Goal: Task Accomplishment & Management: Use online tool/utility

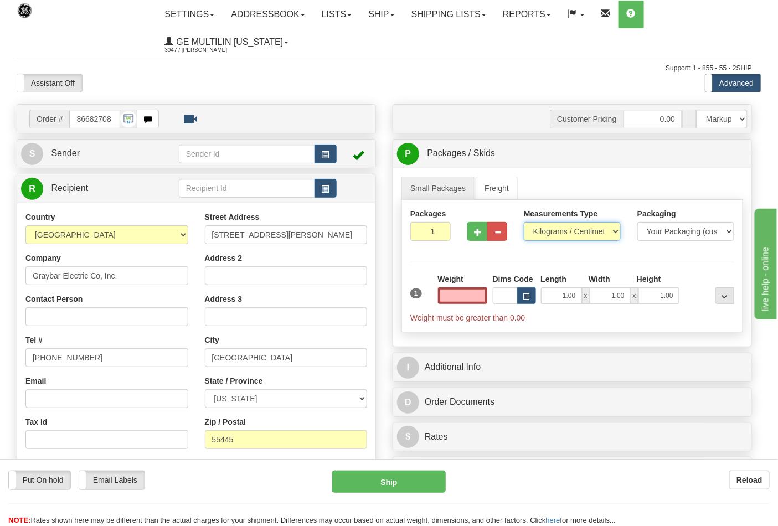
type input "0.00"
click at [566, 235] on select "Pounds / Inches Kilograms / Centimeters" at bounding box center [572, 231] width 97 height 19
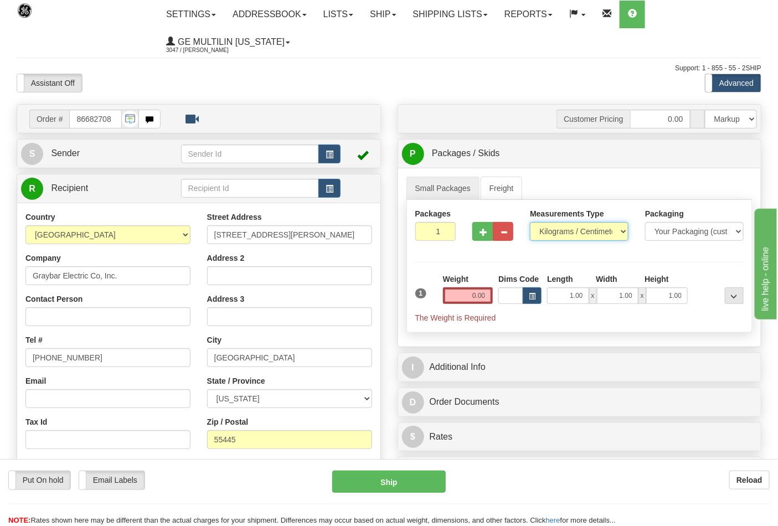
select select "0"
click at [530, 223] on select "Pounds / Inches Kilograms / Centimeters" at bounding box center [579, 231] width 99 height 19
click at [488, 296] on input "0.00" at bounding box center [468, 296] width 50 height 17
click button "Delete" at bounding box center [0, 0] width 0 height 0
type input "1.00"
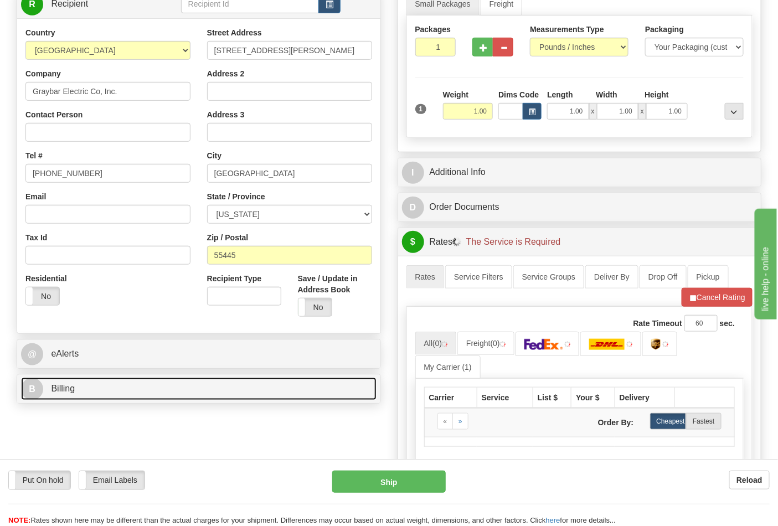
click at [152, 384] on link "B Billing" at bounding box center [199, 389] width 356 height 23
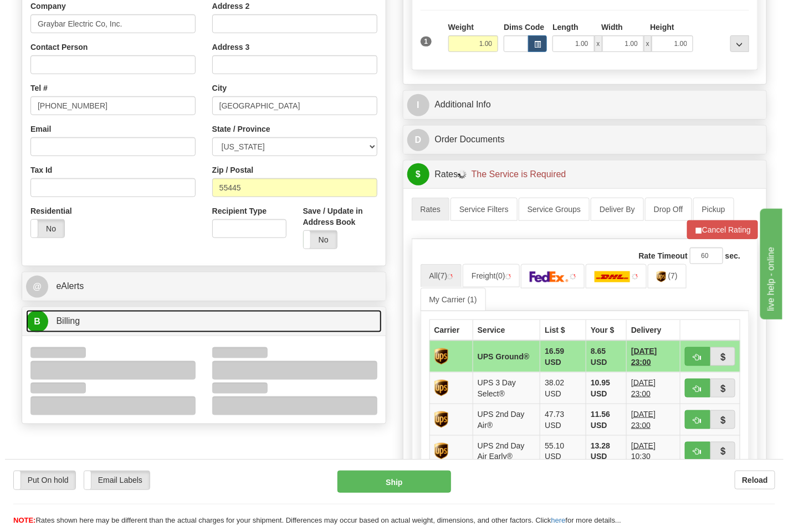
scroll to position [307, 0]
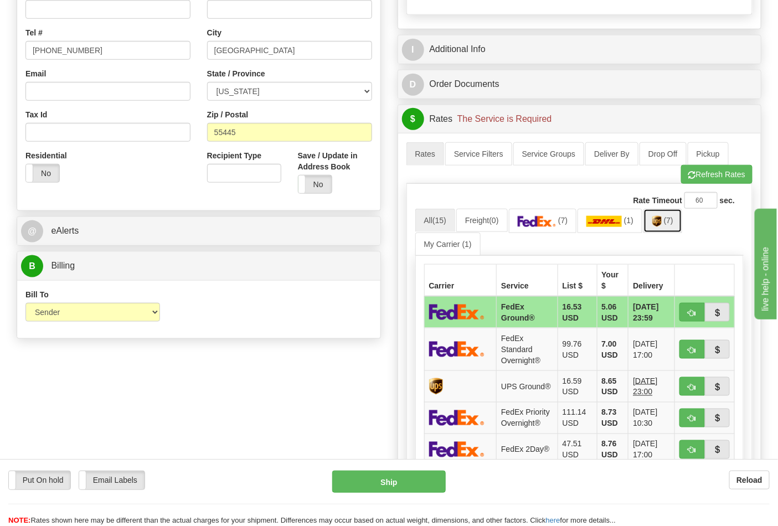
click at [662, 222] on img at bounding box center [657, 221] width 9 height 11
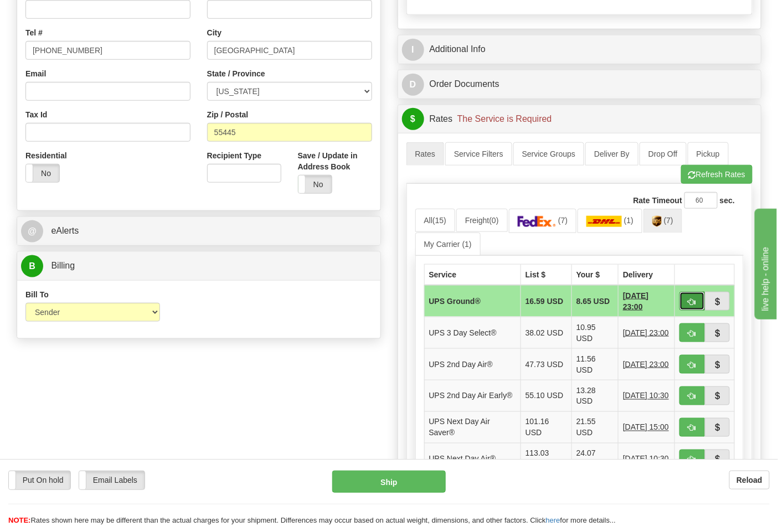
click at [696, 298] on button "button" at bounding box center [692, 301] width 25 height 19
type input "03"
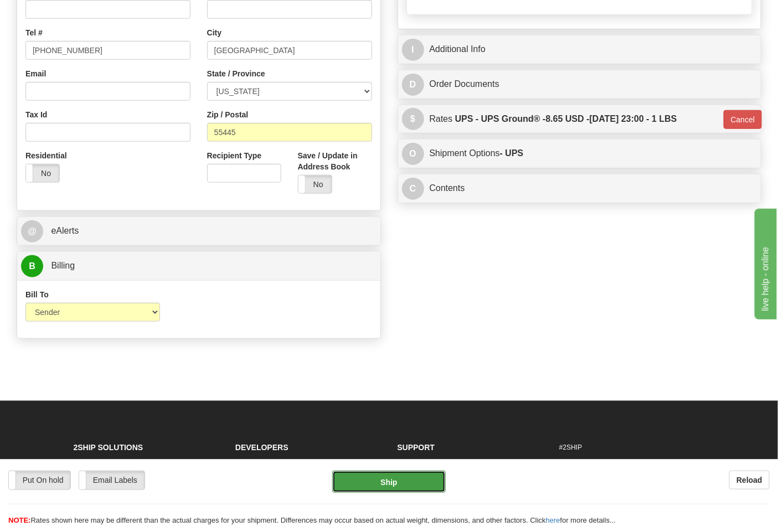
click at [395, 486] on button "Ship" at bounding box center [388, 482] width 113 height 22
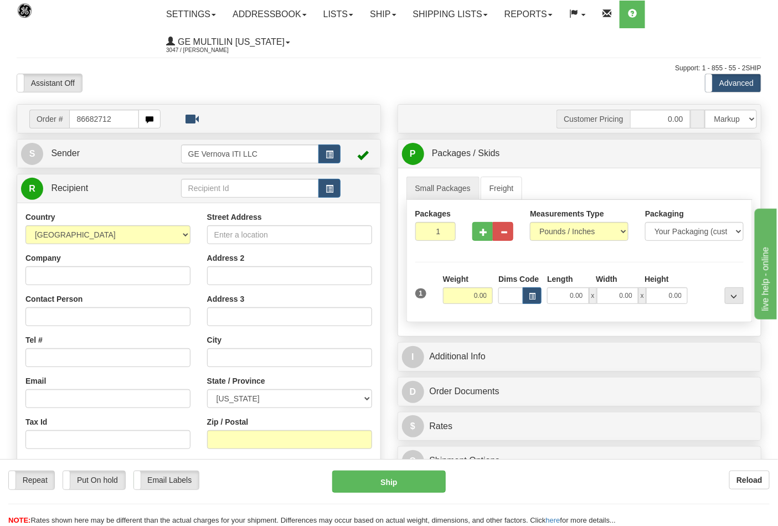
type input "86682712"
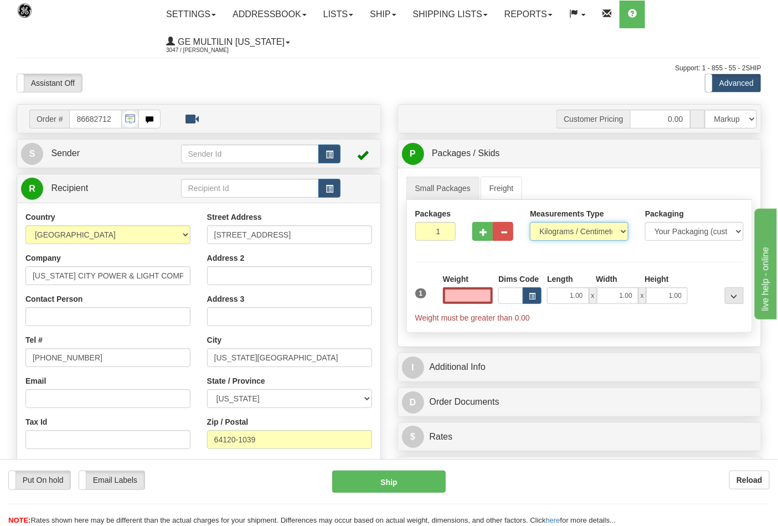
type input "0.00"
click at [556, 234] on select "Pounds / Inches Kilograms / Centimeters" at bounding box center [579, 231] width 99 height 19
select select "0"
click at [530, 223] on select "Pounds / Inches Kilograms / Centimeters" at bounding box center [579, 231] width 99 height 19
click at [486, 299] on input "0.00" at bounding box center [468, 296] width 50 height 17
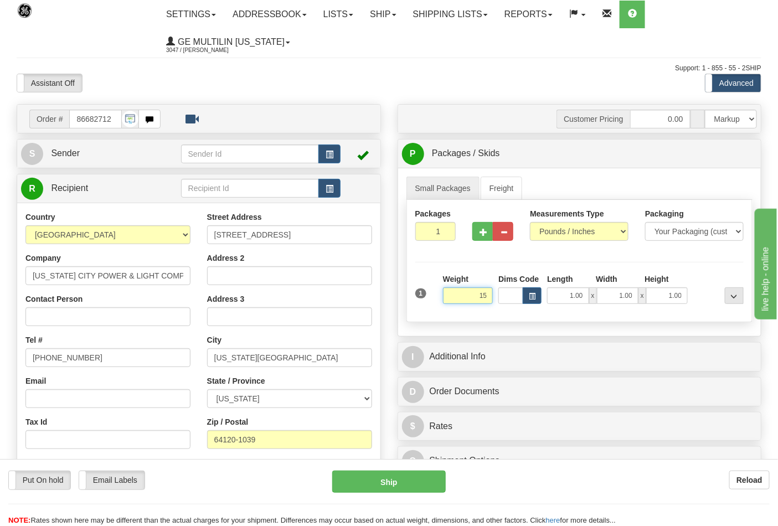
click button "Delete" at bounding box center [0, 0] width 0 height 0
type input "15.00"
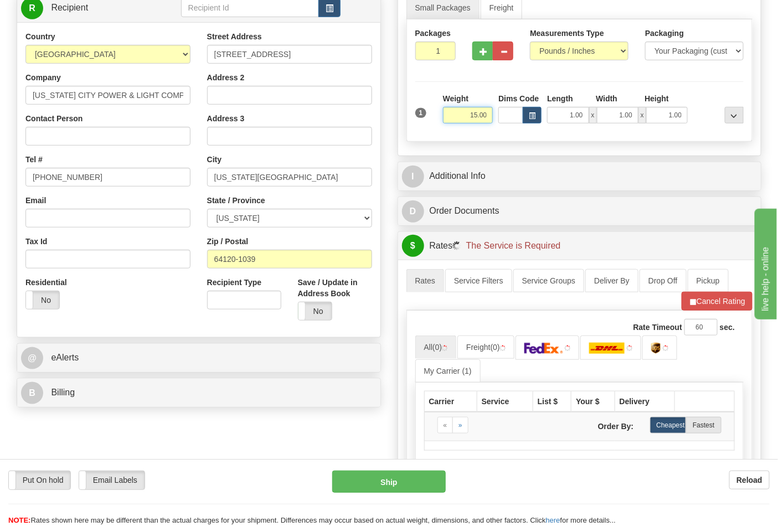
scroll to position [184, 0]
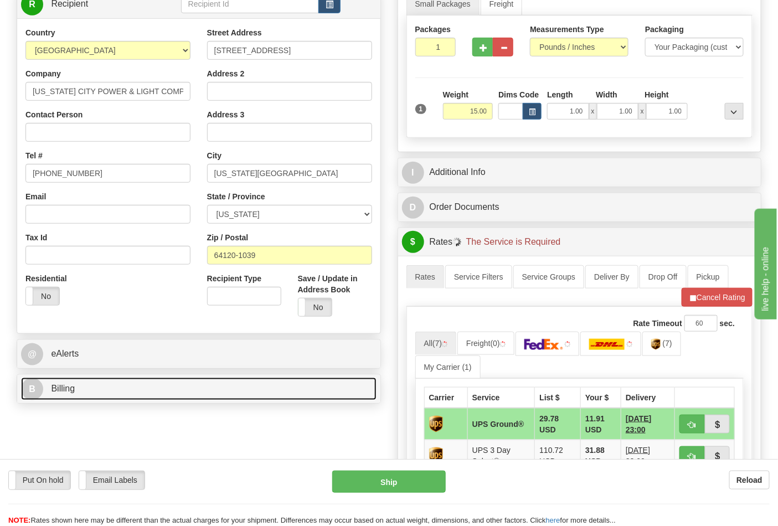
click at [119, 391] on link "B Billing" at bounding box center [199, 389] width 356 height 23
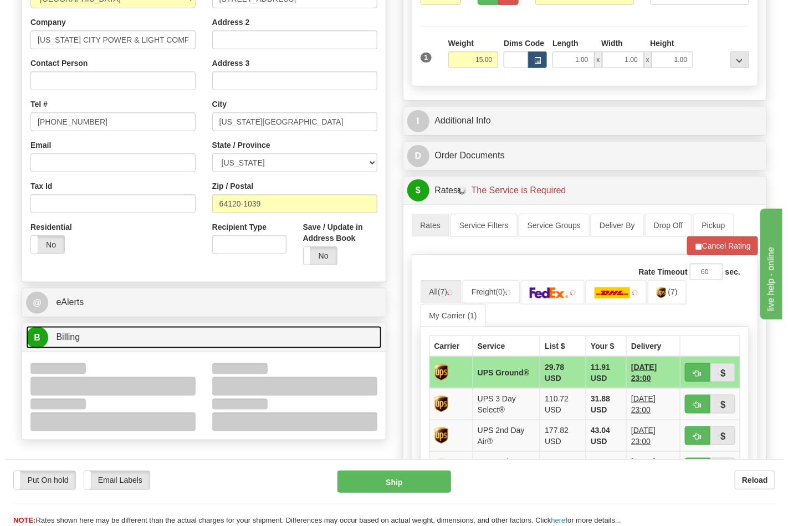
scroll to position [307, 0]
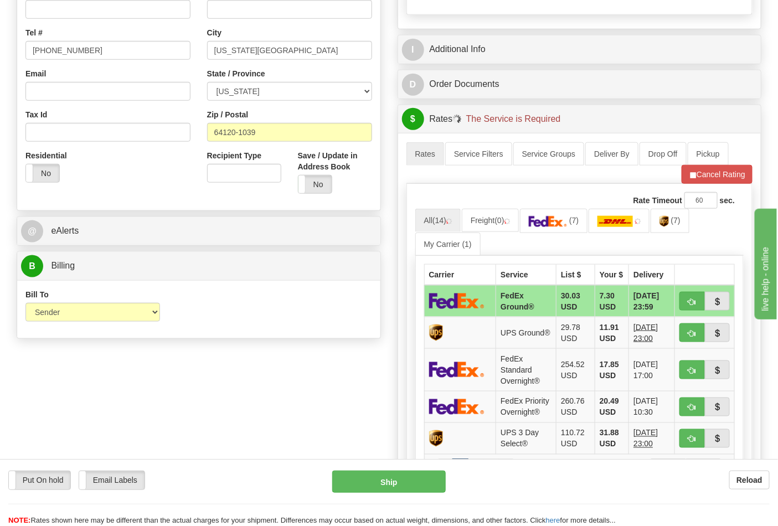
click at [76, 324] on div "Bill To Sender Recipient Third Party Collect" at bounding box center [92, 309] width 151 height 41
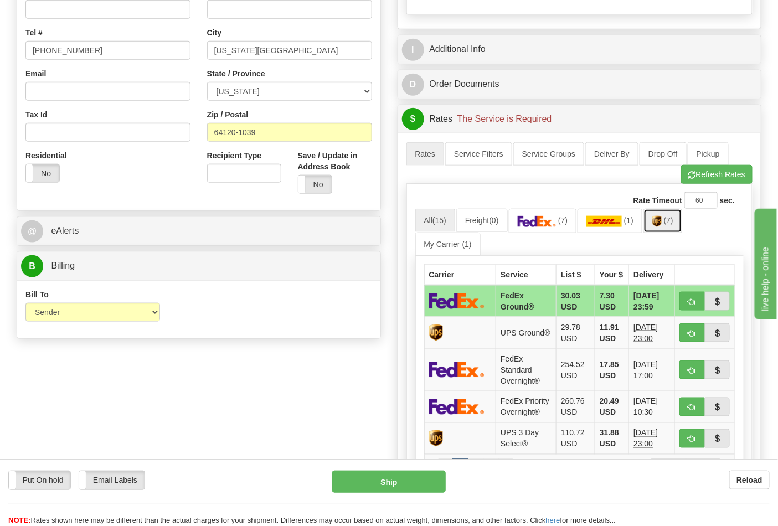
click at [671, 224] on span "(7)" at bounding box center [668, 220] width 9 height 9
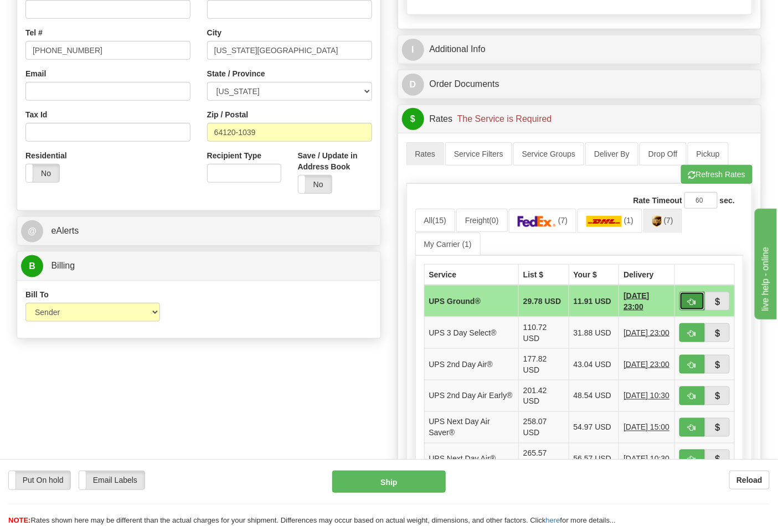
click at [688, 297] on button "button" at bounding box center [692, 301] width 25 height 19
type input "03"
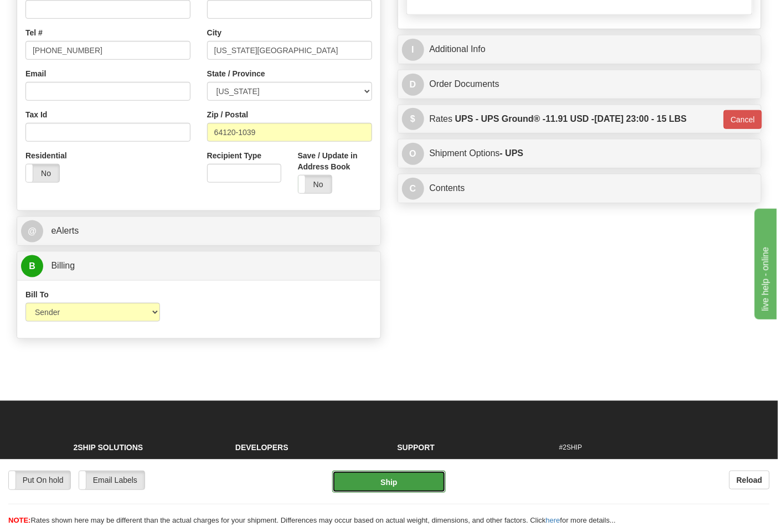
click at [407, 482] on button "Ship" at bounding box center [388, 482] width 113 height 22
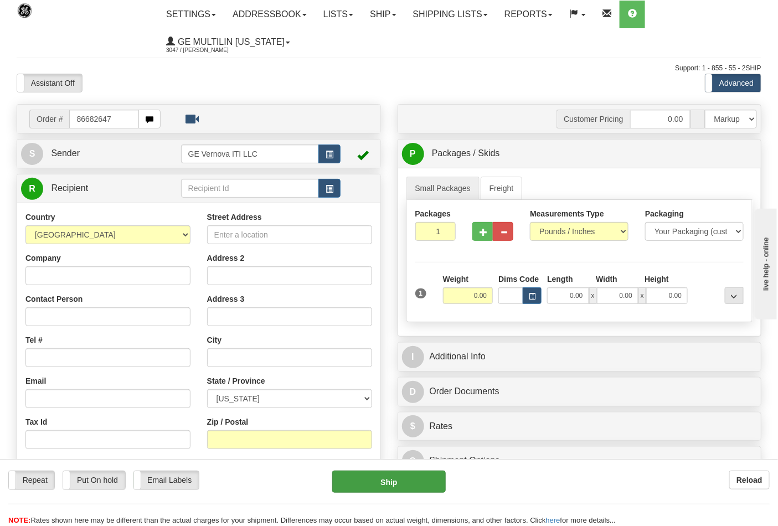
type input "86682647"
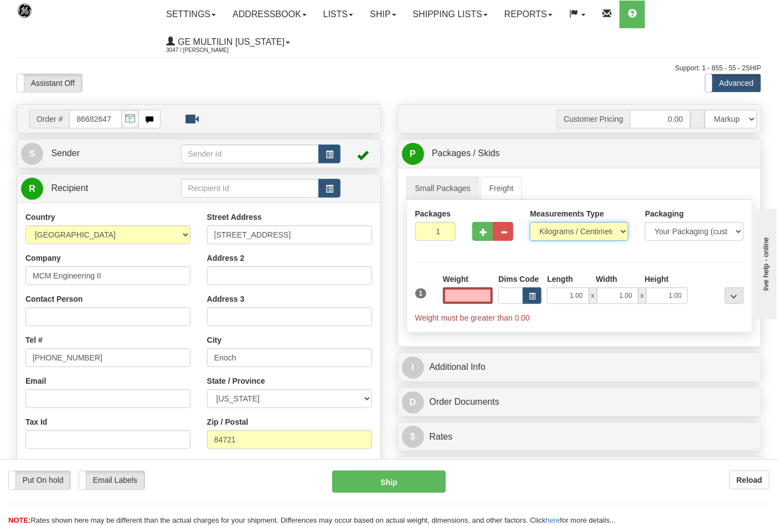
type input "0.00"
click at [565, 237] on select "Pounds / Inches Kilograms / Centimeters" at bounding box center [579, 231] width 99 height 19
select select "0"
click at [530, 223] on select "Pounds / Inches Kilograms / Centimeters" at bounding box center [579, 231] width 99 height 19
click at [485, 295] on input "0.00" at bounding box center [468, 296] width 50 height 17
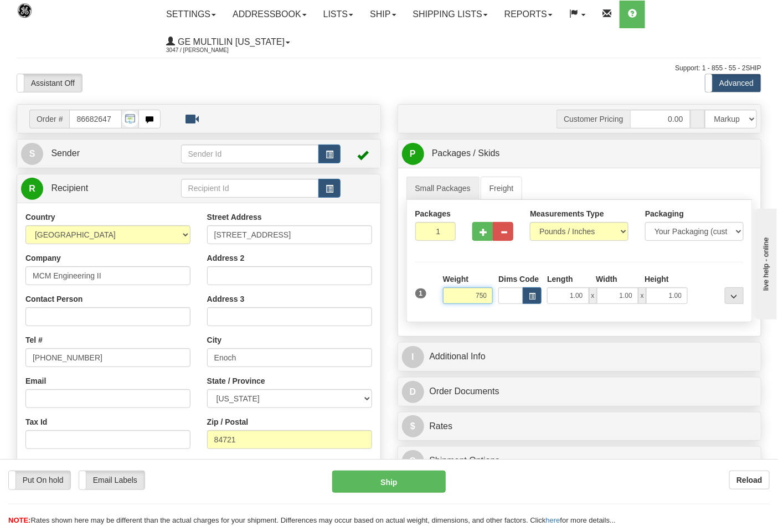
click button "Delete" at bounding box center [0, 0] width 0 height 0
type input "750.00"
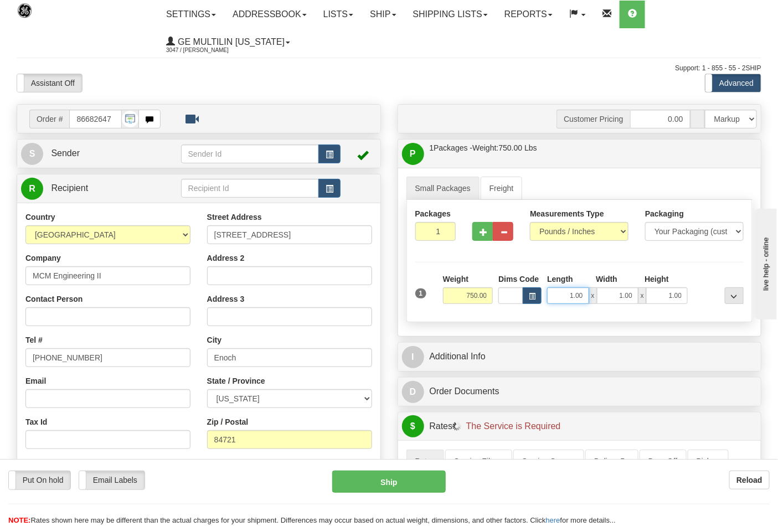
drag, startPoint x: 561, startPoint y: 301, endPoint x: 588, endPoint y: 300, distance: 26.6
click at [588, 300] on input "1.00" at bounding box center [568, 296] width 42 height 17
type input "46.00"
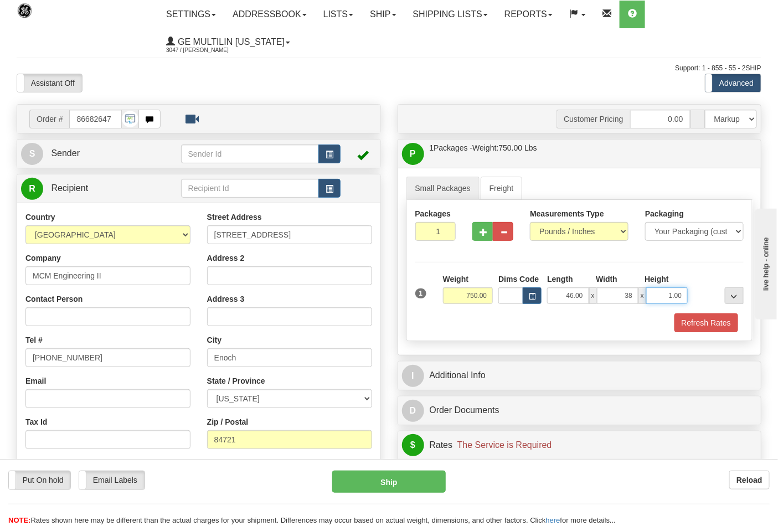
type input "38.00"
click button "Delete" at bounding box center [0, 0] width 0 height 0
type input "52.00"
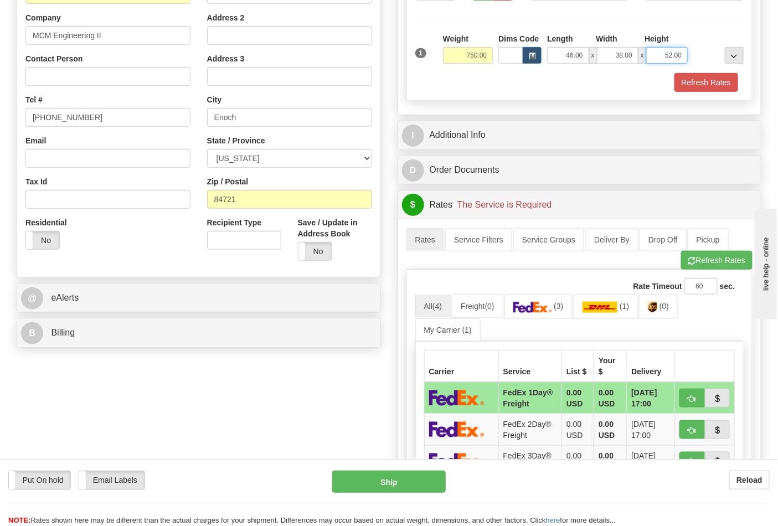
scroll to position [246, 0]
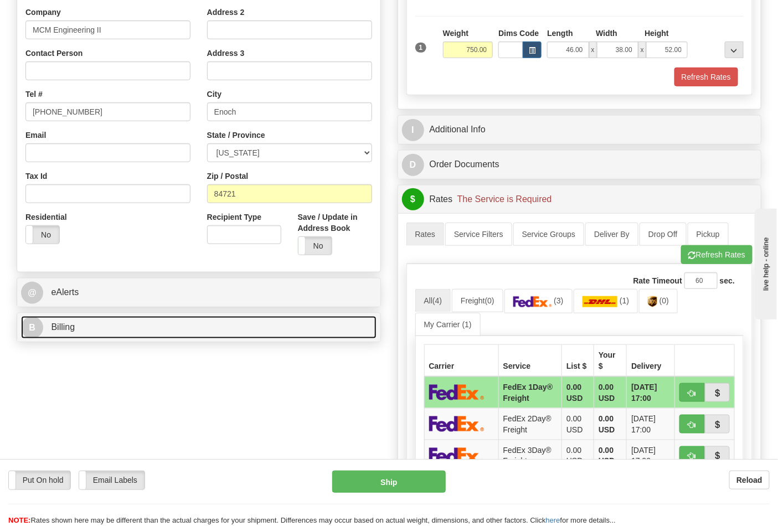
click at [136, 320] on link "B Billing" at bounding box center [199, 327] width 356 height 23
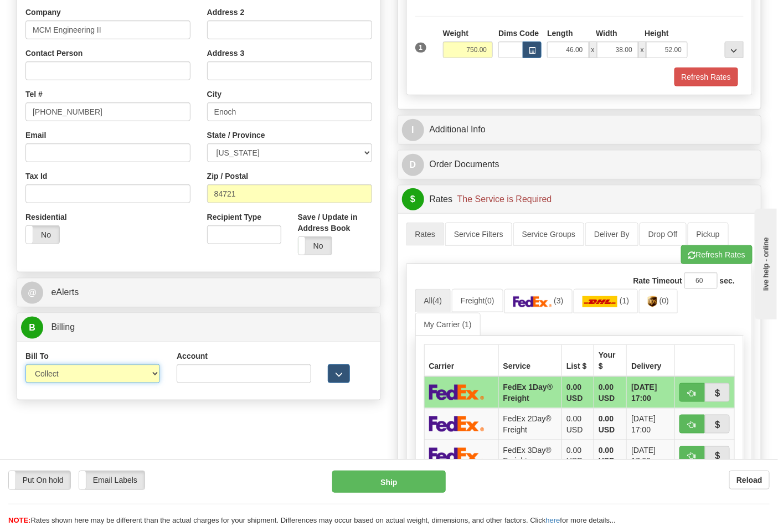
click at [80, 372] on select "Sender Recipient Third Party Collect" at bounding box center [92, 374] width 135 height 19
select select "2"
click at [25, 366] on select "Sender Recipient Third Party Collect" at bounding box center [92, 374] width 135 height 19
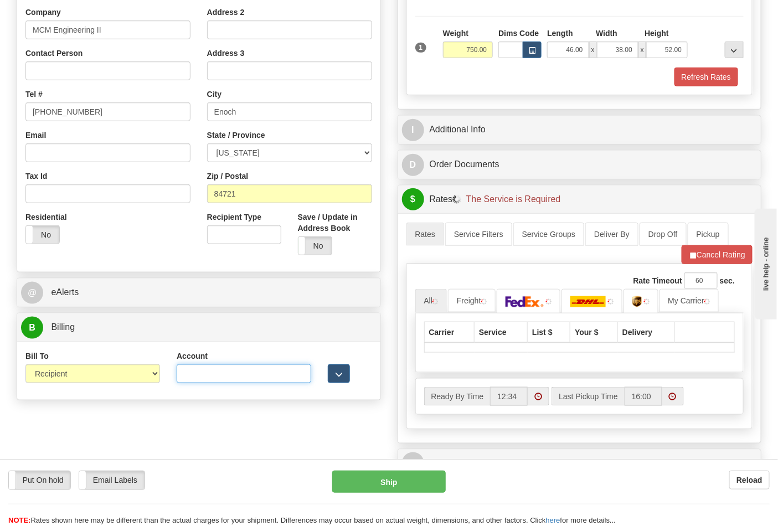
click at [194, 376] on input "Account" at bounding box center [244, 374] width 135 height 19
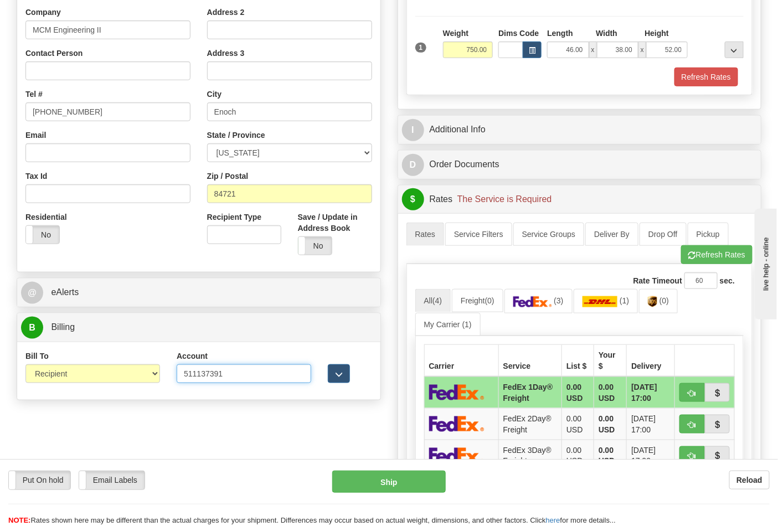
click button "Delete" at bounding box center [0, 0] width 0 height 0
type input "511137390"
click button "Delete" at bounding box center [0, 0] width 0 height 0
click at [530, 305] on img at bounding box center [533, 301] width 39 height 11
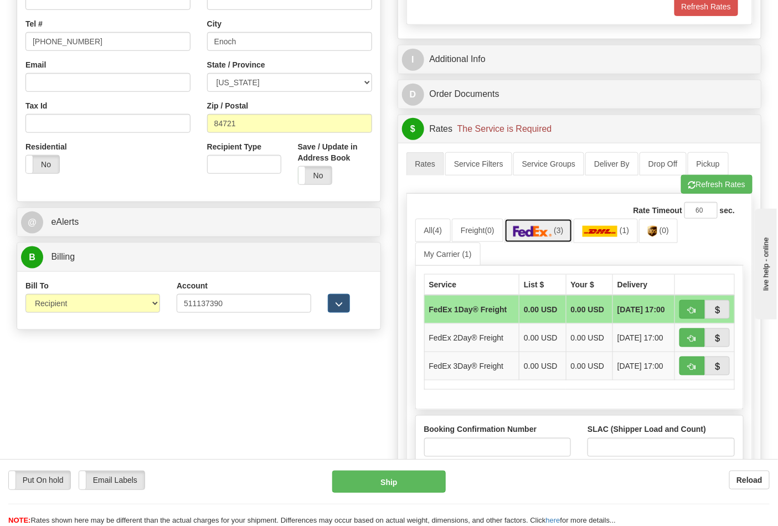
scroll to position [369, 0]
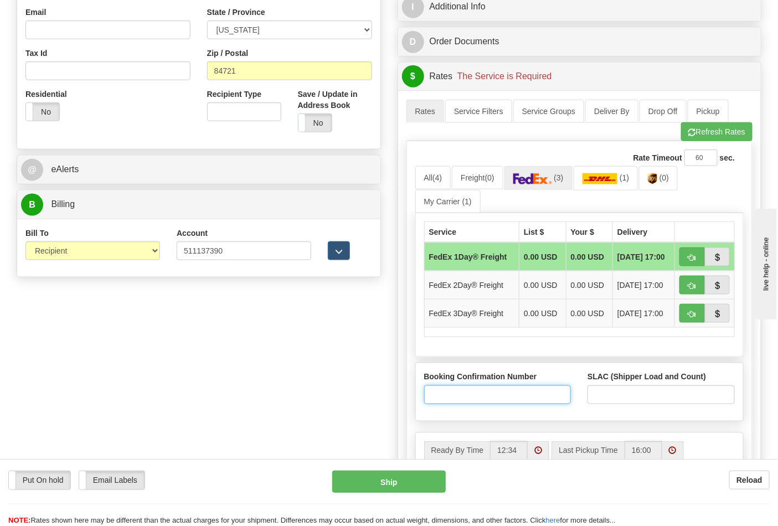
click at [537, 397] on input "Booking Confirmation Number" at bounding box center [497, 395] width 147 height 19
type input "N/A"
click at [616, 392] on input "SLAC (Shipper Load and Count)" at bounding box center [661, 395] width 147 height 19
type input "1"
click at [689, 262] on span "button" at bounding box center [693, 257] width 8 height 7
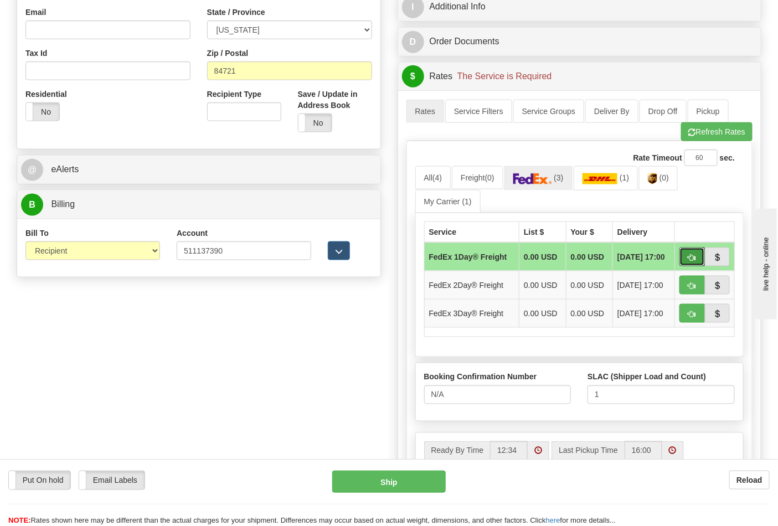
type input "70"
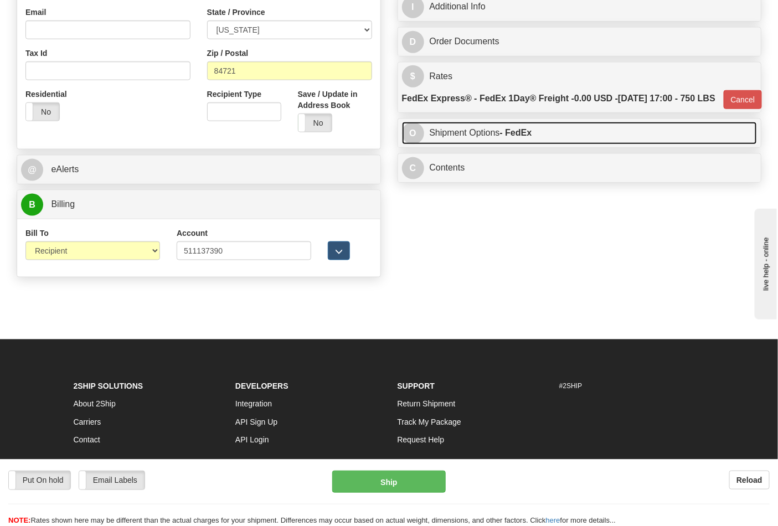
click at [507, 145] on link "O Shipment Options - FedEx" at bounding box center [580, 133] width 356 height 23
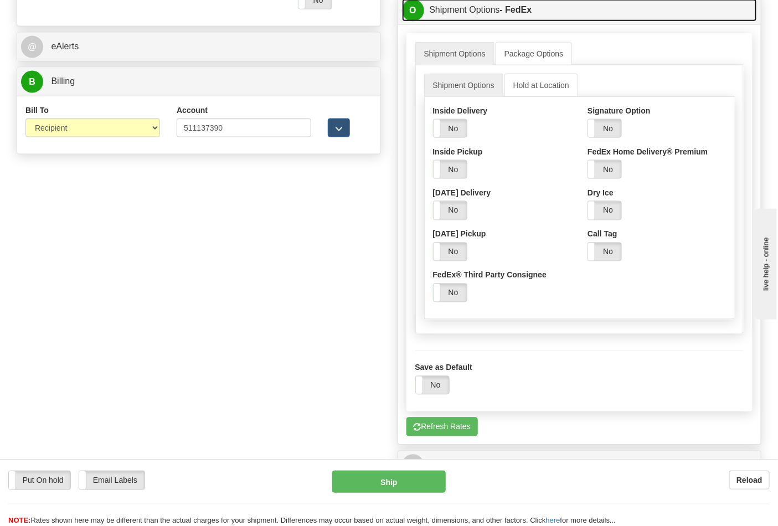
click at [525, 14] on strong "- FedEx" at bounding box center [516, 9] width 32 height 9
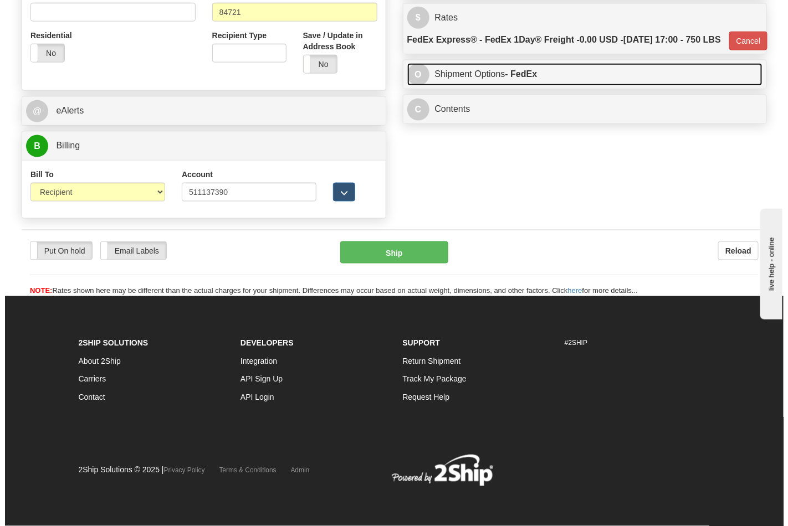
scroll to position [429, 0]
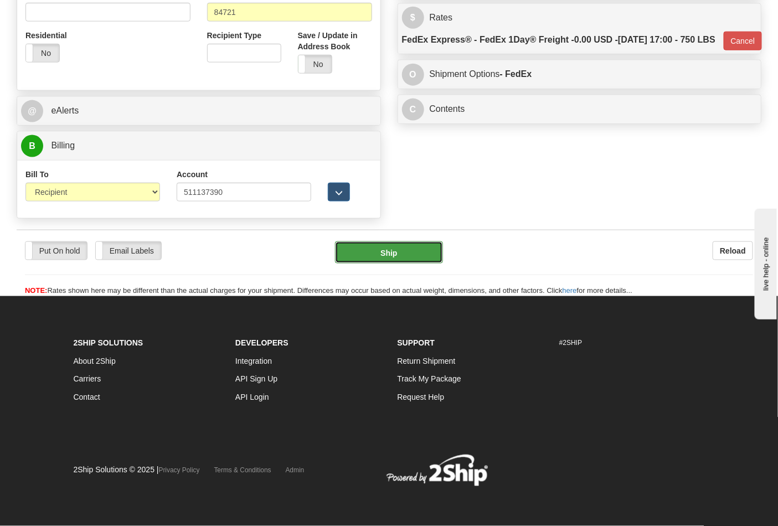
click at [408, 261] on button "Ship" at bounding box center [388, 253] width 107 height 22
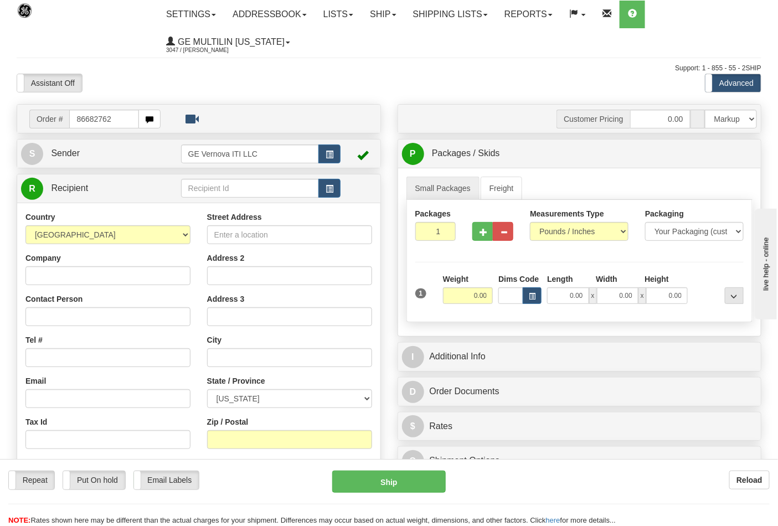
type input "86682762"
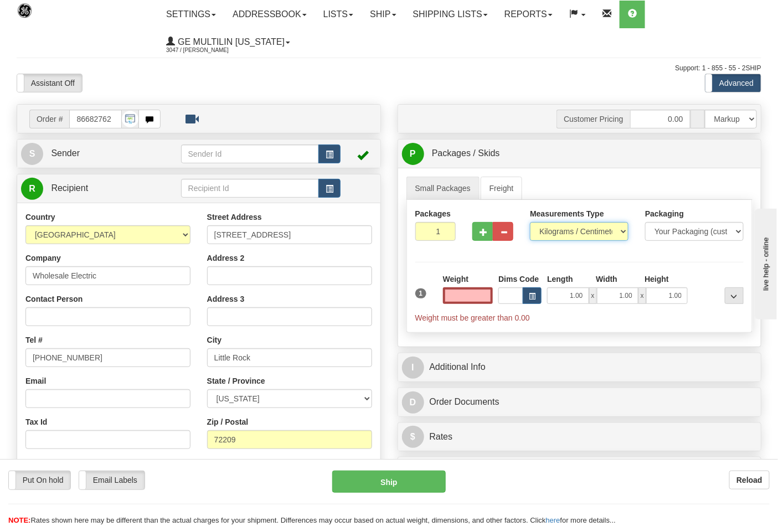
type input "0.00"
drag, startPoint x: 565, startPoint y: 233, endPoint x: 564, endPoint y: 241, distance: 8.4
click at [565, 233] on select "Pounds / Inches Kilograms / Centimeters" at bounding box center [579, 231] width 99 height 19
click at [530, 223] on select "Pounds / Inches Kilograms / Centimeters" at bounding box center [579, 231] width 99 height 19
click at [550, 235] on select "Pounds / Inches Kilograms / Centimeters" at bounding box center [579, 231] width 99 height 19
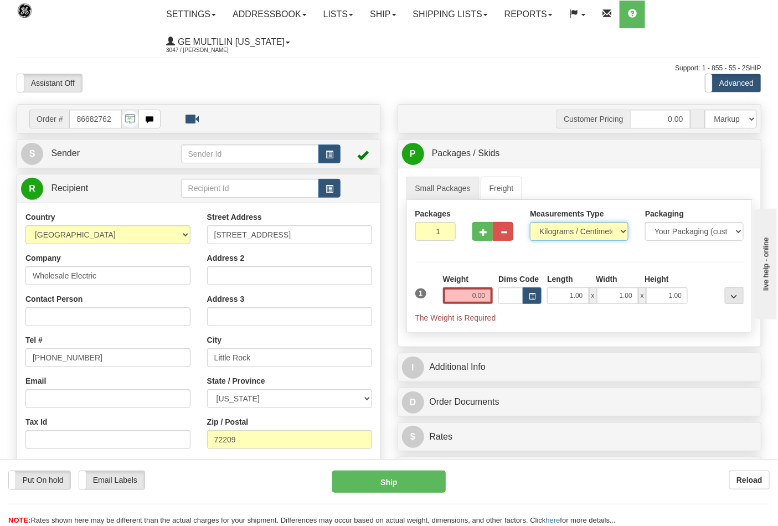
select select "0"
click at [530, 223] on select "Pounds / Inches Kilograms / Centimeters" at bounding box center [579, 231] width 99 height 19
click at [490, 294] on input "0.00" at bounding box center [468, 296] width 50 height 17
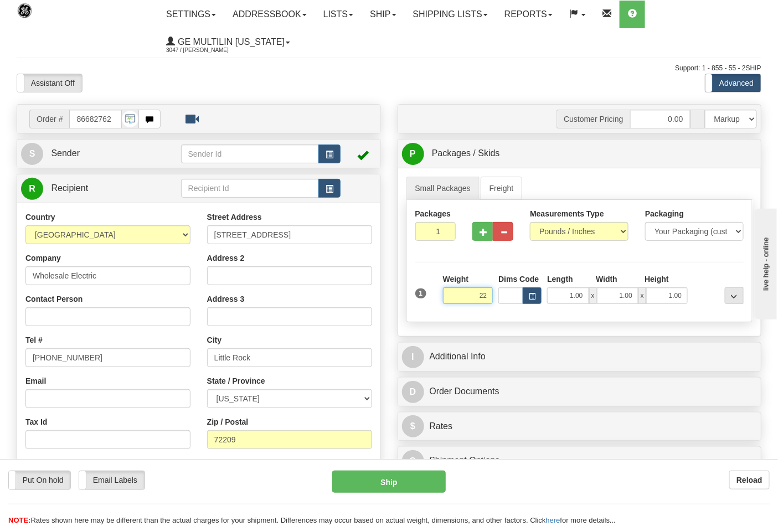
click button "Delete" at bounding box center [0, 0] width 0 height 0
type input "22.00"
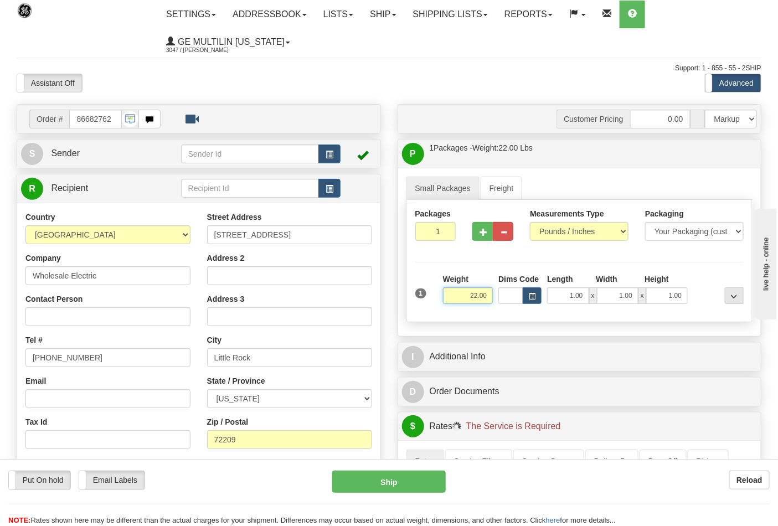
scroll to position [246, 0]
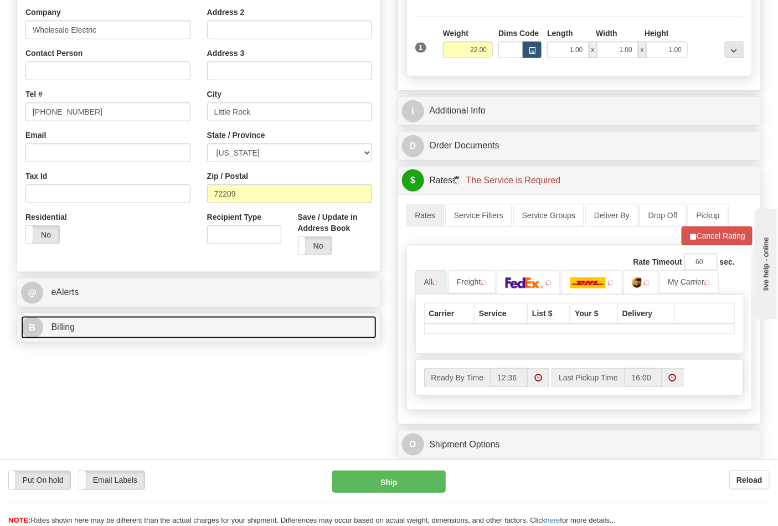
click at [135, 329] on link "B Billing" at bounding box center [199, 327] width 356 height 23
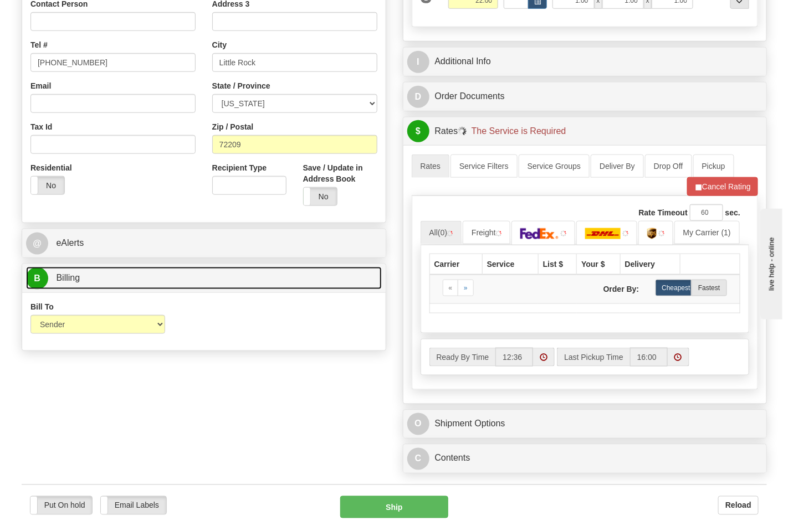
scroll to position [369, 0]
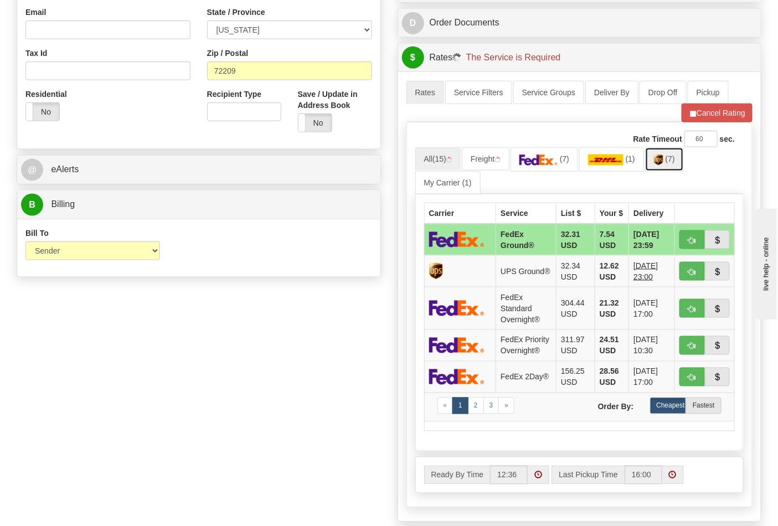
click at [664, 159] on img at bounding box center [658, 160] width 9 height 11
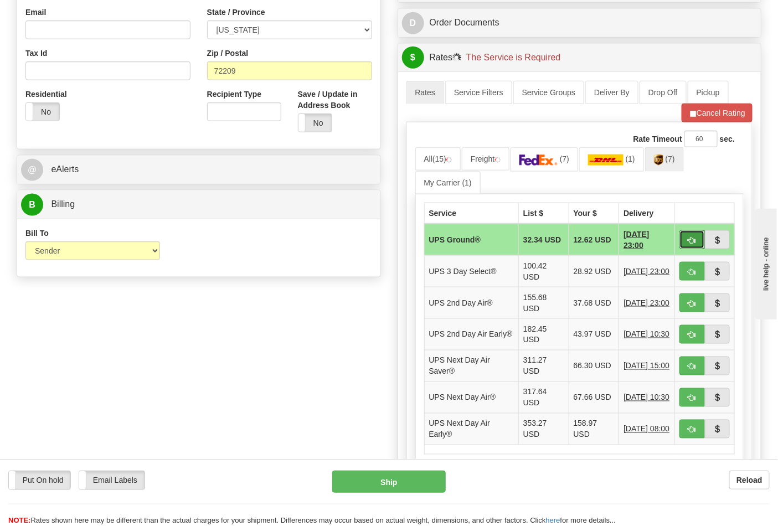
click at [694, 244] on span "button" at bounding box center [693, 240] width 8 height 7
click at [691, 240] on span "button" at bounding box center [693, 240] width 8 height 7
click at [694, 117] on span "button" at bounding box center [693, 113] width 8 height 7
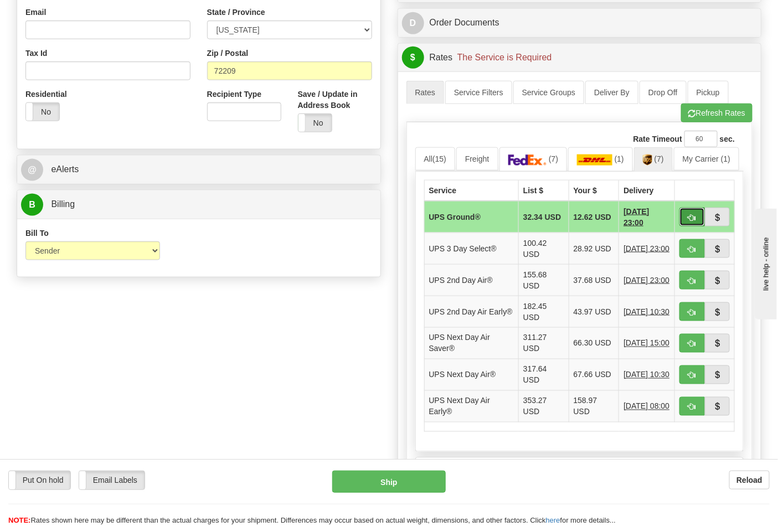
click at [696, 218] on span "button" at bounding box center [693, 217] width 8 height 7
type input "03"
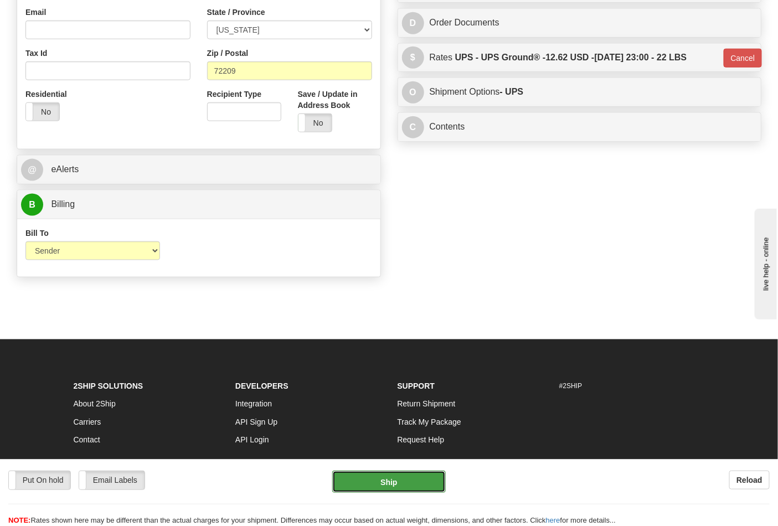
click at [398, 481] on button "Ship" at bounding box center [388, 482] width 113 height 22
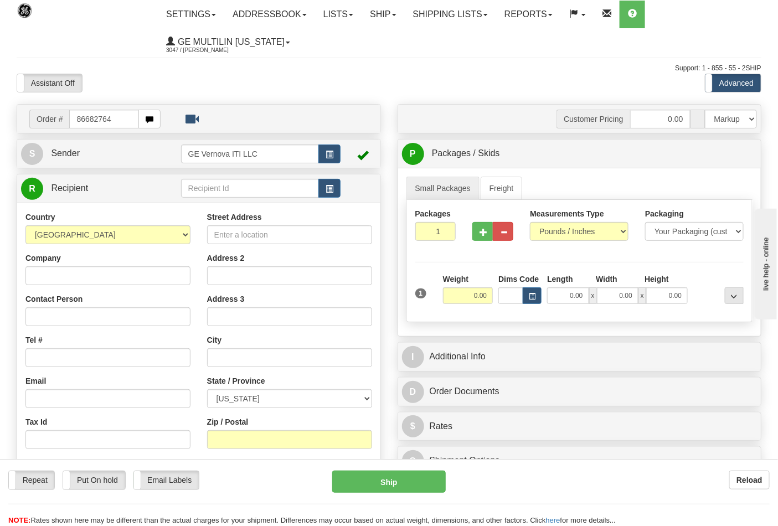
type input "86682764"
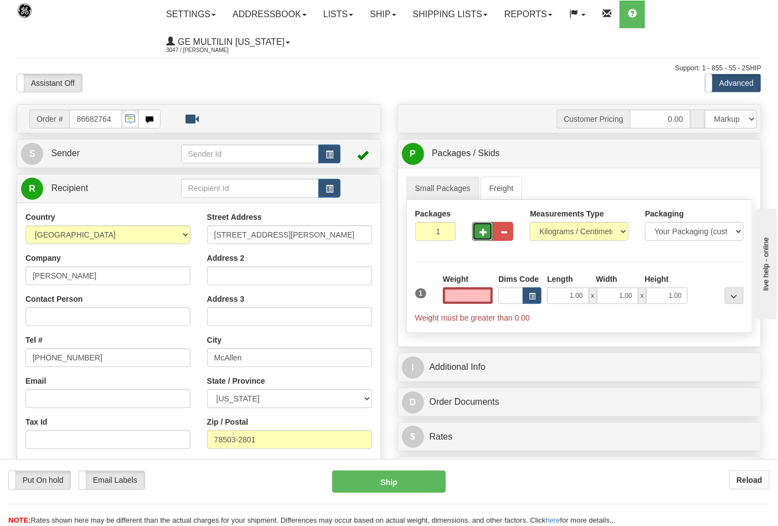
type input "0.00"
click at [484, 234] on span "button" at bounding box center [484, 232] width 8 height 7
type input "3"
click at [546, 233] on select "Pounds / Inches Kilograms / Centimeters" at bounding box center [579, 231] width 99 height 19
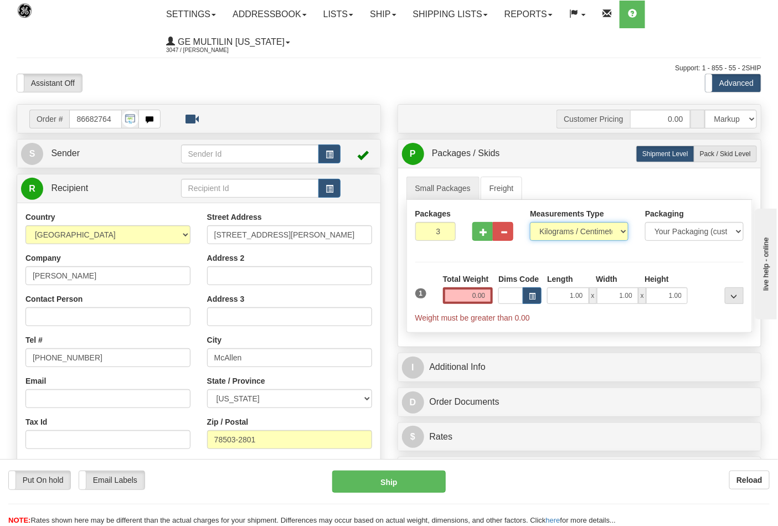
select select "0"
click at [530, 223] on select "Pounds / Inches Kilograms / Centimeters" at bounding box center [579, 231] width 99 height 19
click at [489, 294] on input "0.00" at bounding box center [468, 296] width 50 height 17
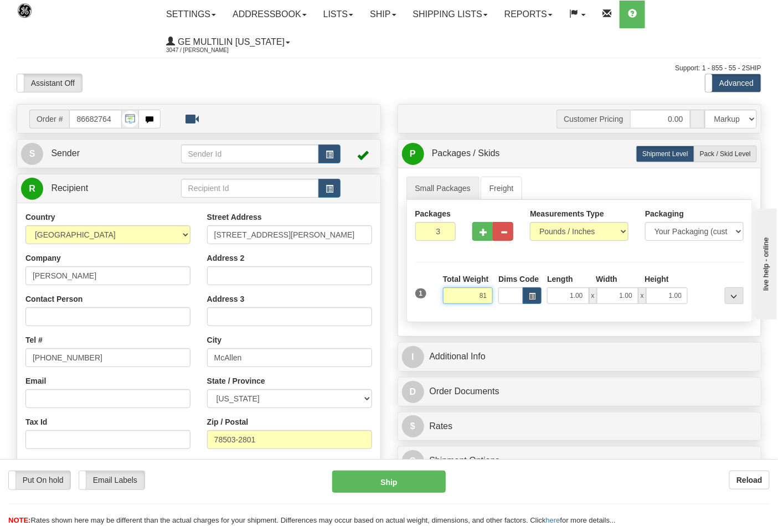
click button "Delete" at bounding box center [0, 0] width 0 height 0
type input "81.00"
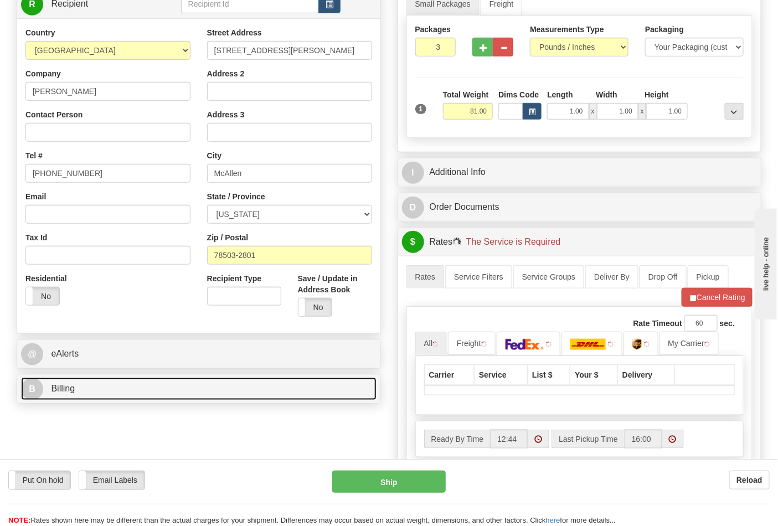
click at [158, 382] on link "B Billing" at bounding box center [199, 389] width 356 height 23
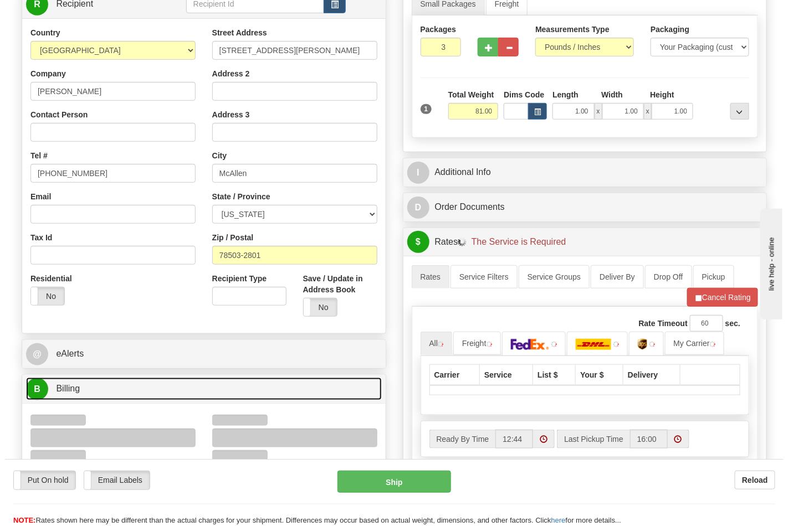
scroll to position [307, 0]
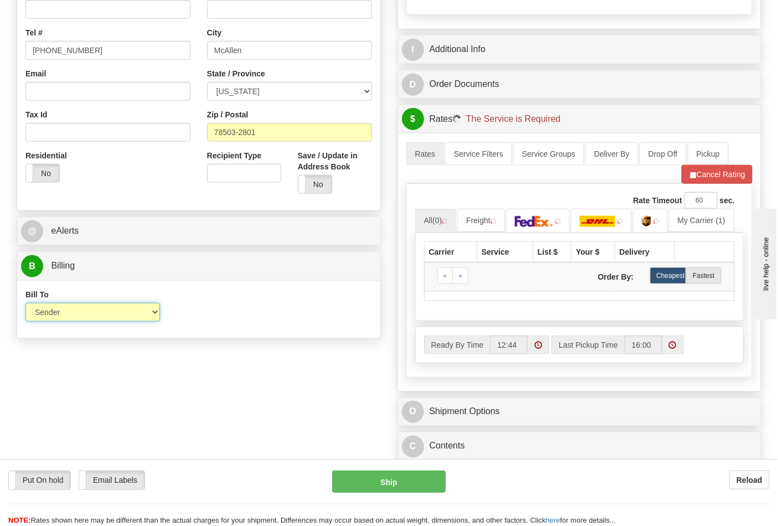
click at [60, 312] on select "Sender Recipient Third Party Collect" at bounding box center [92, 312] width 135 height 19
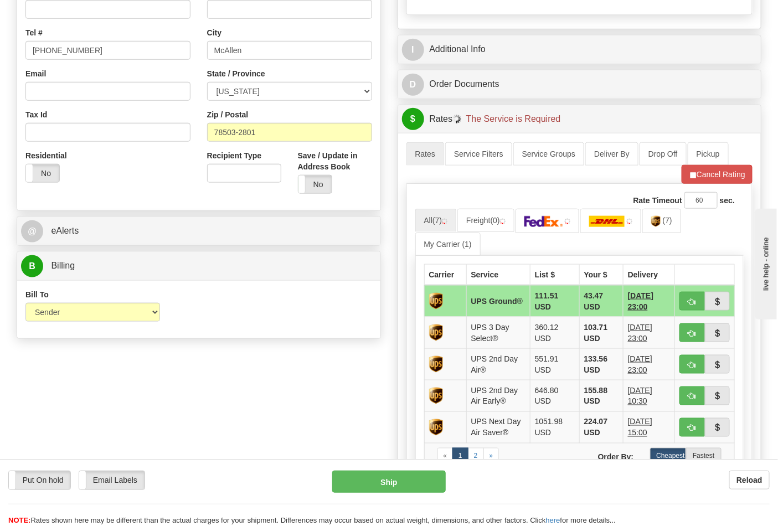
click at [310, 332] on div "Bill To Sender Recipient Third Party Collect Account 3rd Party Account List Ple…" at bounding box center [198, 309] width 363 height 58
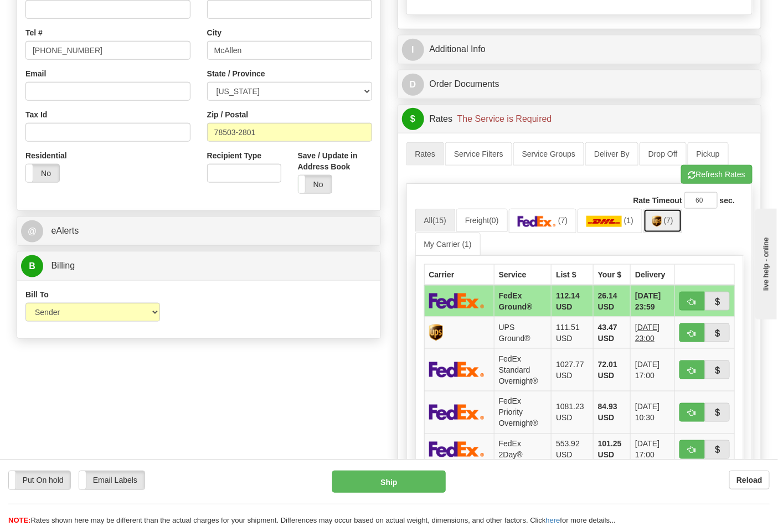
click at [658, 223] on img at bounding box center [657, 221] width 9 height 11
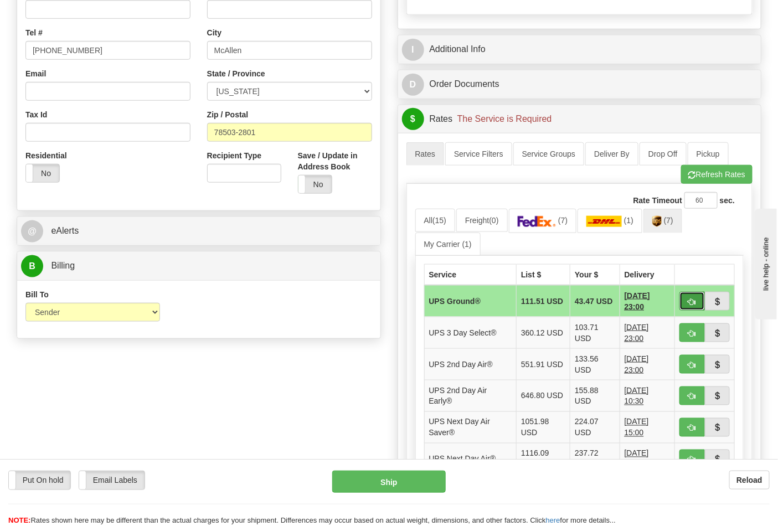
click at [693, 306] on span "button" at bounding box center [693, 302] width 8 height 7
type input "03"
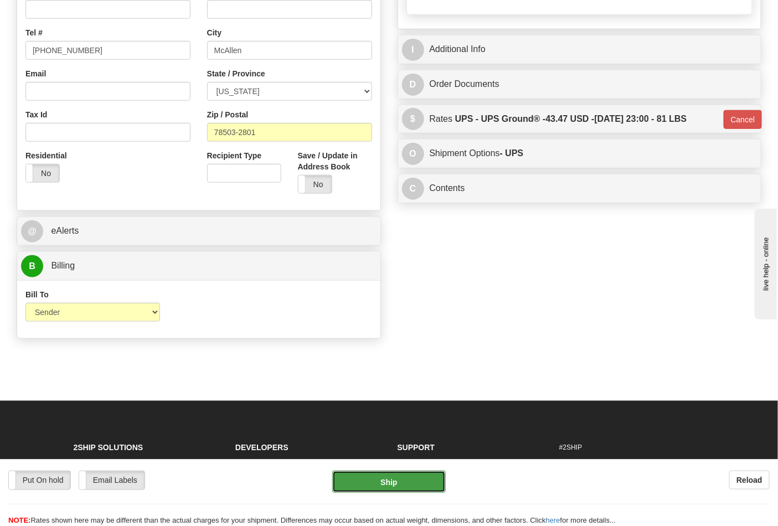
click at [397, 486] on button "Ship" at bounding box center [388, 482] width 113 height 22
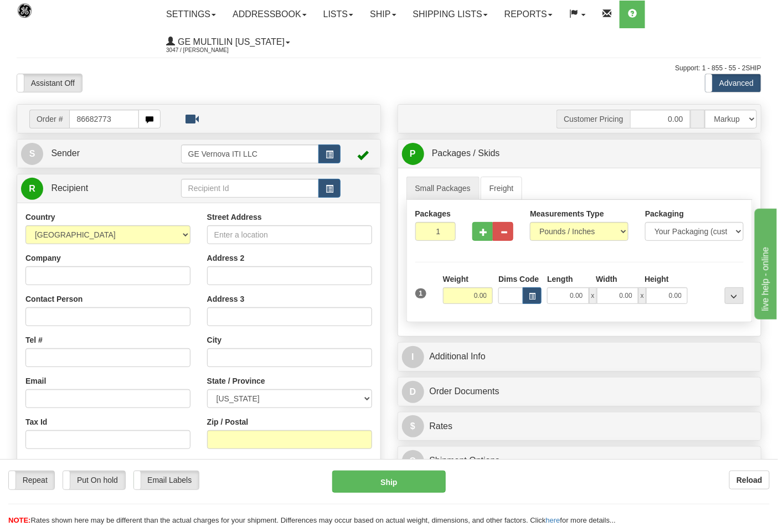
type input "86682773"
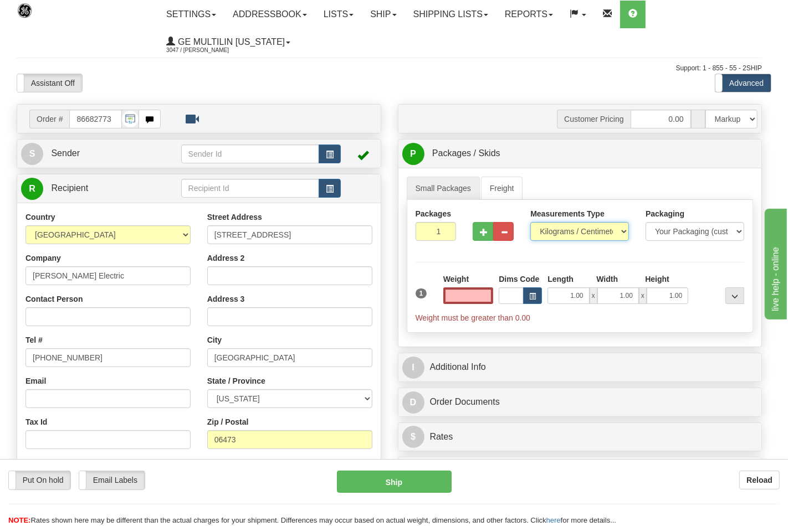
type input "0.00"
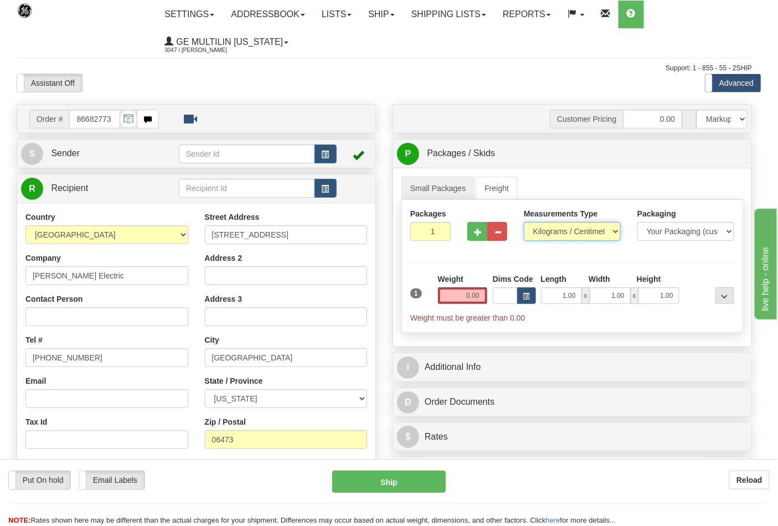
click at [571, 230] on select "Pounds / Inches Kilograms / Centimeters" at bounding box center [572, 231] width 97 height 19
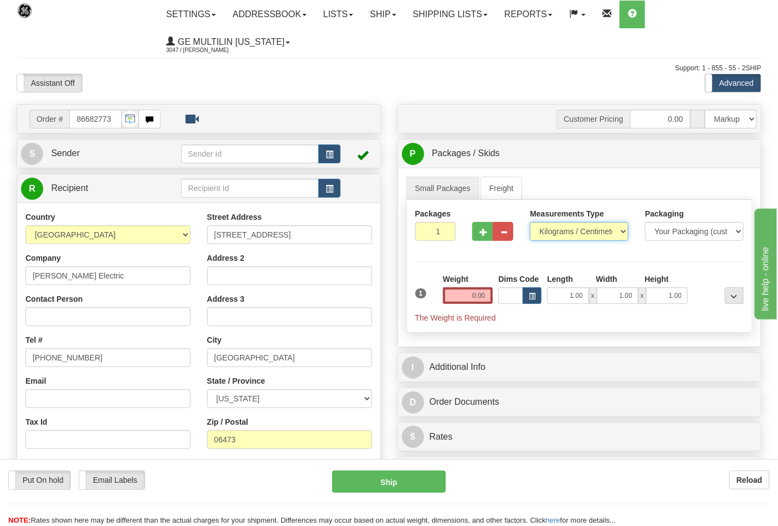
select select "0"
click at [530, 223] on select "Pounds / Inches Kilograms / Centimeters" at bounding box center [579, 231] width 99 height 19
click at [479, 235] on button "button" at bounding box center [483, 231] width 20 height 19
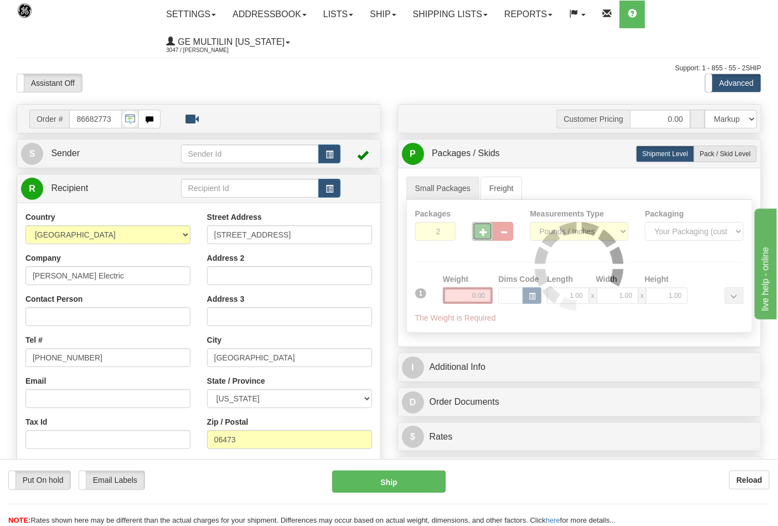
click at [482, 235] on div at bounding box center [580, 266] width 346 height 132
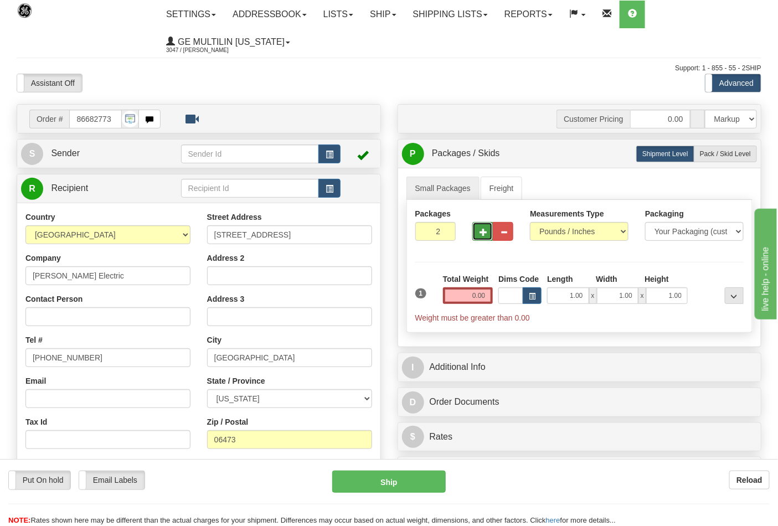
click at [483, 235] on span "button" at bounding box center [484, 232] width 8 height 7
type input "3"
click at [488, 296] on input "0.00" at bounding box center [468, 296] width 50 height 17
type input "0.00"
click at [740, 151] on span "Pack / Skid Level" at bounding box center [725, 154] width 51 height 8
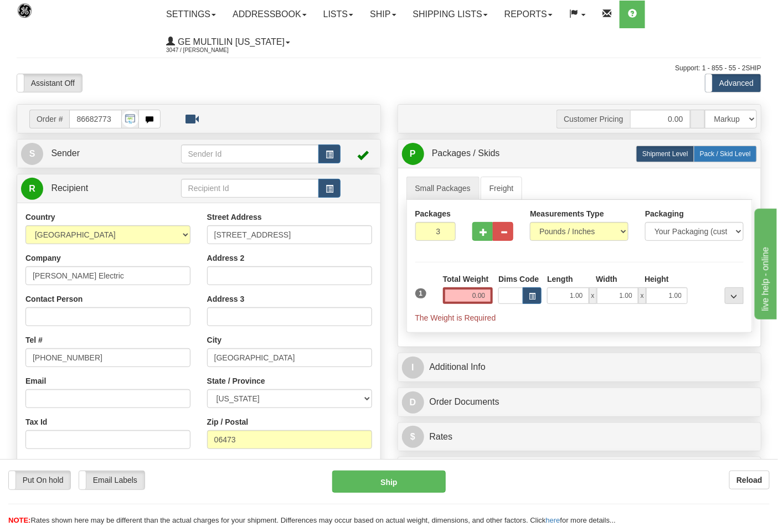
radio input "true"
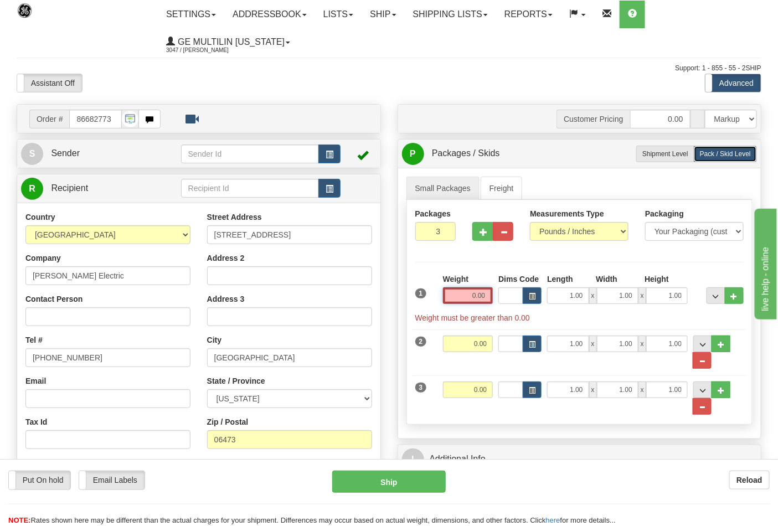
click at [486, 298] on input "0.00" at bounding box center [468, 296] width 50 height 17
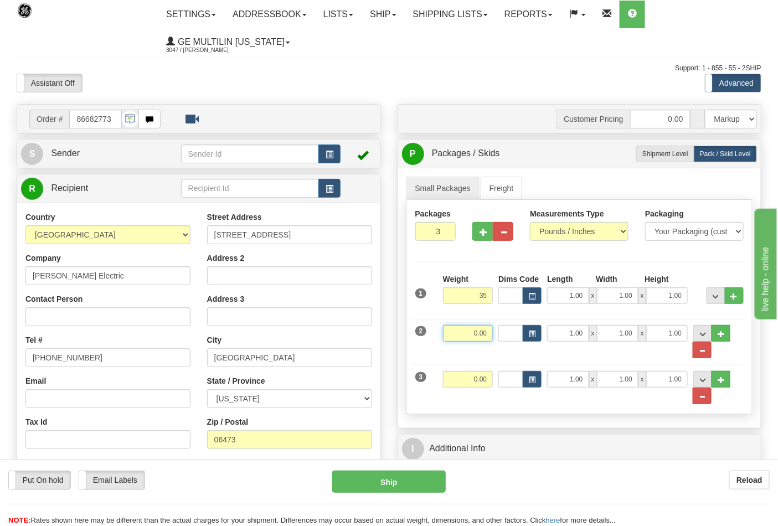
type input "35.00"
click at [490, 330] on input "0.00" at bounding box center [468, 333] width 50 height 17
click button "Delete" at bounding box center [0, 0] width 0 height 0
type input "35.00"
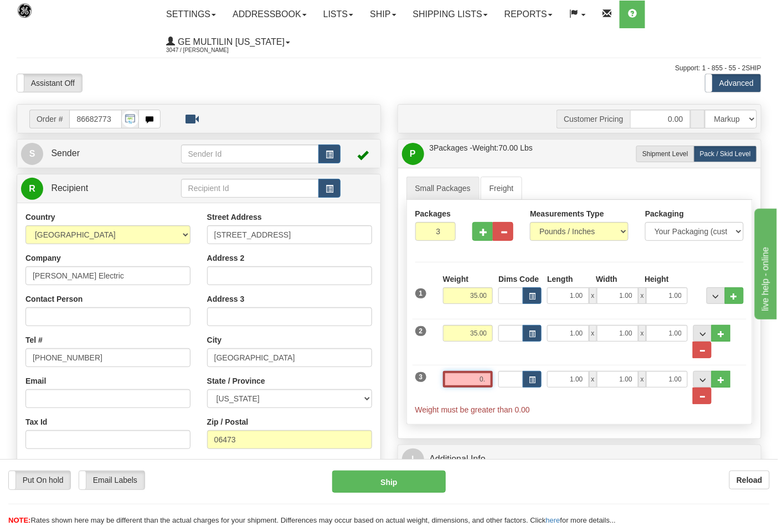
type input "0"
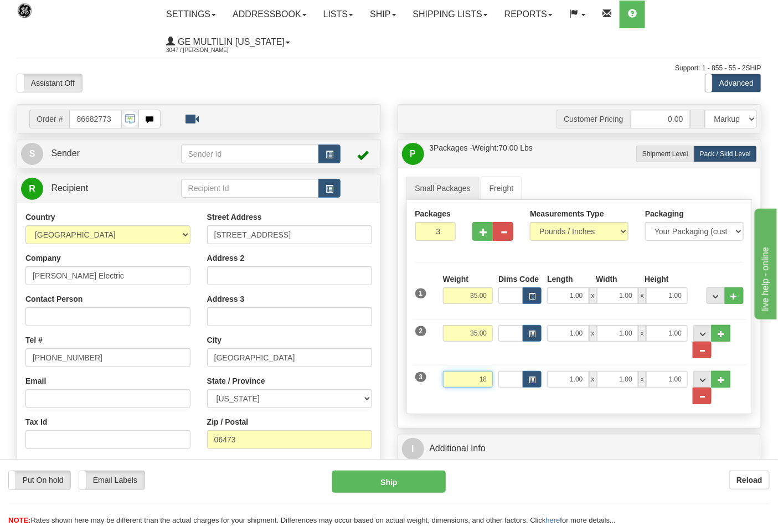
click button "Delete" at bounding box center [0, 0] width 0 height 0
type input "18.00"
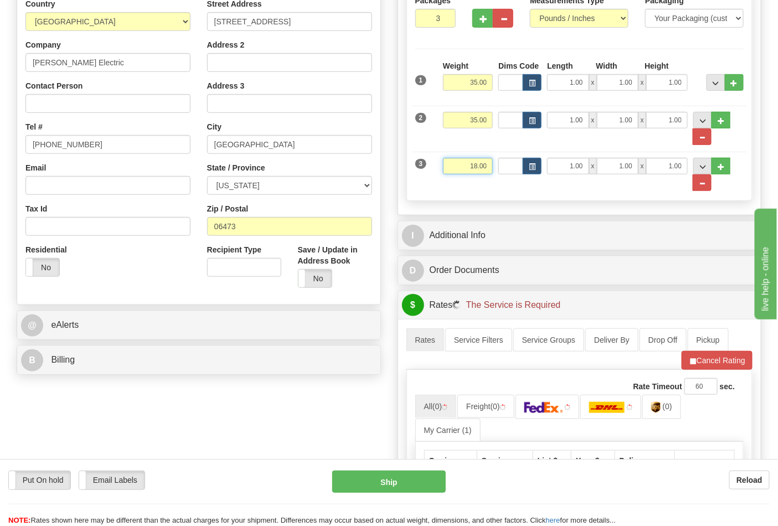
scroll to position [307, 0]
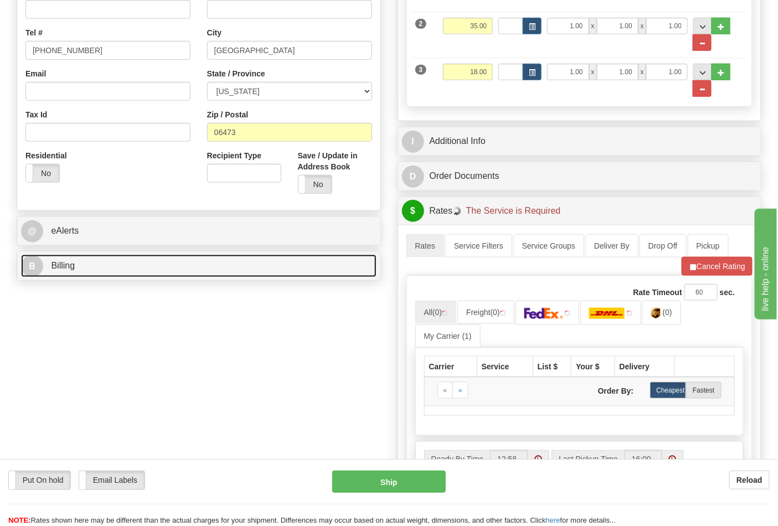
click at [120, 276] on link "B Billing" at bounding box center [199, 266] width 356 height 23
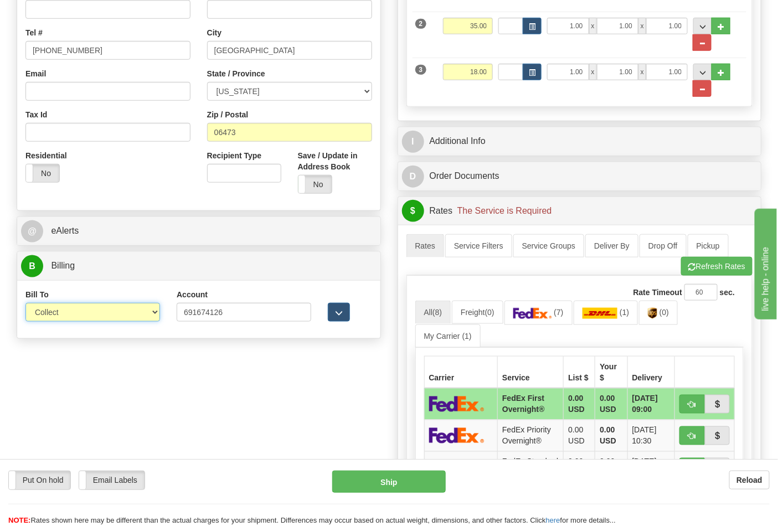
click at [91, 311] on select "Sender Recipient Third Party Collect" at bounding box center [92, 312] width 135 height 19
select select "2"
click at [25, 304] on select "Sender Recipient Third Party Collect" at bounding box center [92, 312] width 135 height 19
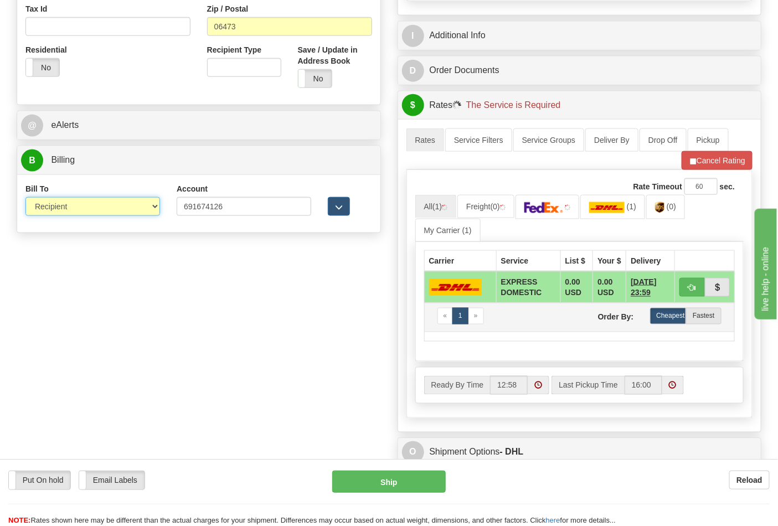
scroll to position [492, 0]
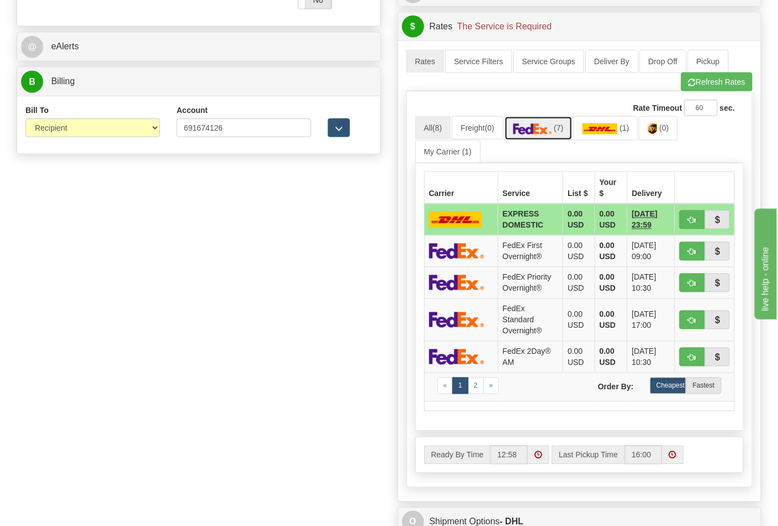
click at [561, 135] on link "(7)" at bounding box center [539, 128] width 68 height 24
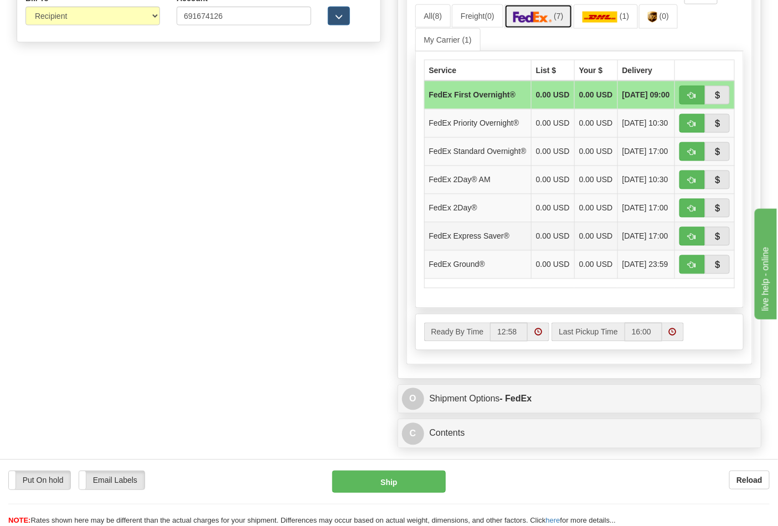
scroll to position [616, 0]
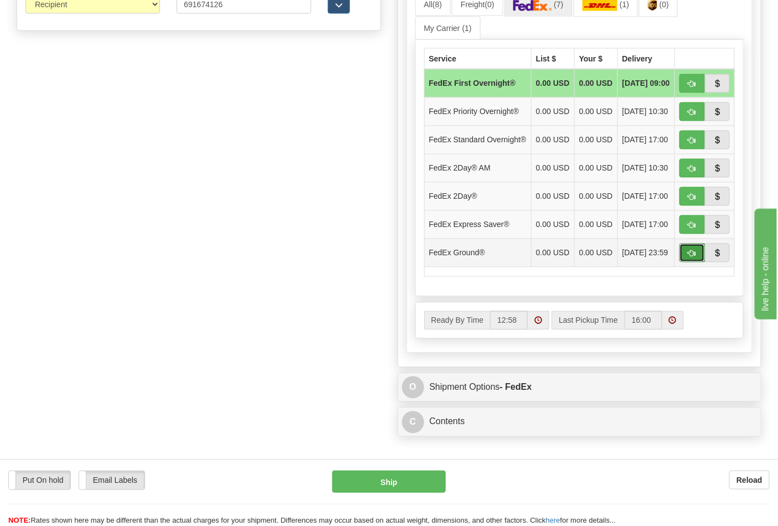
click at [691, 258] on span "button" at bounding box center [693, 253] width 8 height 7
type input "92"
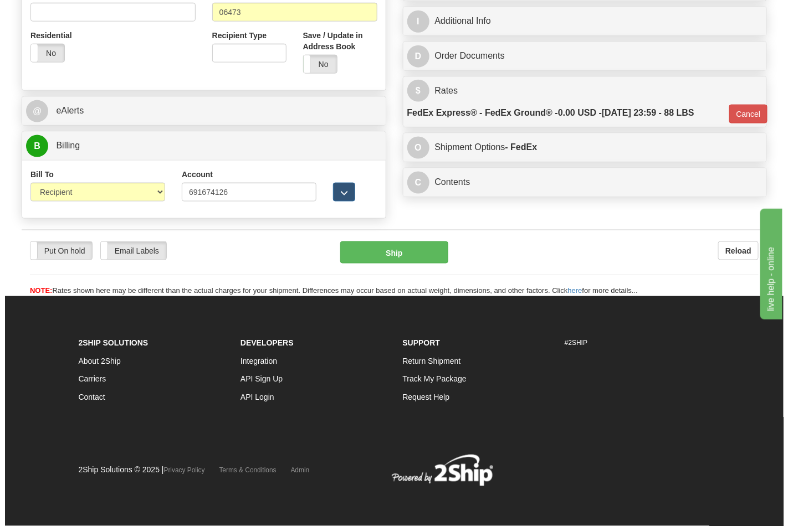
scroll to position [429, 0]
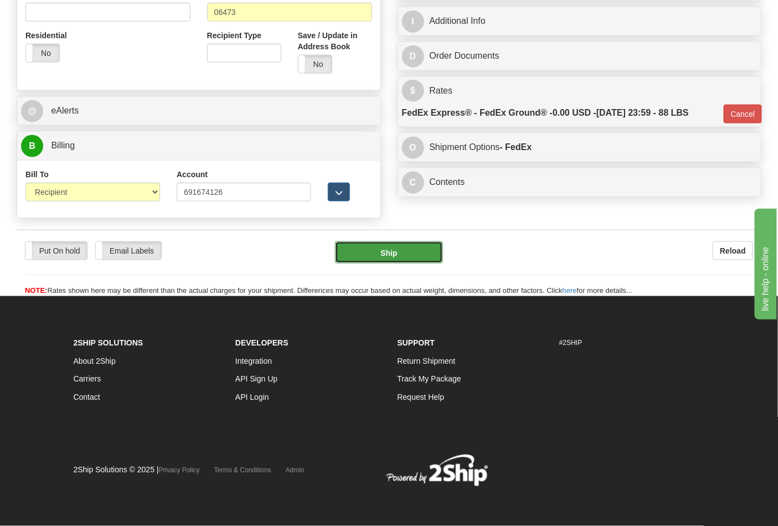
click at [394, 258] on button "Ship" at bounding box center [388, 253] width 107 height 22
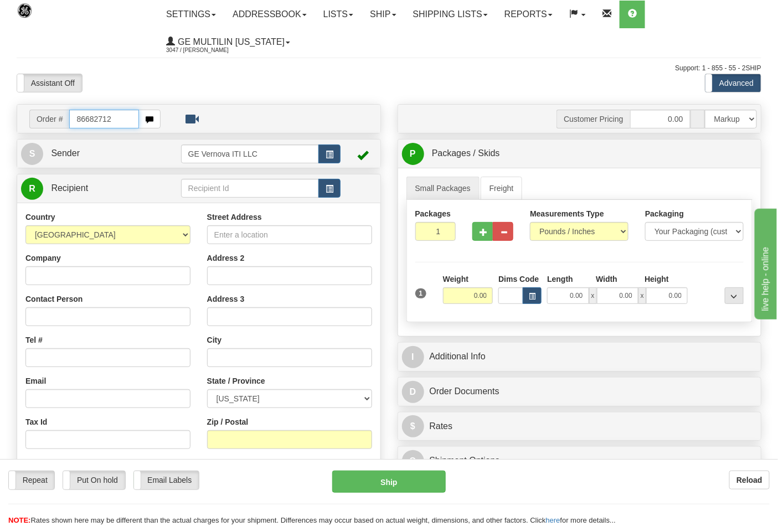
type input "86682712"
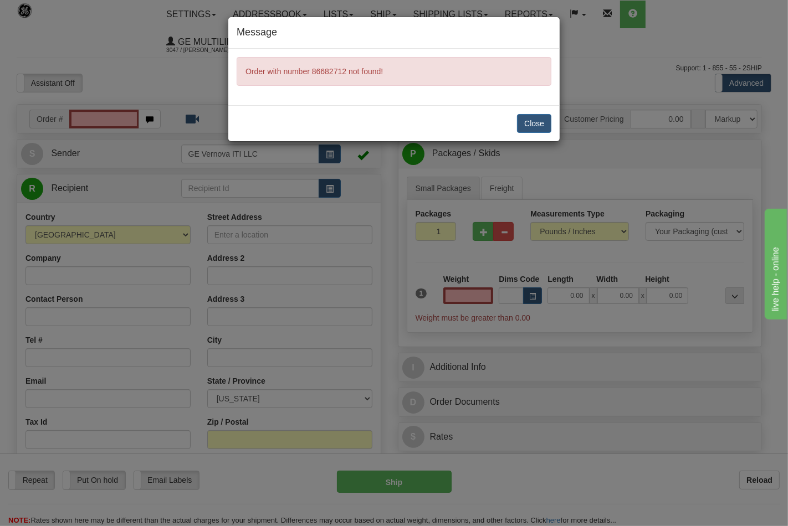
type input "0.00"
click at [560, 234] on div "Message Order with number 86682712 not found! Close" at bounding box center [394, 263] width 788 height 526
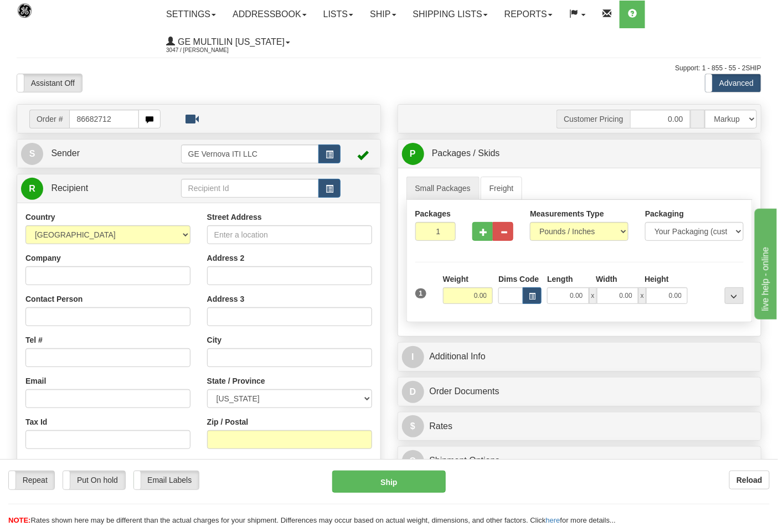
type input "86682712"
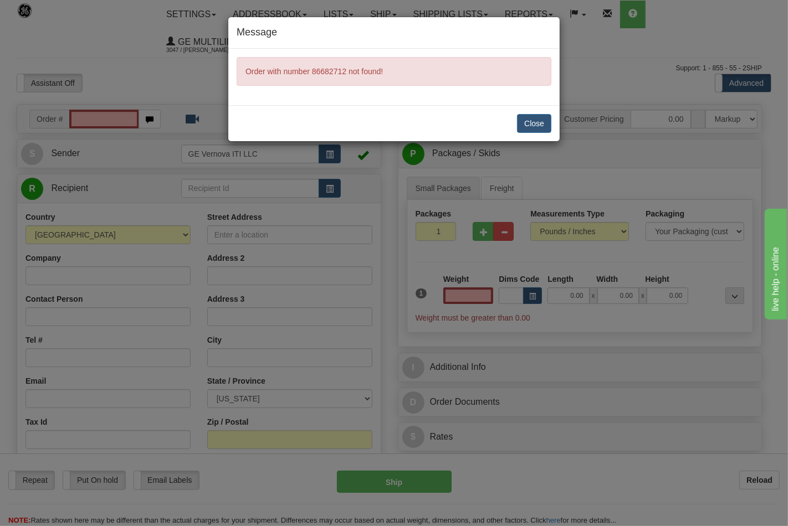
type input "0.00"
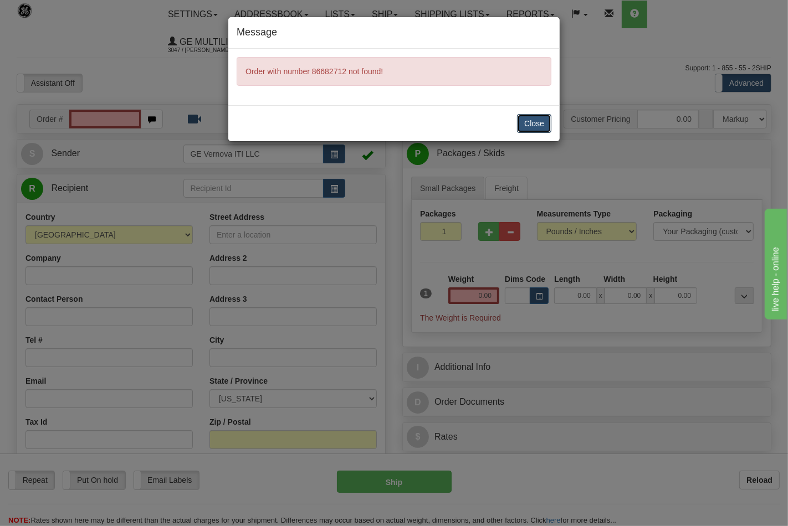
click at [521, 124] on button "Close" at bounding box center [534, 123] width 34 height 19
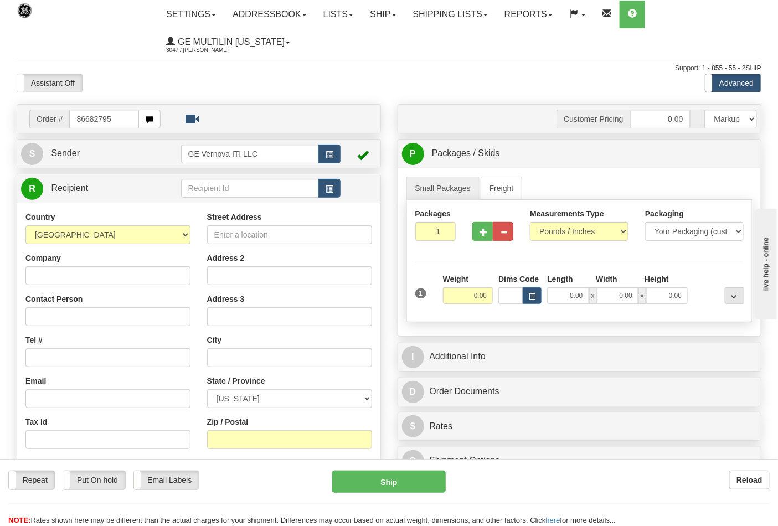
type input "86682795"
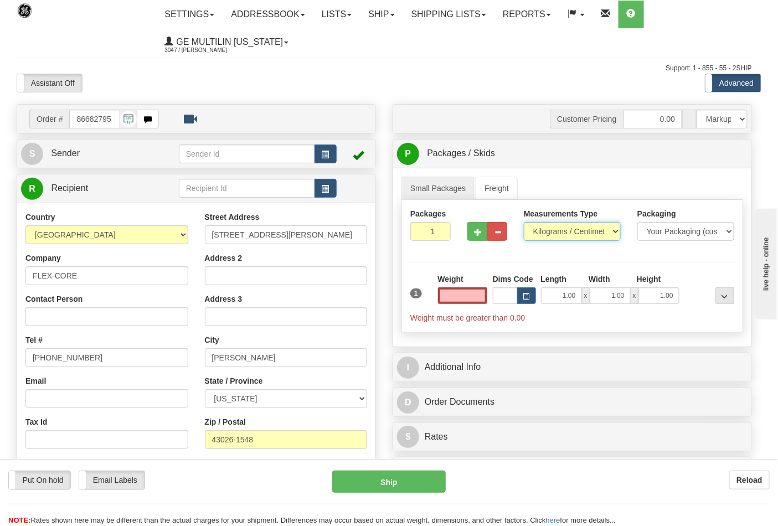
type input "0.00"
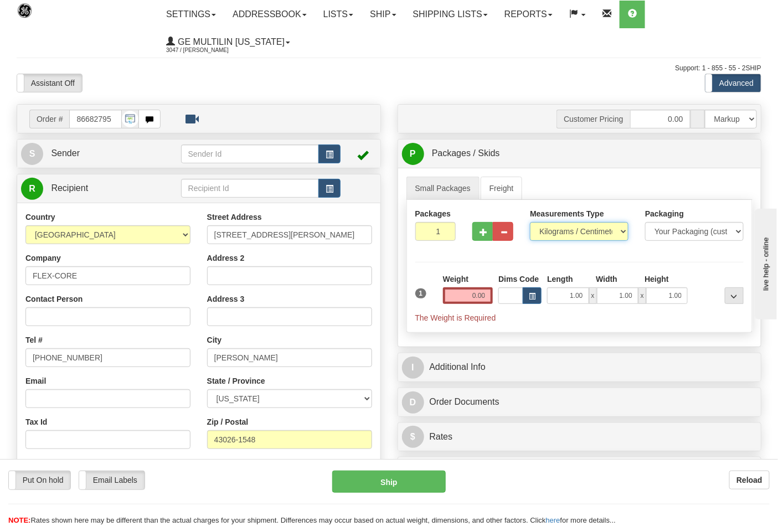
click at [556, 233] on select "Pounds / Inches Kilograms / Centimeters" at bounding box center [579, 231] width 99 height 19
select select "0"
click at [530, 223] on select "Pounds / Inches Kilograms / Centimeters" at bounding box center [579, 231] width 99 height 19
click at [485, 301] on input "0.00" at bounding box center [468, 296] width 50 height 17
click button "Delete" at bounding box center [0, 0] width 0 height 0
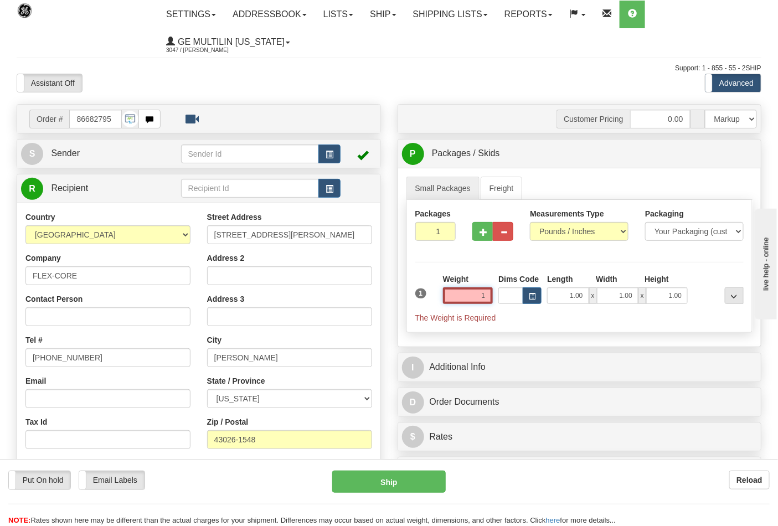
type input "1.00"
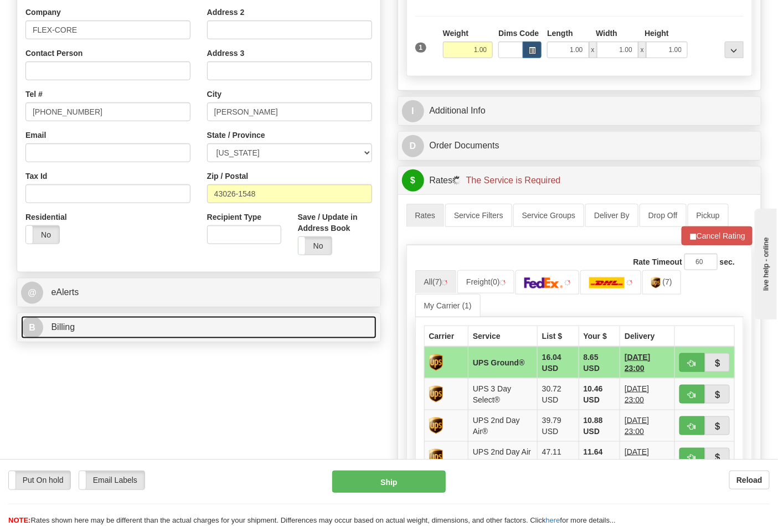
click at [93, 335] on link "B Billing" at bounding box center [199, 327] width 356 height 23
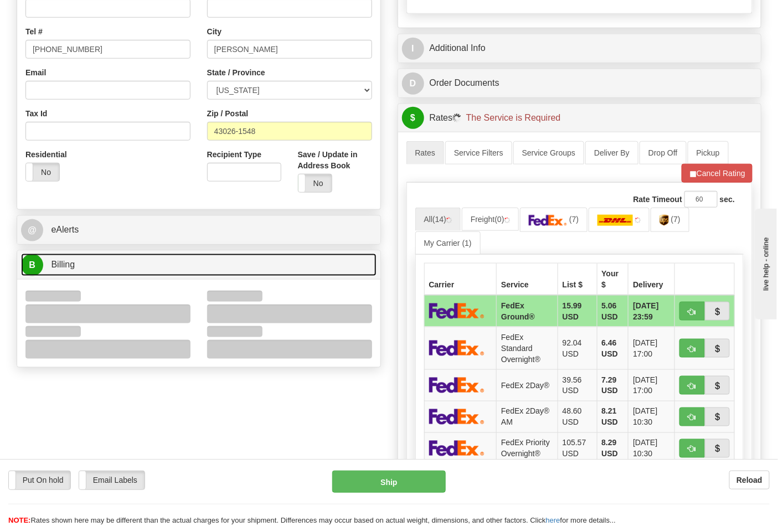
scroll to position [369, 0]
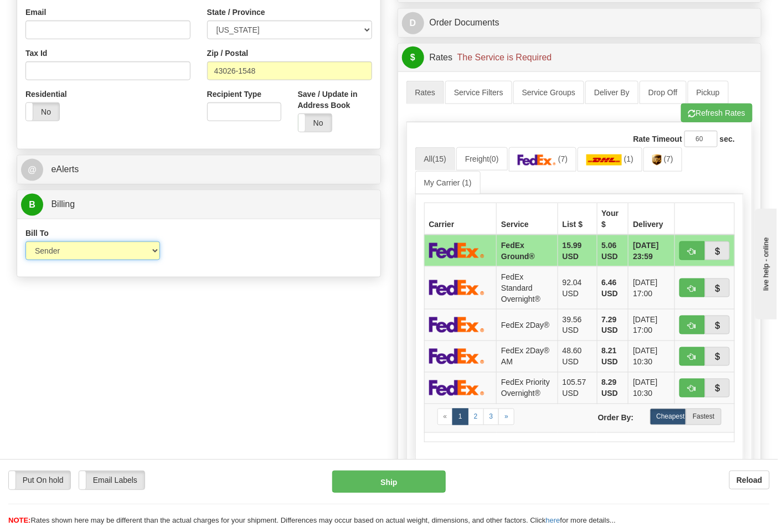
click at [60, 257] on select "Sender Recipient Third Party Collect" at bounding box center [92, 251] width 135 height 19
click at [199, 274] on div "Bill To Sender Recipient Third Party Collect Account 3rd Party Account List Ple…" at bounding box center [198, 248] width 363 height 58
click at [536, 162] on img at bounding box center [537, 160] width 39 height 11
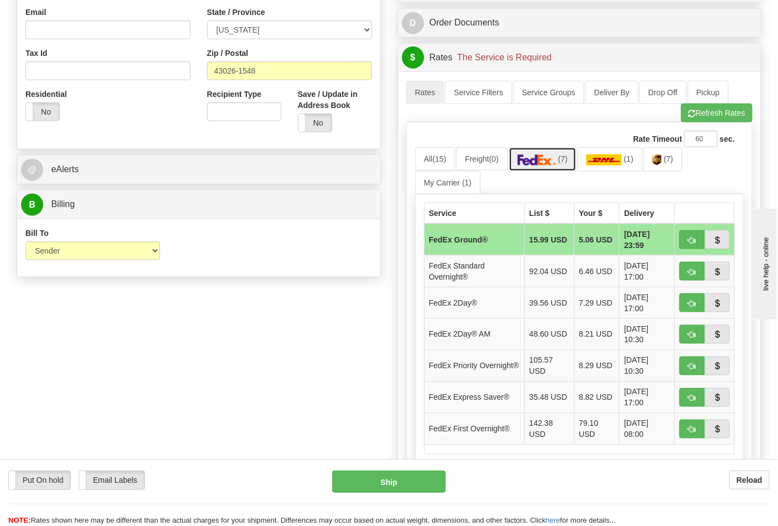
scroll to position [430, 0]
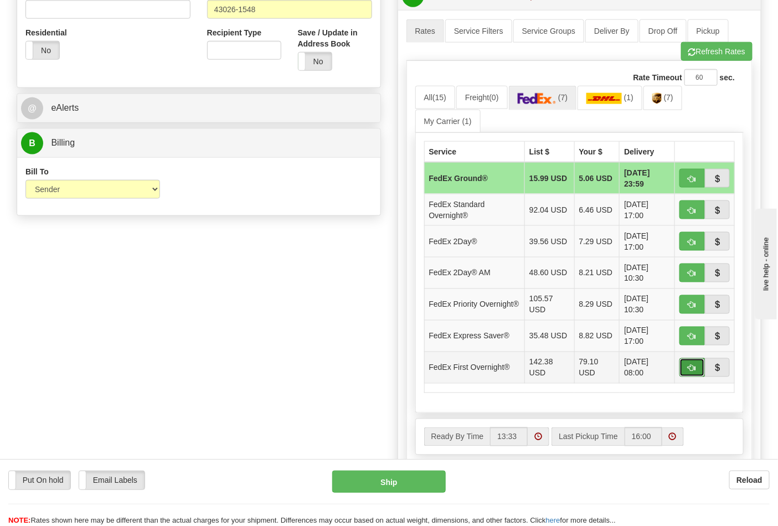
click at [689, 369] on span "button" at bounding box center [693, 368] width 8 height 7
type input "06"
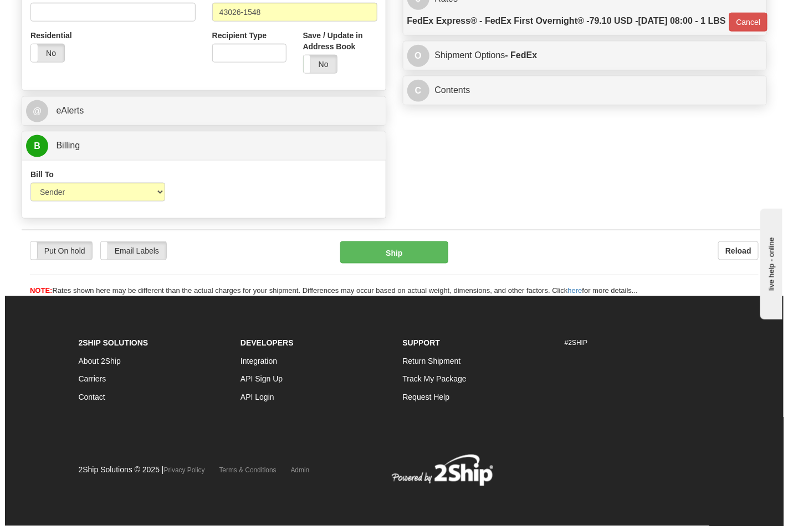
scroll to position [413, 0]
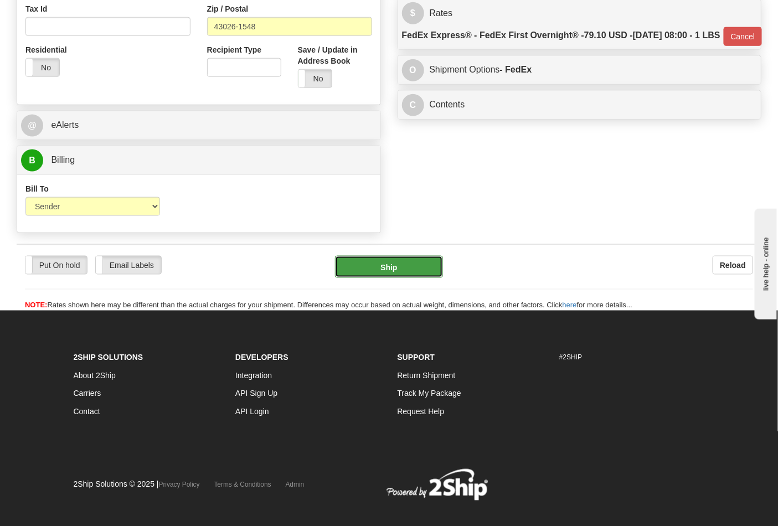
click at [409, 275] on button "Ship" at bounding box center [388, 267] width 107 height 22
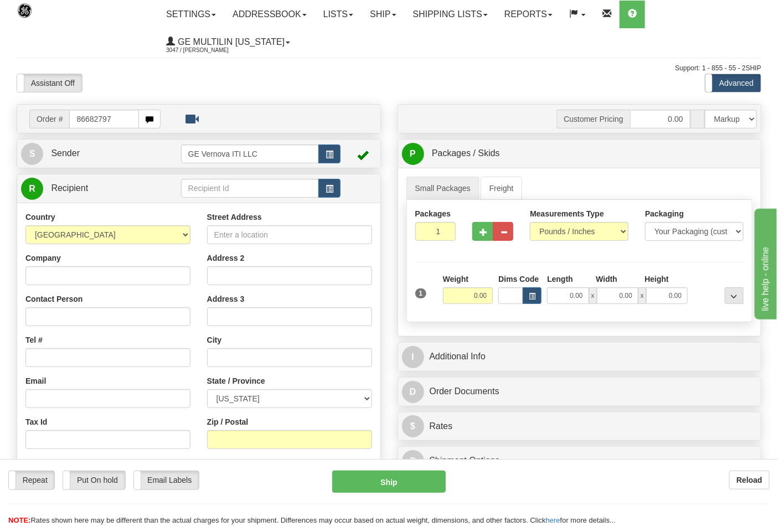
type input "86682797"
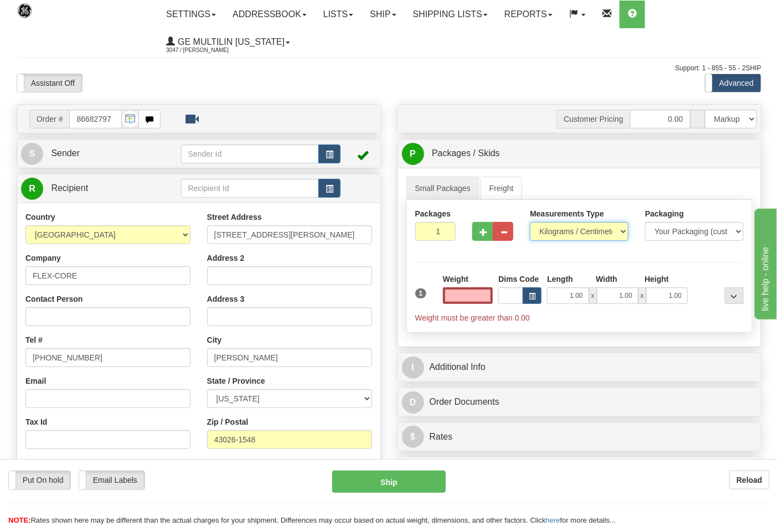
type input "0.00"
drag, startPoint x: 547, startPoint y: 234, endPoint x: 548, endPoint y: 241, distance: 7.4
click at [547, 234] on select "Pounds / Inches Kilograms / Centimeters" at bounding box center [579, 231] width 99 height 19
select select "0"
click at [530, 223] on select "Pounds / Inches Kilograms / Centimeters" at bounding box center [579, 231] width 99 height 19
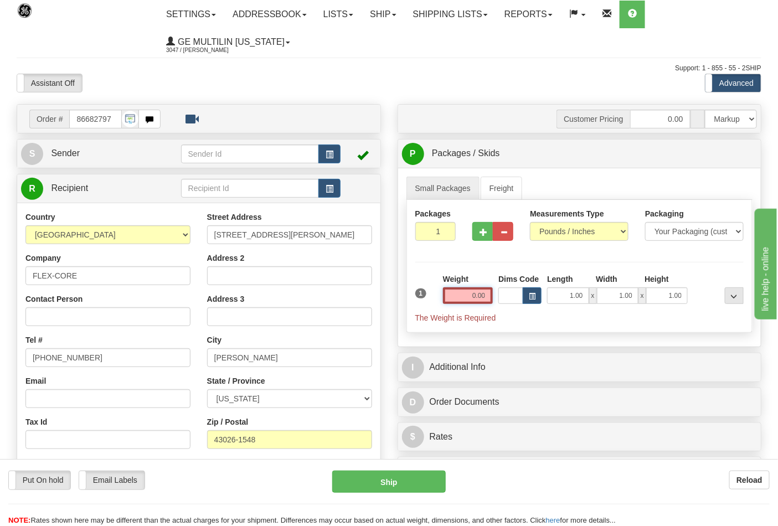
click at [491, 297] on input "0.00" at bounding box center [468, 296] width 50 height 17
click button "Delete" at bounding box center [0, 0] width 0 height 0
type input "1.00"
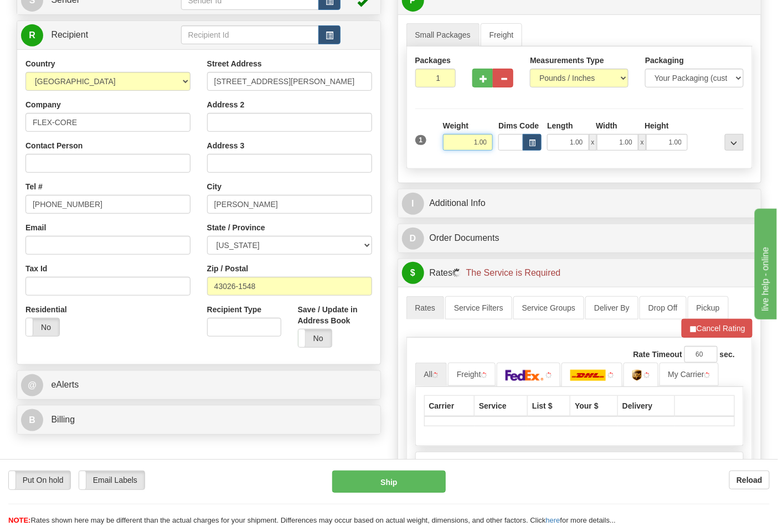
scroll to position [307, 0]
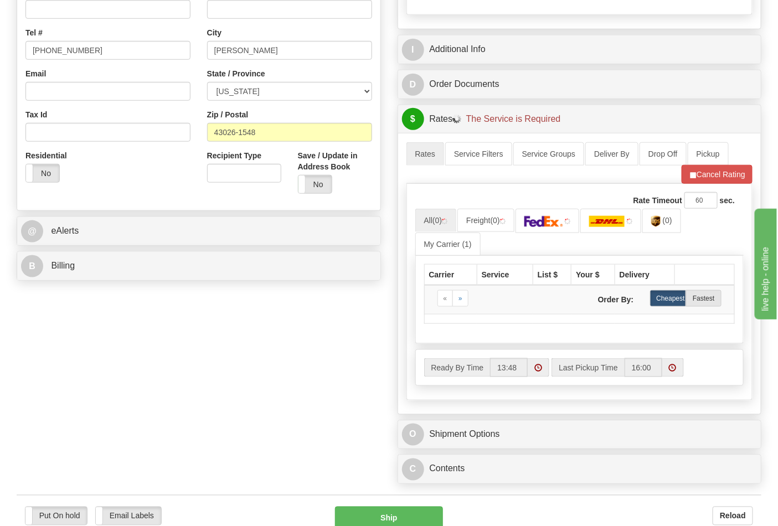
click at [75, 288] on div "Order # 86682797 S Sender" at bounding box center [389, 143] width 762 height 693
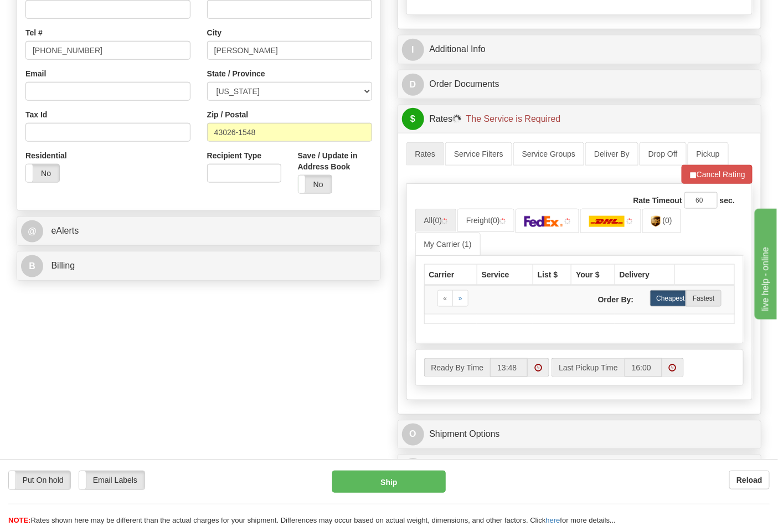
click at [79, 281] on div "B Billing Billing types cannot be changed when using Sendle. Freight Costs will…" at bounding box center [199, 266] width 365 height 29
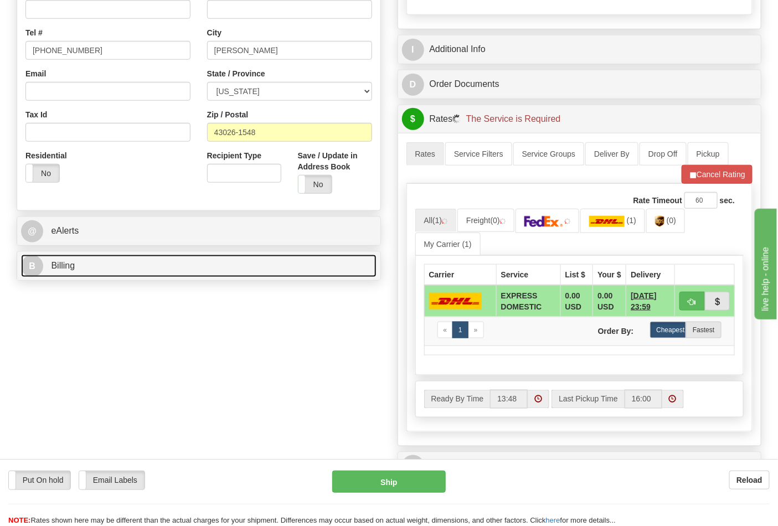
click at [85, 271] on link "B Billing" at bounding box center [199, 266] width 356 height 23
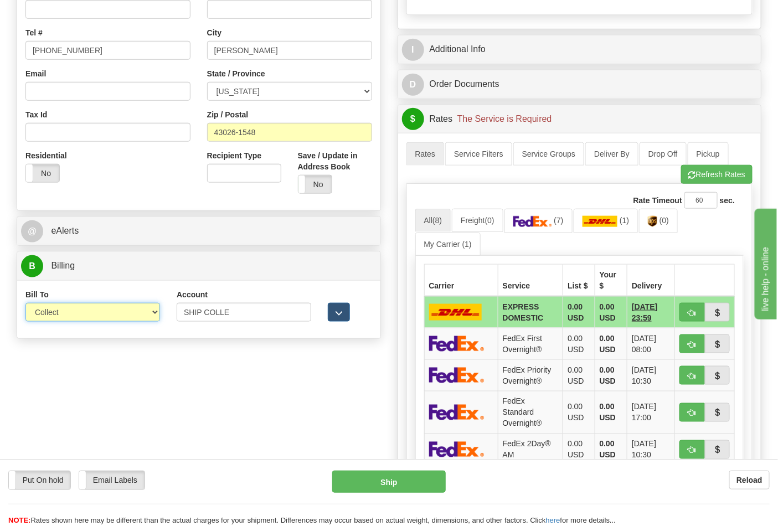
click at [60, 318] on select "Sender Recipient Third Party Collect" at bounding box center [92, 312] width 135 height 19
select select "2"
click at [25, 304] on select "Sender Recipient Third Party Collect" at bounding box center [92, 312] width 135 height 19
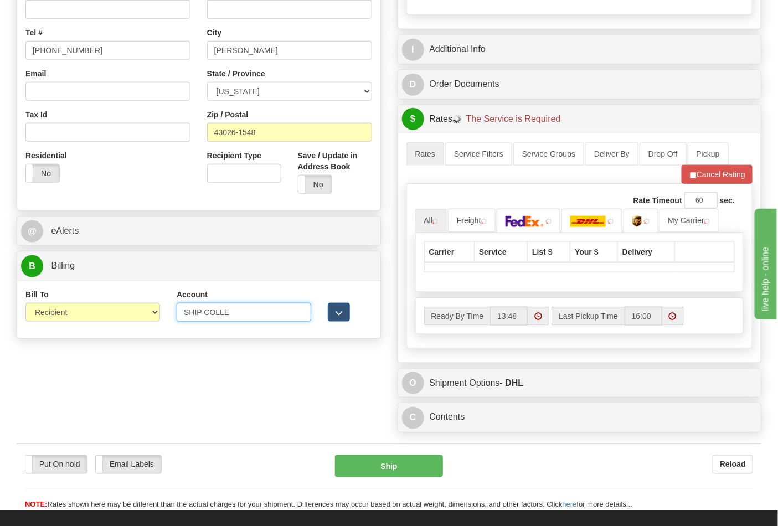
drag, startPoint x: 247, startPoint y: 319, endPoint x: 137, endPoint y: 316, distance: 109.7
click at [137, 316] on div "Bill To Sender Recipient Third Party Collect Account SHIP COLLE 3rd Party Accou…" at bounding box center [198, 309] width 363 height 41
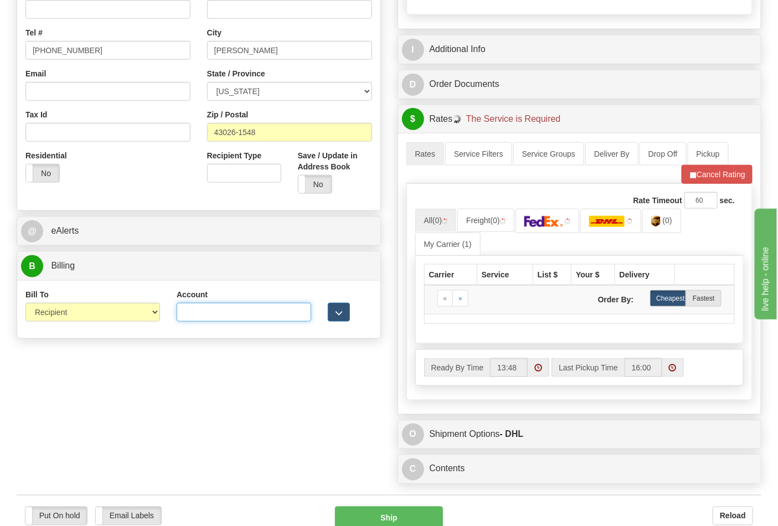
click at [202, 314] on input "Account" at bounding box center [244, 312] width 135 height 19
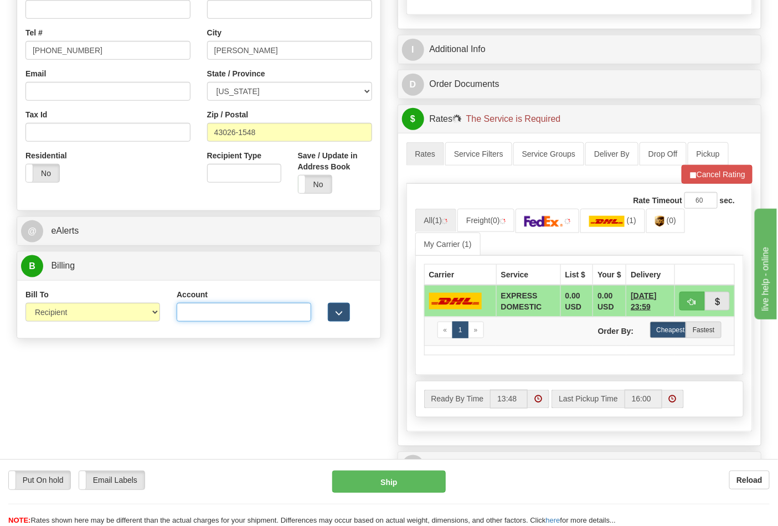
type input "473367"
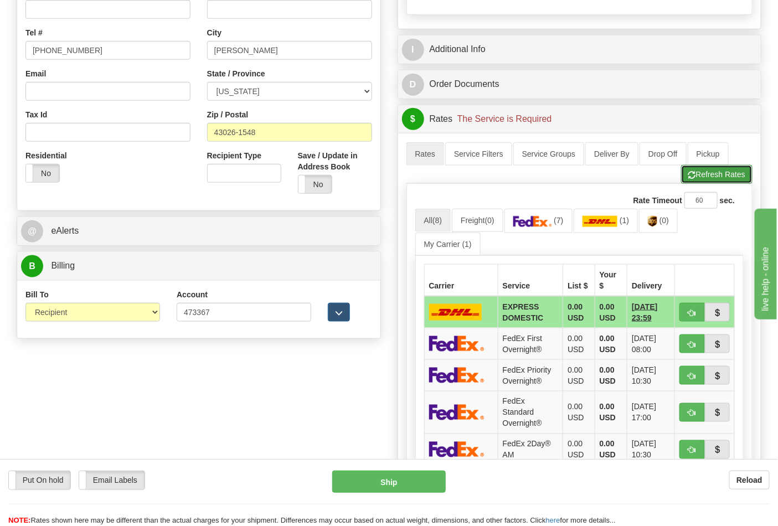
click at [681, 176] on button "Refresh Rates" at bounding box center [716, 174] width 71 height 19
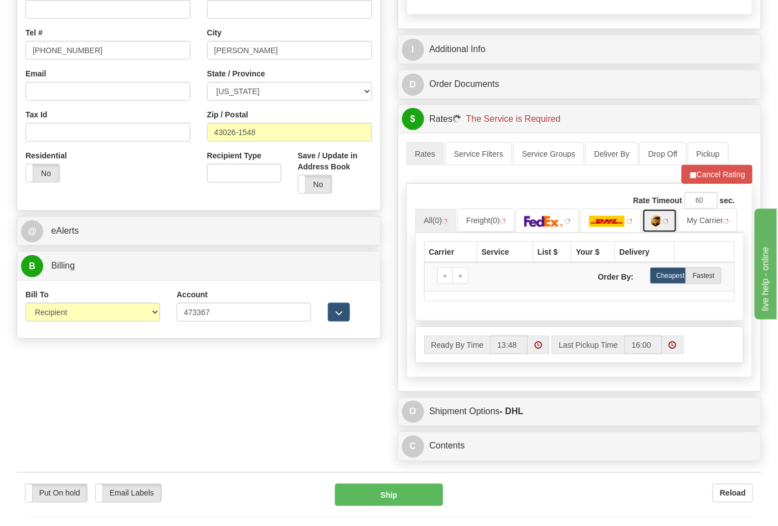
click at [660, 224] on img at bounding box center [656, 221] width 9 height 11
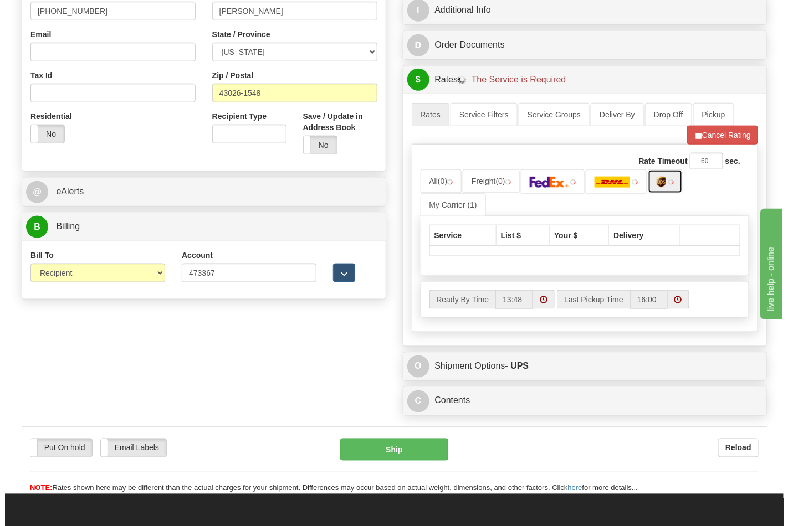
scroll to position [369, 0]
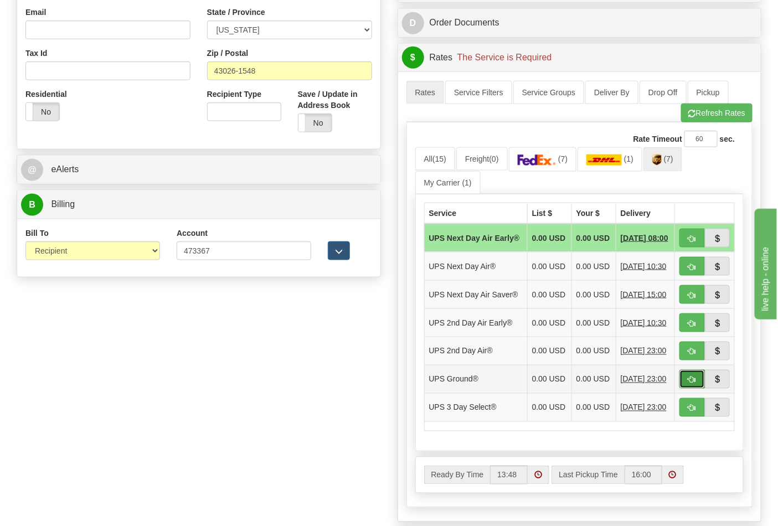
click at [684, 389] on button "button" at bounding box center [692, 379] width 25 height 19
type input "03"
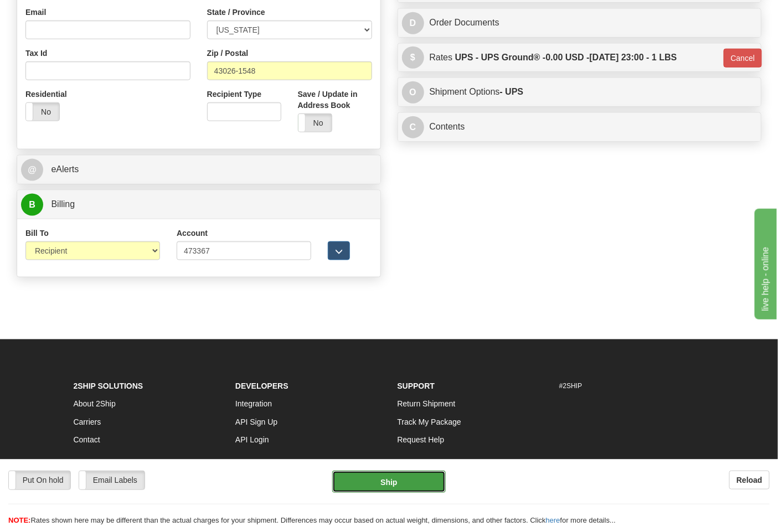
click at [399, 483] on button "Ship" at bounding box center [388, 482] width 113 height 22
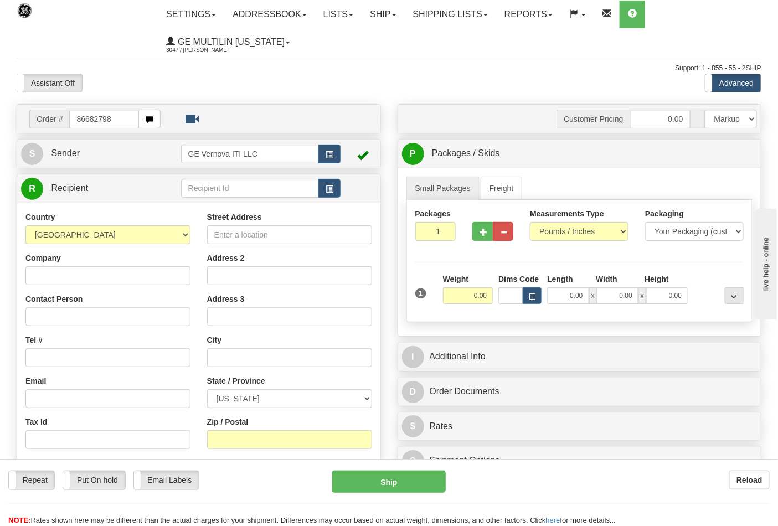
type input "86682798"
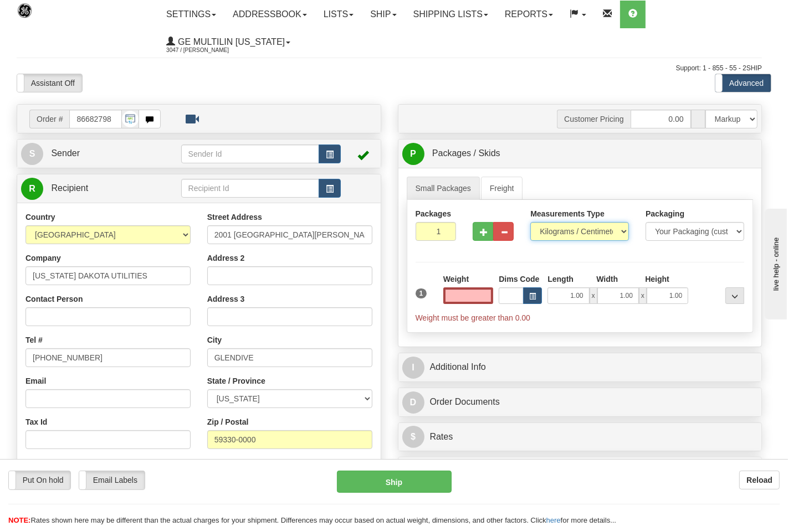
type input "0.00"
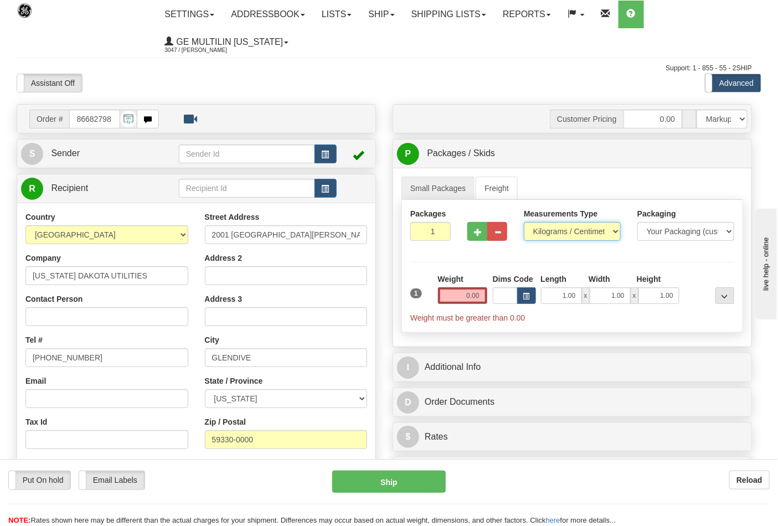
click at [556, 234] on select "Pounds / Inches Kilograms / Centimeters" at bounding box center [572, 231] width 97 height 19
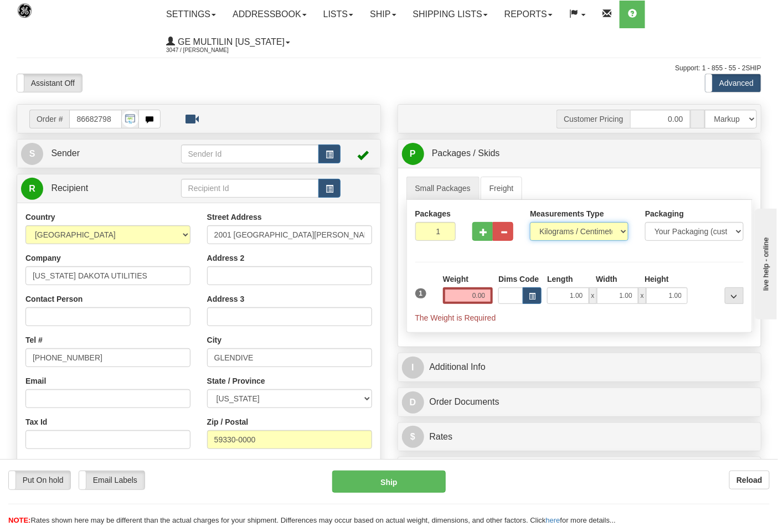
select select "0"
click at [530, 223] on select "Pounds / Inches Kilograms / Centimeters" at bounding box center [579, 231] width 99 height 19
click at [490, 297] on input "0.00" at bounding box center [468, 296] width 50 height 17
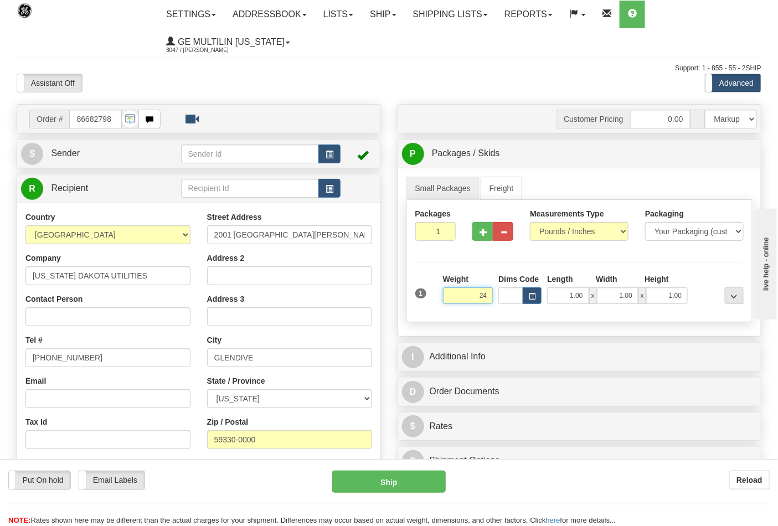
click button "Delete" at bounding box center [0, 0] width 0 height 0
type input "24.00"
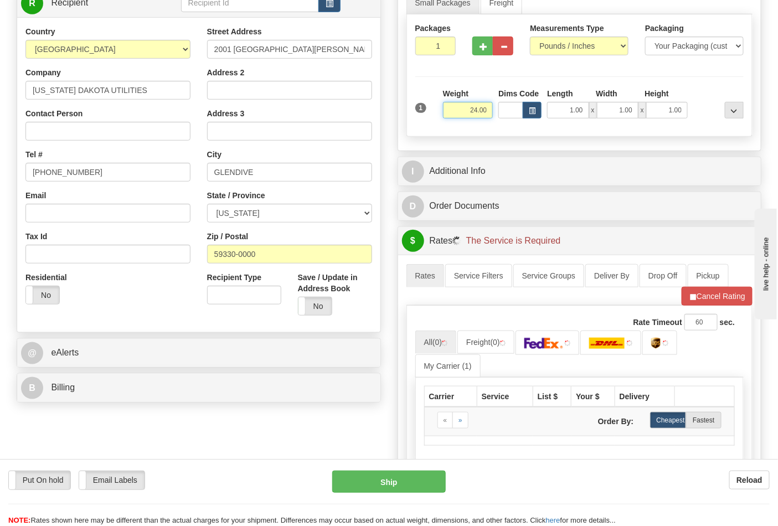
scroll to position [246, 0]
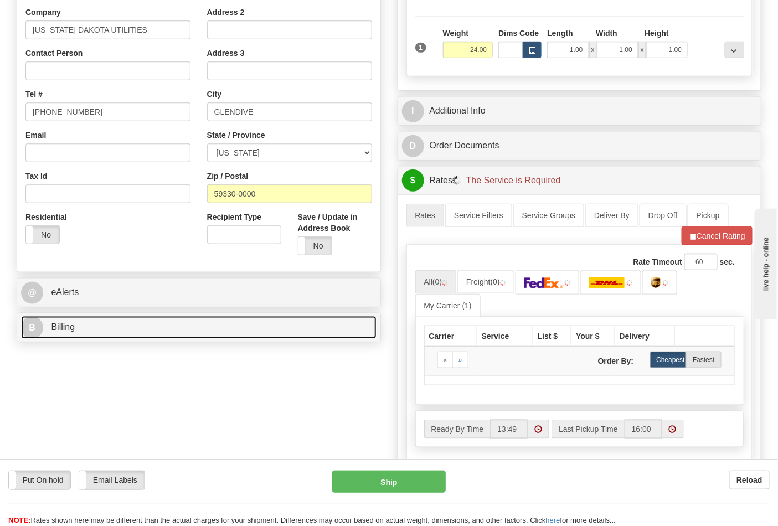
click at [89, 338] on link "B Billing" at bounding box center [199, 327] width 356 height 23
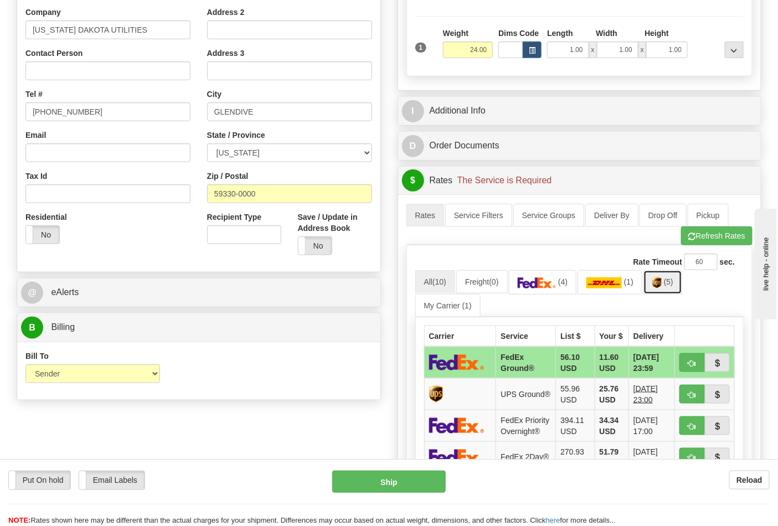
click at [663, 291] on link "(5)" at bounding box center [663, 282] width 39 height 24
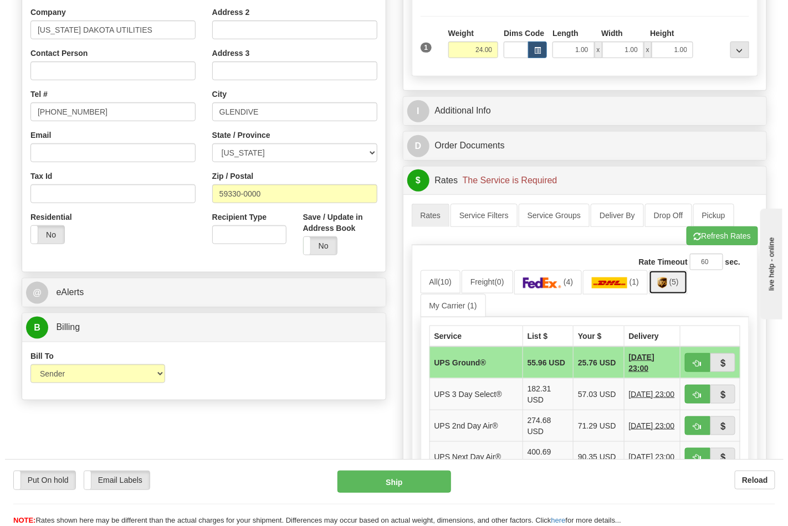
scroll to position [369, 0]
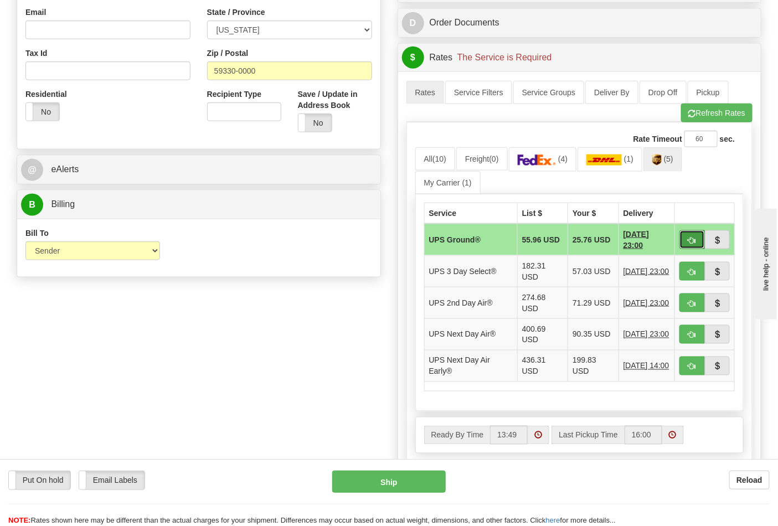
click at [694, 244] on span "button" at bounding box center [693, 240] width 8 height 7
type input "03"
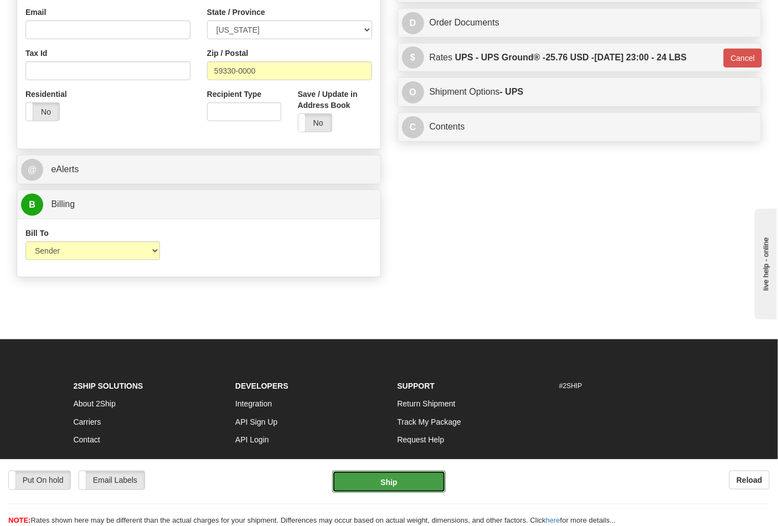
click at [397, 480] on button "Ship" at bounding box center [388, 482] width 113 height 22
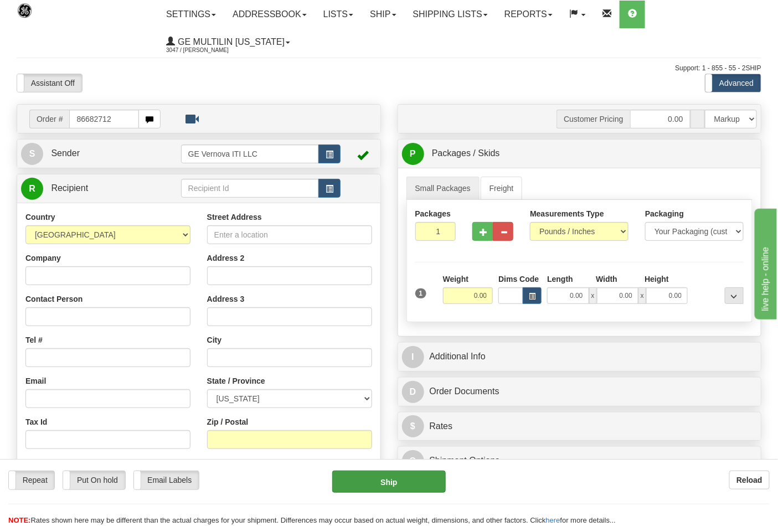
type input "86682712"
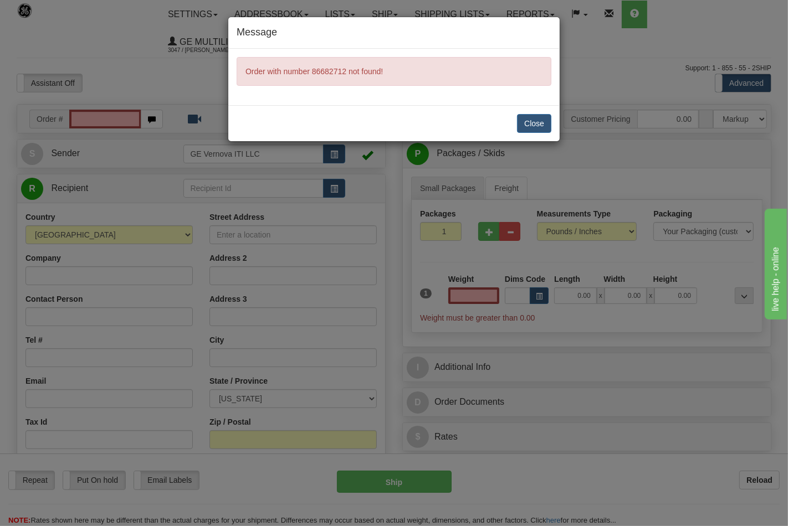
type input "0.00"
click at [525, 117] on button "Close" at bounding box center [534, 123] width 34 height 19
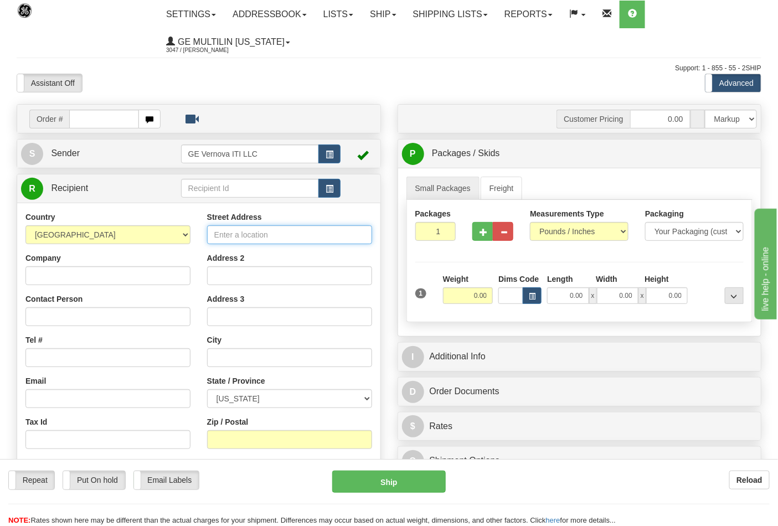
click at [230, 233] on input "Street Address" at bounding box center [289, 234] width 165 height 19
click at [86, 280] on input "Company" at bounding box center [107, 275] width 165 height 19
type input "[US_STATE] CITY POWER & LIGHT COMPANY"
click at [249, 232] on input "Street Address" at bounding box center [289, 234] width 165 height 19
type input "[STREET_ADDRESS]"
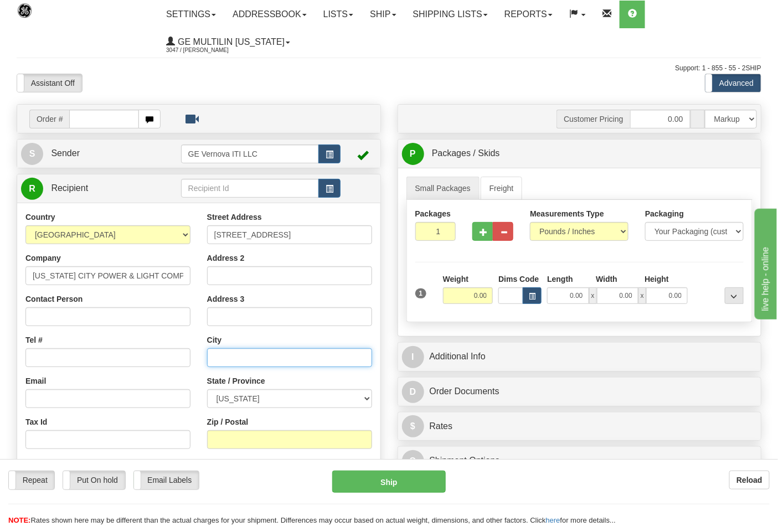
click at [233, 353] on input "text" at bounding box center [289, 357] width 165 height 19
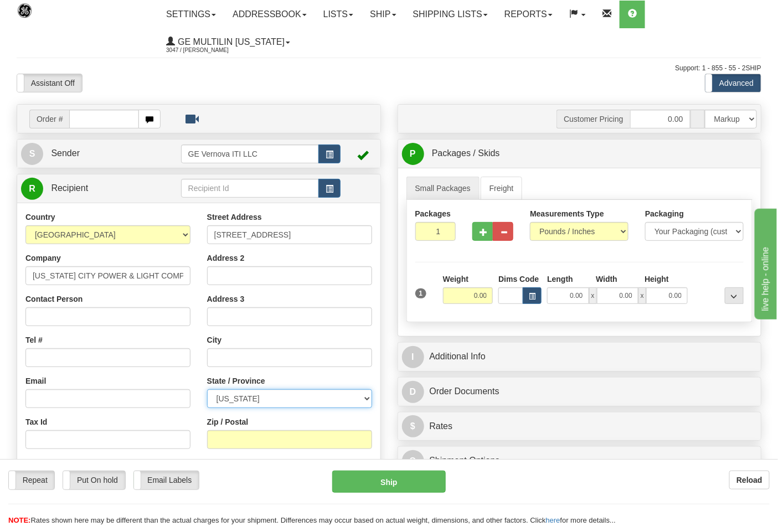
click at [272, 399] on select "ALABAMA ALASKA ARIZONA ARKANSAS Armed Forces America Armed Forces Europe Armed …" at bounding box center [289, 398] width 165 height 19
select select "MO"
click at [207, 390] on select "ALABAMA ALASKA ARIZONA ARKANSAS Armed Forces America Armed Forces Europe Armed …" at bounding box center [289, 398] width 165 height 19
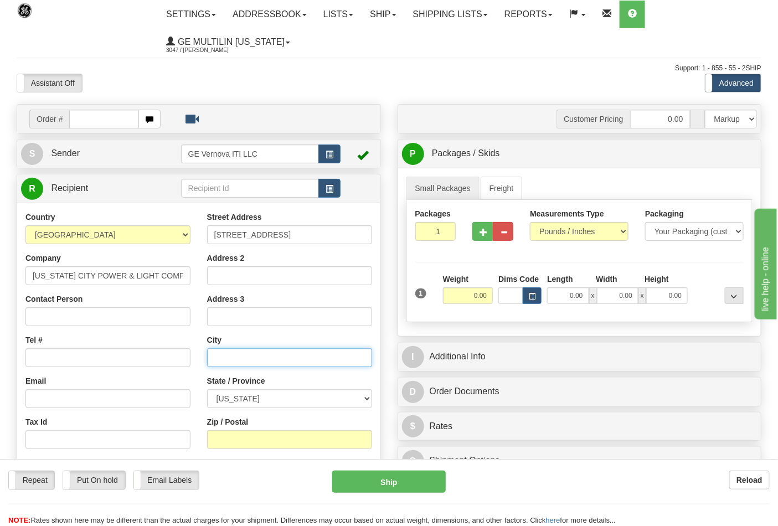
click at [239, 357] on input "text" at bounding box center [289, 357] width 165 height 19
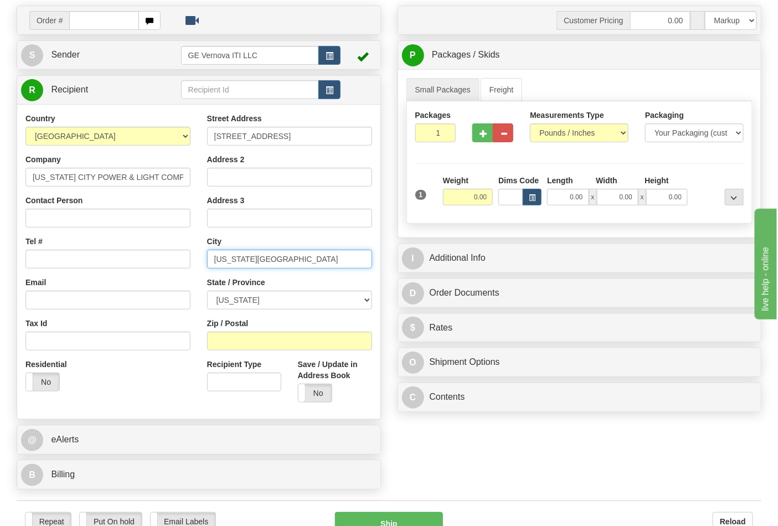
scroll to position [184, 0]
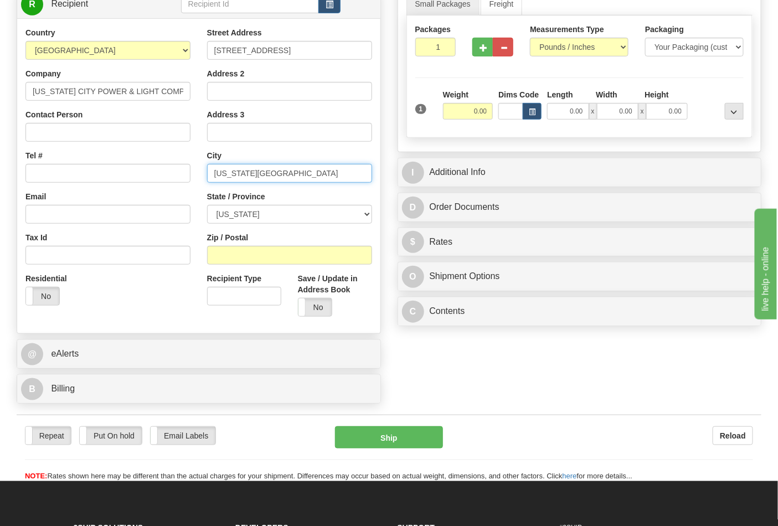
type input "KANSAS CITY"
click at [274, 255] on input "Zip / Postal" at bounding box center [289, 255] width 165 height 19
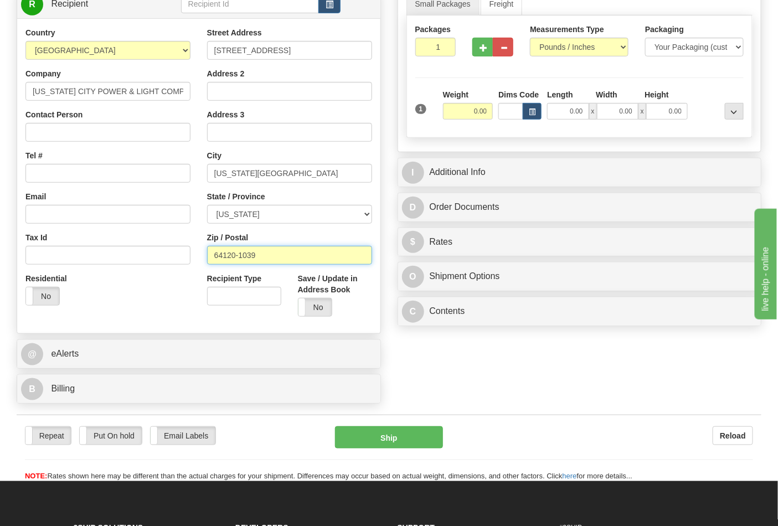
type input "64120-1039"
click button "Delete" at bounding box center [0, 0] width 0 height 0
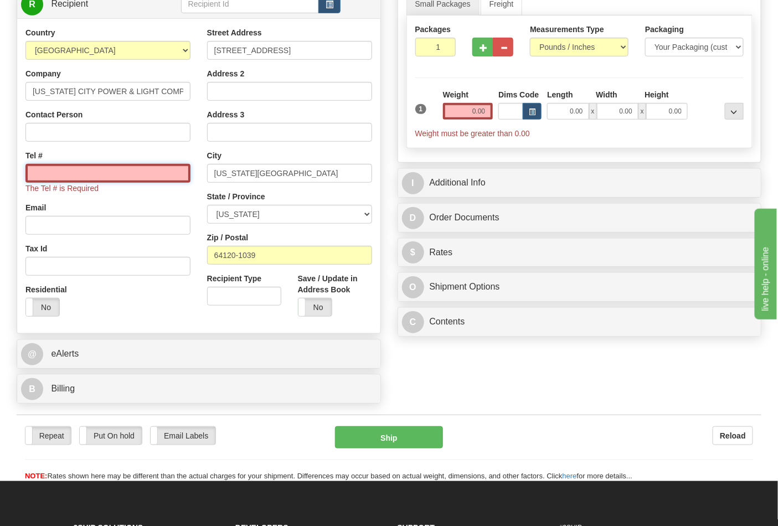
click at [134, 172] on input "Tel #" at bounding box center [107, 173] width 165 height 19
type input "9052946222"
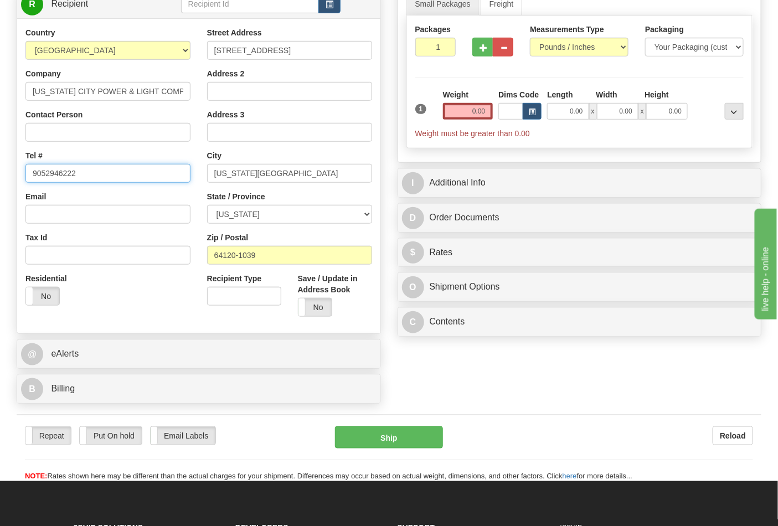
drag, startPoint x: 102, startPoint y: 176, endPoint x: 0, endPoint y: 165, distance: 103.1
click at [0, 165] on div "Toggle navigation Settings Shipping Preferences Fields Preferences New" at bounding box center [389, 149] width 778 height 666
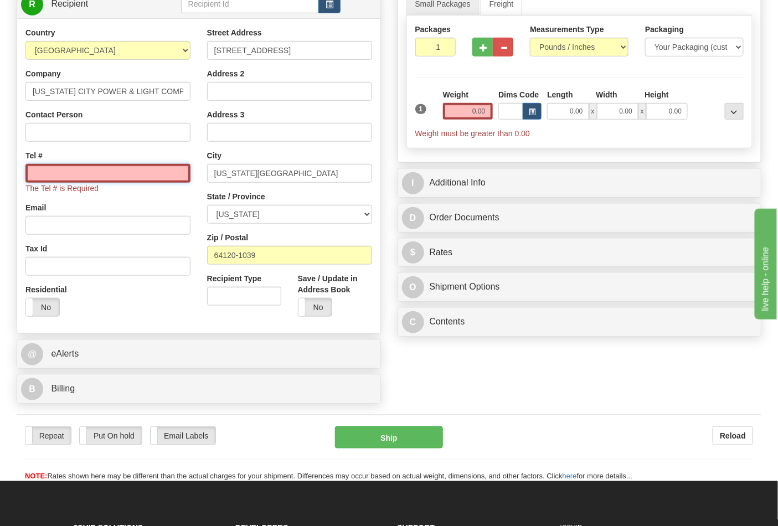
click at [86, 180] on input "Tel #" at bounding box center [107, 173] width 165 height 19
type input "7272284112"
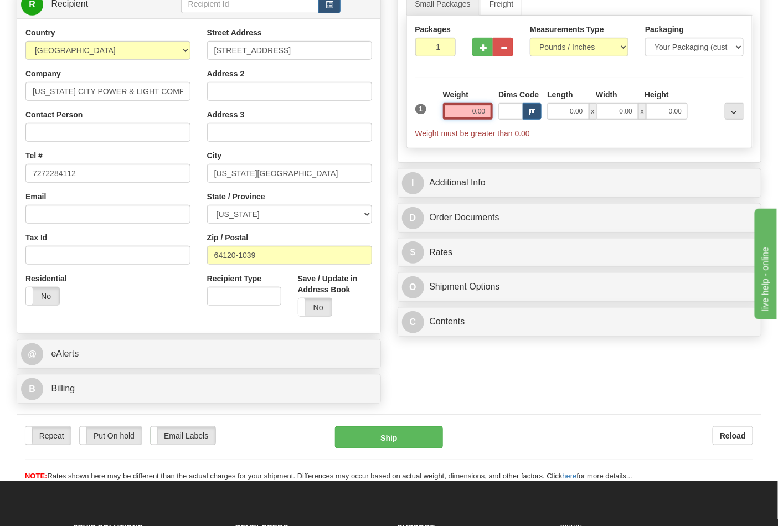
click at [483, 110] on input "0.00" at bounding box center [468, 111] width 50 height 17
click button "Delete" at bounding box center [0, 0] width 0 height 0
type input "1.00"
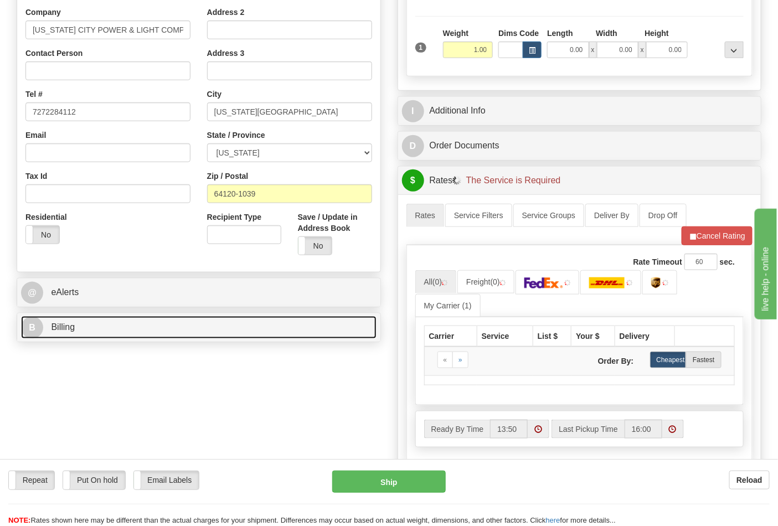
click at [85, 334] on link "B Billing" at bounding box center [199, 327] width 356 height 23
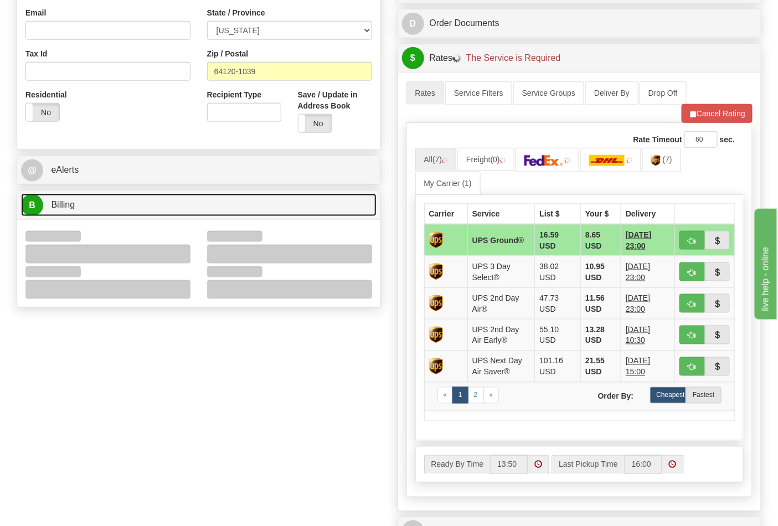
scroll to position [369, 0]
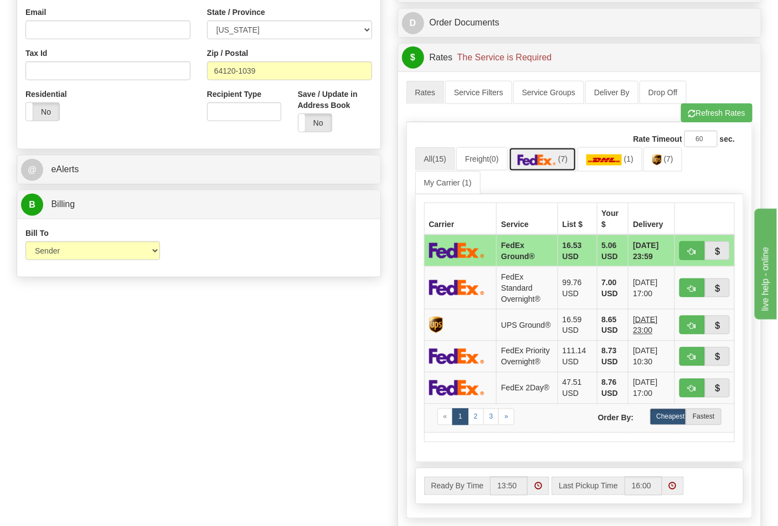
click at [543, 163] on img at bounding box center [537, 160] width 39 height 11
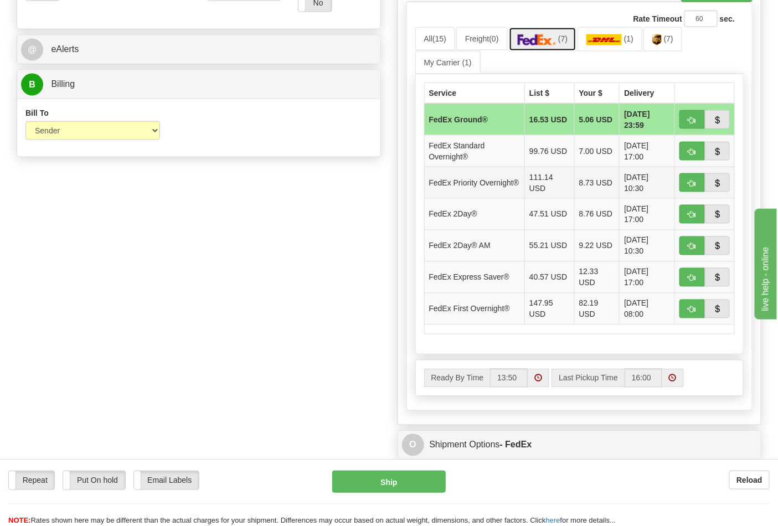
scroll to position [492, 0]
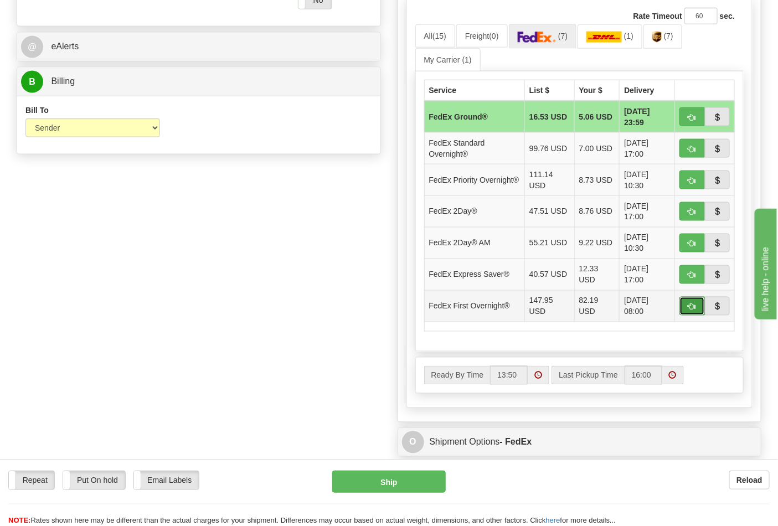
click at [695, 307] on span "button" at bounding box center [693, 307] width 8 height 7
type input "06"
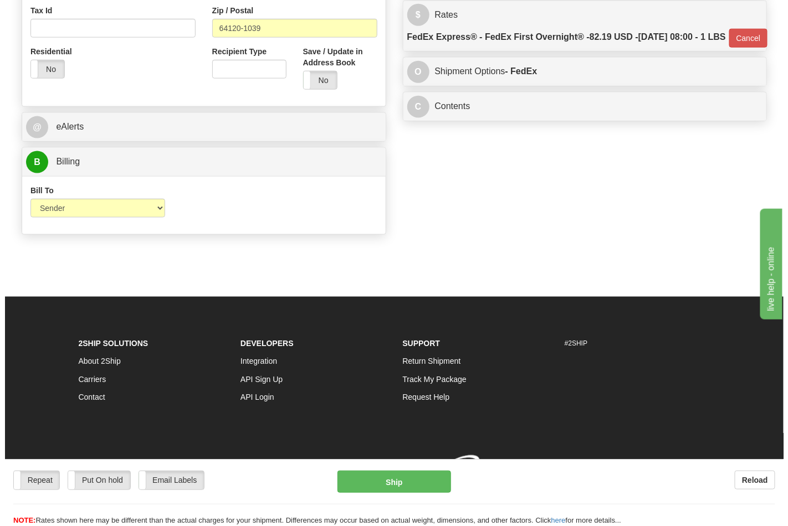
scroll to position [429, 0]
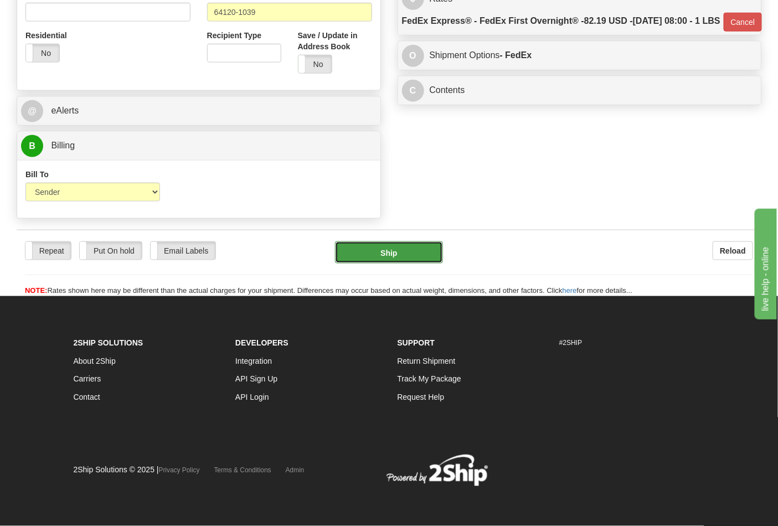
click at [393, 253] on button "Ship" at bounding box center [388, 253] width 107 height 22
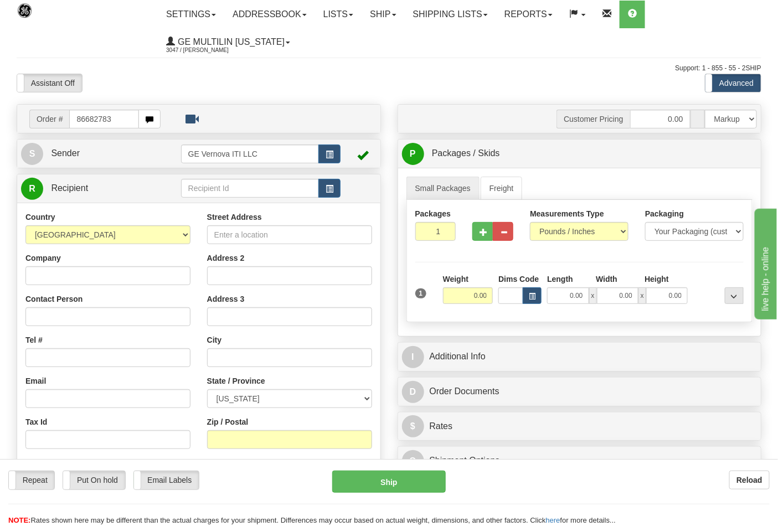
type input "86682783"
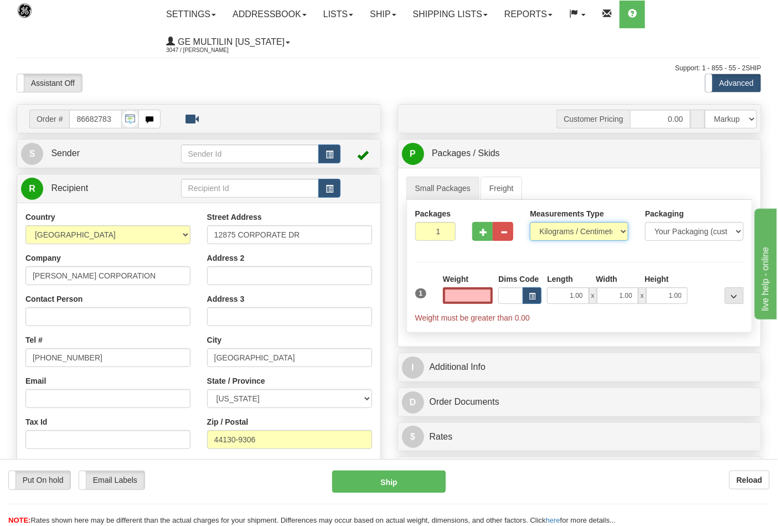
type input "0.00"
click at [540, 236] on select "Pounds / Inches Kilograms / Centimeters" at bounding box center [579, 231] width 99 height 19
select select "0"
click at [530, 223] on select "Pounds / Inches Kilograms / Centimeters" at bounding box center [579, 231] width 99 height 19
click at [491, 299] on input "0.00" at bounding box center [468, 296] width 50 height 17
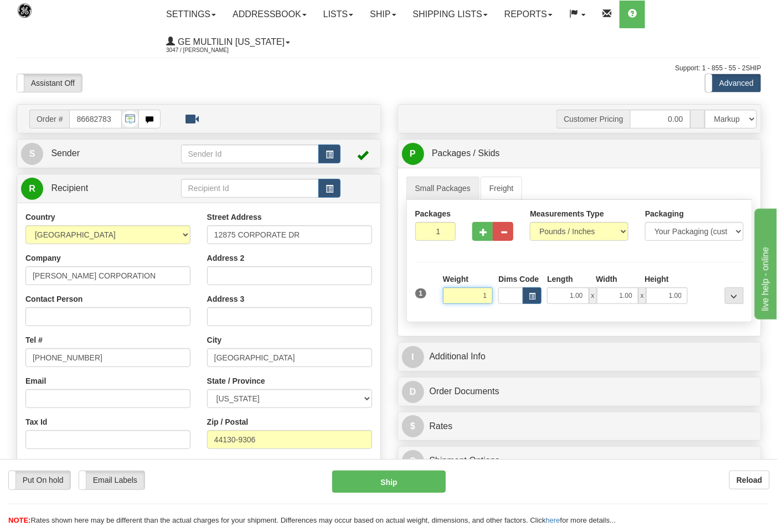
click button "Delete" at bounding box center [0, 0] width 0 height 0
type input "1.00"
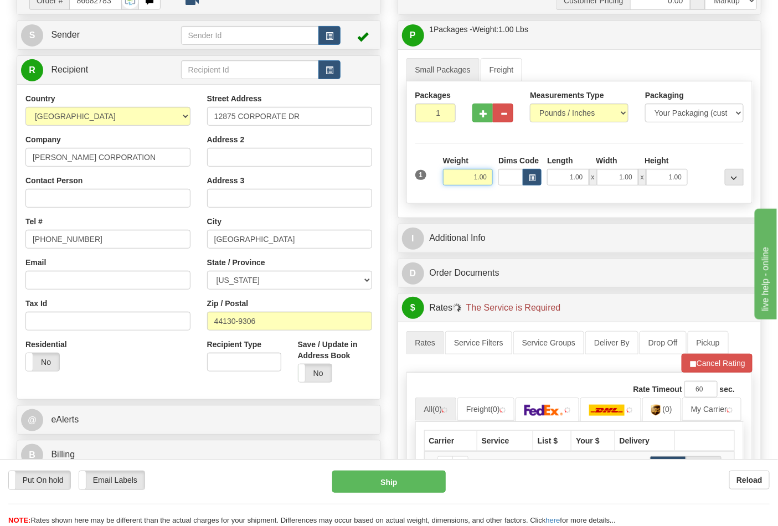
scroll to position [246, 0]
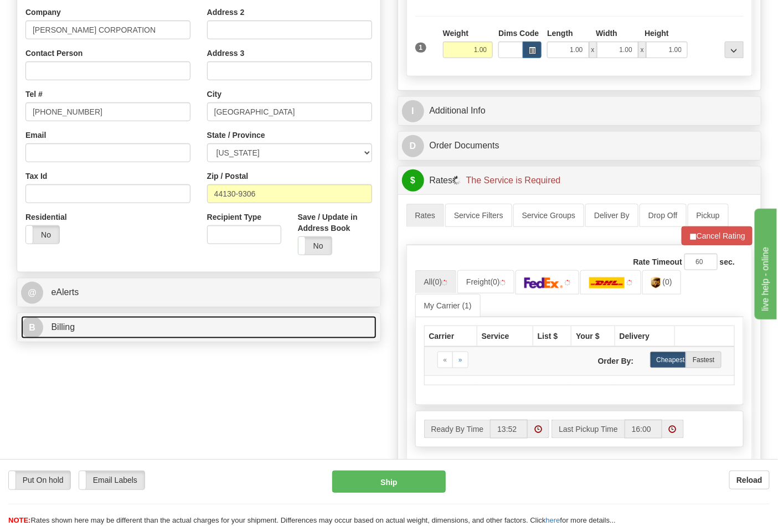
click at [93, 338] on link "B Billing" at bounding box center [199, 327] width 356 height 23
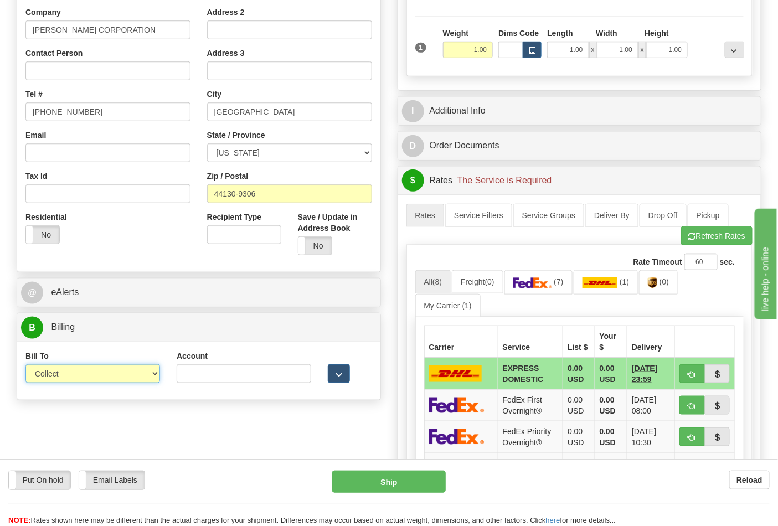
click at [88, 373] on select "Sender Recipient Third Party Collect" at bounding box center [92, 374] width 135 height 19
click at [25, 366] on select "Sender Recipient Third Party Collect" at bounding box center [92, 374] width 135 height 19
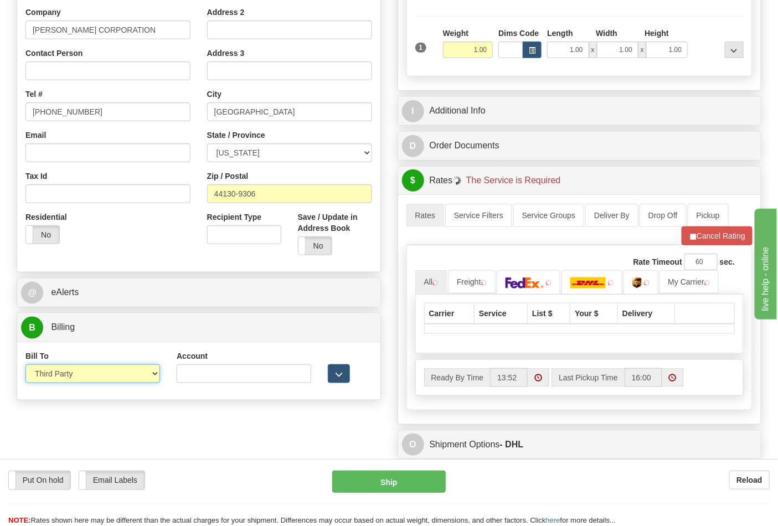
click at [75, 380] on select "Sender Recipient Third Party Collect" at bounding box center [92, 374] width 135 height 19
select select "2"
click at [25, 366] on select "Sender Recipient Third Party Collect" at bounding box center [92, 374] width 135 height 19
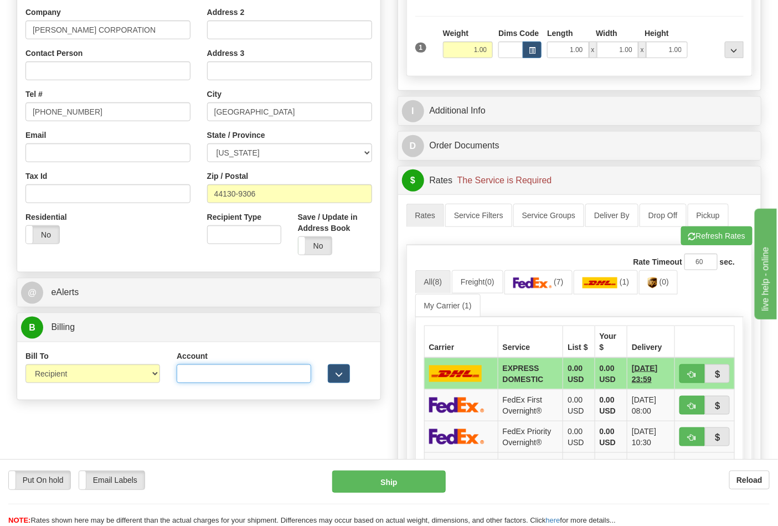
click at [231, 373] on input "Account" at bounding box center [244, 374] width 135 height 19
paste input "103538629"
type input "103538629"
click at [547, 285] on img at bounding box center [533, 283] width 39 height 11
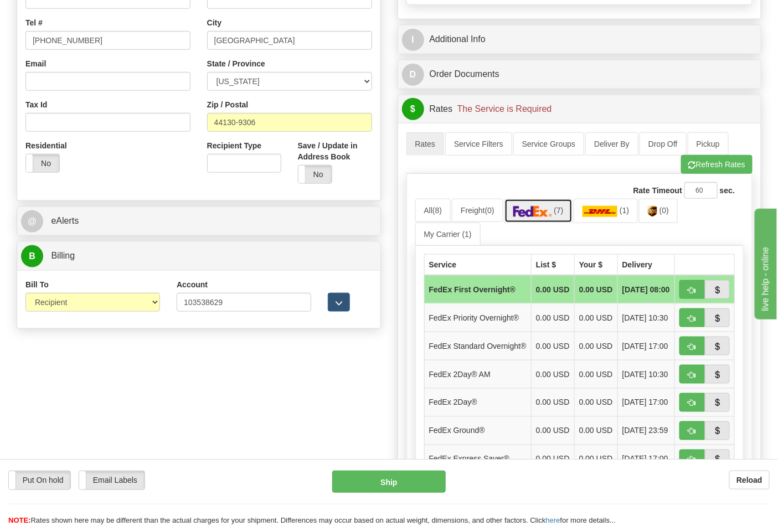
scroll to position [430, 0]
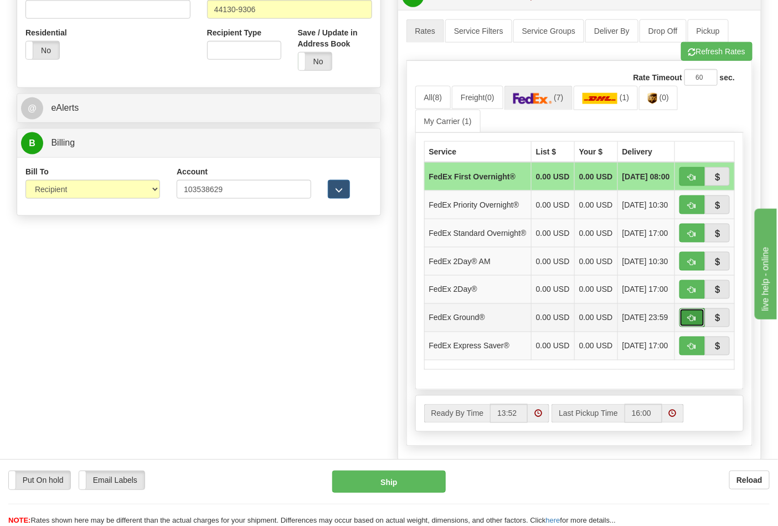
click at [688, 327] on button "button" at bounding box center [692, 318] width 25 height 19
type input "92"
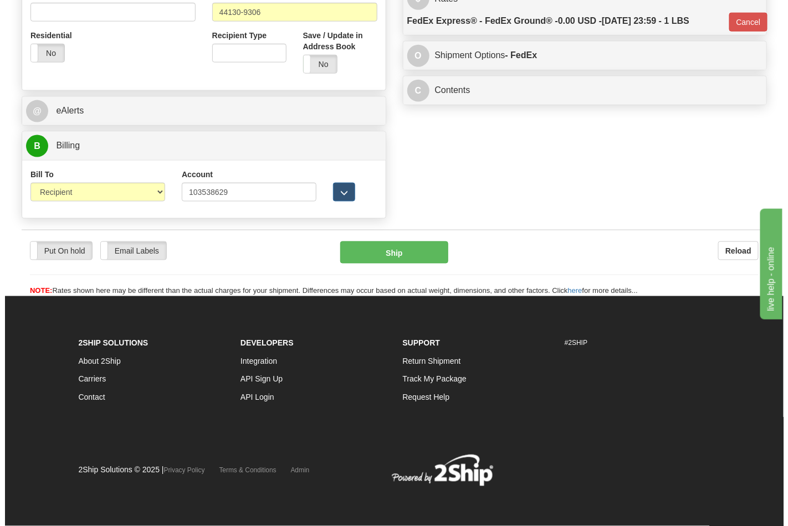
scroll to position [413, 0]
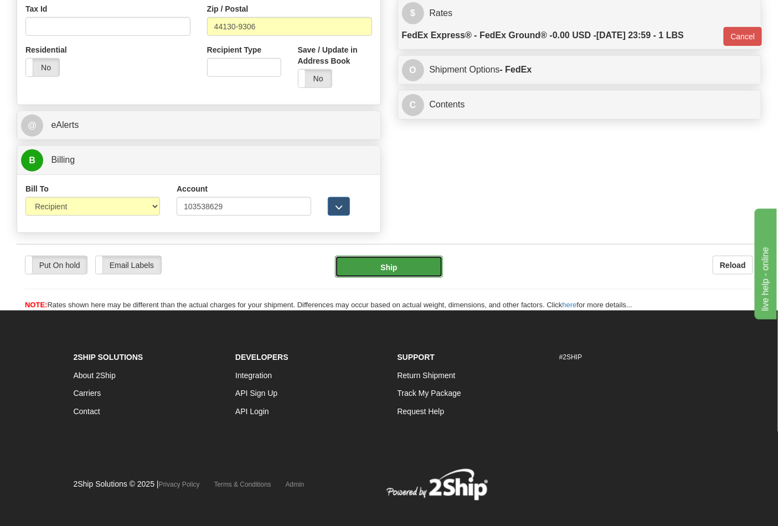
click at [388, 272] on button "Ship" at bounding box center [388, 267] width 107 height 22
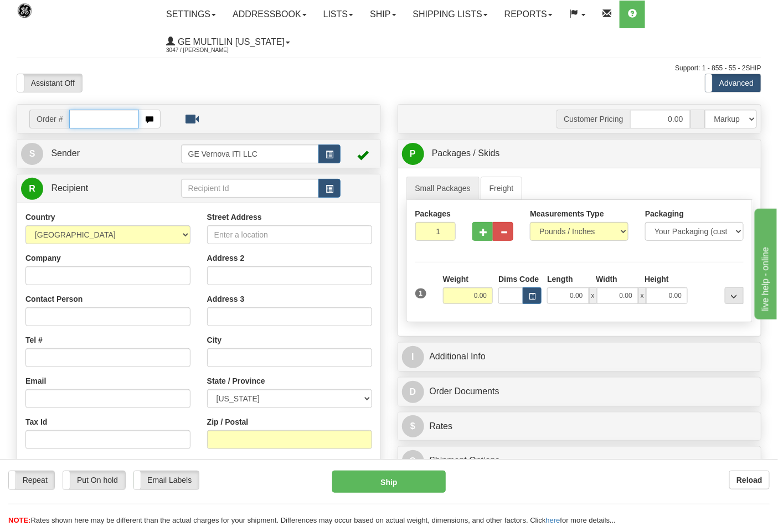
click at [109, 119] on input "text" at bounding box center [104, 119] width 70 height 19
type input "86682785"
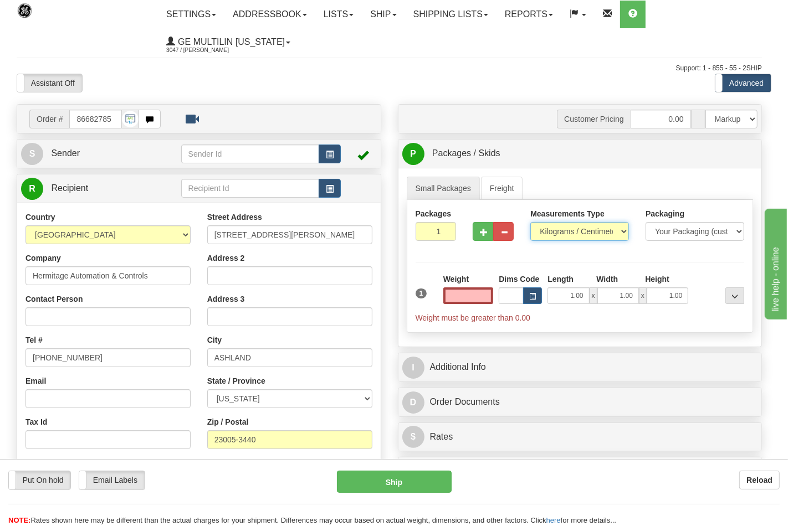
type input "0.00"
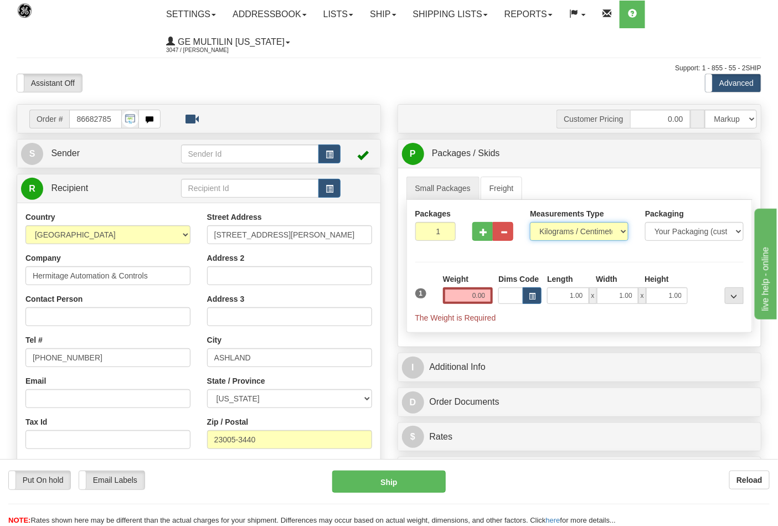
drag, startPoint x: 543, startPoint y: 231, endPoint x: 545, endPoint y: 239, distance: 7.9
click at [544, 231] on select "Pounds / Inches Kilograms / Centimeters" at bounding box center [579, 231] width 99 height 19
select select "0"
click at [530, 223] on select "Pounds / Inches Kilograms / Centimeters" at bounding box center [579, 231] width 99 height 19
click at [491, 292] on input "0.00" at bounding box center [468, 296] width 50 height 17
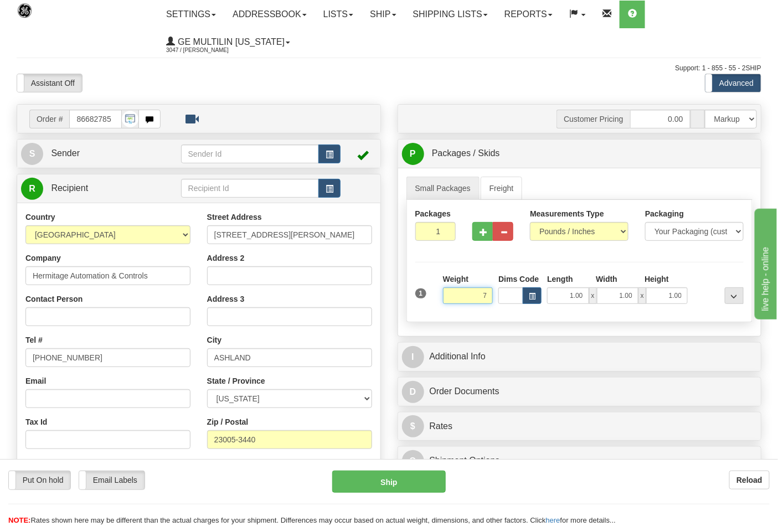
click button "Delete" at bounding box center [0, 0] width 0 height 0
type input "7.00"
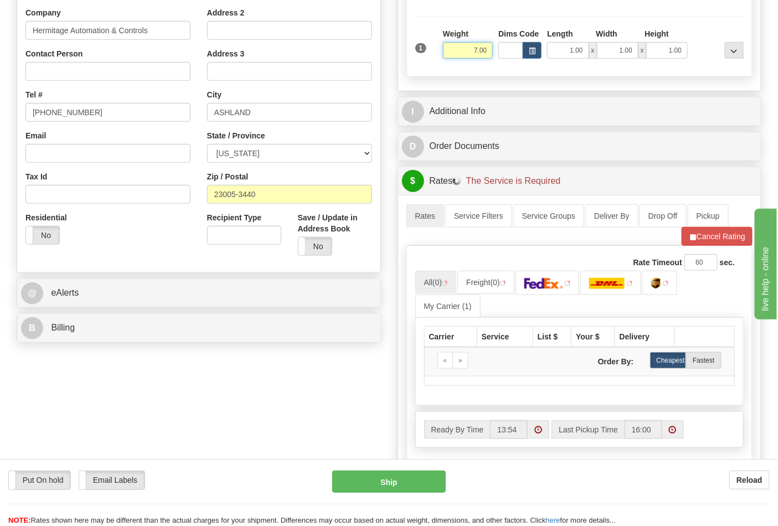
scroll to position [246, 0]
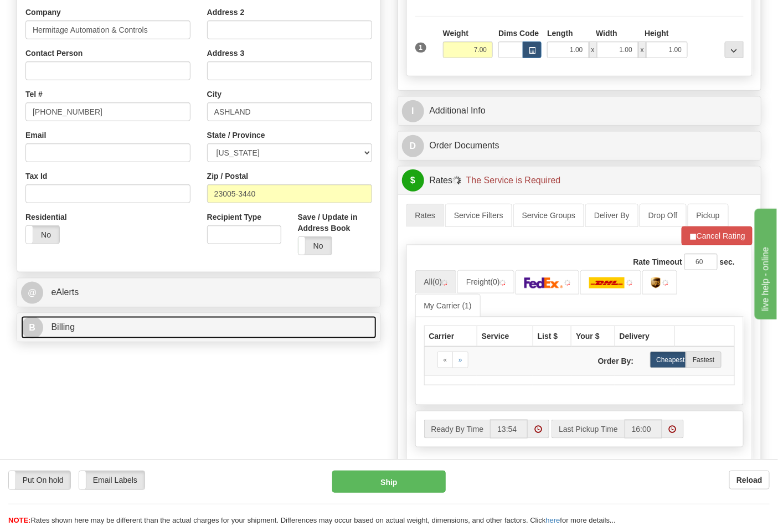
click at [106, 327] on link "B Billing" at bounding box center [199, 327] width 356 height 23
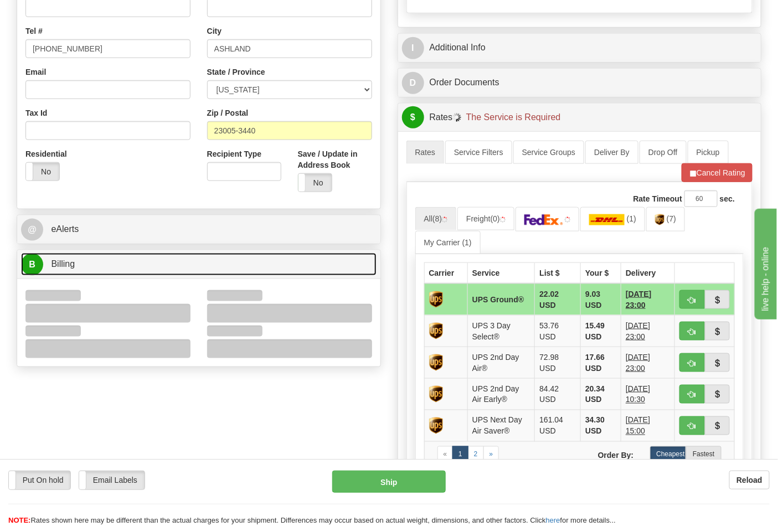
scroll to position [369, 0]
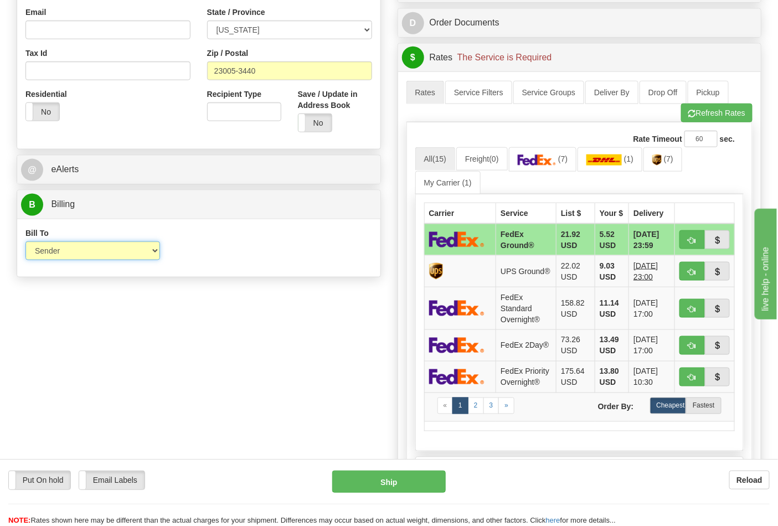
drag, startPoint x: 48, startPoint y: 250, endPoint x: 53, endPoint y: 261, distance: 12.2
click at [48, 250] on select "Sender Recipient Third Party Collect" at bounding box center [92, 251] width 135 height 19
select select "2"
click at [25, 243] on select "Sender Recipient Third Party Collect" at bounding box center [92, 251] width 135 height 19
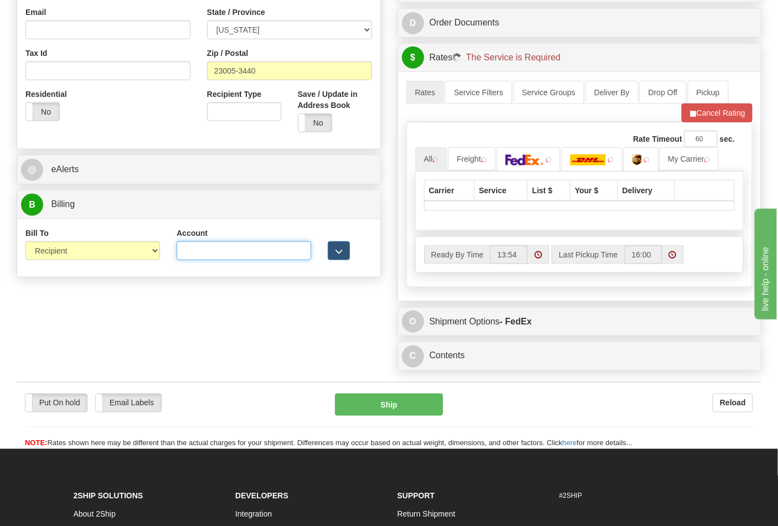
click at [230, 252] on input "Account" at bounding box center [244, 251] width 135 height 19
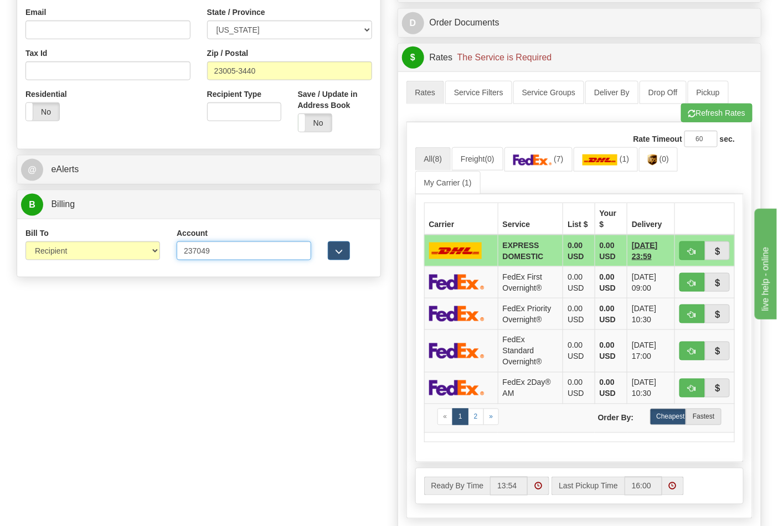
type input "237049"
click button "Delete" at bounding box center [0, 0] width 0 height 0
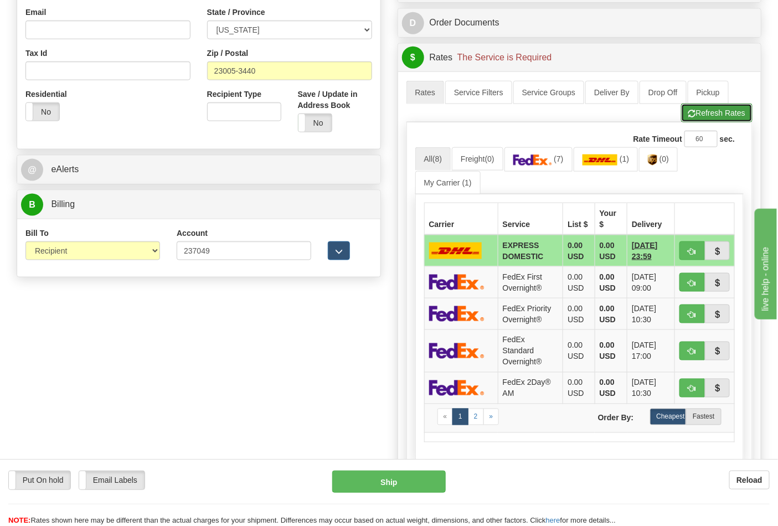
click at [705, 111] on button "Refresh Rates" at bounding box center [716, 113] width 71 height 19
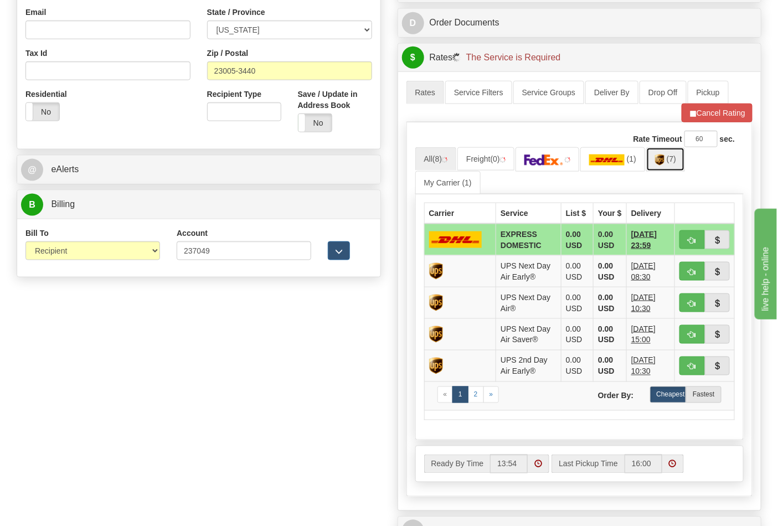
click at [670, 163] on link "(7)" at bounding box center [666, 159] width 39 height 24
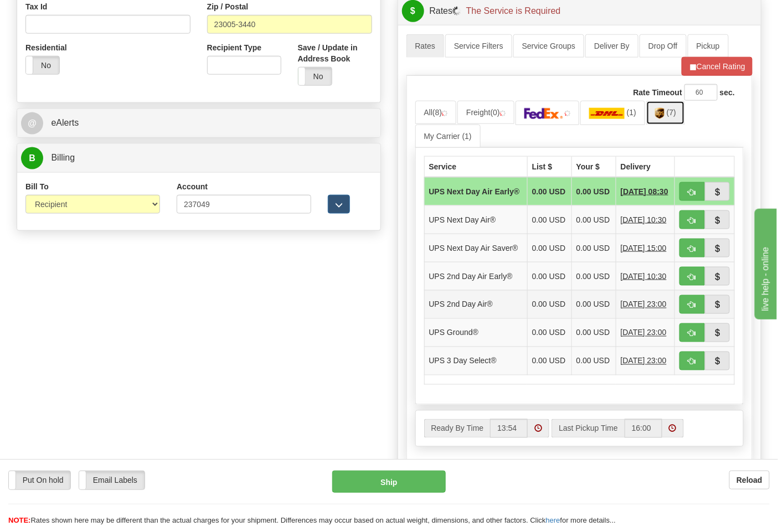
scroll to position [492, 0]
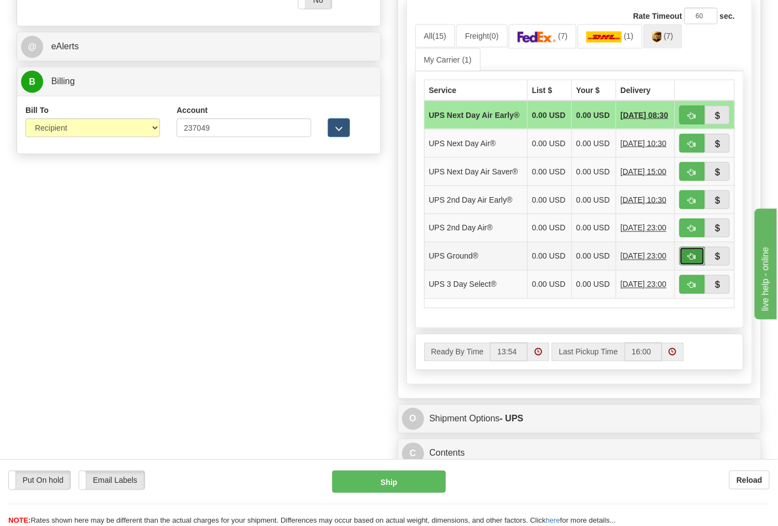
click at [690, 261] on span "button" at bounding box center [693, 257] width 8 height 7
type input "03"
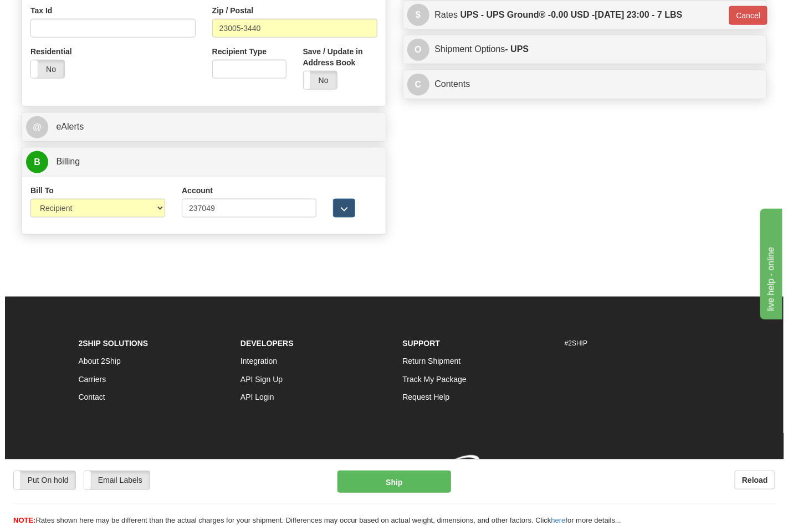
scroll to position [429, 0]
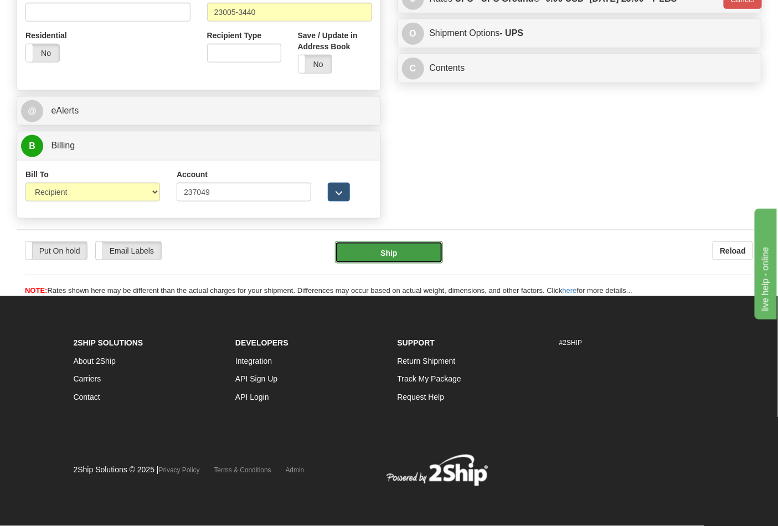
click at [404, 248] on button "Ship" at bounding box center [388, 253] width 107 height 22
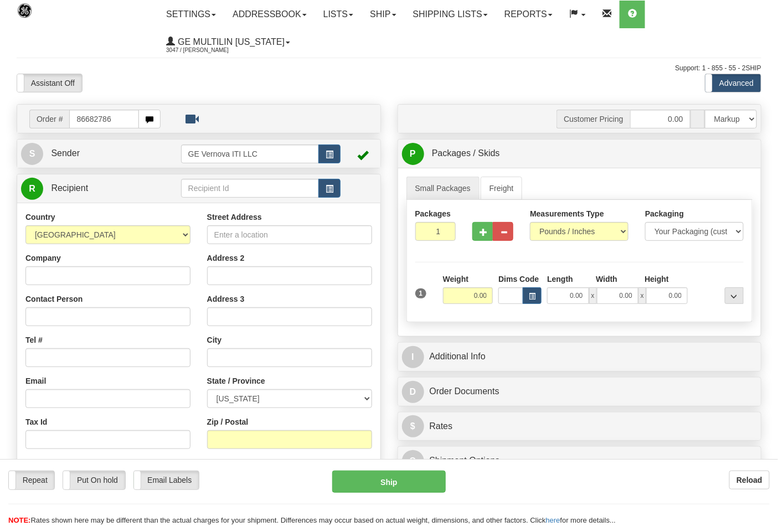
type input "86682786"
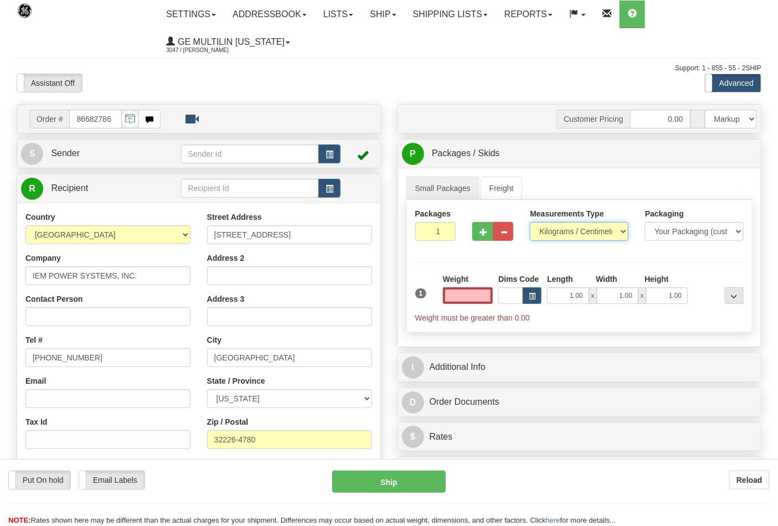
type input "0.00"
click at [558, 229] on select "Pounds / Inches Kilograms / Centimeters" at bounding box center [579, 231] width 99 height 19
select select "0"
click at [530, 223] on select "Pounds / Inches Kilograms / Centimeters" at bounding box center [579, 231] width 99 height 19
click at [488, 290] on input "0.00" at bounding box center [468, 296] width 50 height 17
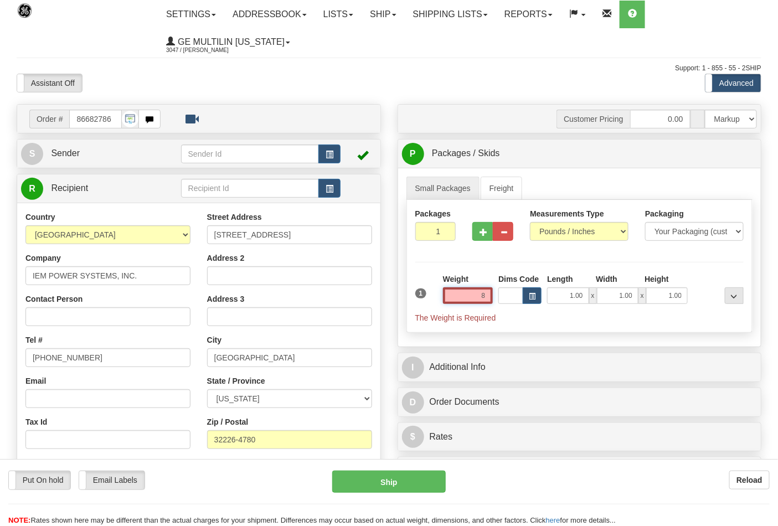
click button "Delete" at bounding box center [0, 0] width 0 height 0
type input "8.00"
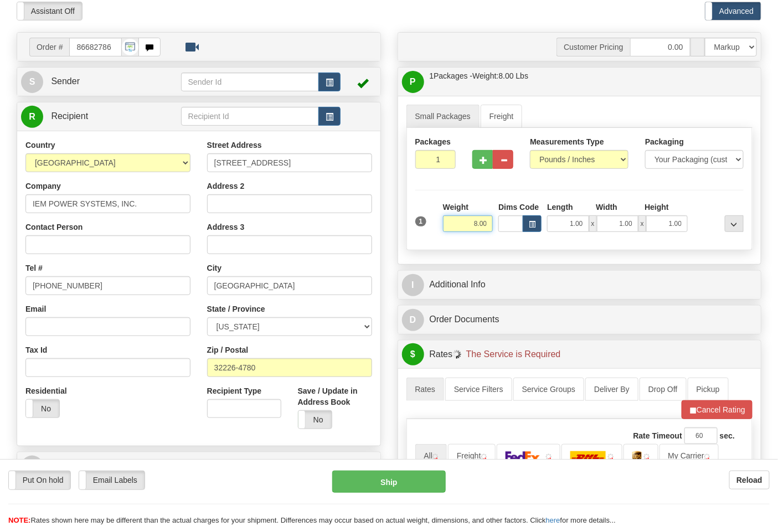
scroll to position [184, 0]
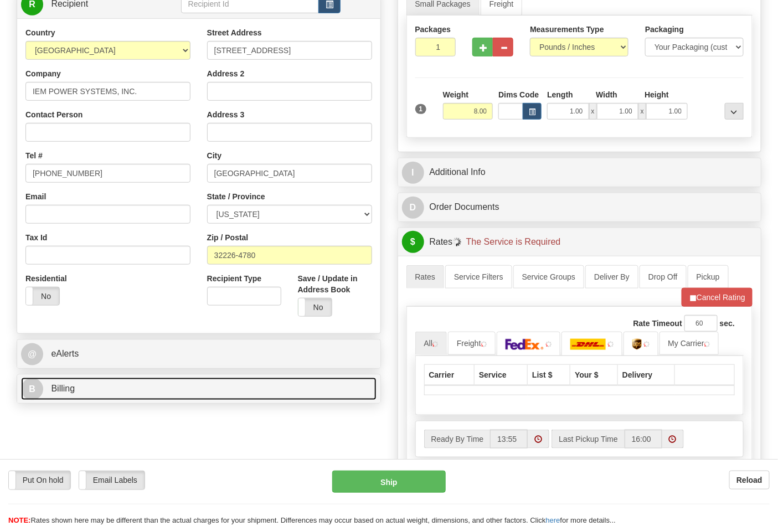
click at [112, 382] on link "B Billing" at bounding box center [199, 389] width 356 height 23
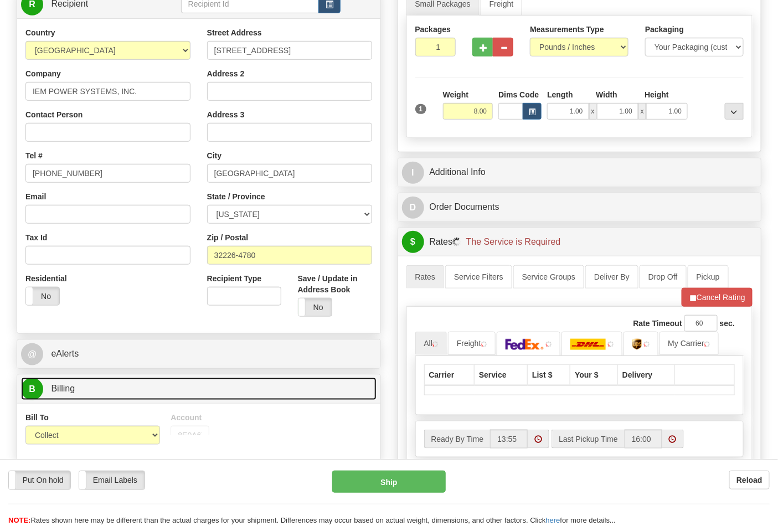
scroll to position [246, 0]
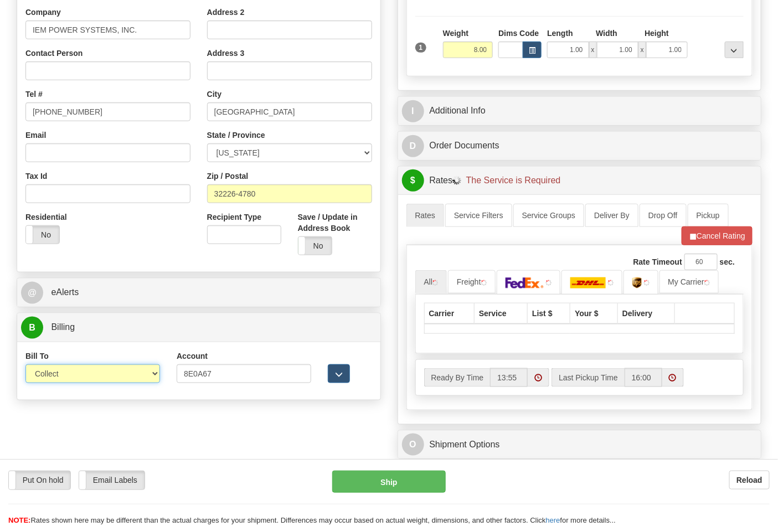
click at [89, 376] on select "Sender Recipient Third Party Collect" at bounding box center [92, 374] width 135 height 19
select select "2"
click at [25, 366] on select "Sender Recipient Third Party Collect" at bounding box center [92, 374] width 135 height 19
click at [700, 244] on button "Cancel Rating" at bounding box center [717, 236] width 71 height 19
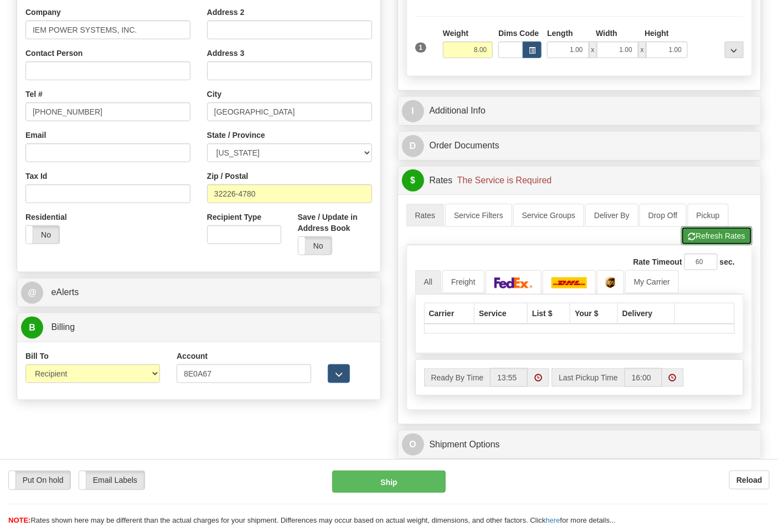
click at [700, 242] on button "Refresh Rates" at bounding box center [716, 236] width 71 height 19
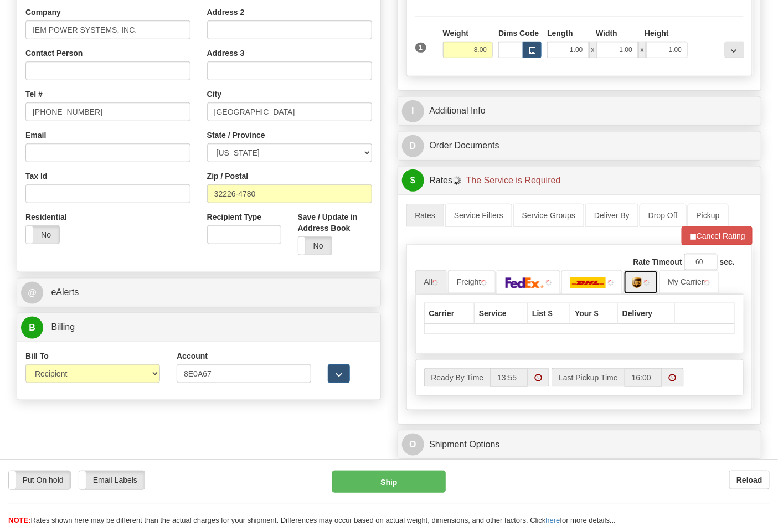
click at [648, 288] on link at bounding box center [641, 282] width 35 height 24
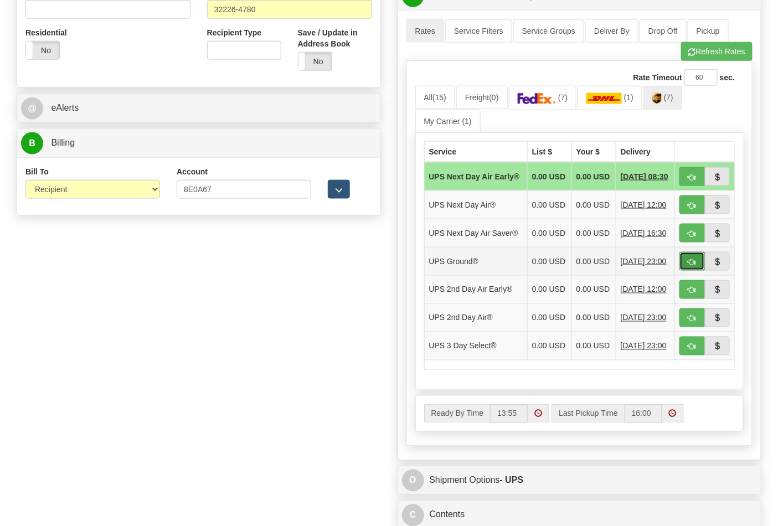
click at [689, 271] on button "button" at bounding box center [692, 261] width 25 height 19
type input "03"
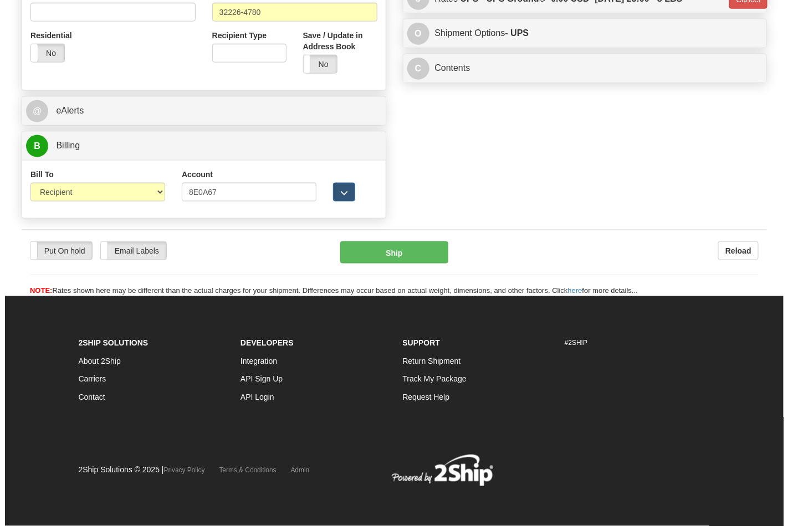
scroll to position [413, 0]
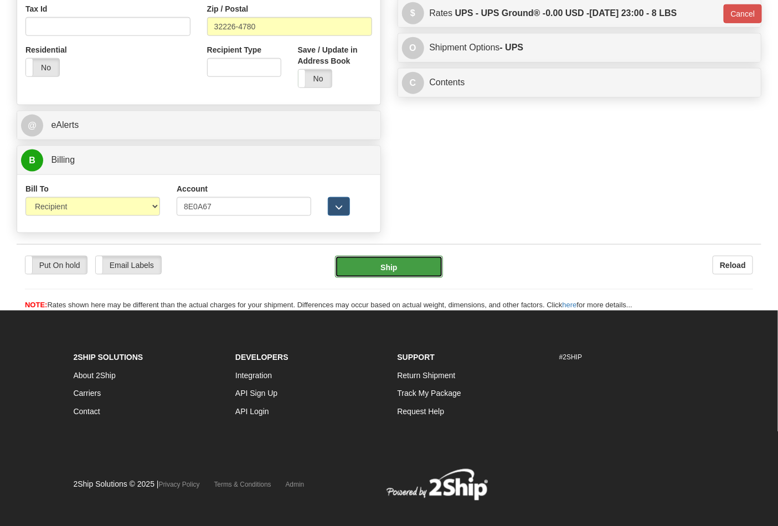
click at [403, 273] on button "Ship" at bounding box center [388, 267] width 107 height 22
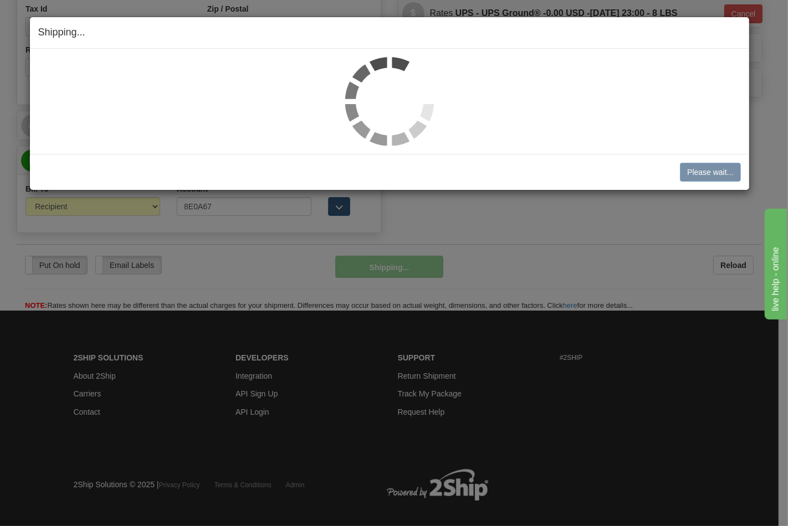
scroll to position [0, 0]
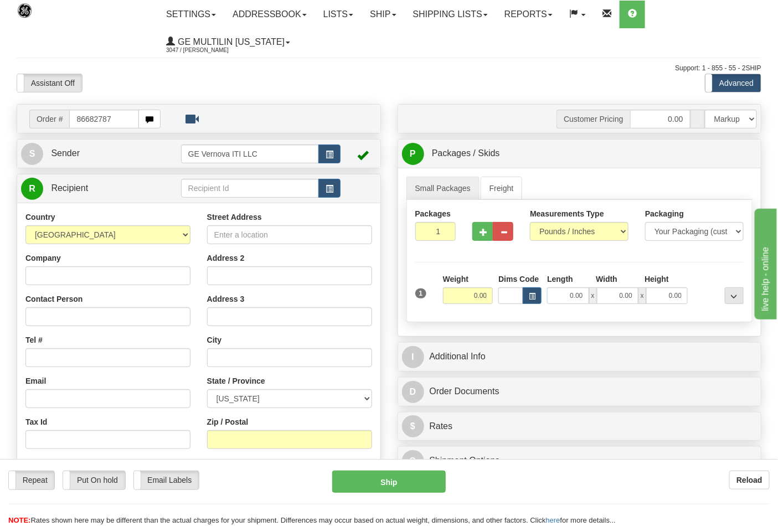
type input "86682787"
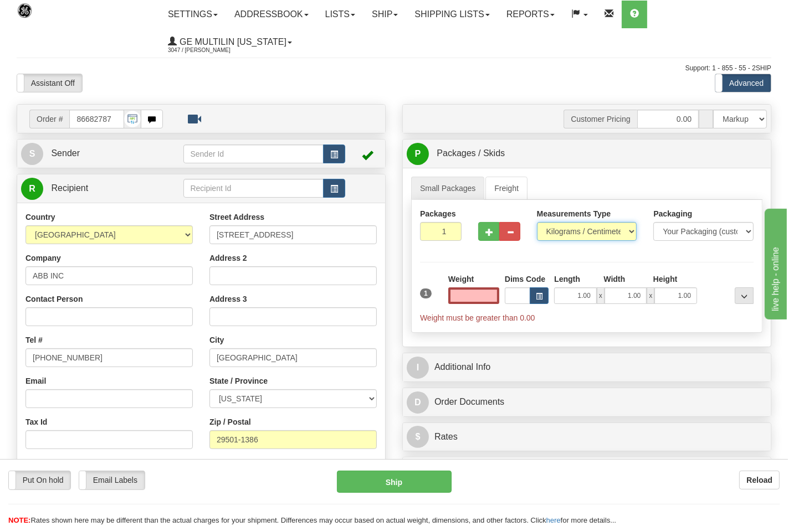
type input "0.00"
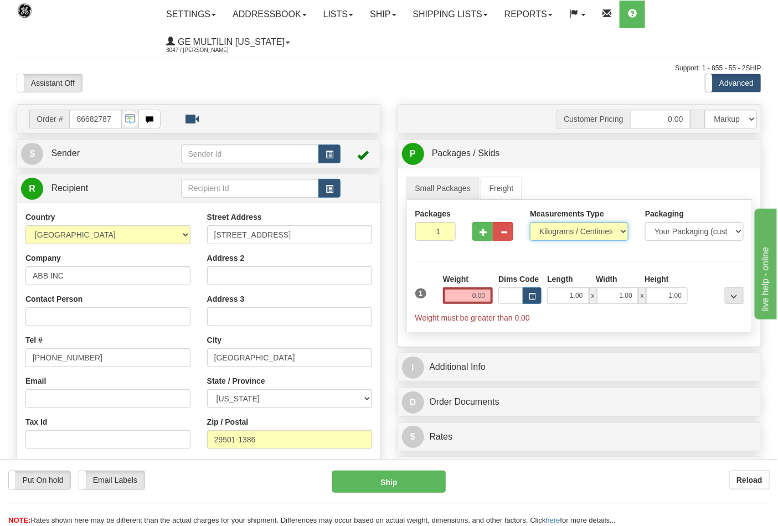
click at [552, 235] on select "Pounds / Inches Kilograms / Centimeters" at bounding box center [579, 231] width 99 height 19
select select "0"
click at [530, 223] on select "Pounds / Inches Kilograms / Centimeters" at bounding box center [579, 231] width 99 height 19
click at [484, 296] on input "0.00" at bounding box center [468, 296] width 50 height 17
click button "Delete" at bounding box center [0, 0] width 0 height 0
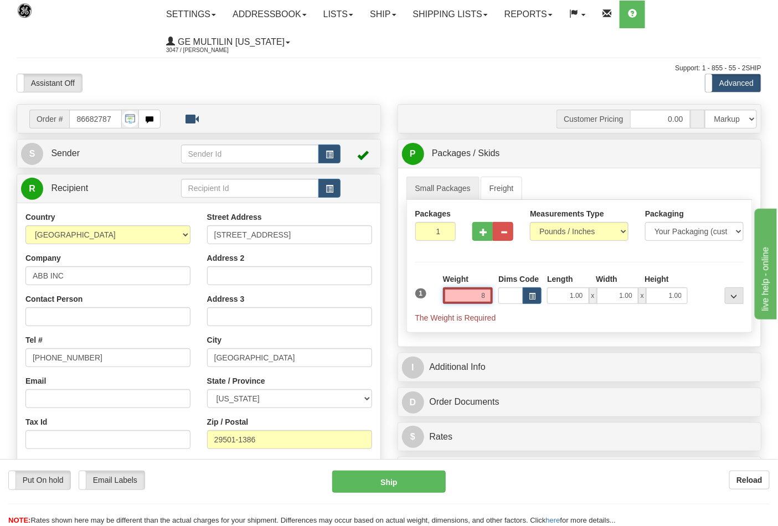
type input "8.00"
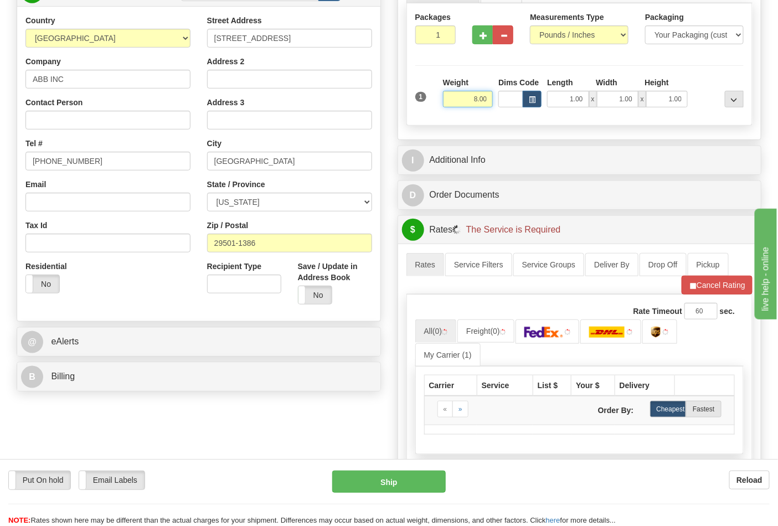
scroll to position [246, 0]
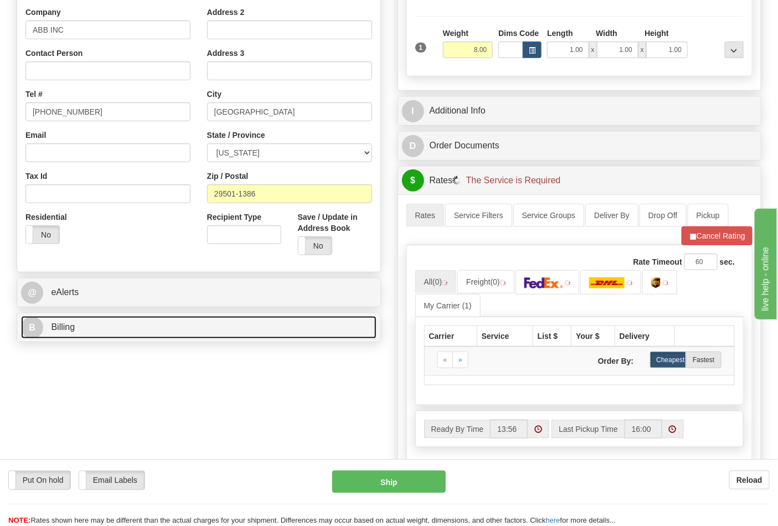
click at [89, 333] on link "B Billing" at bounding box center [199, 327] width 356 height 23
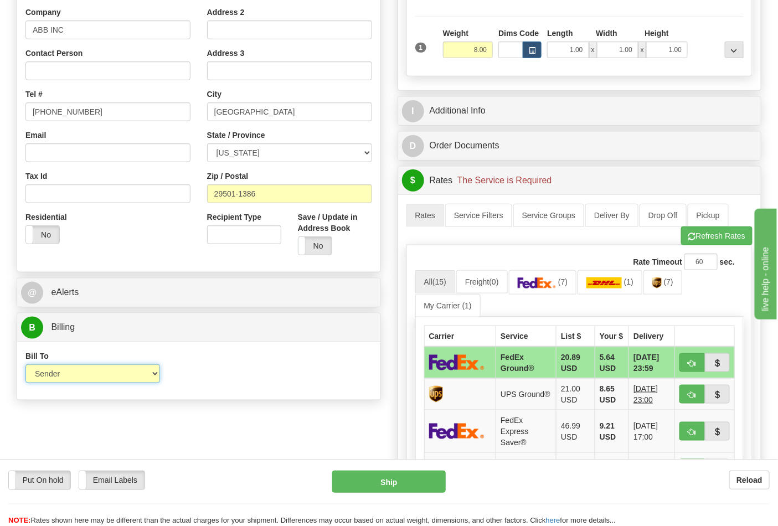
click at [79, 377] on select "Sender Recipient Third Party Collect" at bounding box center [92, 374] width 135 height 19
click at [25, 366] on select "Sender Recipient Third Party Collect" at bounding box center [92, 374] width 135 height 19
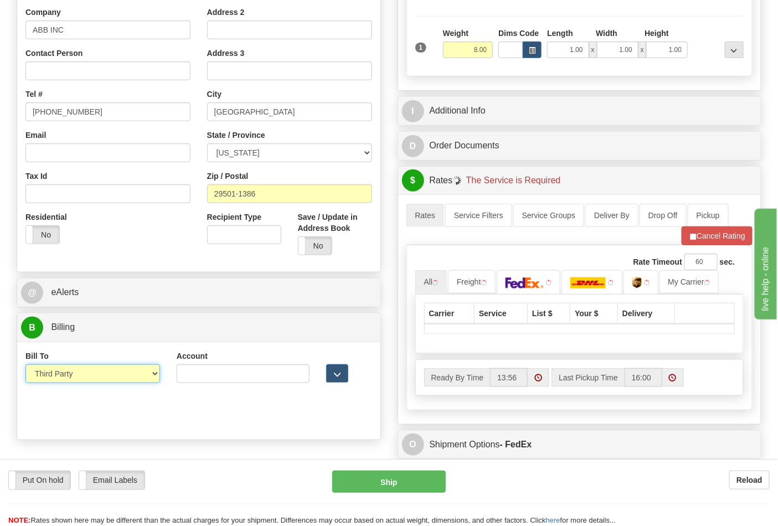
click at [65, 375] on select "Sender Recipient Third Party Collect" at bounding box center [92, 374] width 135 height 19
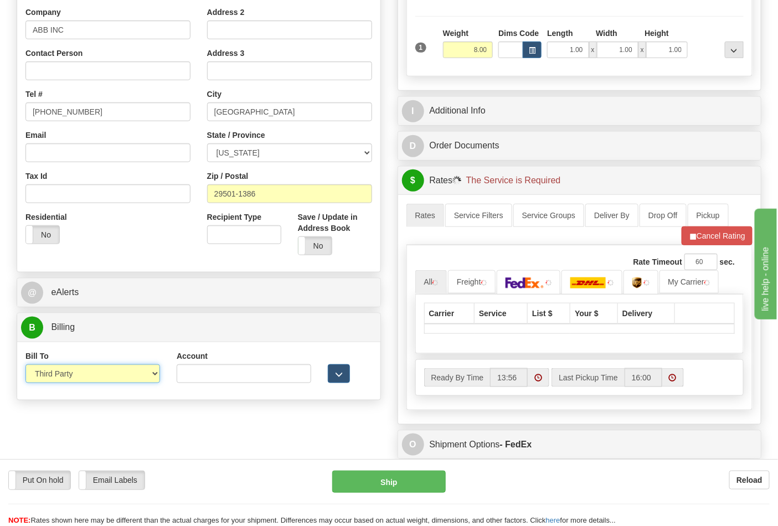
select select "2"
click at [25, 366] on select "Sender Recipient Third Party Collect" at bounding box center [92, 374] width 135 height 19
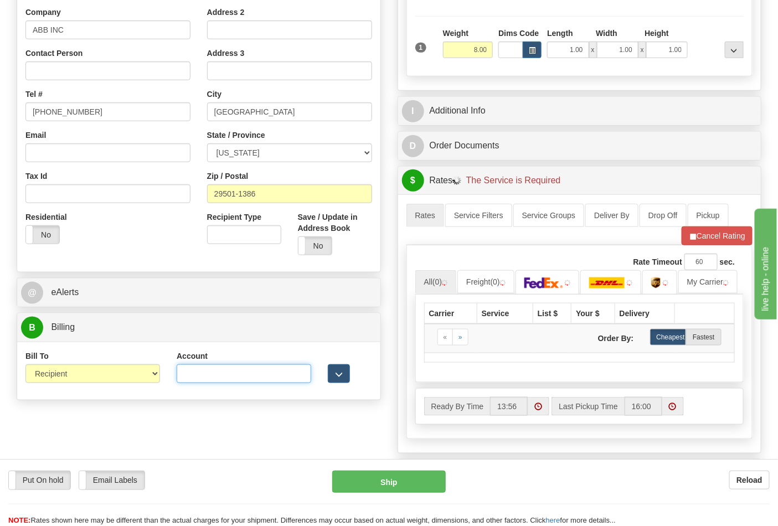
click at [191, 373] on input "Account" at bounding box center [244, 374] width 135 height 19
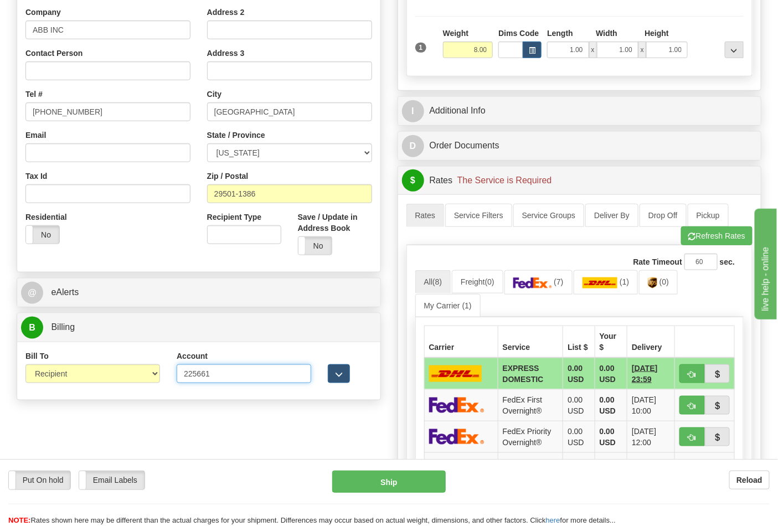
type input "225661"
click button "Delete" at bounding box center [0, 0] width 0 height 0
drag, startPoint x: 690, startPoint y: 248, endPoint x: 691, endPoint y: 242, distance: 6.2
click at [690, 247] on div "A change has been made which could impact your rate estimate. To ensure the est…" at bounding box center [580, 422] width 347 height 438
click at [691, 240] on span "button" at bounding box center [693, 236] width 8 height 7
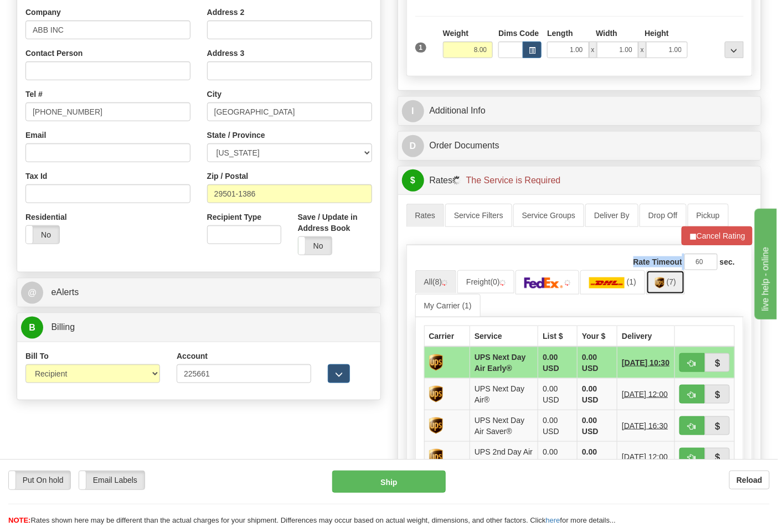
click at [671, 291] on link "(7)" at bounding box center [666, 282] width 39 height 24
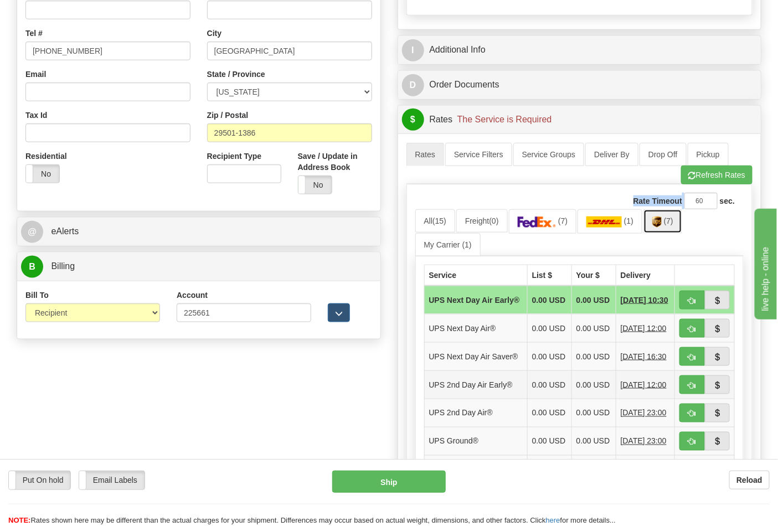
scroll to position [430, 0]
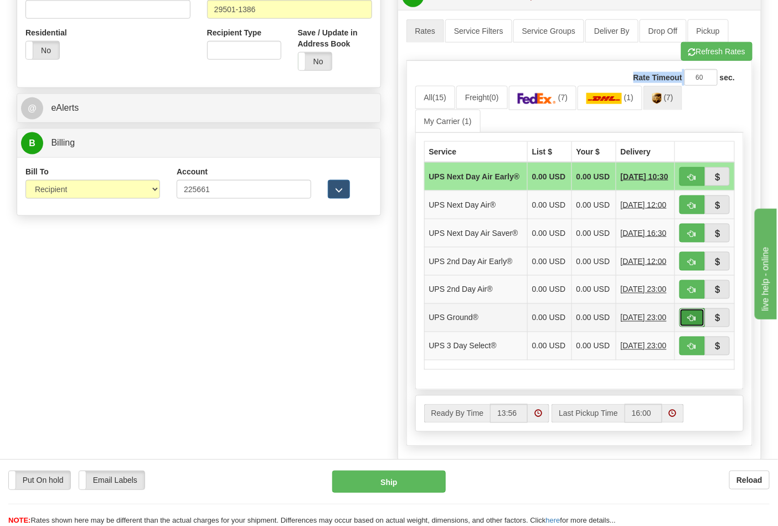
click at [693, 327] on button "button" at bounding box center [692, 318] width 25 height 19
type input "03"
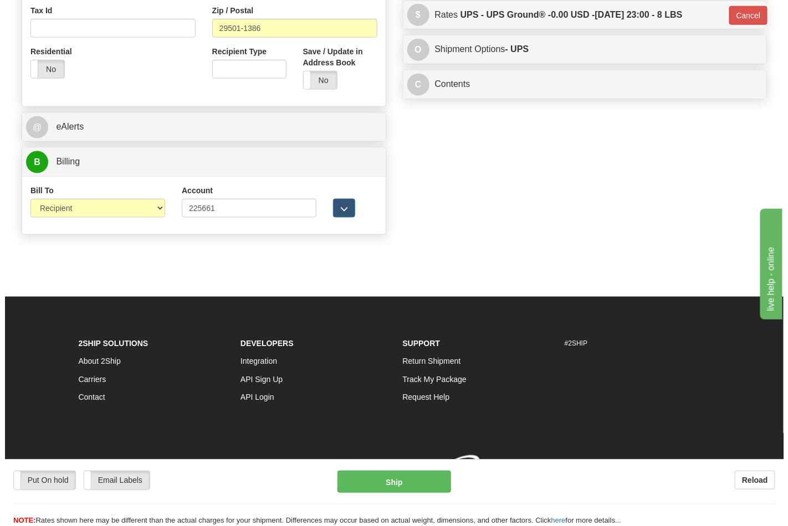
scroll to position [413, 0]
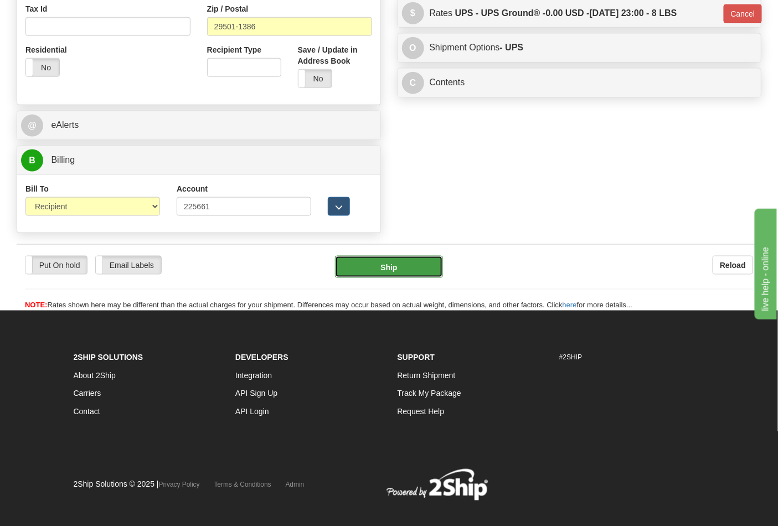
click at [402, 262] on button "Ship" at bounding box center [388, 267] width 107 height 22
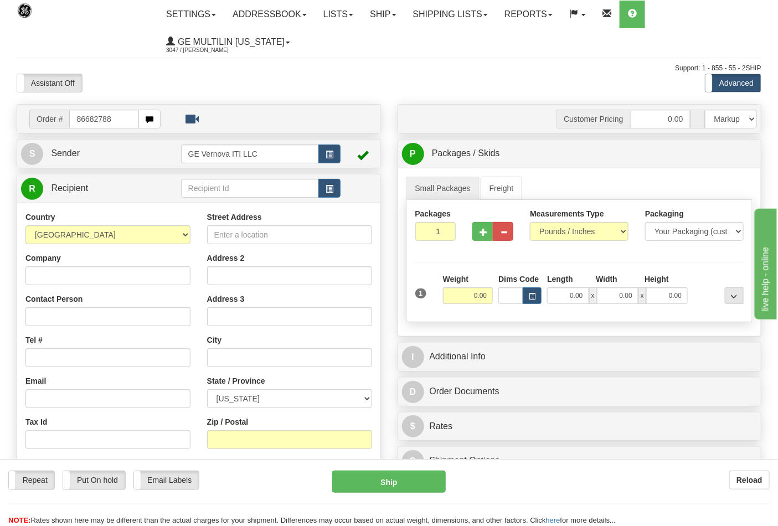
type input "86682788"
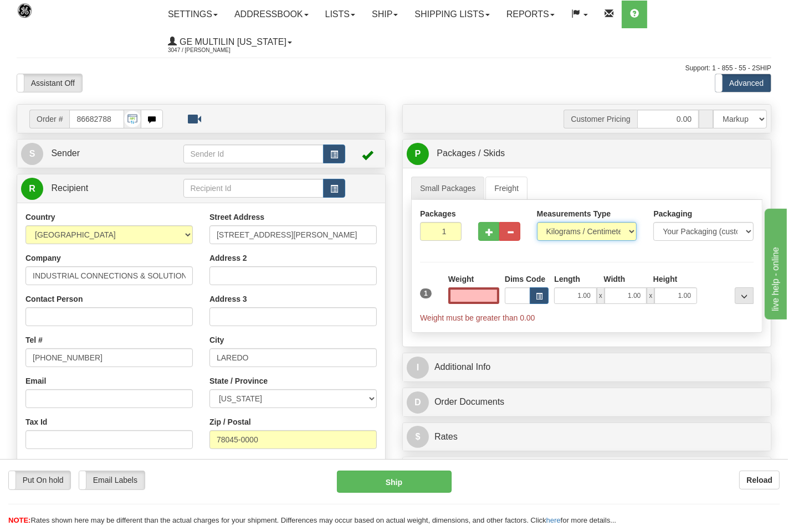
type input "0.00"
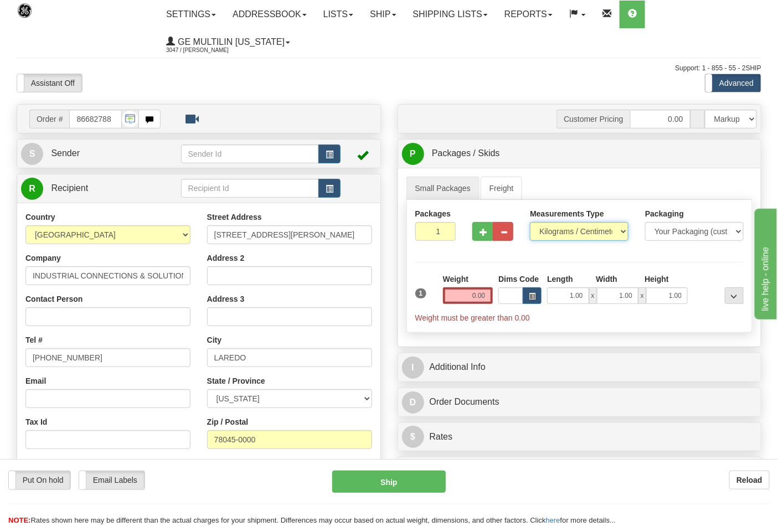
click at [566, 233] on select "Pounds / Inches Kilograms / Centimeters" at bounding box center [579, 231] width 99 height 19
select select "0"
click at [530, 223] on select "Pounds / Inches Kilograms / Centimeters" at bounding box center [579, 231] width 99 height 19
click at [488, 293] on input "0.00" at bounding box center [468, 296] width 50 height 17
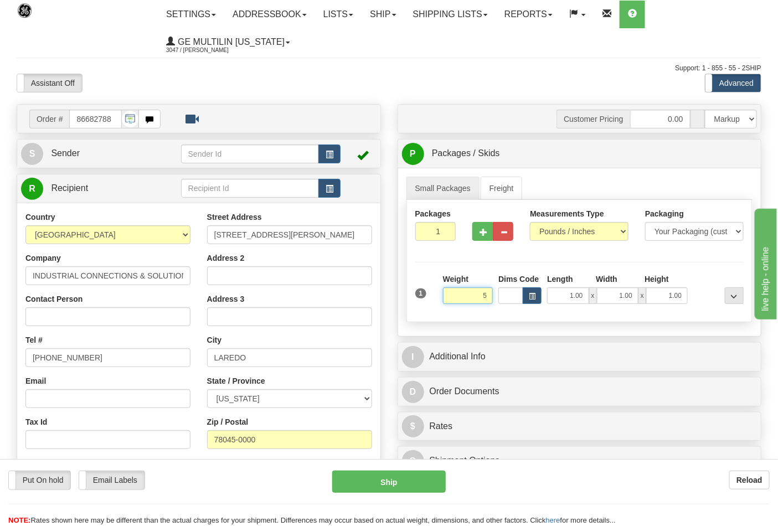
click button "Delete" at bounding box center [0, 0] width 0 height 0
type input "5.00"
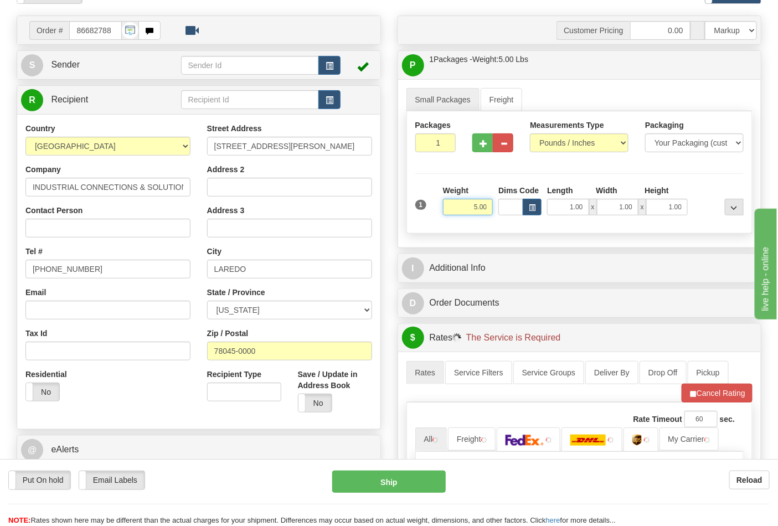
scroll to position [246, 0]
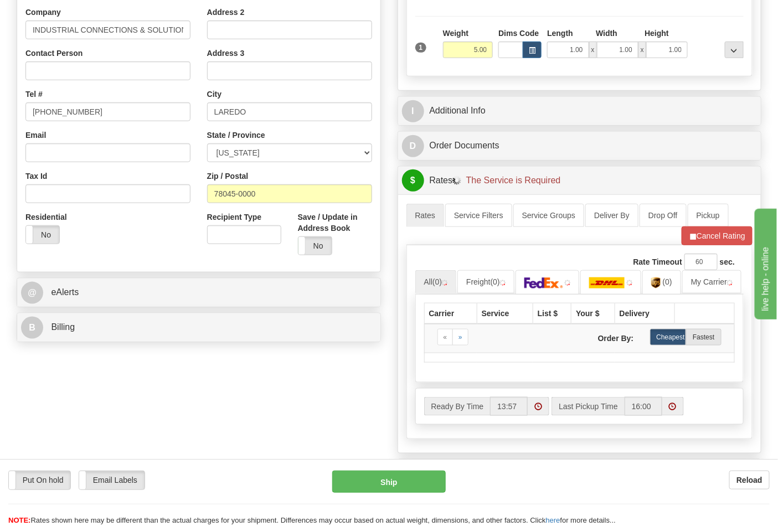
click at [114, 317] on div "B Billing" at bounding box center [198, 328] width 363 height 28
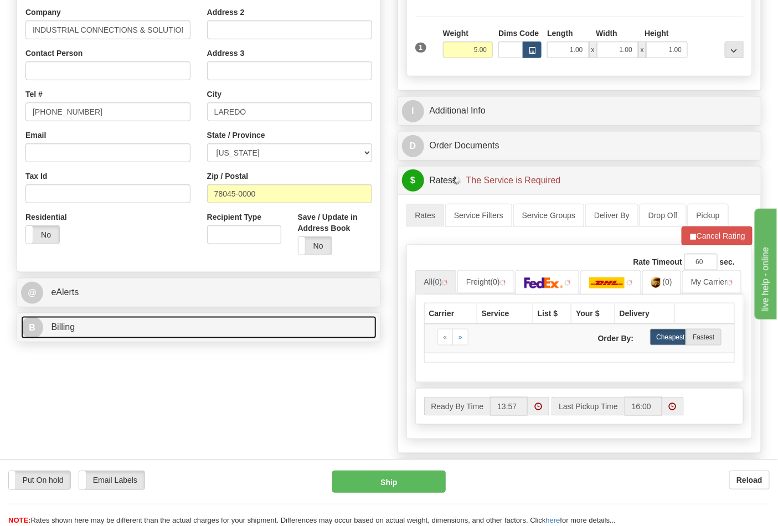
click at [112, 324] on link "B Billing" at bounding box center [199, 327] width 356 height 23
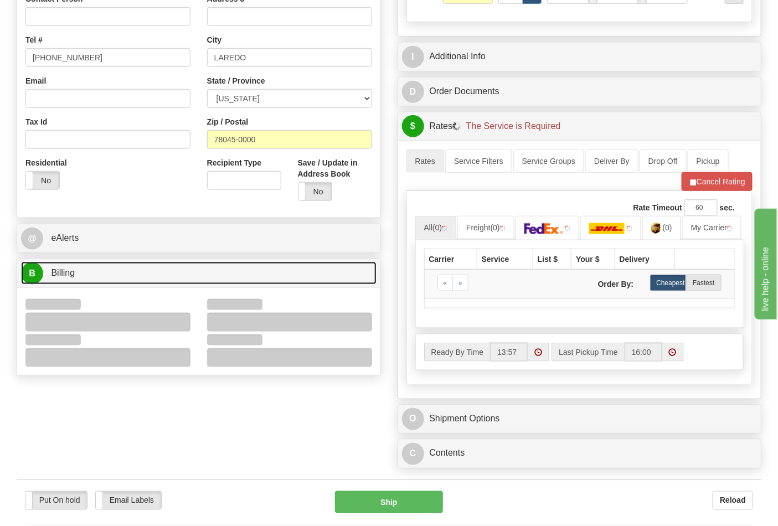
scroll to position [369, 0]
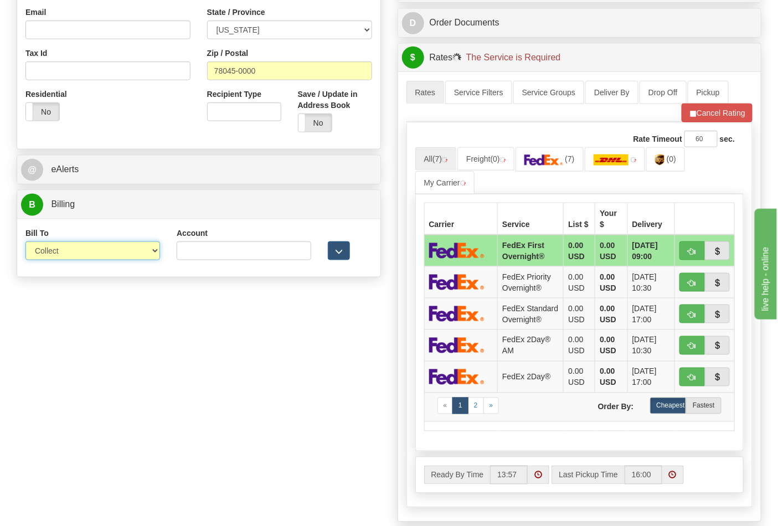
click at [62, 252] on select "Sender Recipient Third Party Collect" at bounding box center [92, 251] width 135 height 19
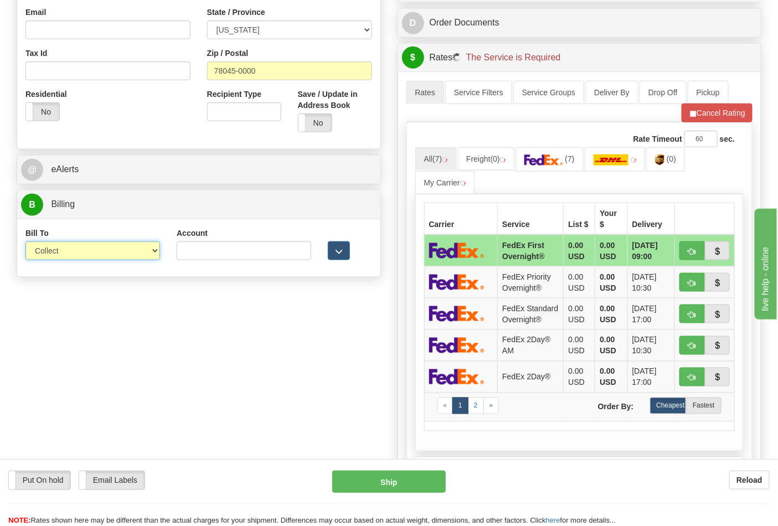
select select "2"
click at [25, 243] on select "Sender Recipient Third Party Collect" at bounding box center [92, 251] width 135 height 19
click at [213, 257] on input "Account" at bounding box center [244, 251] width 135 height 19
paste input "844904193"
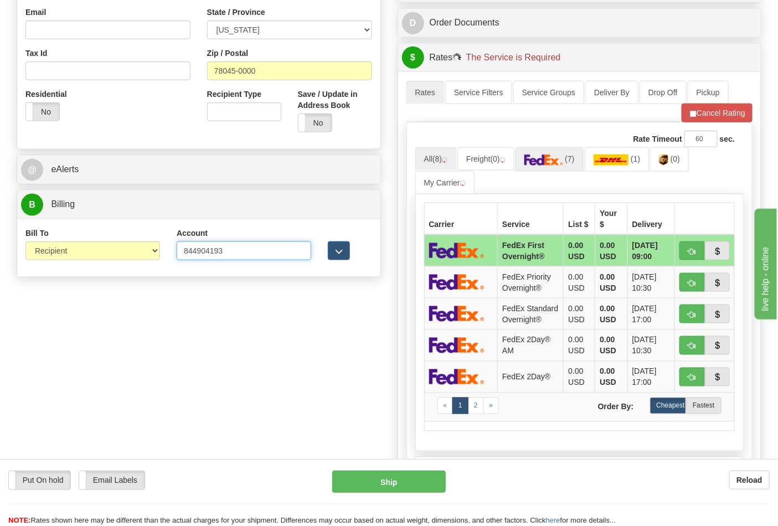
type input "844904193"
click at [562, 162] on img at bounding box center [544, 160] width 39 height 11
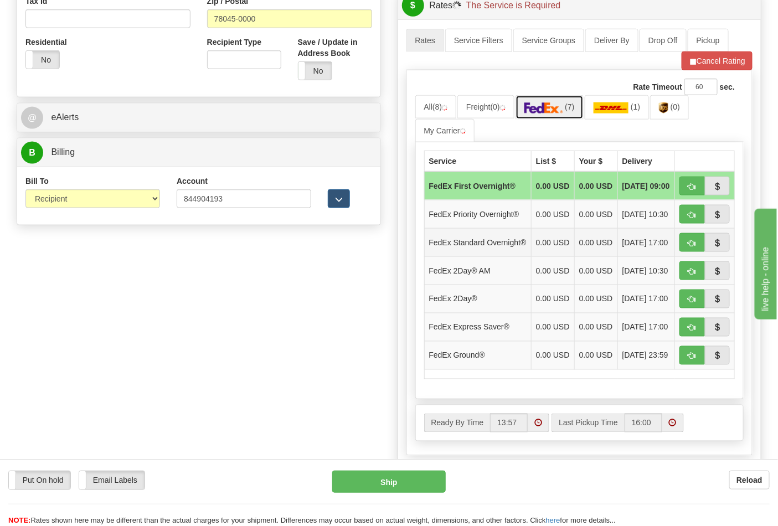
scroll to position [492, 0]
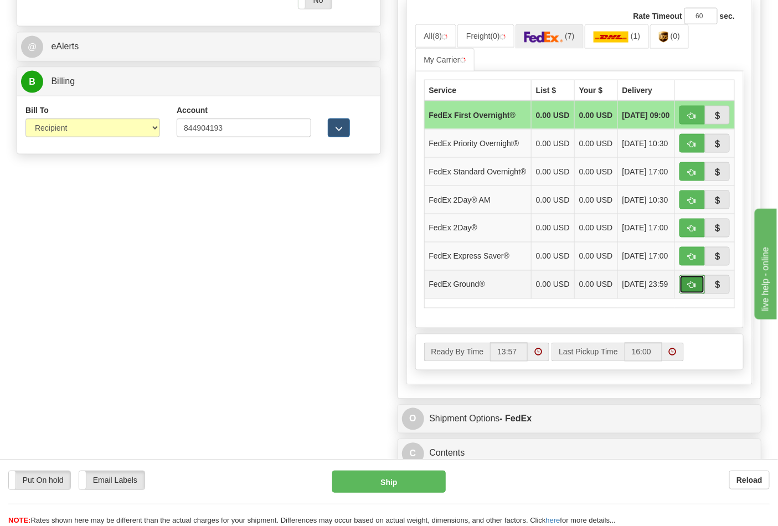
click at [693, 294] on button "button" at bounding box center [692, 284] width 25 height 19
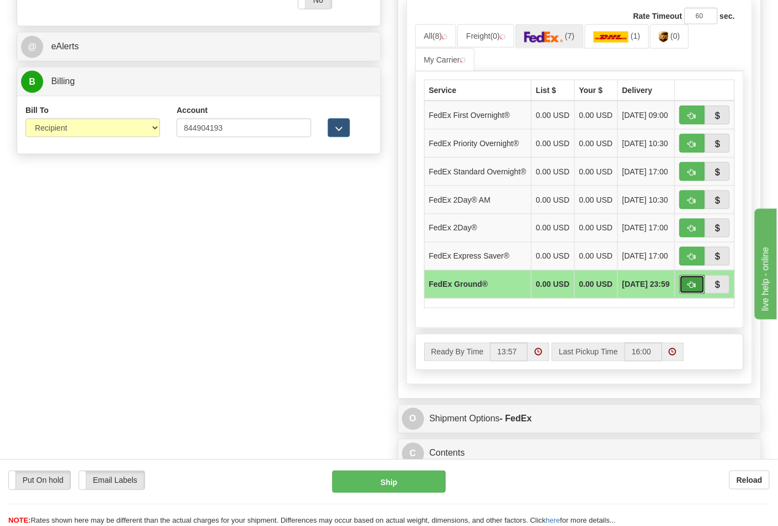
click at [696, 294] on button "button" at bounding box center [692, 284] width 25 height 19
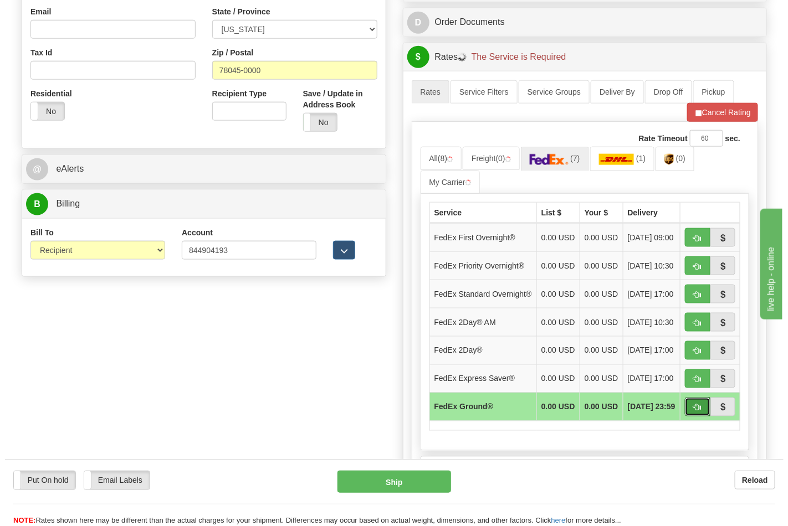
scroll to position [369, 0]
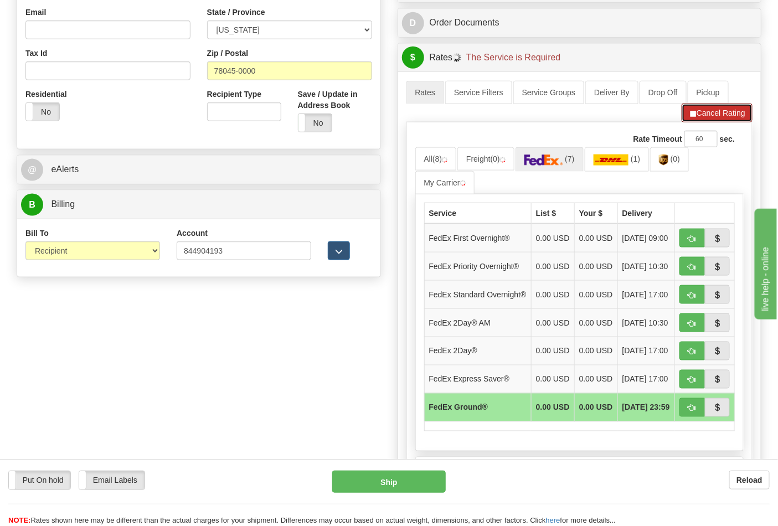
click at [718, 116] on button "Cancel Rating" at bounding box center [717, 113] width 71 height 19
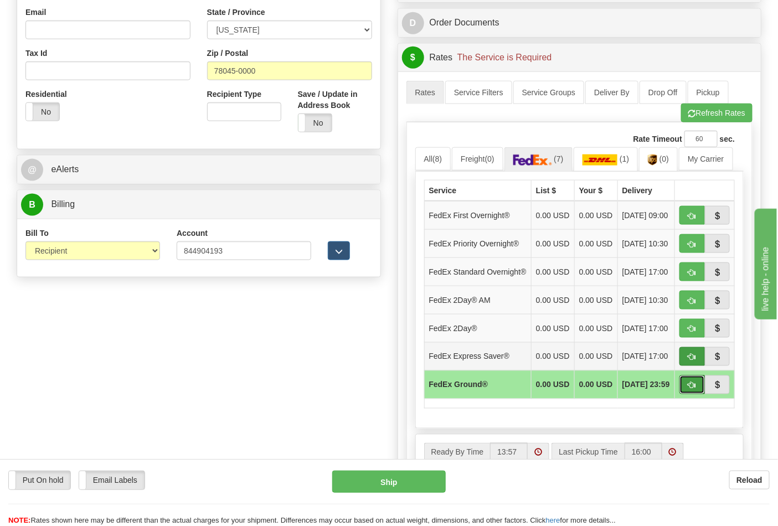
click at [689, 389] on span "button" at bounding box center [693, 385] width 8 height 7
type input "92"
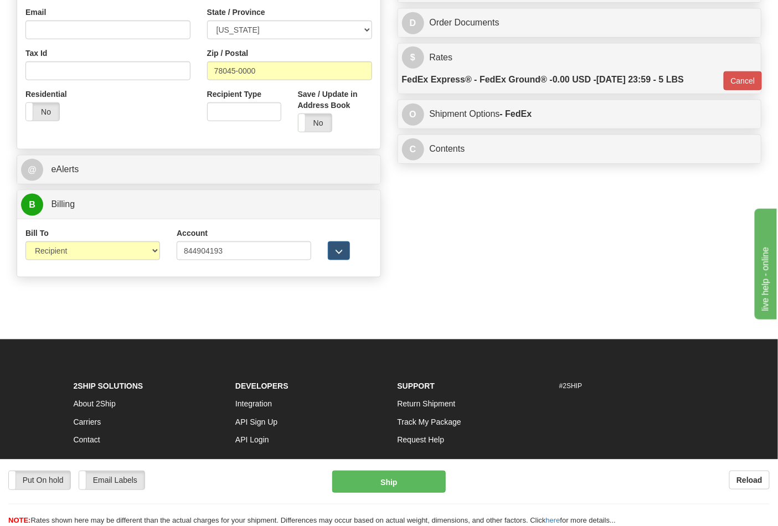
drag, startPoint x: 386, startPoint y: 500, endPoint x: 384, endPoint y: 491, distance: 8.5
click at [385, 498] on div "Put On hold Put On hold Email Labels Email Labels Edit Reload Ship" at bounding box center [389, 498] width 778 height 55
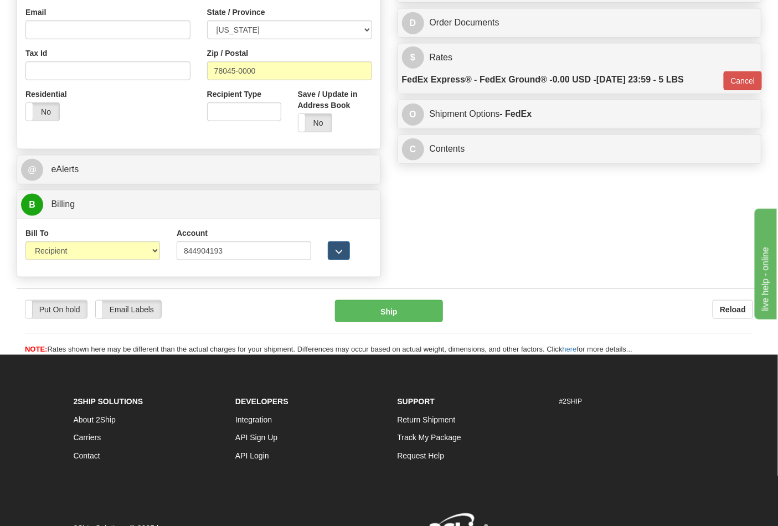
click at [383, 484] on div "2Ship Solutions About 2Ship Carriers Contact Developers Integration API Sign Up…" at bounding box center [389, 438] width 648 height 90
click at [392, 317] on button "Ship" at bounding box center [388, 311] width 107 height 22
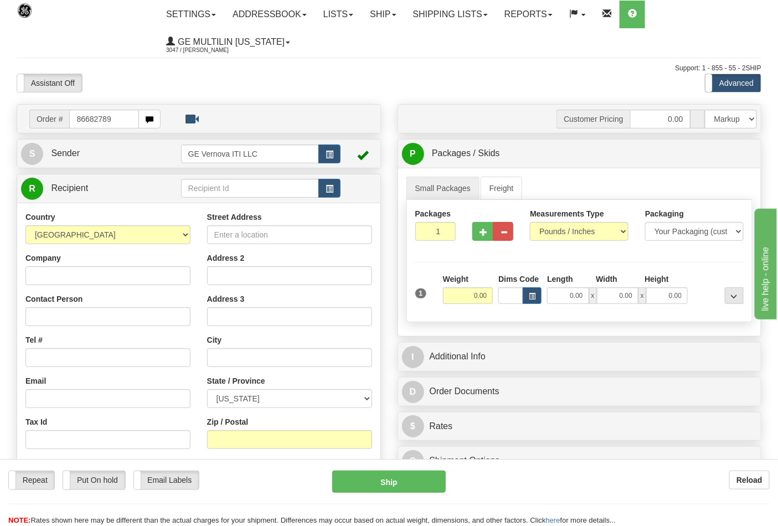
type input "86682789"
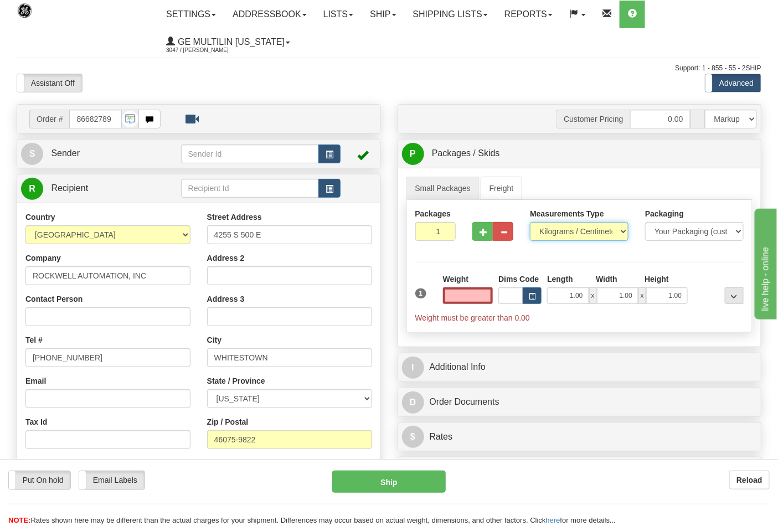
type input "0.00"
click at [562, 232] on select "Pounds / Inches Kilograms / Centimeters" at bounding box center [579, 231] width 99 height 19
select select "0"
click at [530, 223] on select "Pounds / Inches Kilograms / Centimeters" at bounding box center [579, 231] width 99 height 19
click at [485, 302] on input "0.00" at bounding box center [468, 296] width 50 height 17
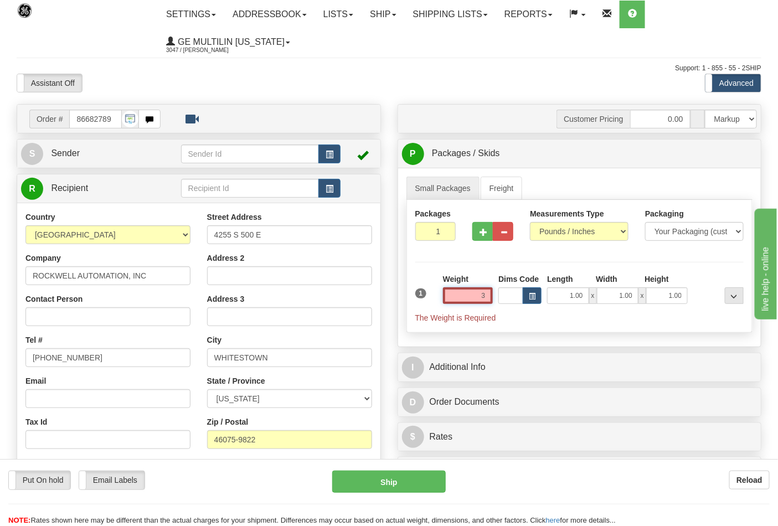
click button "Delete" at bounding box center [0, 0] width 0 height 0
type input "3.00"
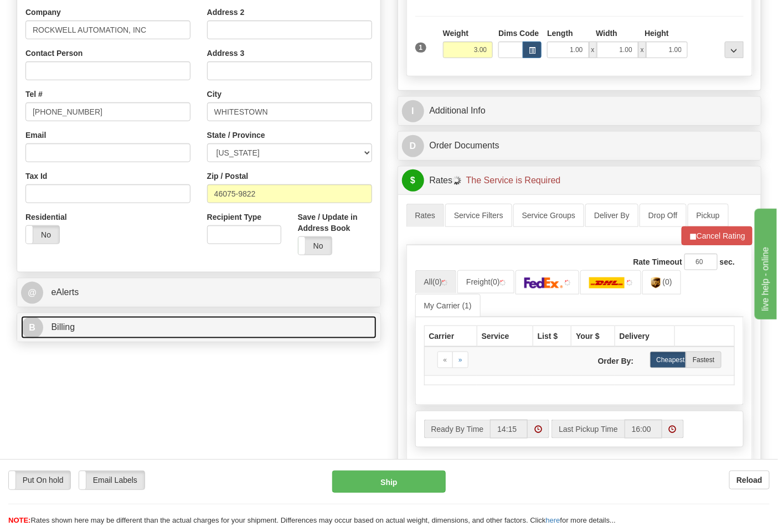
click at [134, 331] on link "B Billing" at bounding box center [199, 327] width 356 height 23
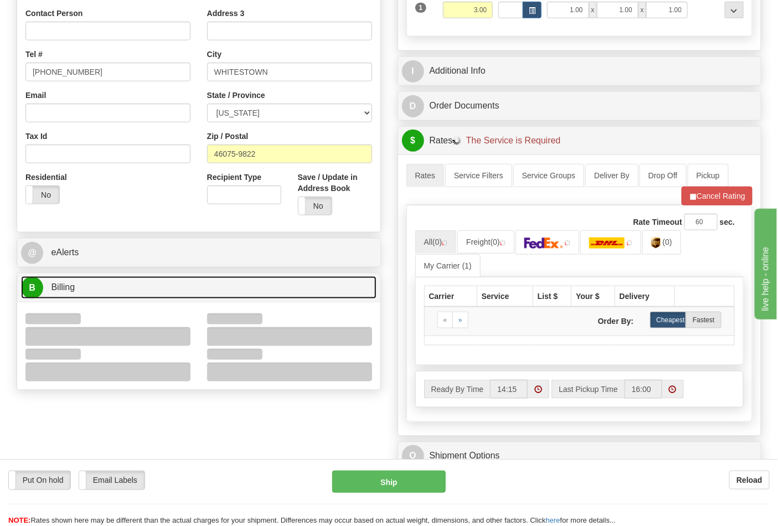
scroll to position [307, 0]
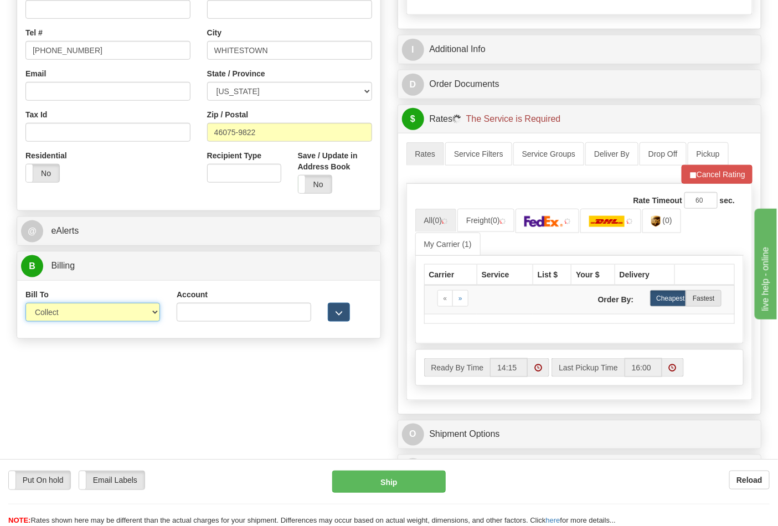
click at [57, 319] on select "Sender Recipient Third Party Collect" at bounding box center [92, 312] width 135 height 19
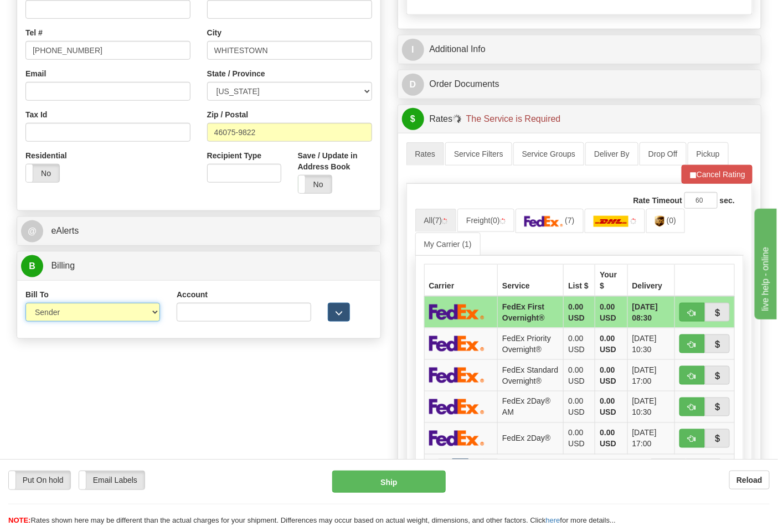
click at [25, 304] on select "Sender Recipient Third Party Collect" at bounding box center [92, 312] width 135 height 19
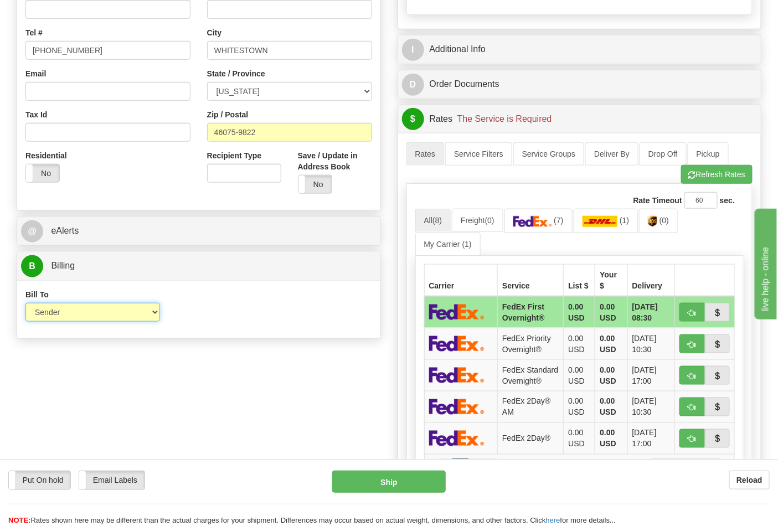
drag, startPoint x: 68, startPoint y: 312, endPoint x: 68, endPoint y: 320, distance: 7.8
click at [68, 312] on select "Sender Recipient Third Party Collect" at bounding box center [92, 312] width 135 height 19
select select "2"
click at [25, 304] on select "Sender Recipient Third Party Collect" at bounding box center [92, 312] width 135 height 19
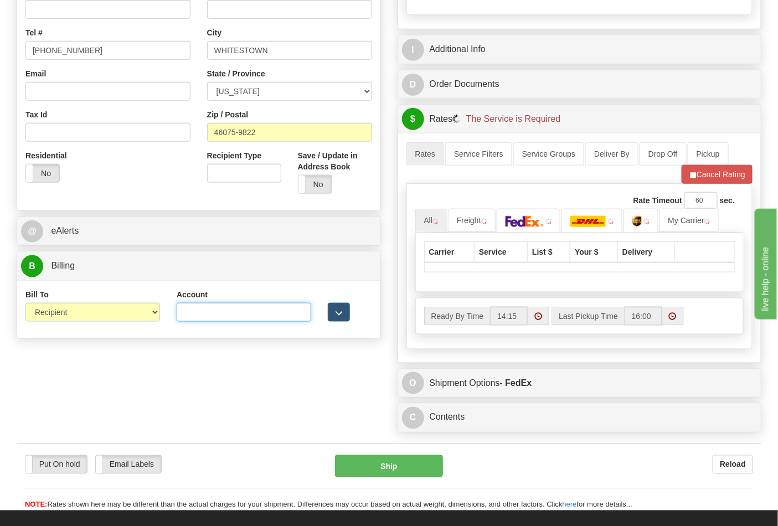
click at [237, 314] on input "Account" at bounding box center [244, 312] width 135 height 19
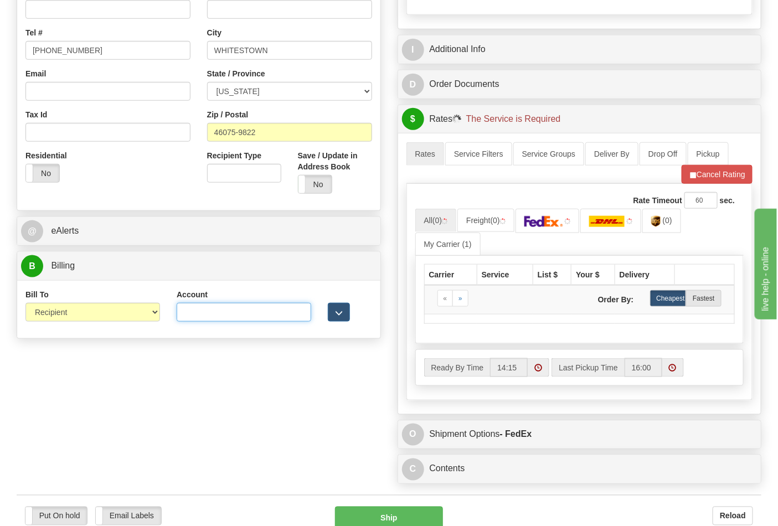
type input "587102"
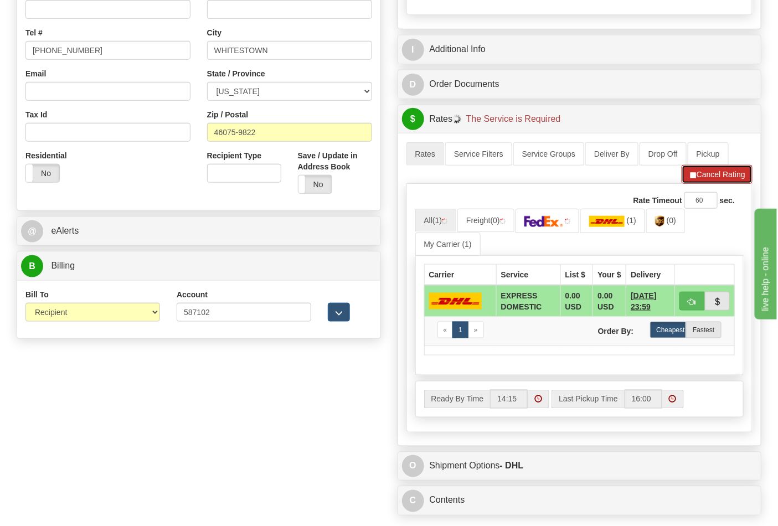
click at [738, 178] on button "Cancel Rating" at bounding box center [717, 174] width 71 height 19
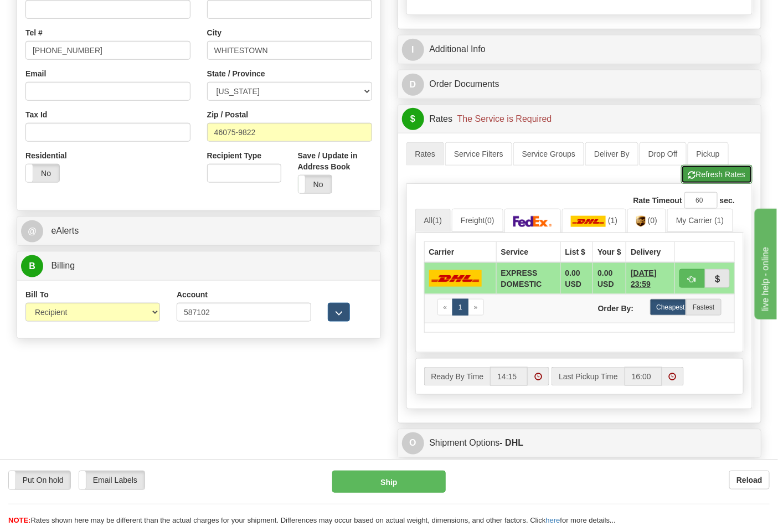
click at [732, 180] on button "Refresh Rates" at bounding box center [716, 174] width 71 height 19
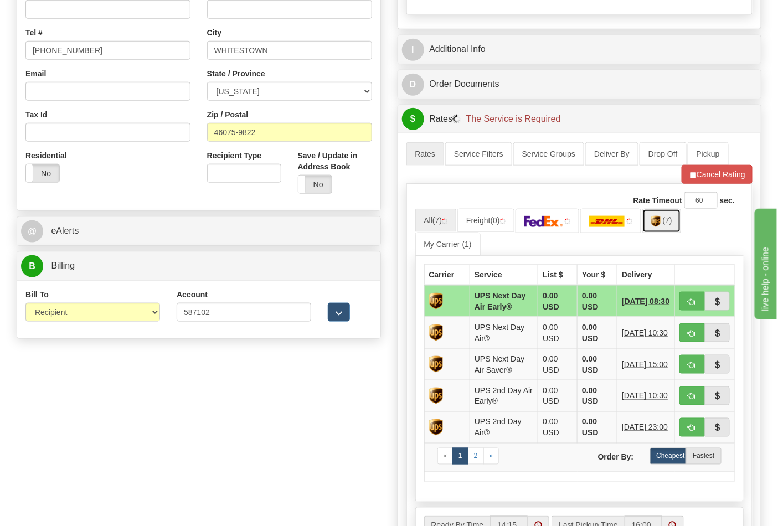
click at [667, 227] on link "(7)" at bounding box center [662, 221] width 39 height 24
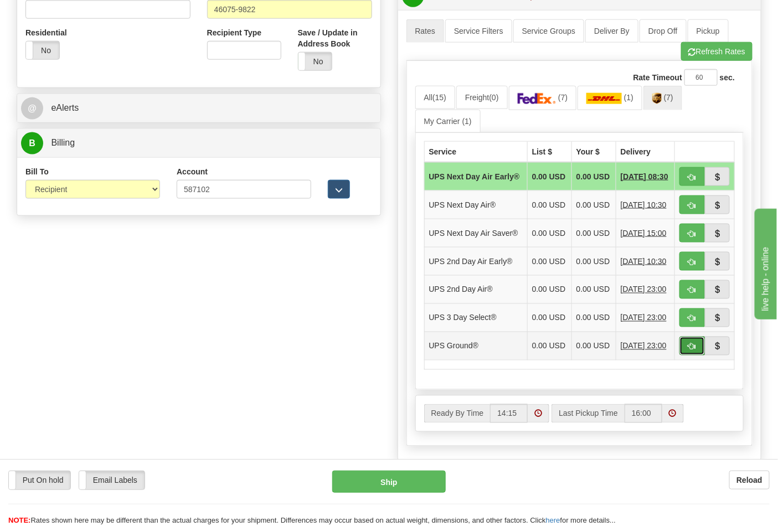
drag, startPoint x: 690, startPoint y: 370, endPoint x: 678, endPoint y: 366, distance: 12.8
click at [690, 351] on span "button" at bounding box center [693, 346] width 8 height 7
type input "03"
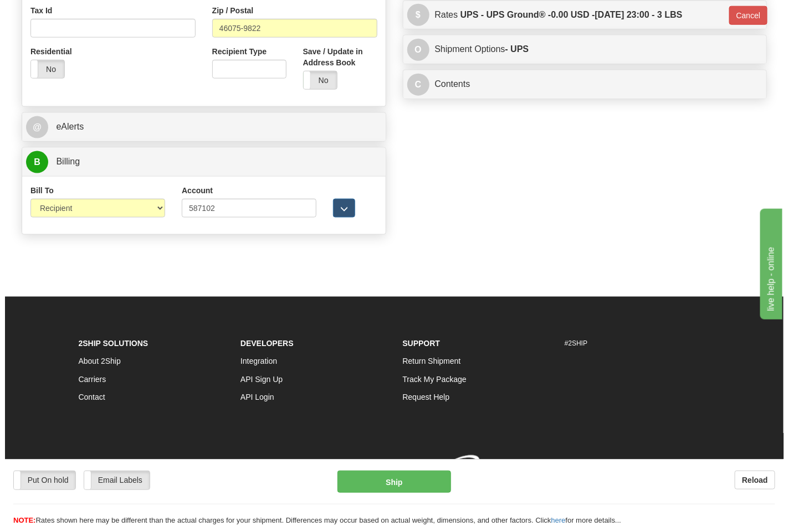
scroll to position [413, 0]
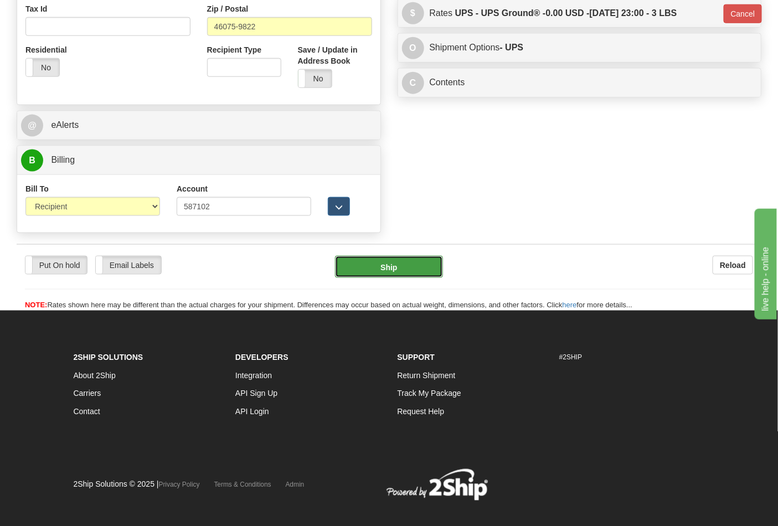
click at [376, 264] on button "Ship" at bounding box center [388, 267] width 107 height 22
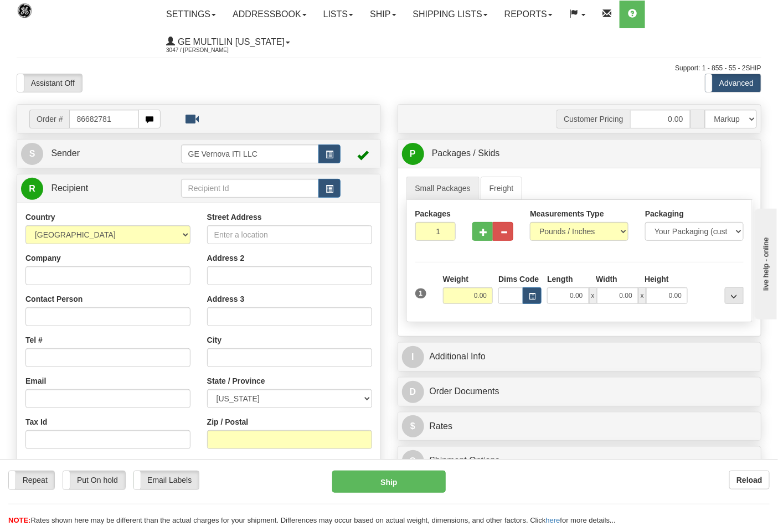
type input "86682781"
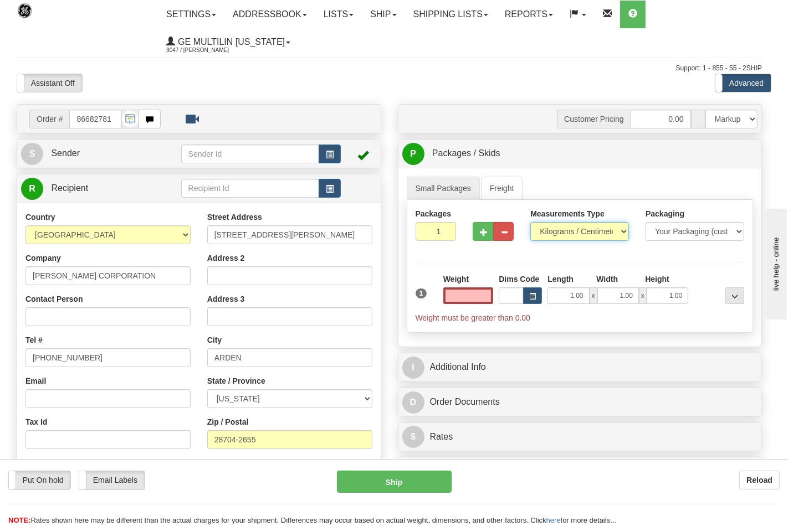
type input "0.00"
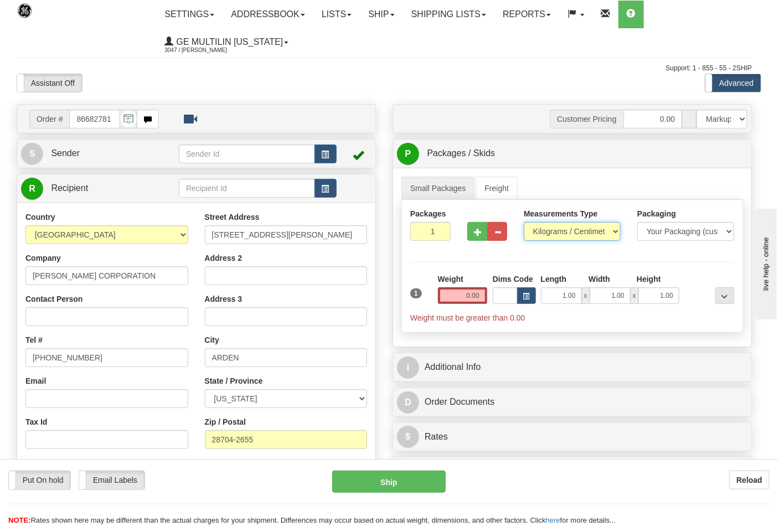
click at [562, 235] on select "Pounds / Inches Kilograms / Centimeters" at bounding box center [572, 231] width 97 height 19
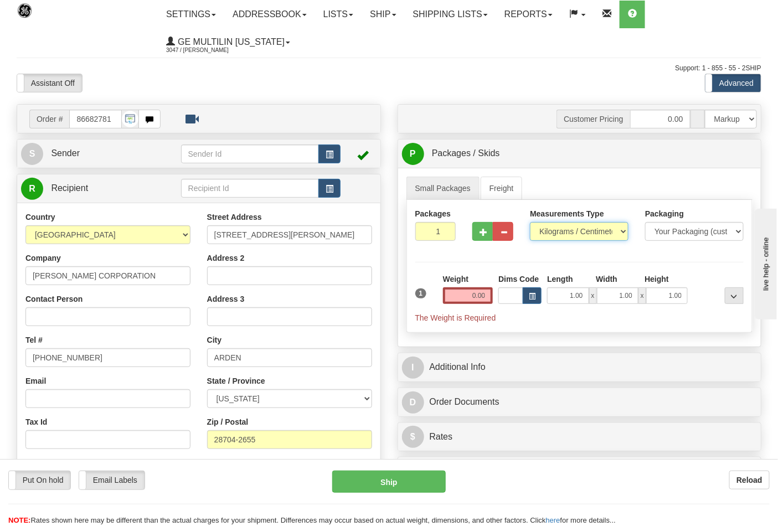
click at [530, 223] on select "Pounds / Inches Kilograms / Centimeters" at bounding box center [579, 231] width 99 height 19
click at [555, 231] on select "Pounds / Inches Kilograms / Centimeters" at bounding box center [579, 231] width 99 height 19
select select "0"
click at [530, 223] on select "Pounds / Inches Kilograms / Centimeters" at bounding box center [579, 231] width 99 height 19
click at [491, 298] on input "0.00" at bounding box center [468, 296] width 50 height 17
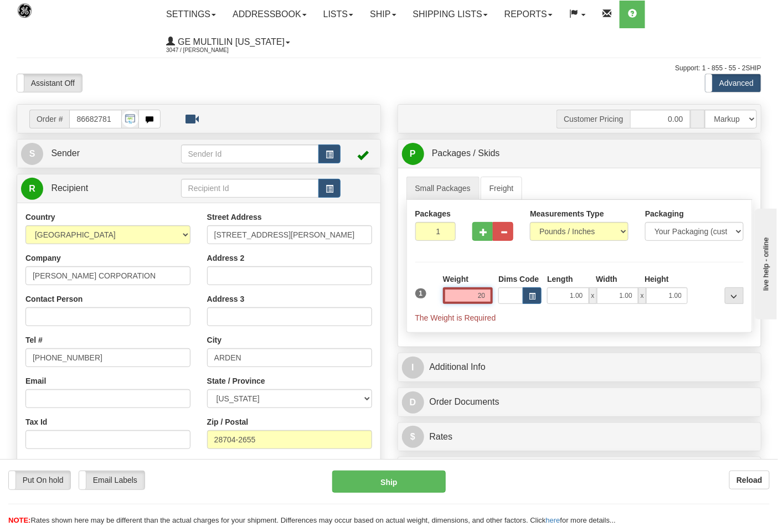
click button "Delete" at bounding box center [0, 0] width 0 height 0
type input "20.00"
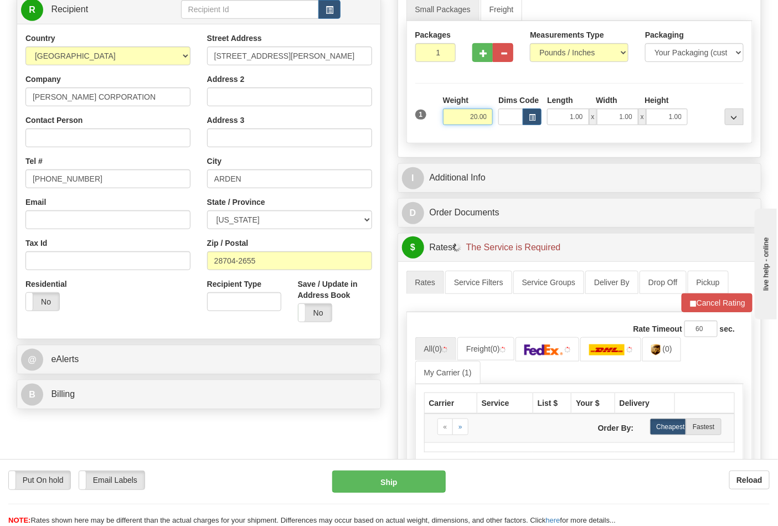
scroll to position [184, 0]
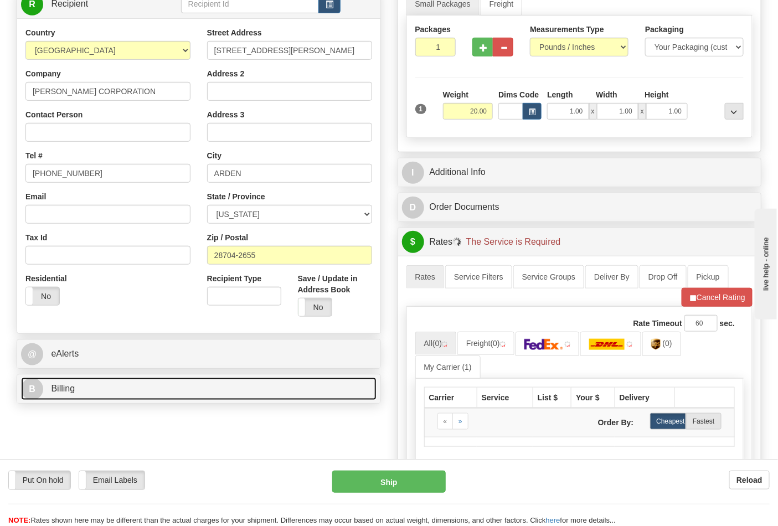
click at [65, 386] on span "Billing" at bounding box center [63, 388] width 24 height 9
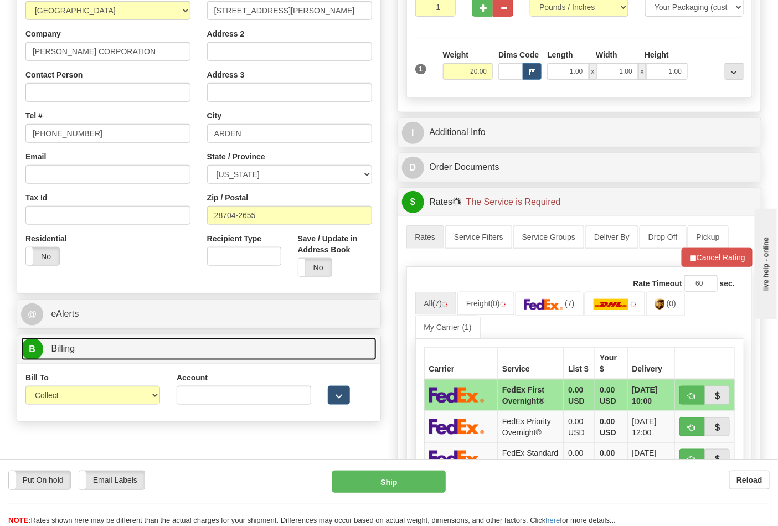
scroll to position [246, 0]
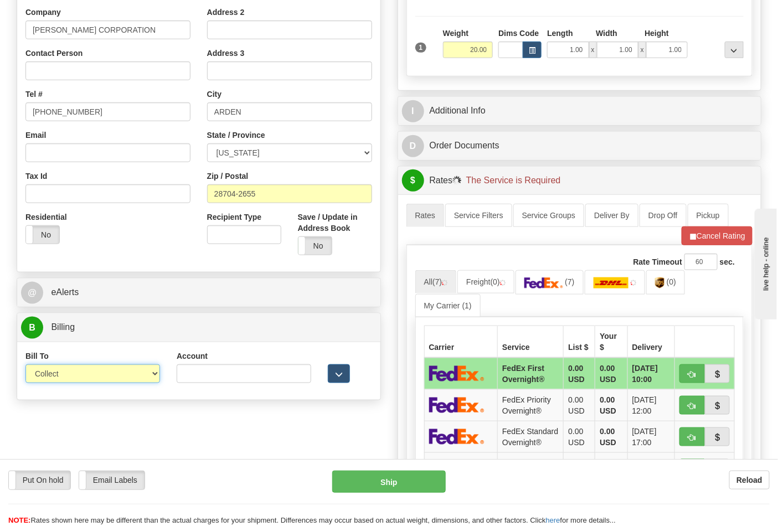
click at [73, 368] on select "Sender Recipient Third Party Collect" at bounding box center [92, 374] width 135 height 19
drag, startPoint x: 63, startPoint y: 377, endPoint x: 63, endPoint y: 383, distance: 6.1
click at [63, 377] on select "Sender Recipient Third Party Collect" at bounding box center [92, 374] width 135 height 19
select select "2"
click at [25, 366] on select "Sender Recipient Third Party Collect" at bounding box center [92, 374] width 135 height 19
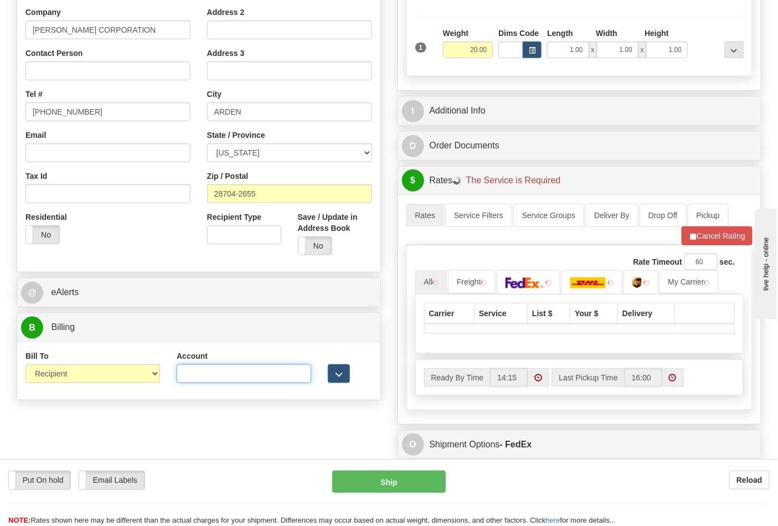
click at [190, 378] on input "Account" at bounding box center [244, 374] width 135 height 19
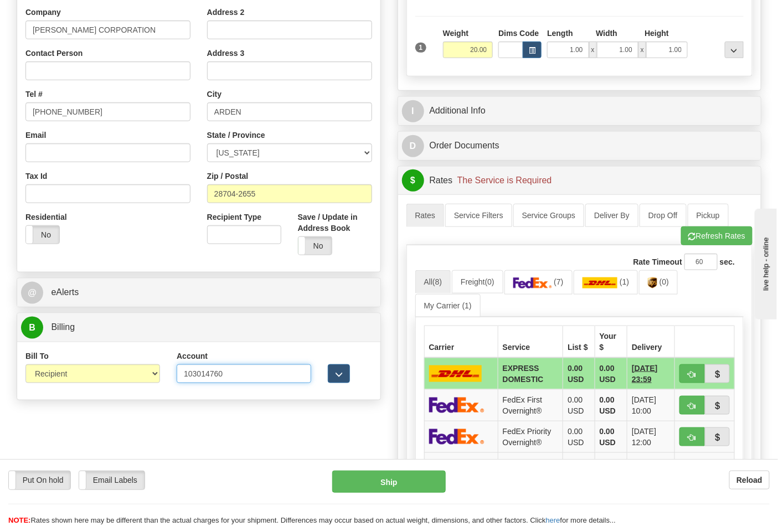
type input "103014760"
click button "Delete" at bounding box center [0, 0] width 0 height 0
click at [541, 281] on img at bounding box center [533, 283] width 39 height 11
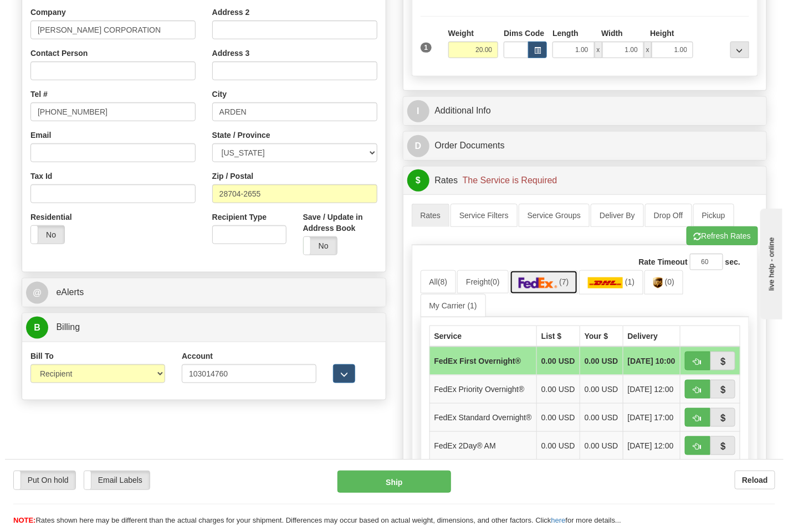
scroll to position [369, 0]
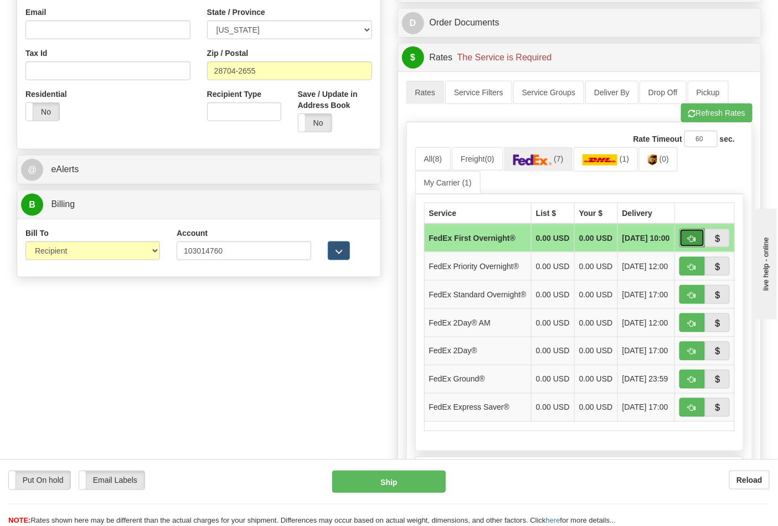
click at [691, 243] on span "button" at bounding box center [693, 238] width 8 height 7
type input "06"
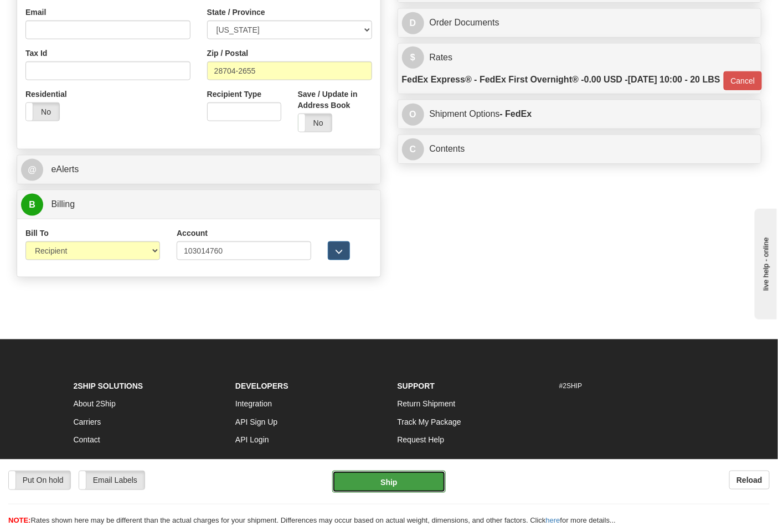
click at [405, 476] on button "Ship" at bounding box center [388, 482] width 113 height 22
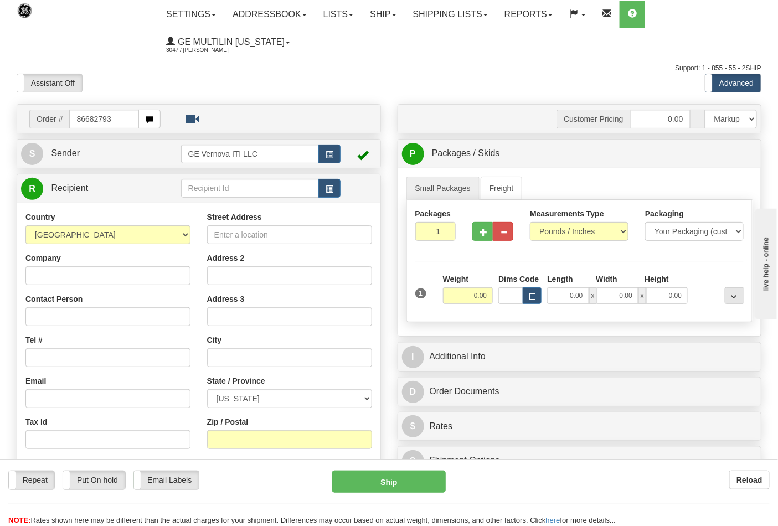
type input "86682793"
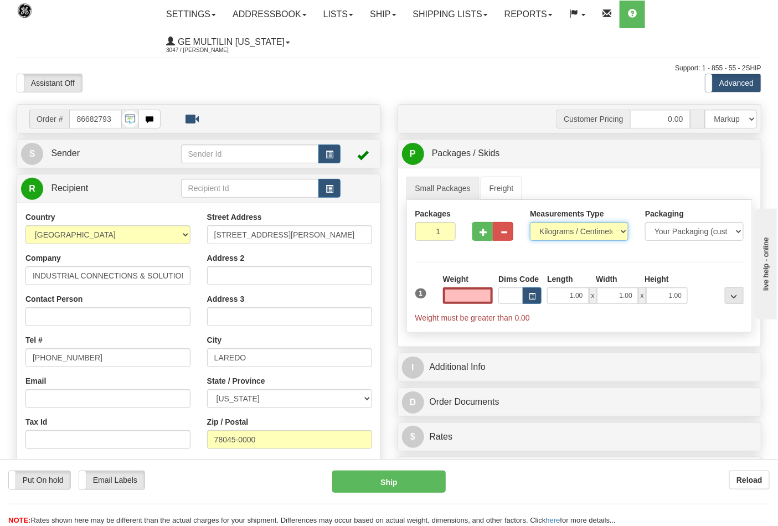
type input "0.00"
click at [557, 233] on select "Pounds / Inches Kilograms / Centimeters" at bounding box center [579, 231] width 99 height 19
select select "0"
click at [530, 223] on select "Pounds / Inches Kilograms / Centimeters" at bounding box center [579, 231] width 99 height 19
click at [489, 291] on input "0.00" at bounding box center [468, 296] width 50 height 17
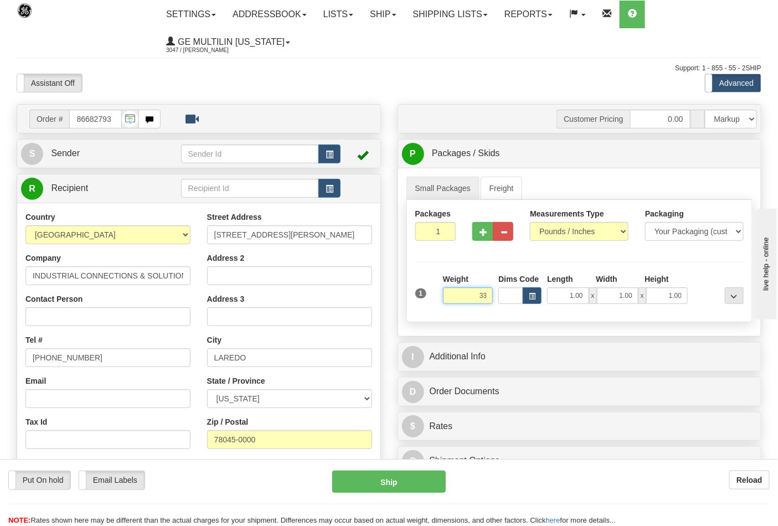
click button "Delete" at bounding box center [0, 0] width 0 height 0
type input "33.00"
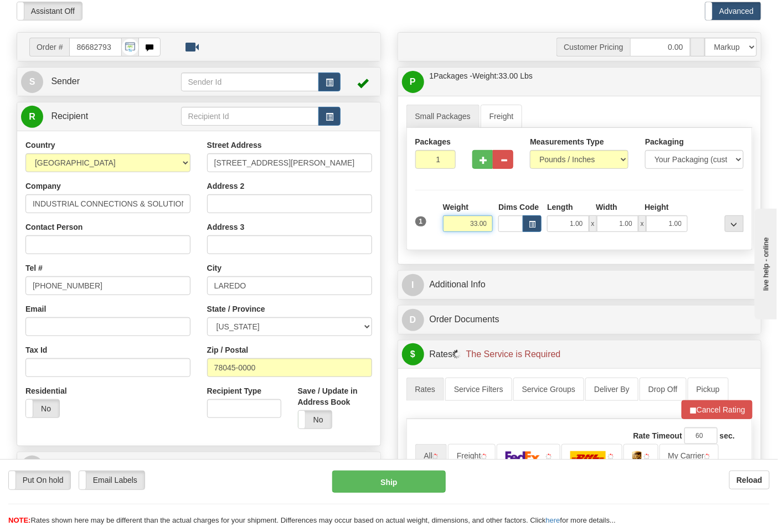
scroll to position [184, 0]
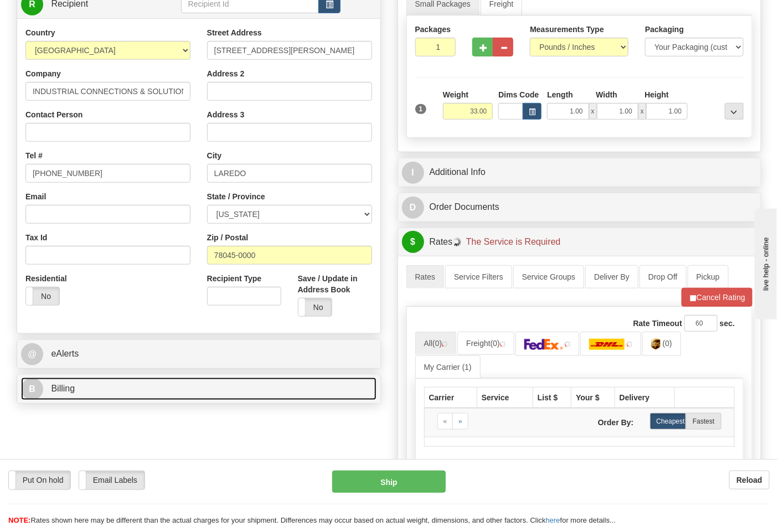
click at [79, 396] on link "B Billing" at bounding box center [199, 389] width 356 height 23
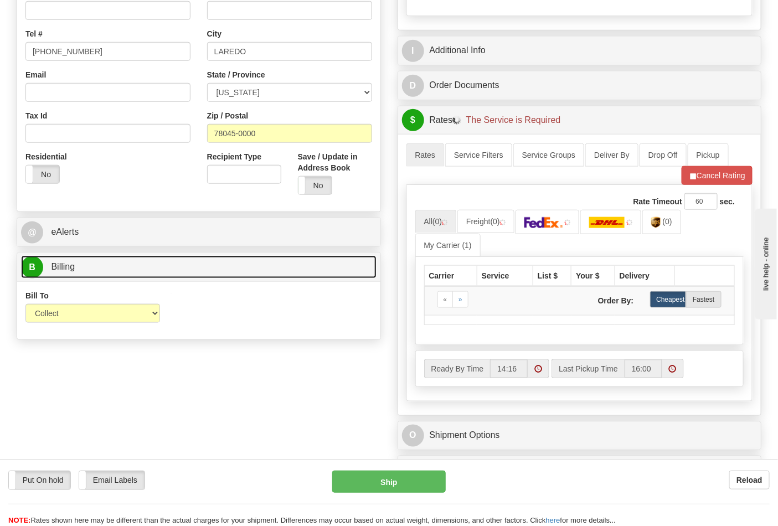
scroll to position [307, 0]
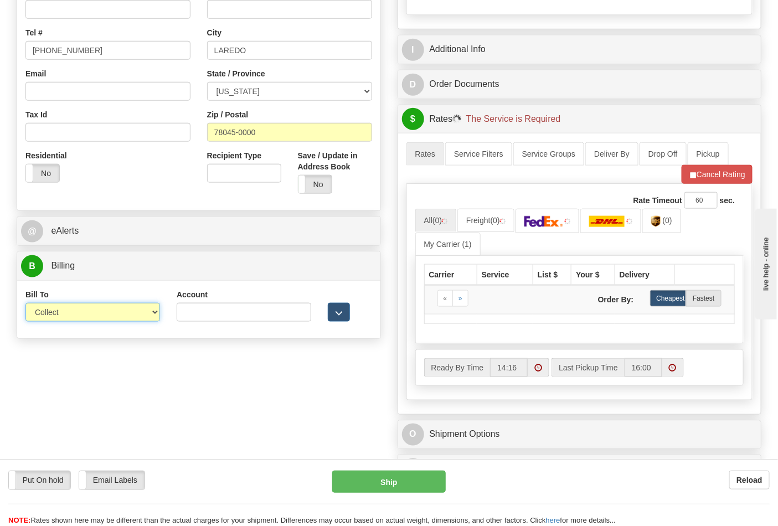
click at [65, 316] on select "Sender Recipient Third Party Collect" at bounding box center [92, 312] width 135 height 19
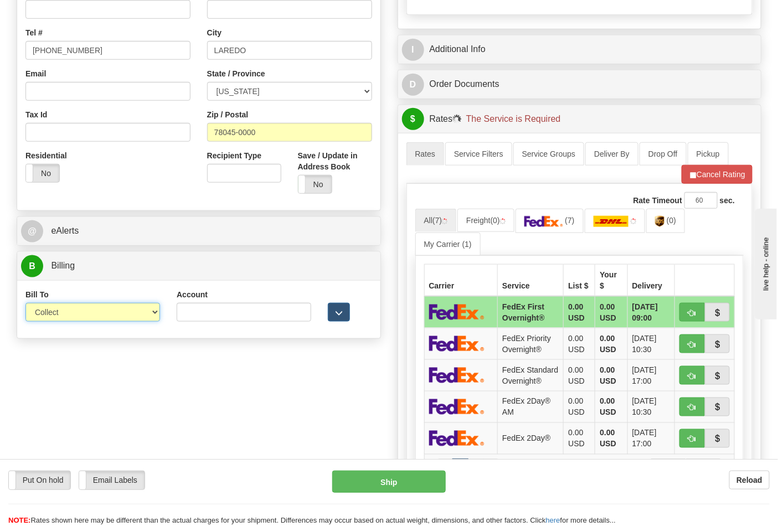
select select "2"
click at [25, 304] on select "Sender Recipient Third Party Collect" at bounding box center [92, 312] width 135 height 19
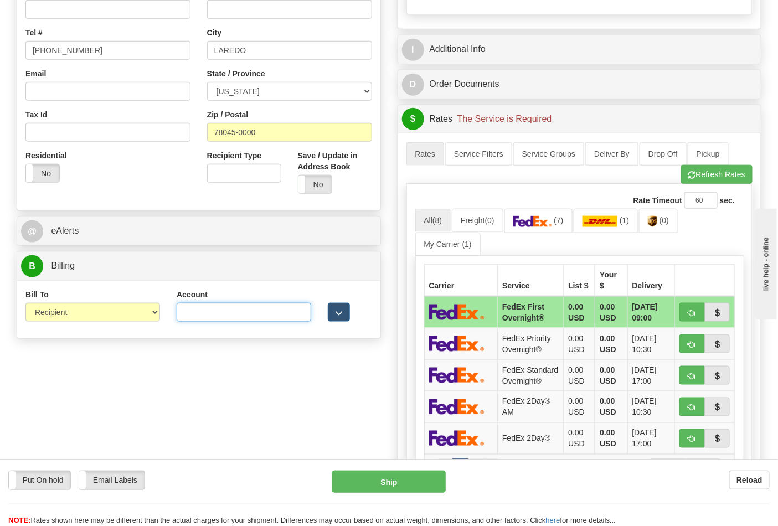
click at [201, 316] on input "Account" at bounding box center [244, 312] width 135 height 19
paste input "844904193"
type input "844904193"
click at [552, 225] on img at bounding box center [533, 221] width 39 height 11
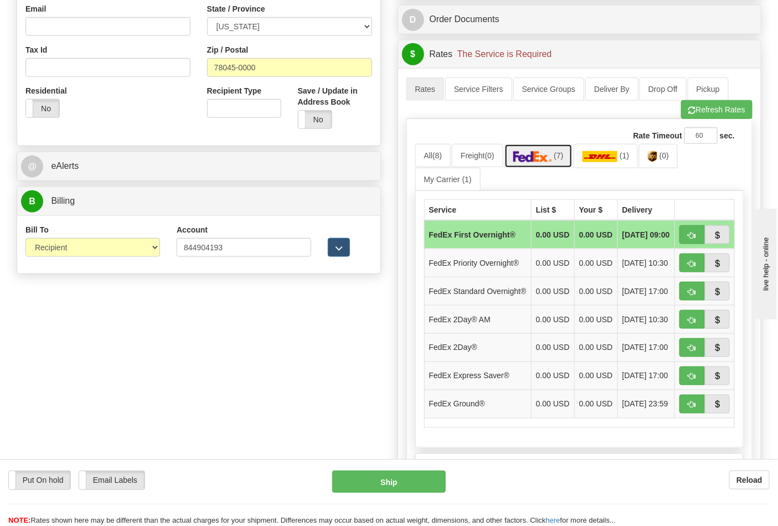
scroll to position [430, 0]
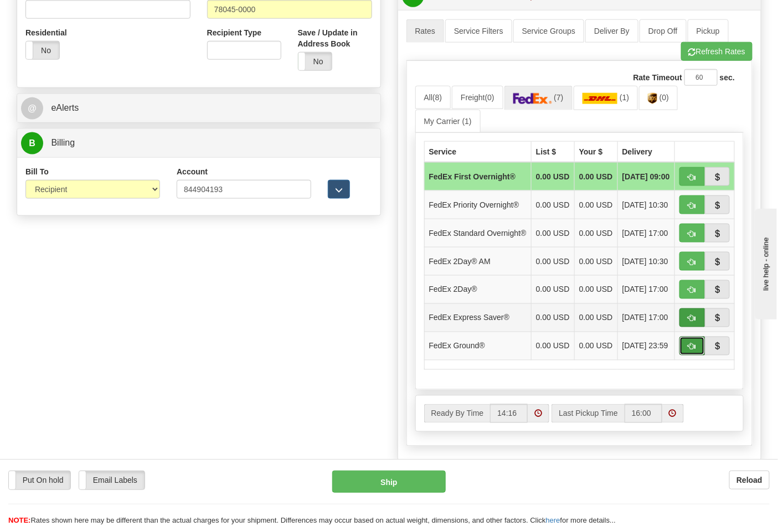
click at [694, 351] on span "button" at bounding box center [693, 346] width 8 height 7
type input "92"
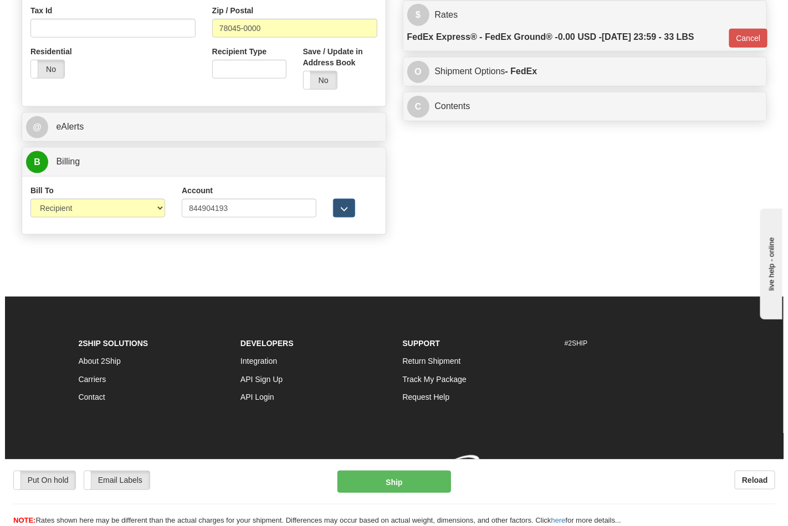
scroll to position [413, 0]
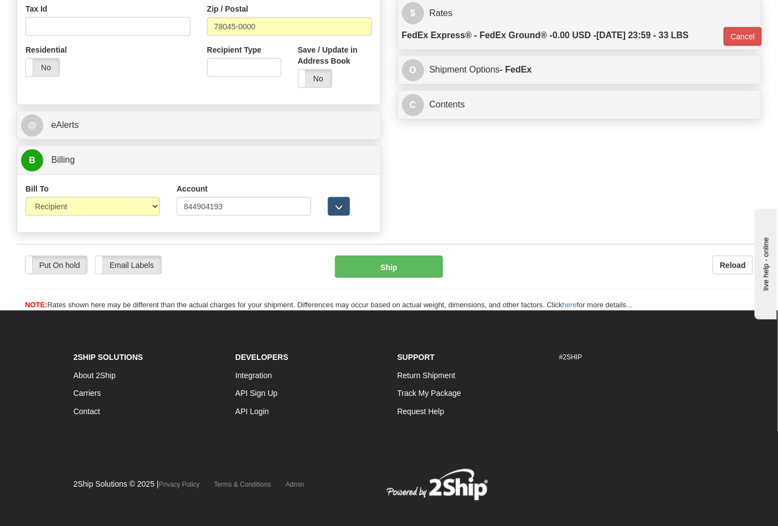
click at [399, 280] on div "Put On hold Put On hold Email Labels Email Labels Edit Reload Ship" at bounding box center [389, 283] width 745 height 55
click at [399, 262] on button "Ship" at bounding box center [388, 267] width 107 height 22
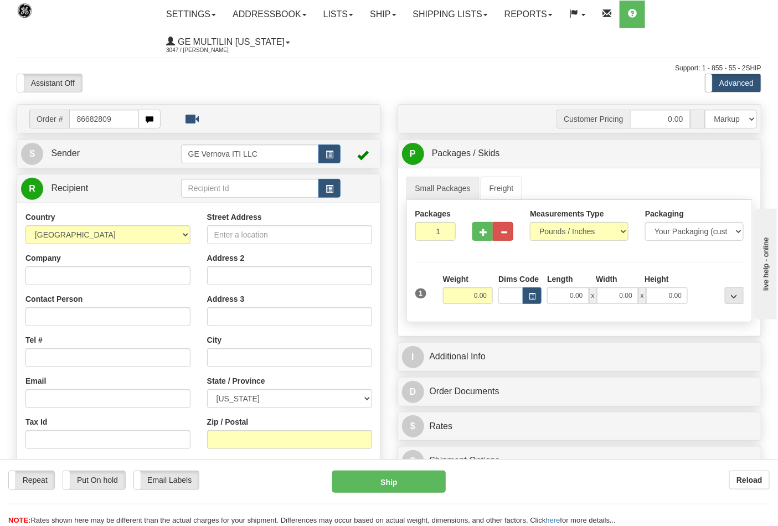
type input "86682809"
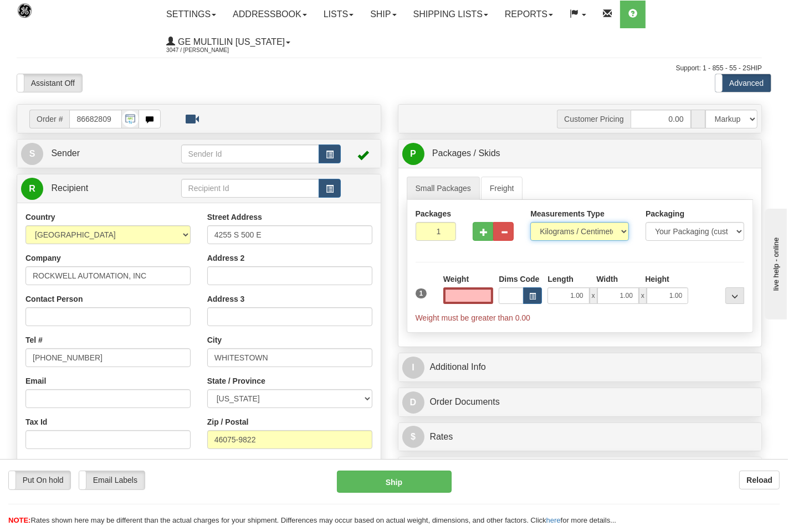
type input "0.00"
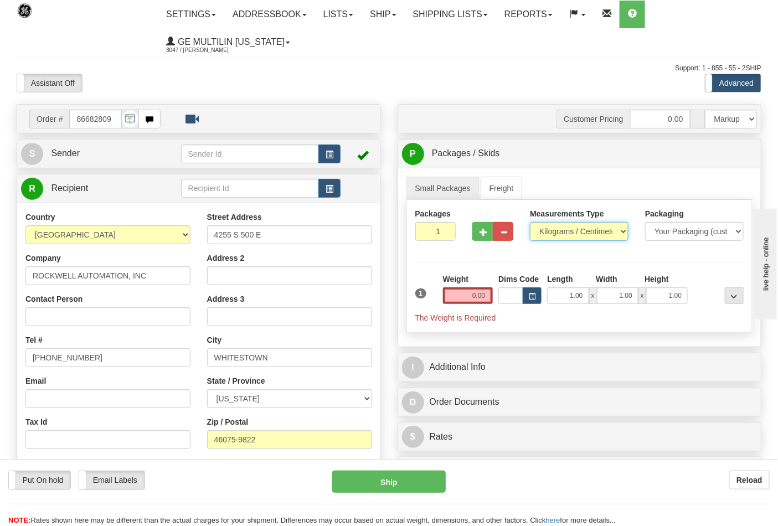
click at [550, 230] on select "Pounds / Inches Kilograms / Centimeters" at bounding box center [579, 231] width 99 height 19
select select "0"
click at [530, 223] on select "Pounds / Inches Kilograms / Centimeters" at bounding box center [579, 231] width 99 height 19
click at [486, 292] on input "0.00" at bounding box center [468, 296] width 50 height 17
click button "Delete" at bounding box center [0, 0] width 0 height 0
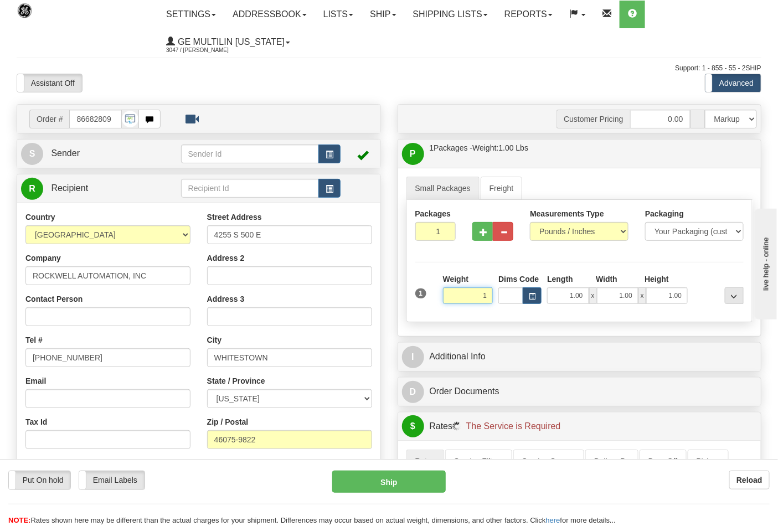
type input "1.00"
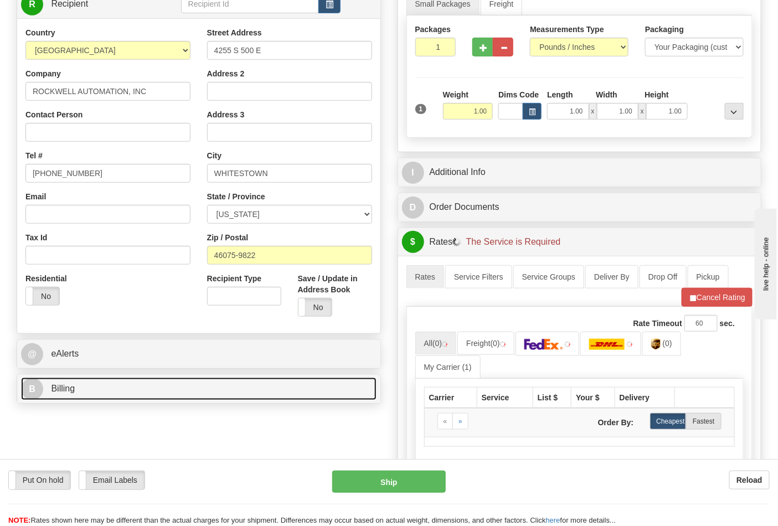
click at [191, 386] on link "B Billing" at bounding box center [199, 389] width 356 height 23
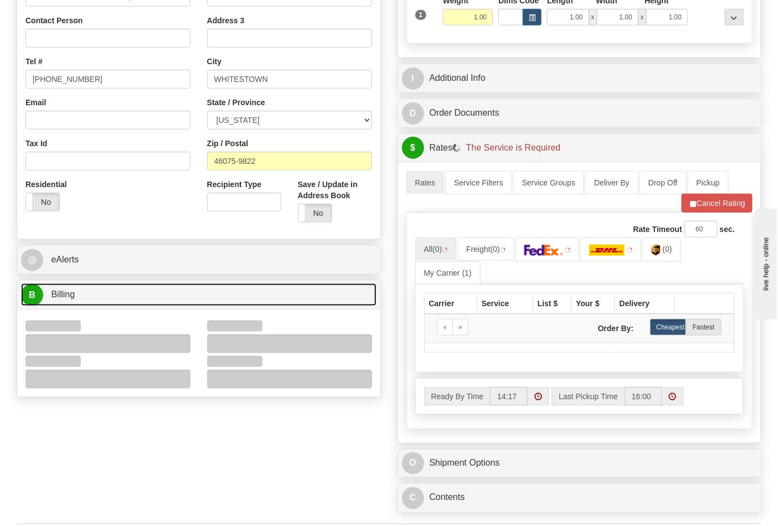
scroll to position [369, 0]
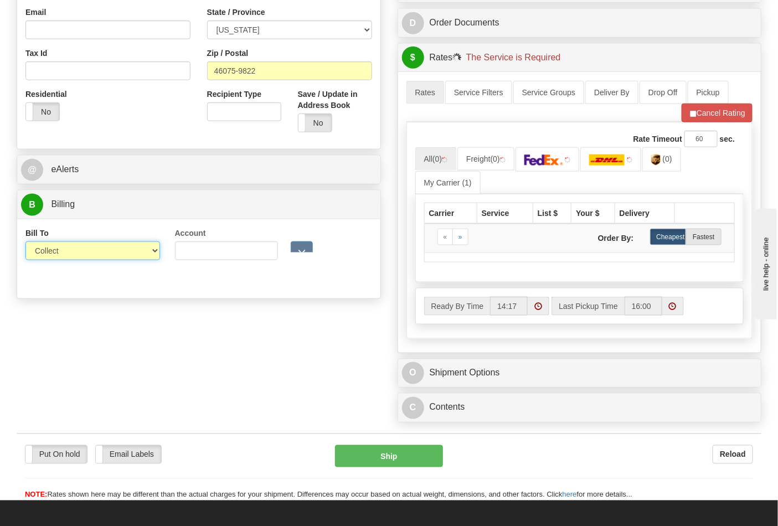
click at [69, 255] on select "Sender Recipient Third Party Collect" at bounding box center [92, 251] width 135 height 19
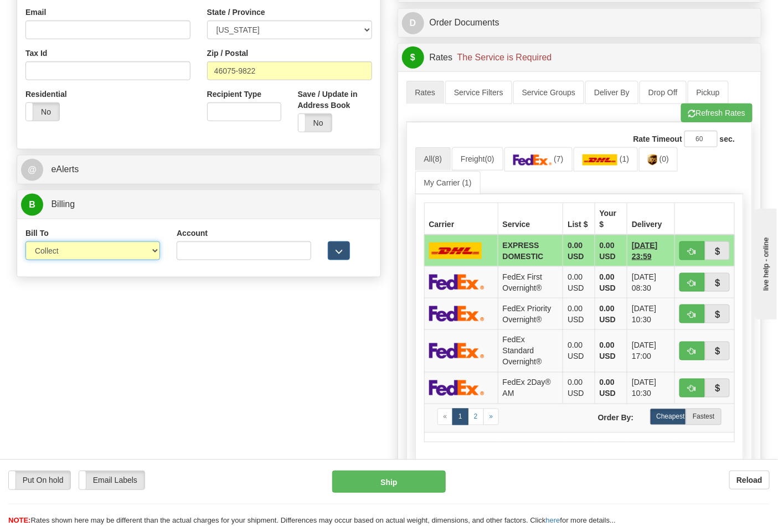
select select "2"
click at [25, 243] on select "Sender Recipient Third Party Collect" at bounding box center [92, 251] width 135 height 19
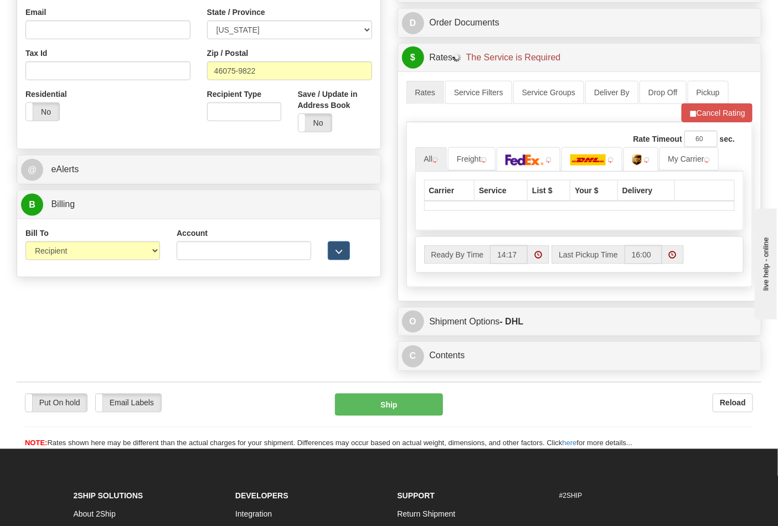
drag, startPoint x: 172, startPoint y: 257, endPoint x: 186, endPoint y: 255, distance: 14.4
click at [178, 257] on div "Account 3rd Party Account List Please select" at bounding box center [243, 248] width 151 height 41
click at [187, 255] on input "Account" at bounding box center [244, 251] width 135 height 19
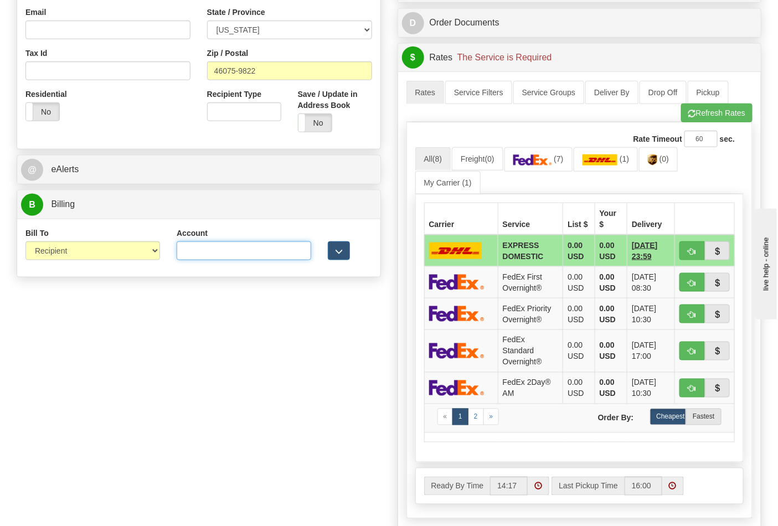
type input "587102"
click at [711, 113] on button "Refresh Rates" at bounding box center [716, 113] width 71 height 19
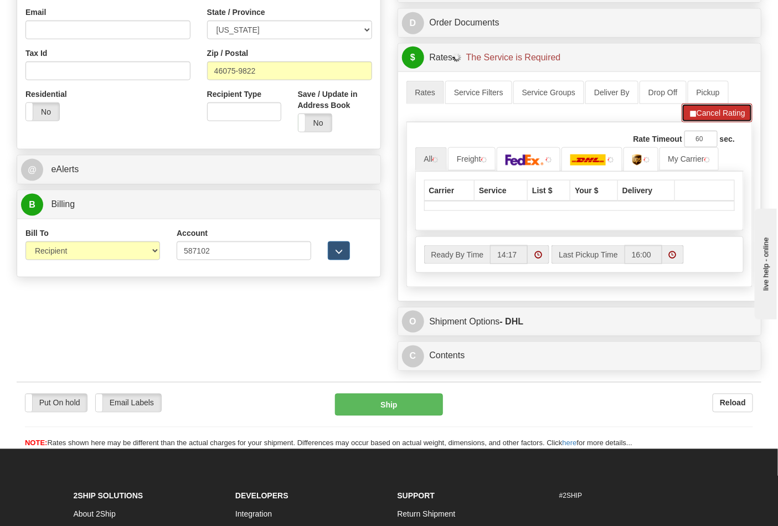
click at [715, 120] on button "Cancel Rating" at bounding box center [717, 113] width 71 height 19
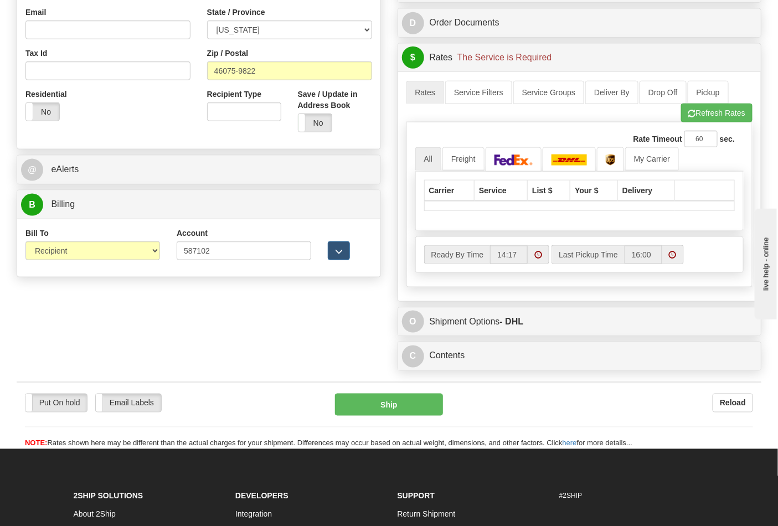
click at [697, 125] on div "Rate Timeout 60 sec. All Freight" at bounding box center [580, 204] width 347 height 165
drag, startPoint x: 701, startPoint y: 120, endPoint x: 691, endPoint y: 142, distance: 24.8
click at [701, 120] on button "Refresh Rates" at bounding box center [716, 113] width 71 height 19
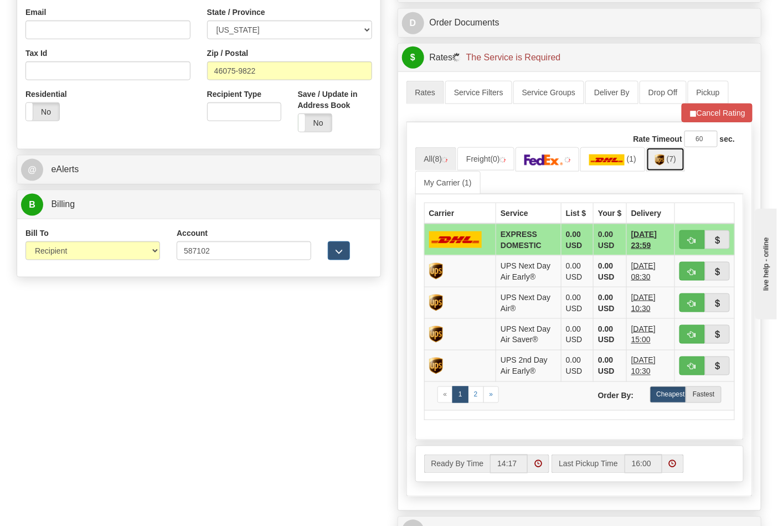
click at [665, 163] on img at bounding box center [659, 160] width 9 height 11
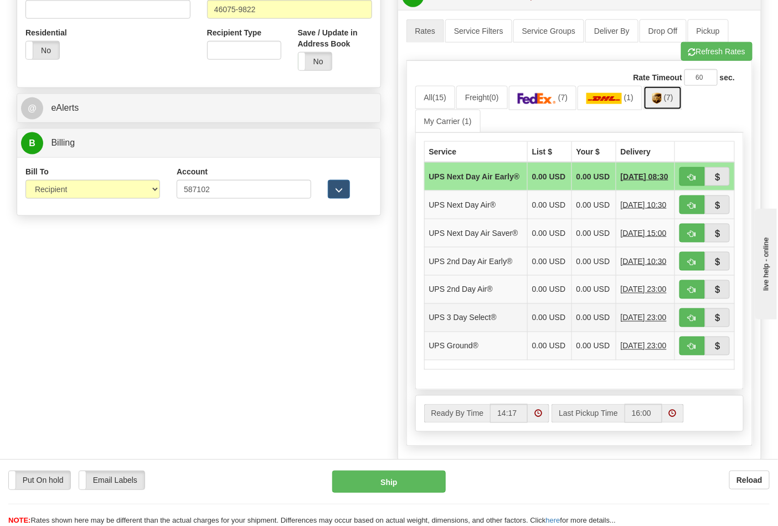
scroll to position [554, 0]
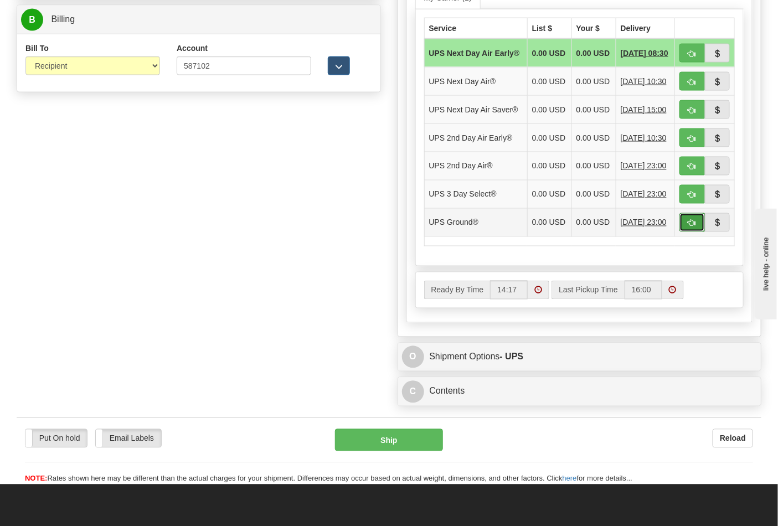
click at [691, 227] on span "button" at bounding box center [693, 223] width 8 height 7
type input "03"
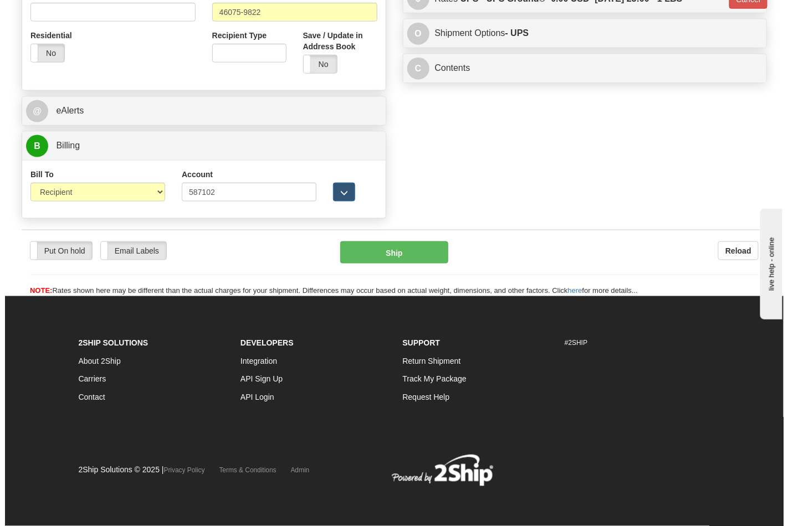
scroll to position [429, 0]
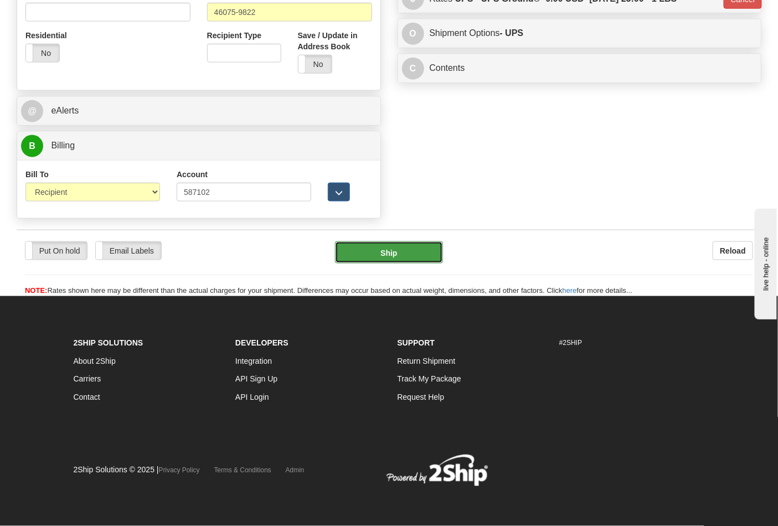
click at [412, 247] on button "Ship" at bounding box center [388, 253] width 107 height 22
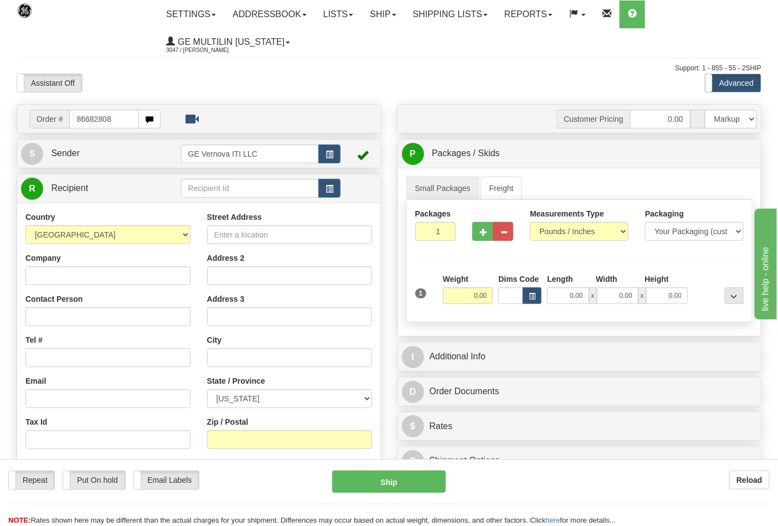
type input "86682808"
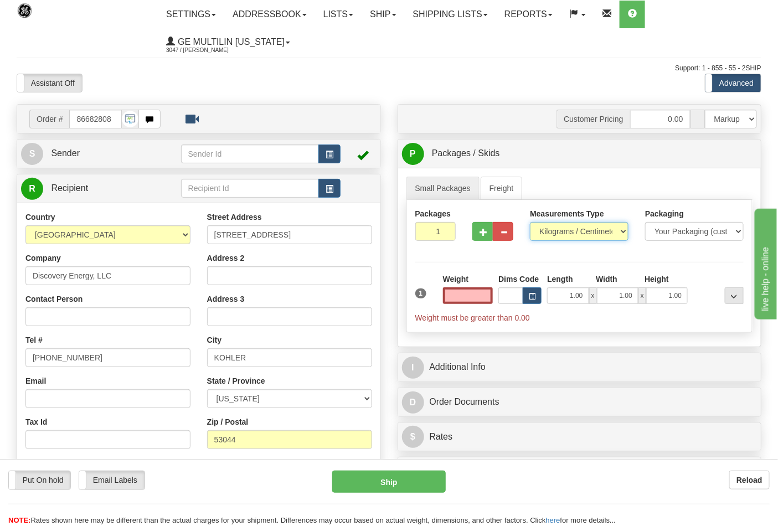
type input "0.00"
click at [552, 234] on select "Pounds / Inches Kilograms / Centimeters" at bounding box center [579, 231] width 99 height 19
select select "0"
click at [530, 223] on select "Pounds / Inches Kilograms / Centimeters" at bounding box center [579, 231] width 99 height 19
click at [492, 296] on input "0.00" at bounding box center [468, 296] width 50 height 17
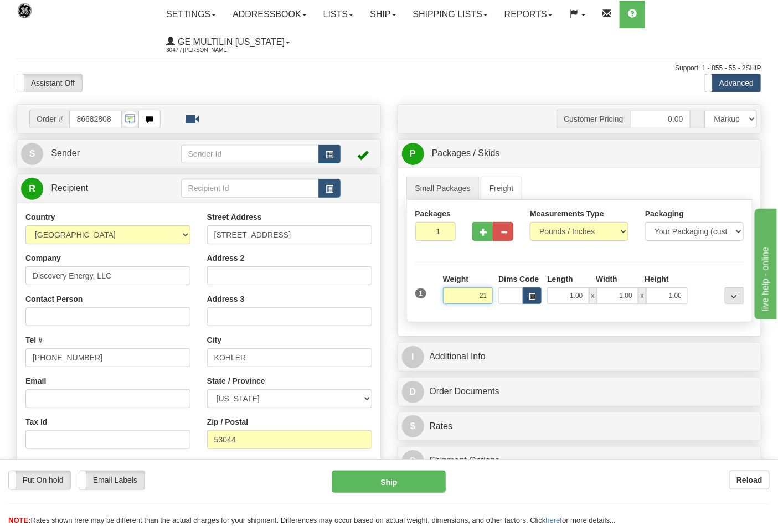
click button "Delete" at bounding box center [0, 0] width 0 height 0
type input "21.00"
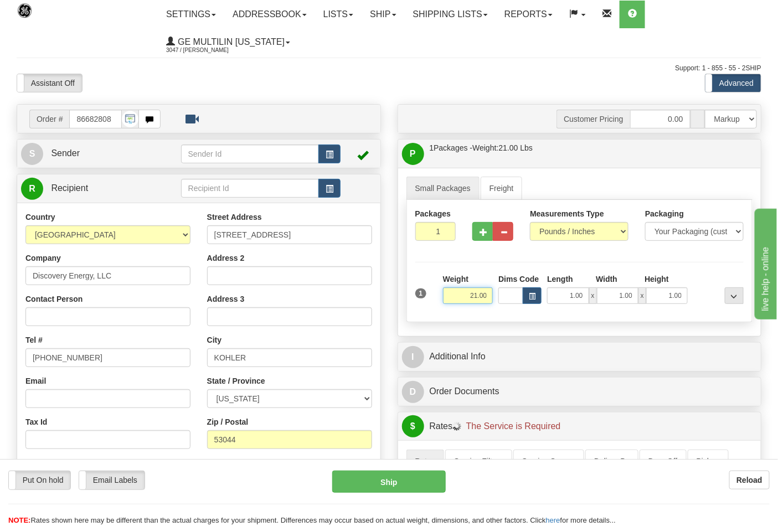
scroll to position [246, 0]
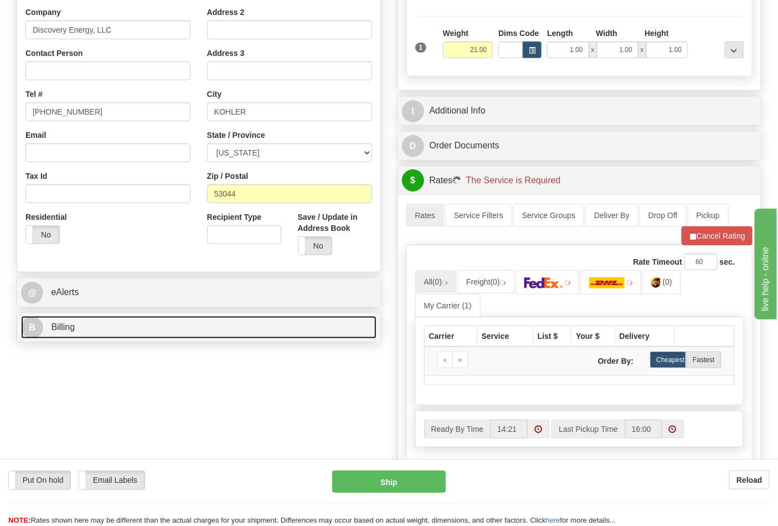
click at [110, 330] on link "B Billing" at bounding box center [199, 327] width 356 height 23
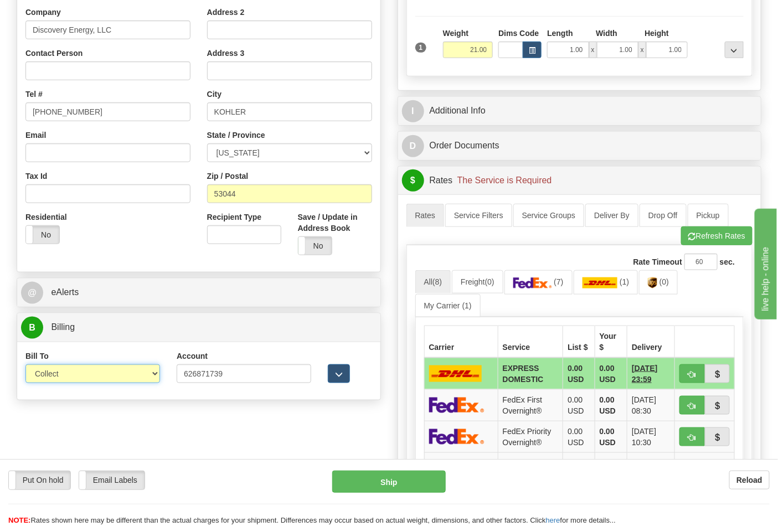
click at [78, 377] on select "Sender Recipient Third Party Collect" at bounding box center [92, 374] width 135 height 19
select select "2"
click at [25, 366] on select "Sender Recipient Third Party Collect" at bounding box center [92, 374] width 135 height 19
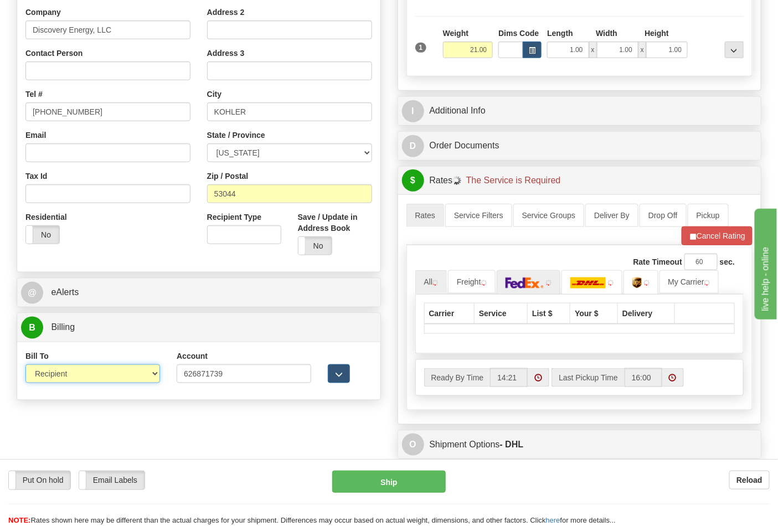
scroll to position [307, 0]
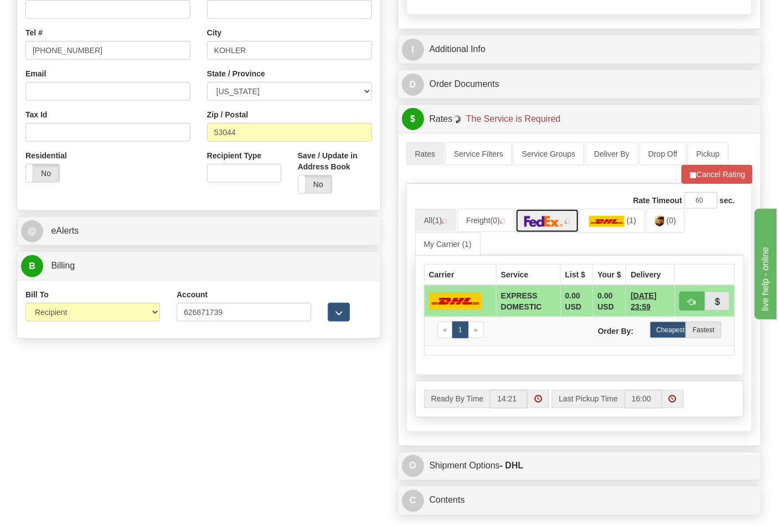
click at [555, 223] on img at bounding box center [544, 221] width 39 height 11
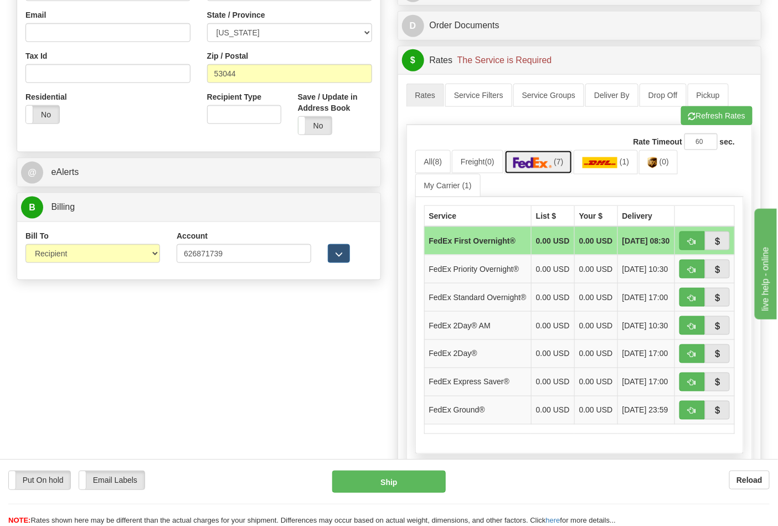
scroll to position [430, 0]
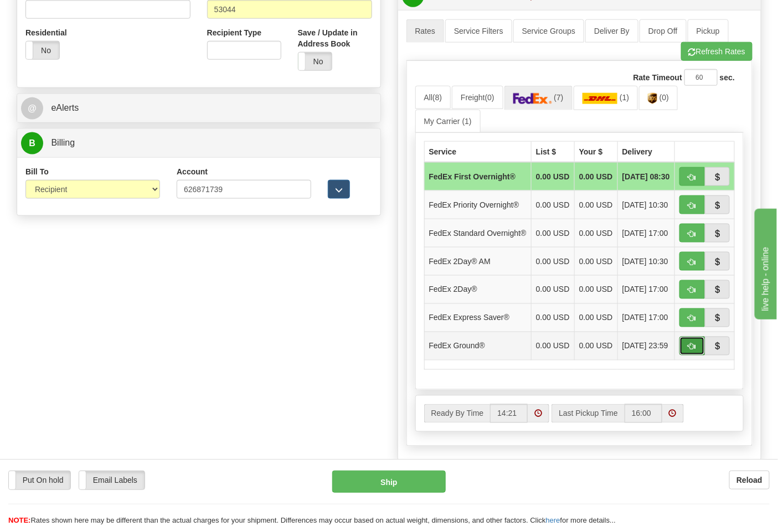
click at [689, 351] on span "button" at bounding box center [693, 346] width 8 height 7
type input "92"
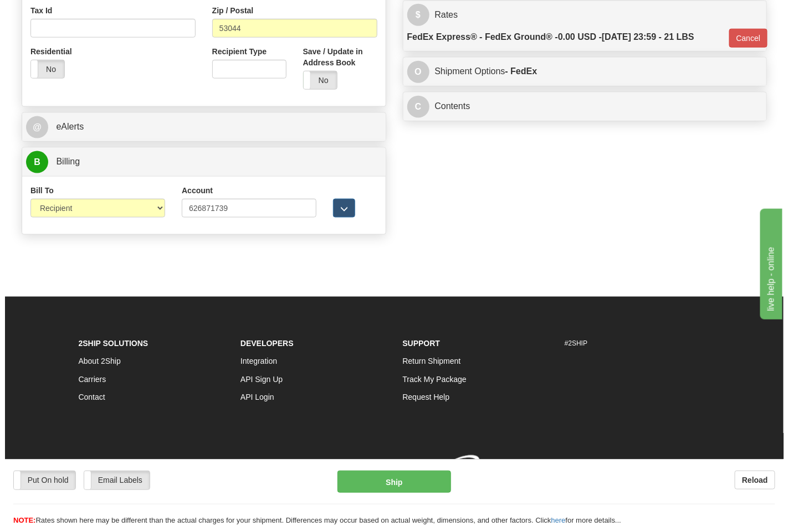
scroll to position [413, 0]
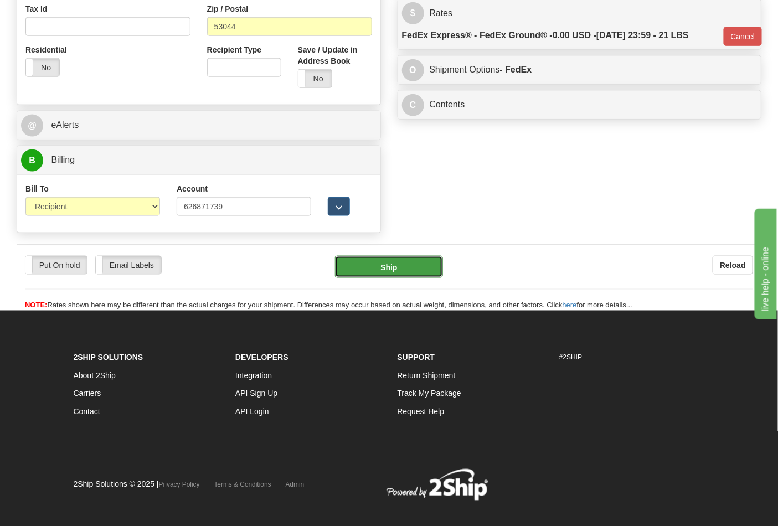
click at [389, 266] on button "Ship" at bounding box center [388, 267] width 107 height 22
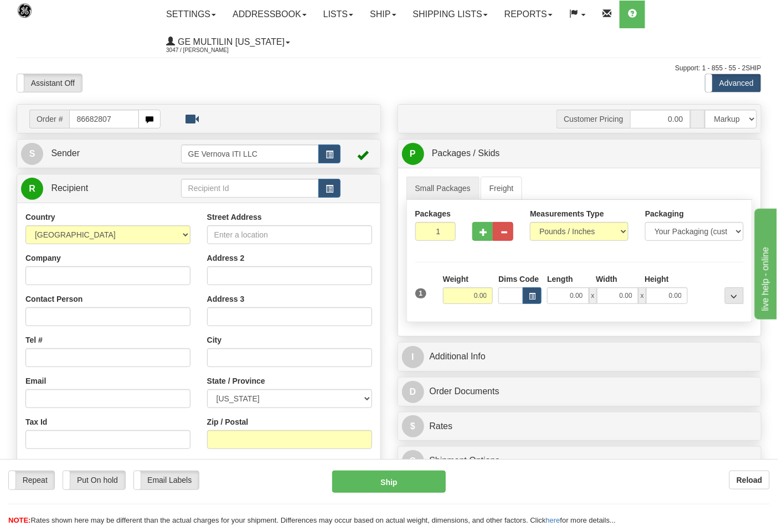
type input "86682807"
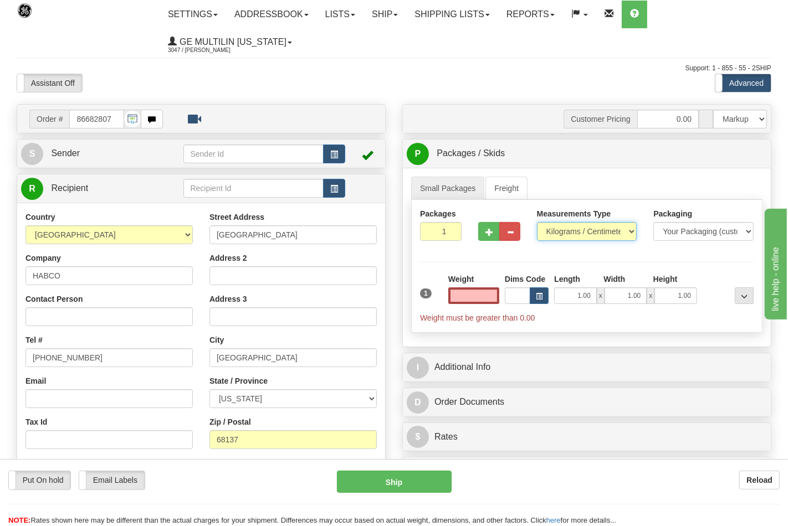
type input "0.00"
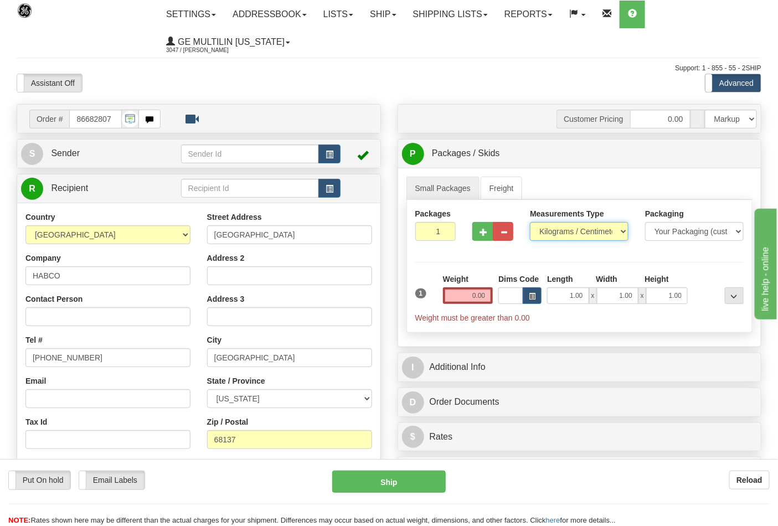
drag, startPoint x: 550, startPoint y: 230, endPoint x: 555, endPoint y: 241, distance: 11.9
click at [550, 230] on select "Pounds / Inches Kilograms / Centimeters" at bounding box center [579, 231] width 99 height 19
select select "0"
click at [530, 223] on select "Pounds / Inches Kilograms / Centimeters" at bounding box center [579, 231] width 99 height 19
click at [489, 294] on input "0.00" at bounding box center [468, 296] width 50 height 17
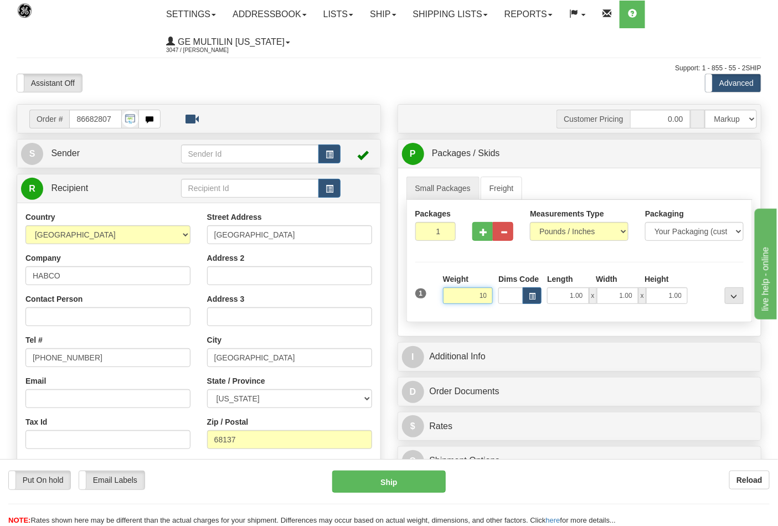
click button "Delete" at bounding box center [0, 0] width 0 height 0
type input "10.00"
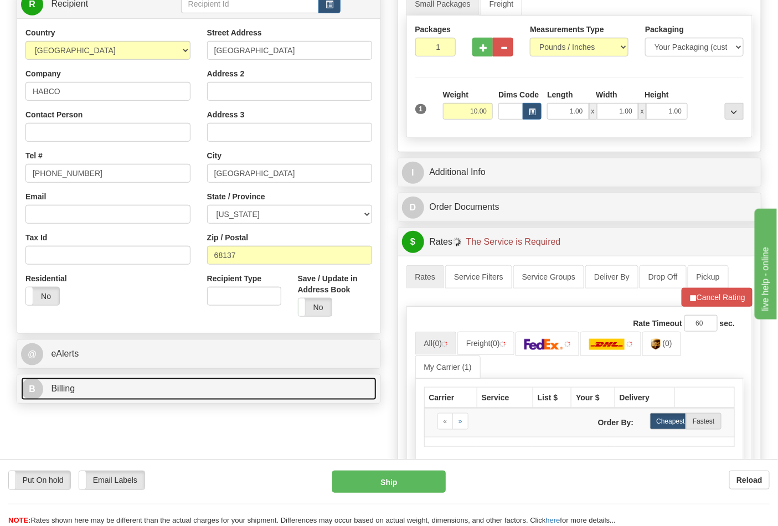
click at [115, 389] on link "B Billing" at bounding box center [199, 389] width 356 height 23
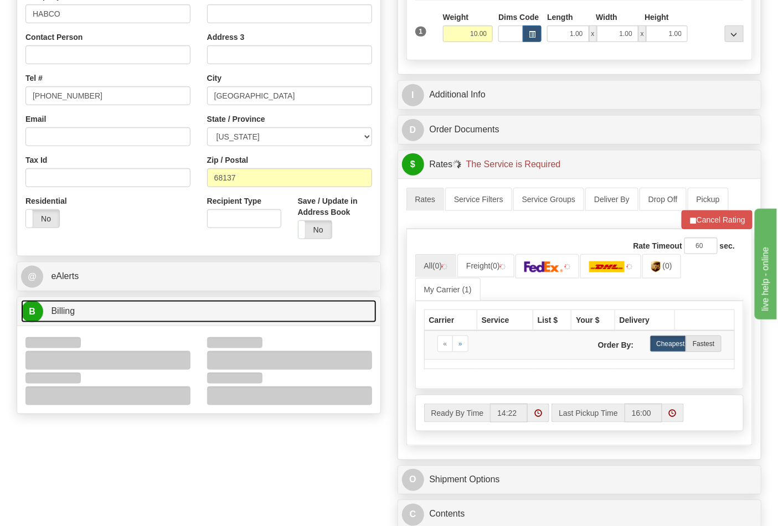
scroll to position [369, 0]
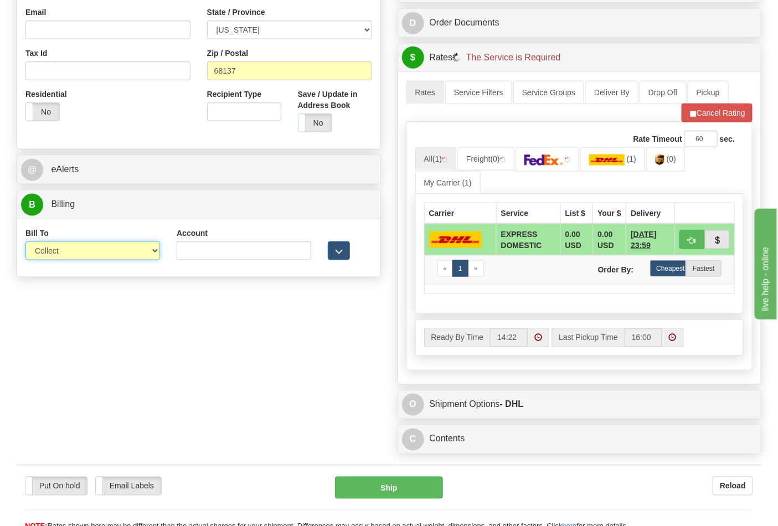
drag, startPoint x: 60, startPoint y: 267, endPoint x: 61, endPoint y: 259, distance: 7.8
click at [58, 258] on select "Sender Recipient Third Party Collect" at bounding box center [92, 251] width 135 height 19
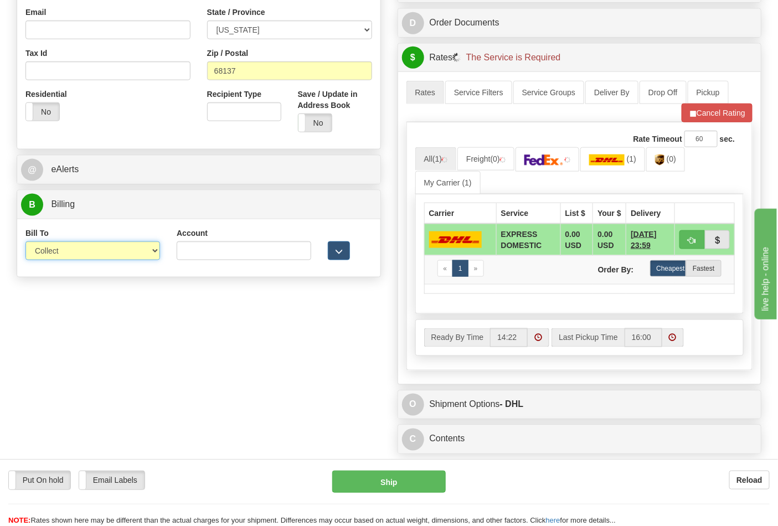
select select "2"
click at [25, 243] on select "Sender Recipient Third Party Collect" at bounding box center [92, 251] width 135 height 19
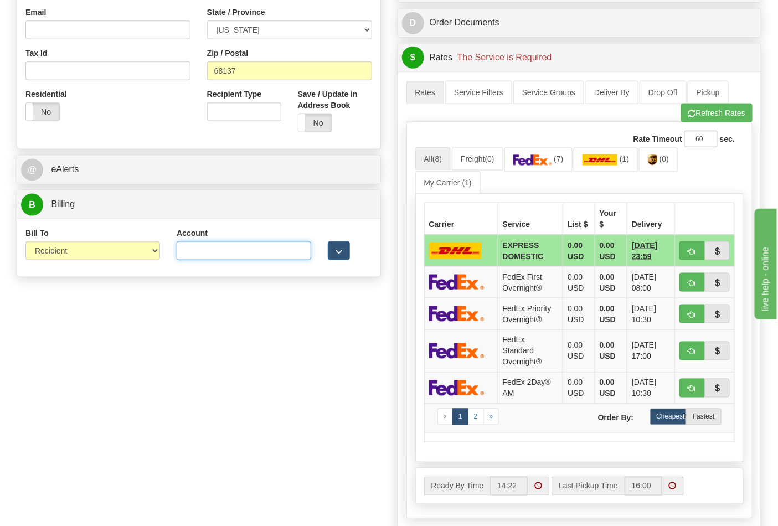
click at [223, 253] on input "Account" at bounding box center [244, 251] width 135 height 19
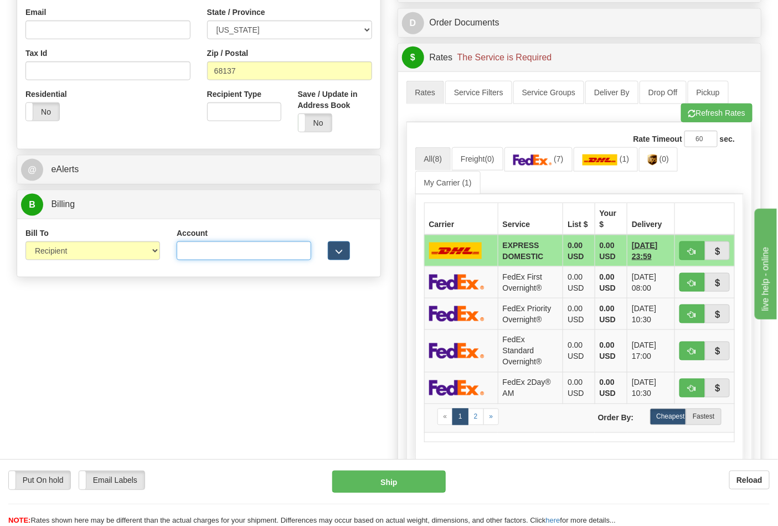
paste input "244984347"
type input "244984347"
click at [541, 166] on img at bounding box center [533, 160] width 39 height 11
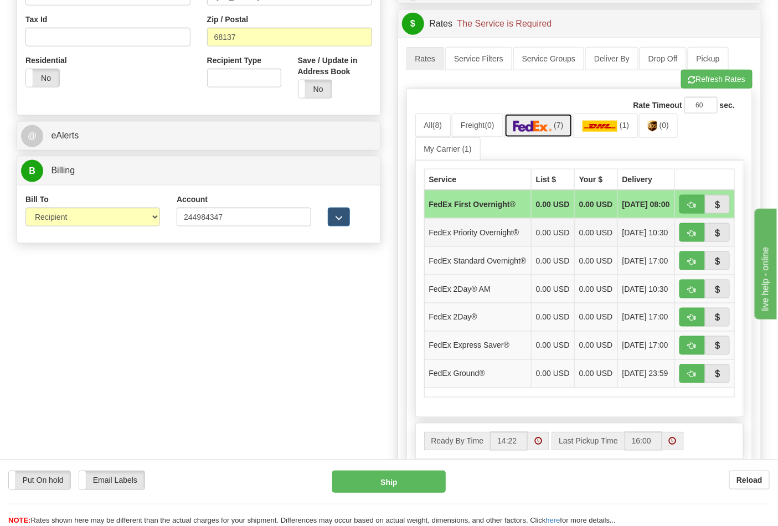
scroll to position [430, 0]
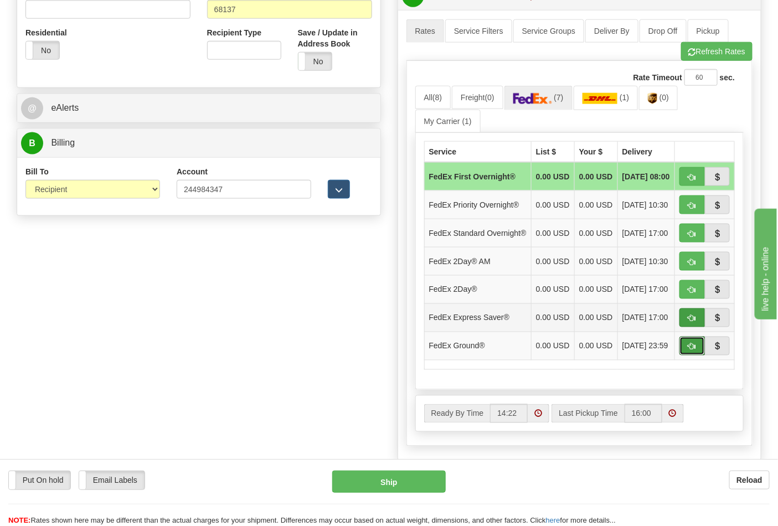
click at [693, 356] on button "button" at bounding box center [692, 346] width 25 height 19
type input "92"
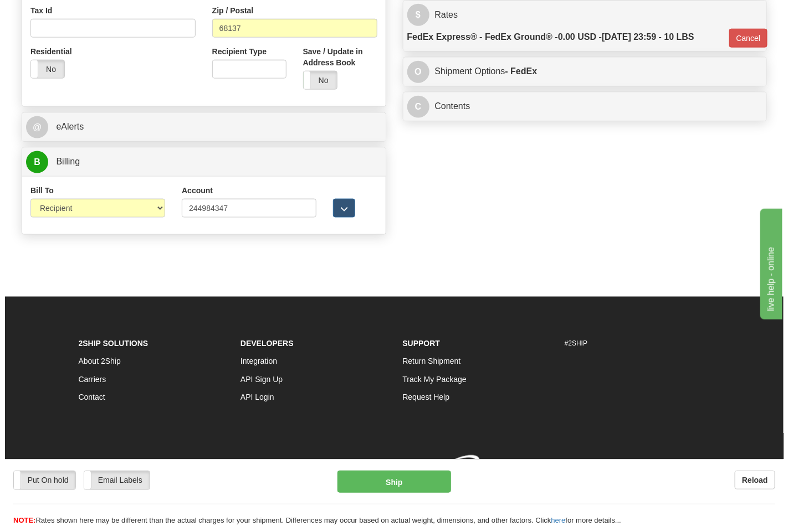
scroll to position [413, 0]
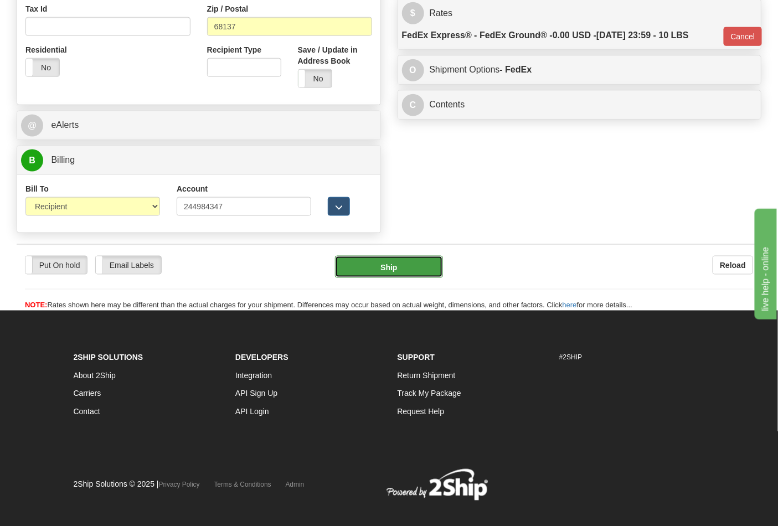
click at [381, 274] on button "Ship" at bounding box center [388, 267] width 107 height 22
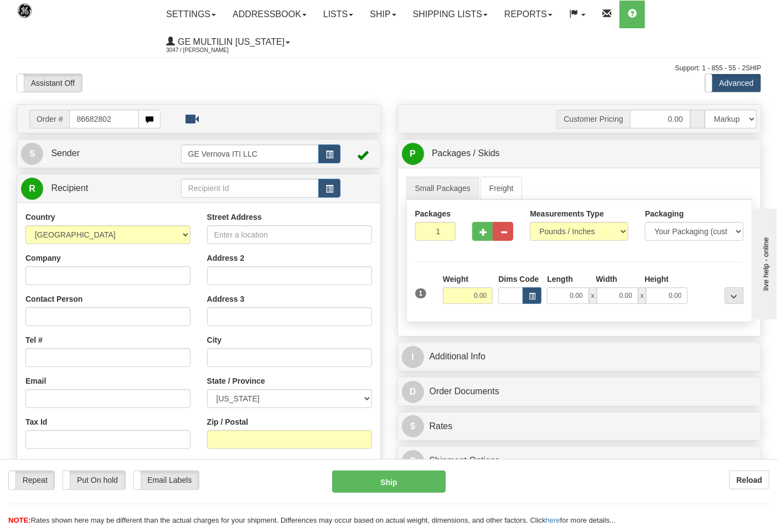
type input "86682802"
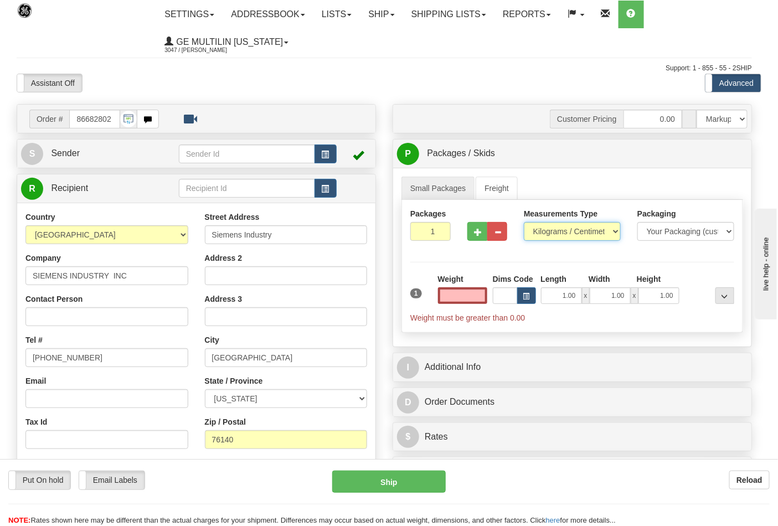
type input "0.00"
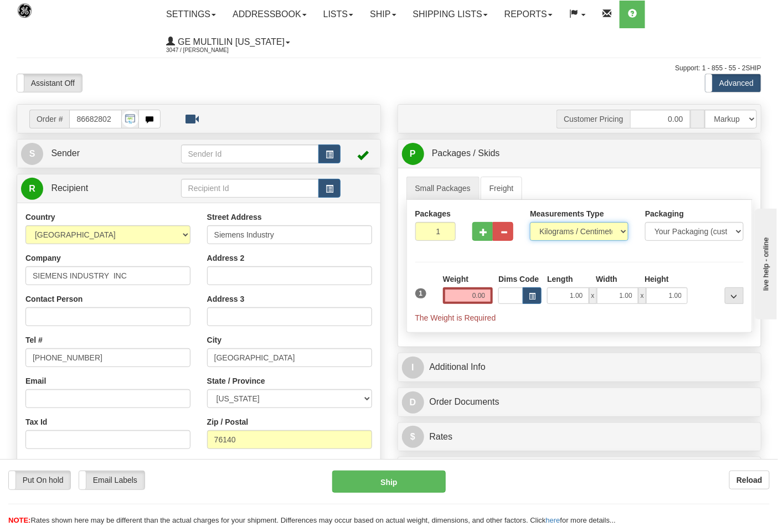
click at [552, 233] on select "Pounds / Inches Kilograms / Centimeters" at bounding box center [579, 231] width 99 height 19
select select "0"
click at [530, 223] on select "Pounds / Inches Kilograms / Centimeters" at bounding box center [579, 231] width 99 height 19
click at [490, 294] on input "0.00" at bounding box center [468, 296] width 50 height 17
click button "Delete" at bounding box center [0, 0] width 0 height 0
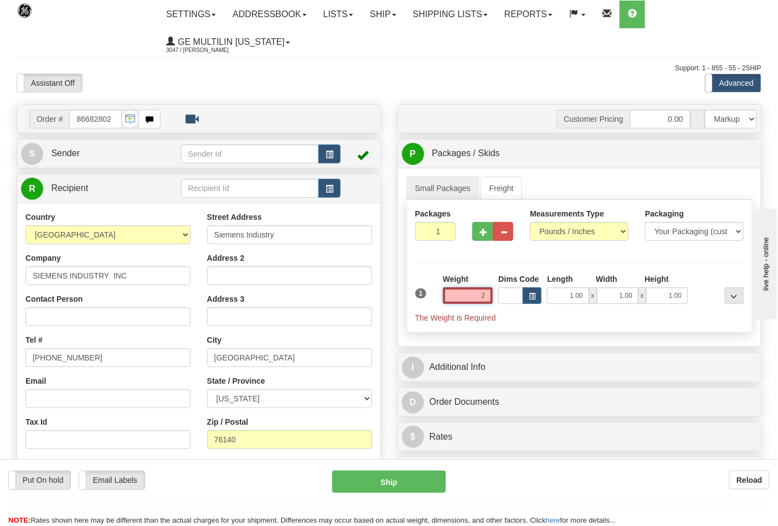
type input "2.00"
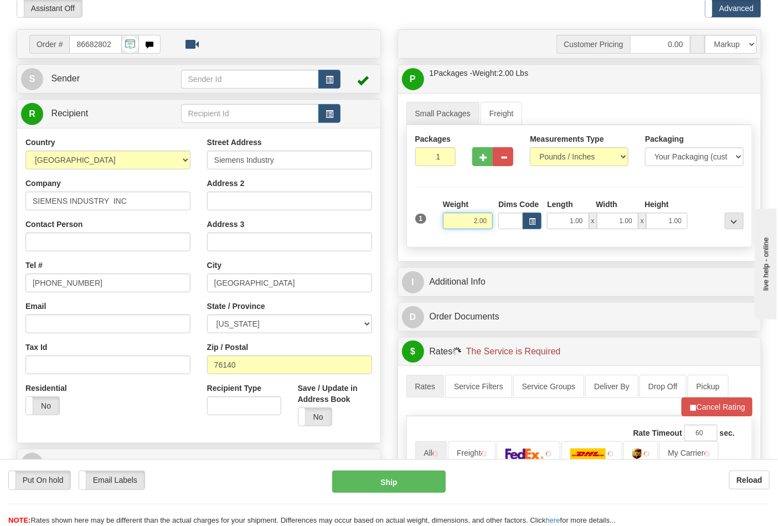
scroll to position [246, 0]
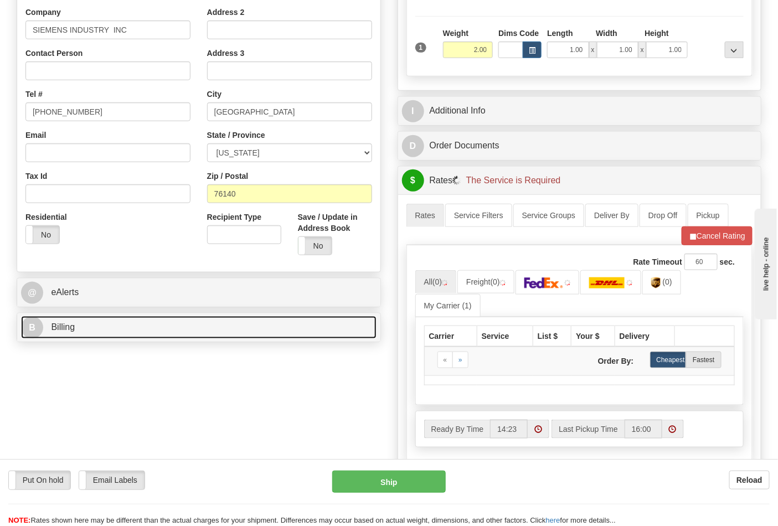
click at [129, 331] on link "B Billing" at bounding box center [199, 327] width 356 height 23
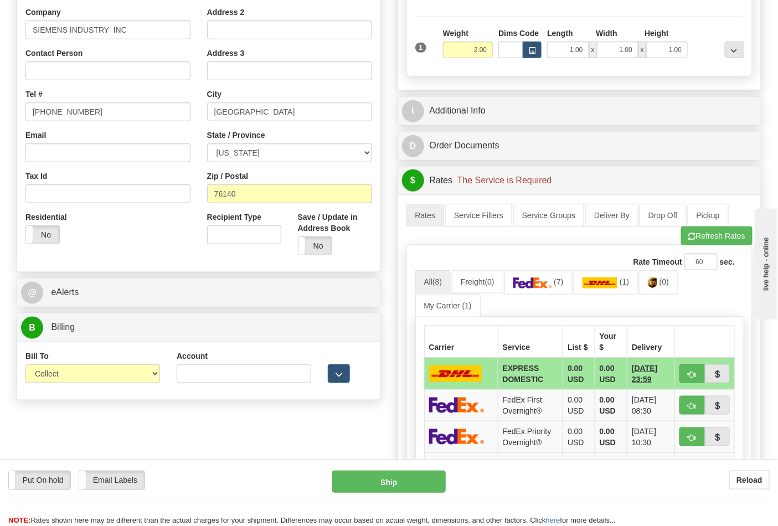
click at [89, 384] on div "Bill To Sender Recipient Third Party Collect" at bounding box center [92, 371] width 151 height 41
drag, startPoint x: 66, startPoint y: 372, endPoint x: 62, endPoint y: 384, distance: 12.5
click at [65, 373] on select "Sender Recipient Third Party Collect" at bounding box center [92, 374] width 135 height 19
select select "2"
click at [25, 366] on select "Sender Recipient Third Party Collect" at bounding box center [92, 374] width 135 height 19
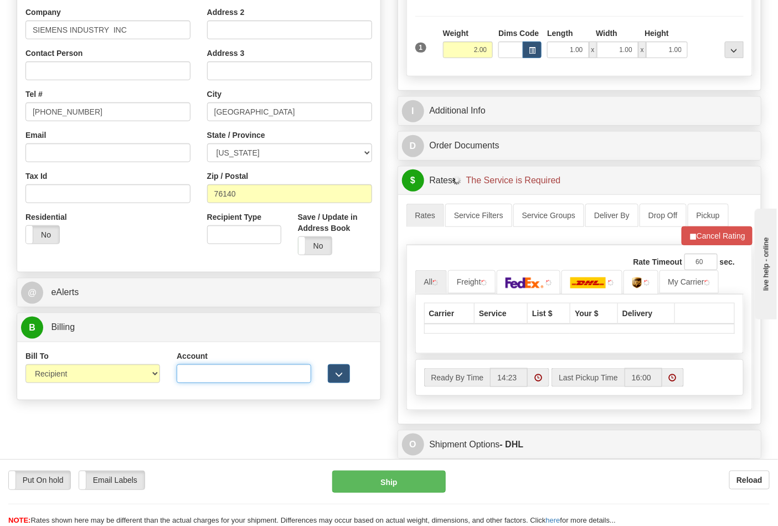
click at [192, 368] on input "Account" at bounding box center [244, 374] width 135 height 19
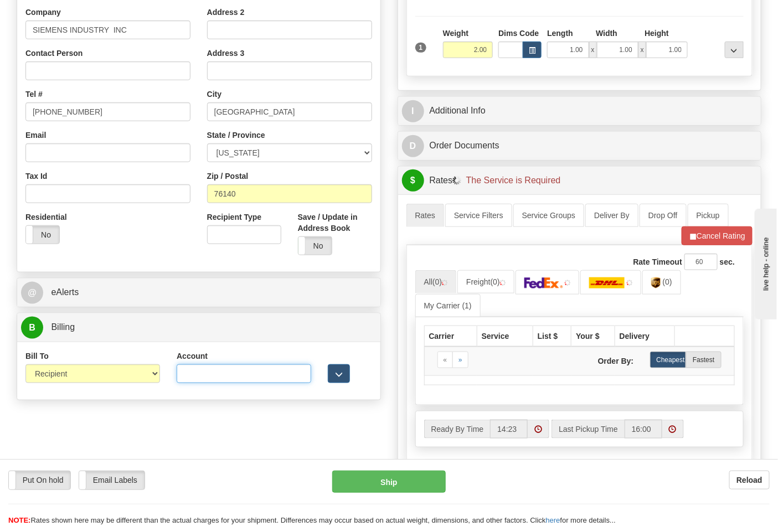
paste input "244984347"
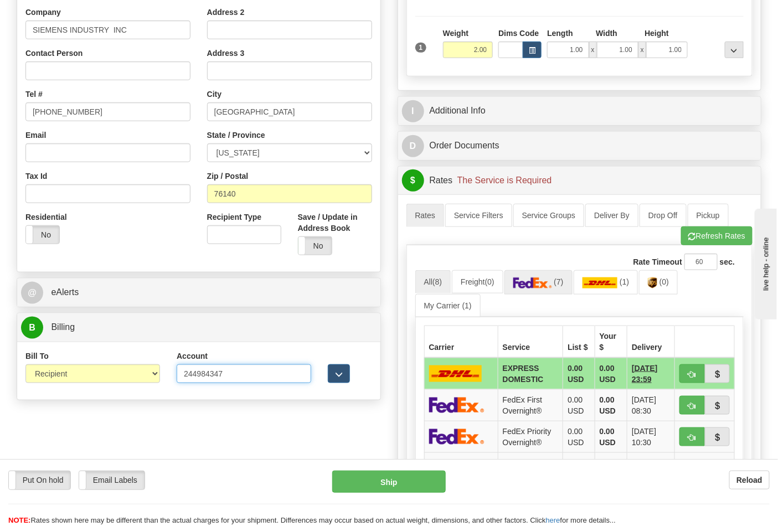
type input "244984347"
click at [563, 283] on span "(7)" at bounding box center [558, 282] width 9 height 9
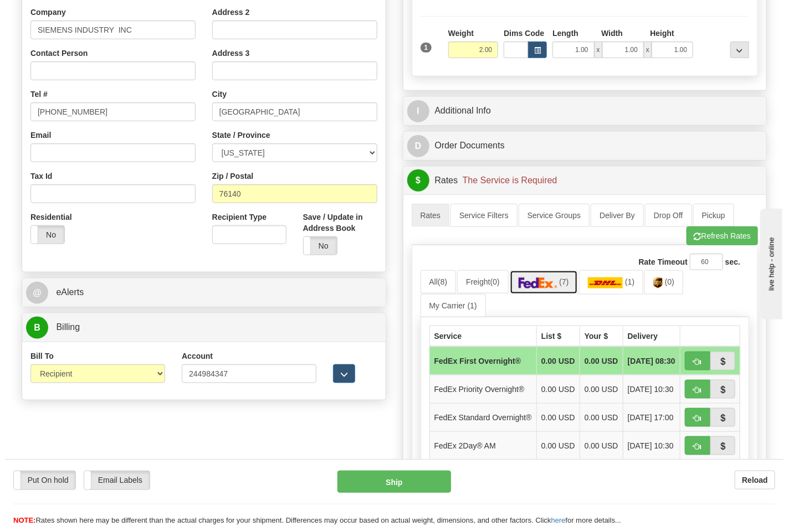
scroll to position [369, 0]
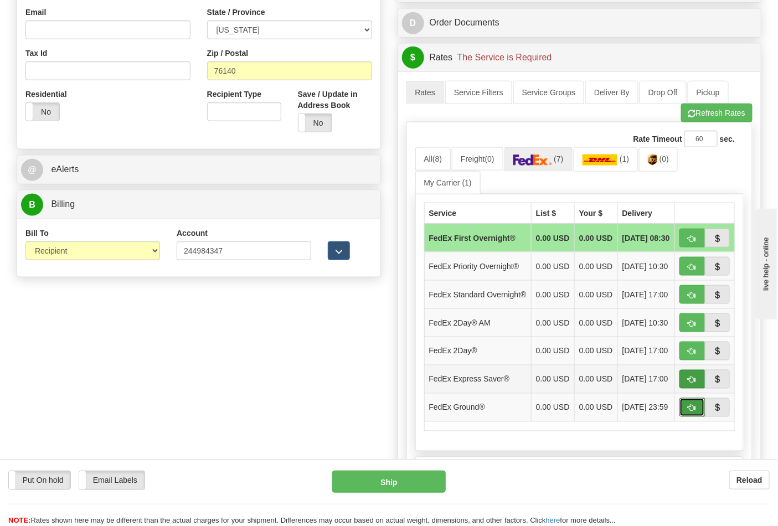
click at [696, 417] on button "button" at bounding box center [692, 407] width 25 height 19
type input "92"
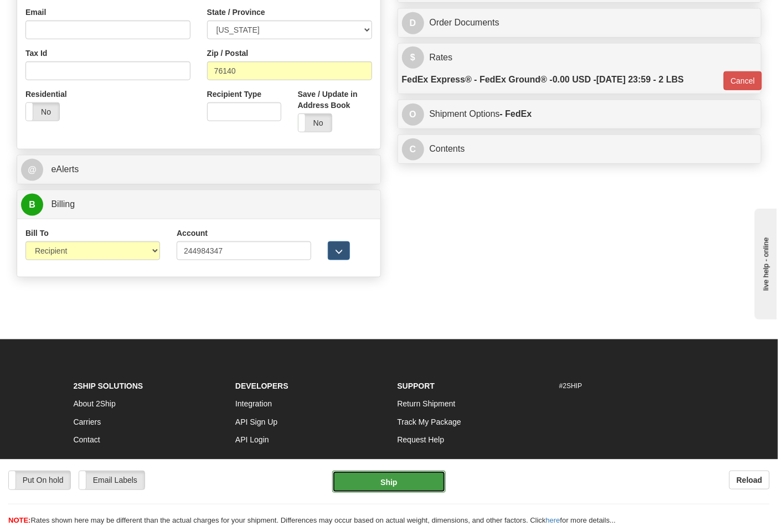
click at [403, 483] on button "Ship" at bounding box center [388, 482] width 113 height 22
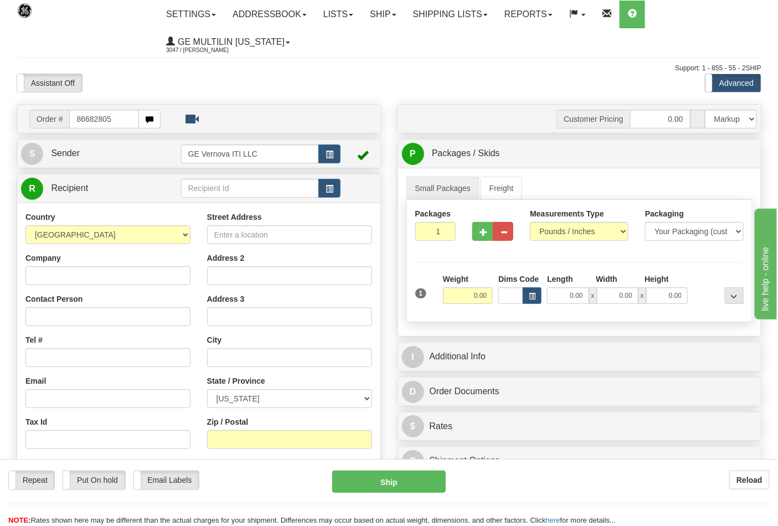
type input "86682805"
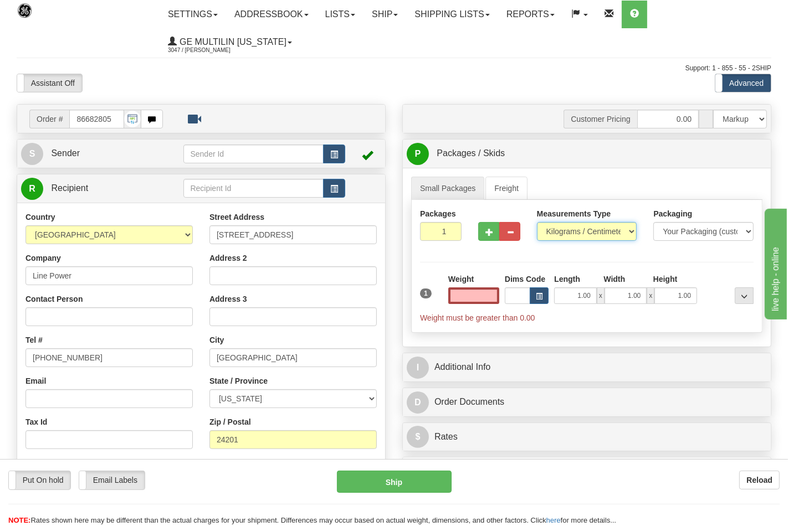
type input "0.00"
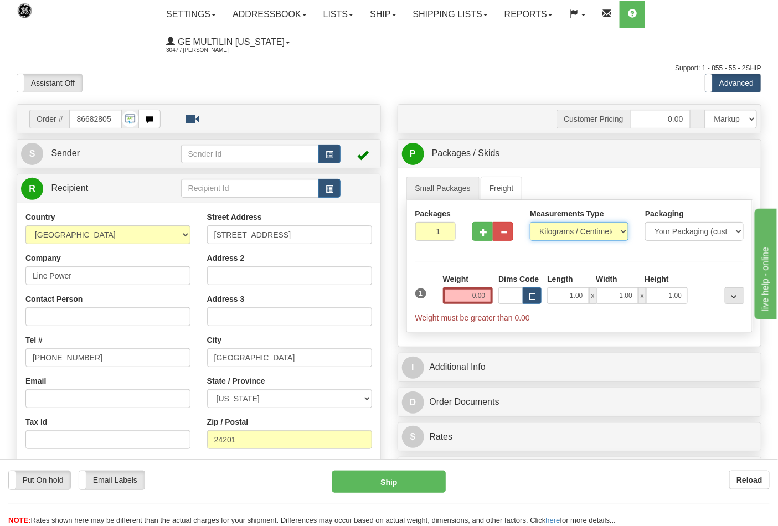
click at [558, 235] on select "Pounds / Inches Kilograms / Centimeters" at bounding box center [579, 231] width 99 height 19
select select "0"
click at [530, 223] on select "Pounds / Inches Kilograms / Centimeters" at bounding box center [579, 231] width 99 height 19
click at [482, 241] on button "button" at bounding box center [483, 231] width 20 height 19
click at [481, 236] on button "button" at bounding box center [483, 231] width 20 height 19
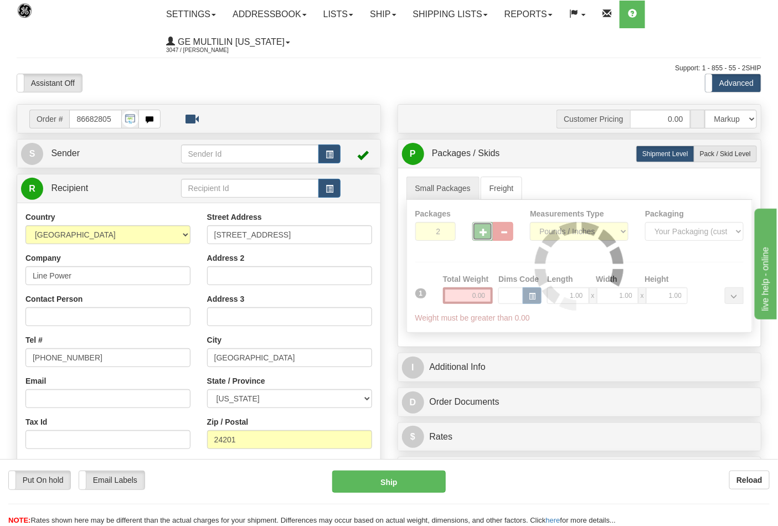
type input "3"
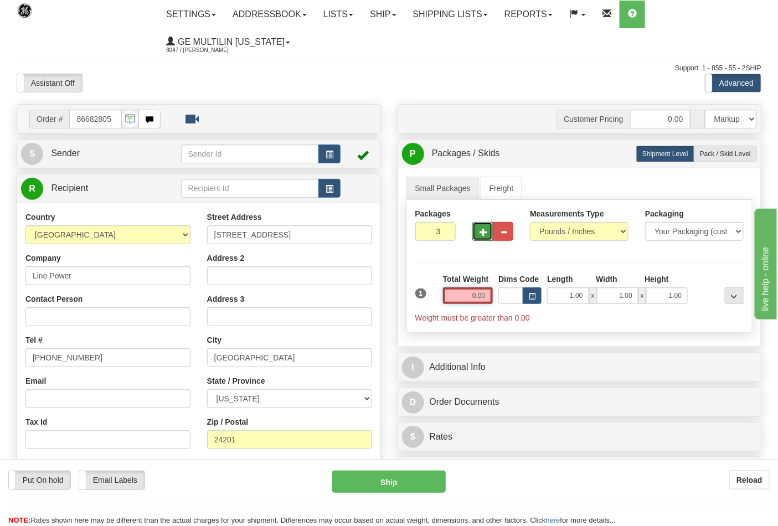
click at [489, 295] on input "0.00" at bounding box center [468, 296] width 50 height 17
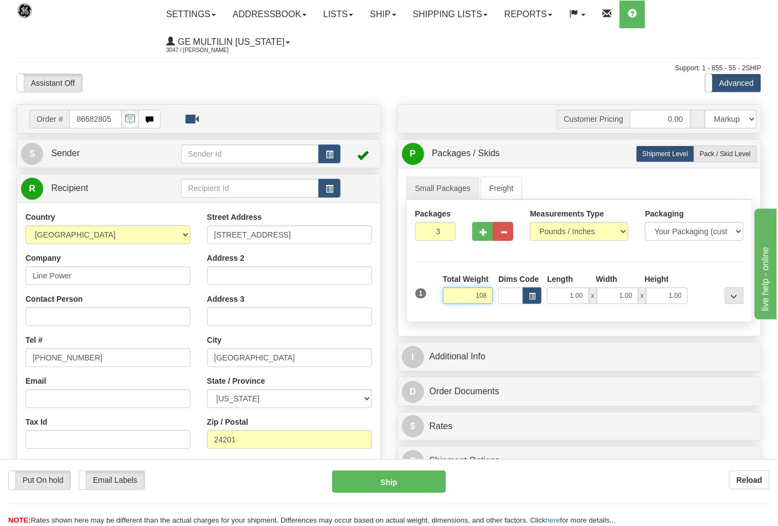
click button "Delete" at bounding box center [0, 0] width 0 height 0
type input "108.00"
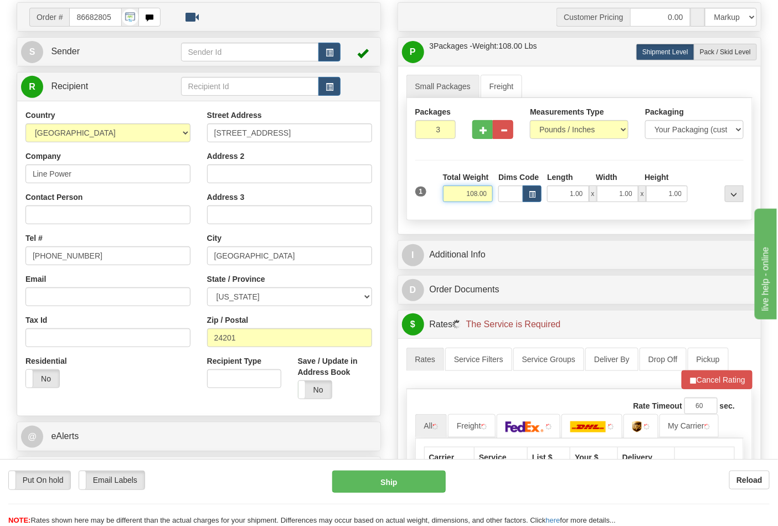
scroll to position [184, 0]
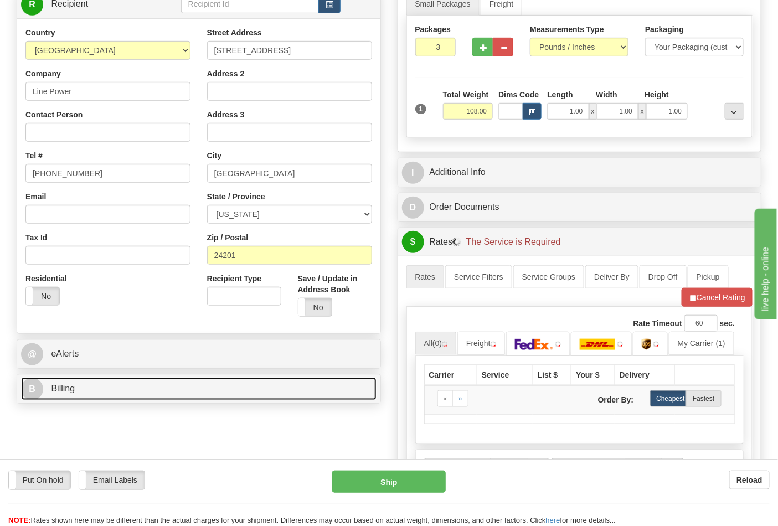
click at [120, 384] on link "B Billing" at bounding box center [199, 389] width 356 height 23
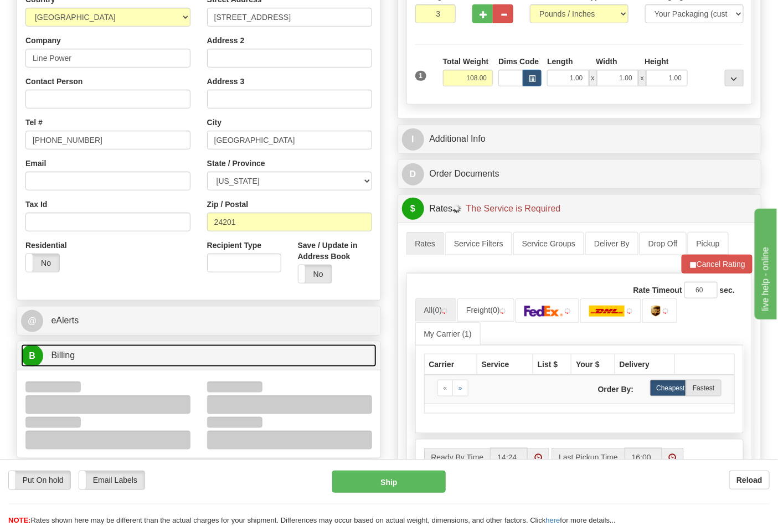
scroll to position [246, 0]
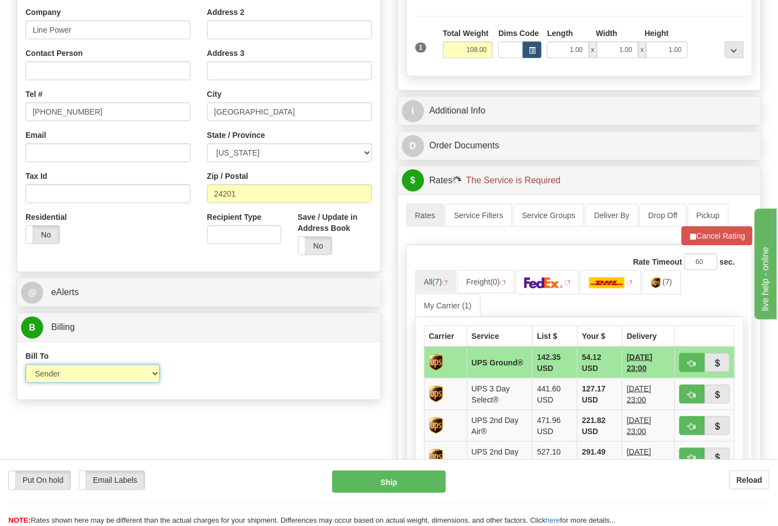
click at [81, 373] on select "Sender Recipient Third Party Collect" at bounding box center [92, 374] width 135 height 19
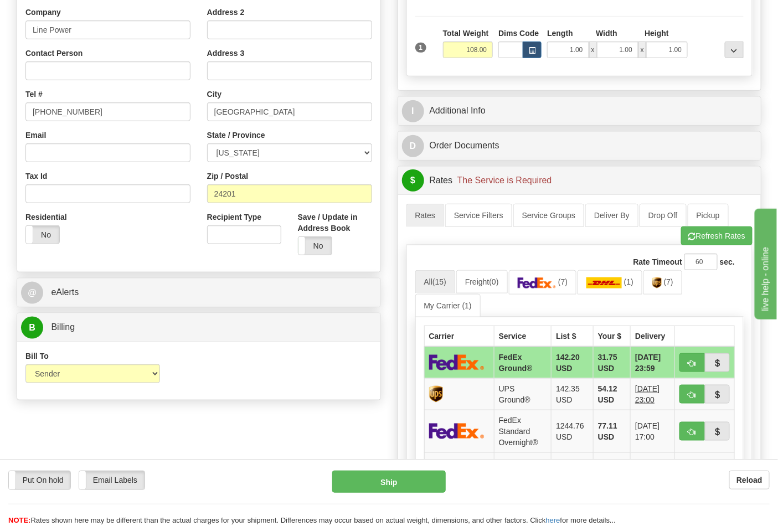
click at [286, 377] on div "Bill To Sender Recipient Third Party Collect Account 3rd Party Account List Ple…" at bounding box center [198, 371] width 363 height 41
click at [671, 290] on link "(7)" at bounding box center [663, 282] width 39 height 24
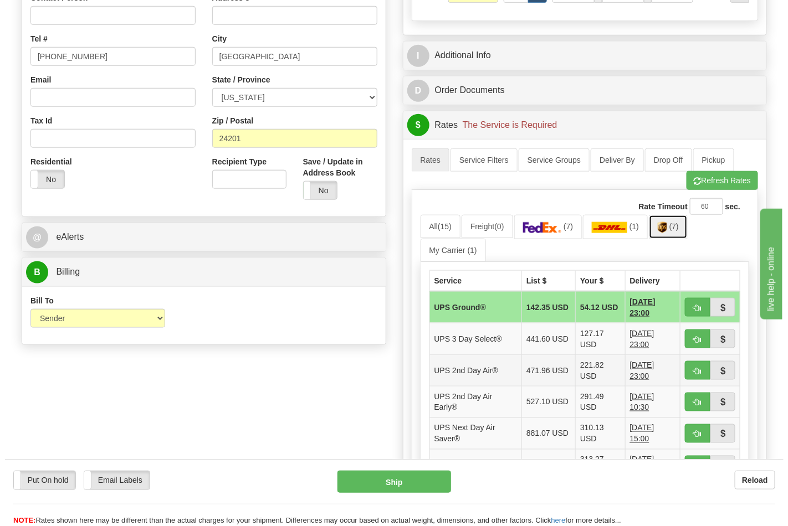
scroll to position [369, 0]
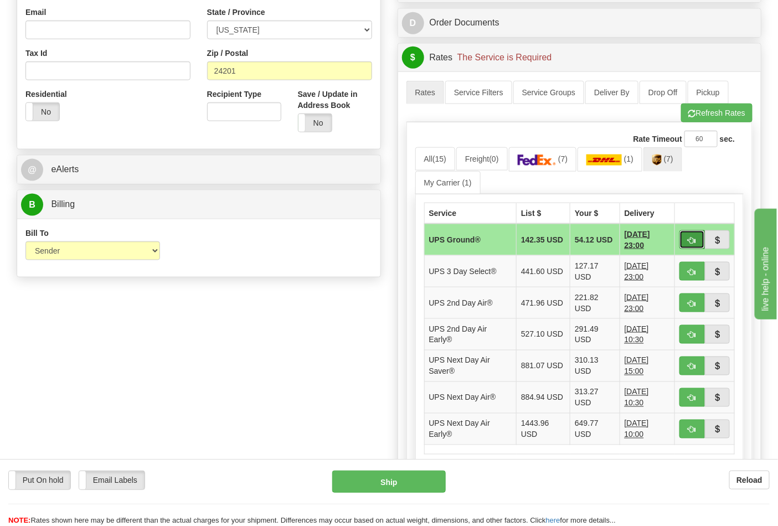
click at [683, 242] on button "button" at bounding box center [692, 239] width 25 height 19
type input "03"
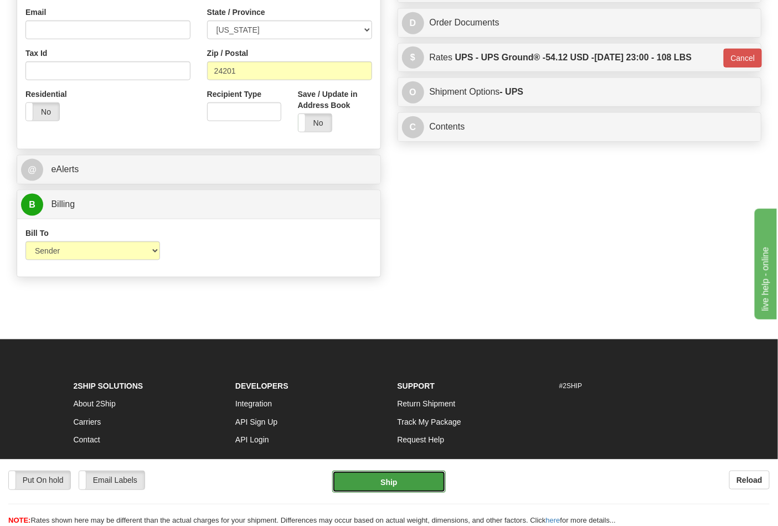
click at [394, 474] on button "Ship" at bounding box center [388, 482] width 113 height 22
